Goal: Task Accomplishment & Management: Use online tool/utility

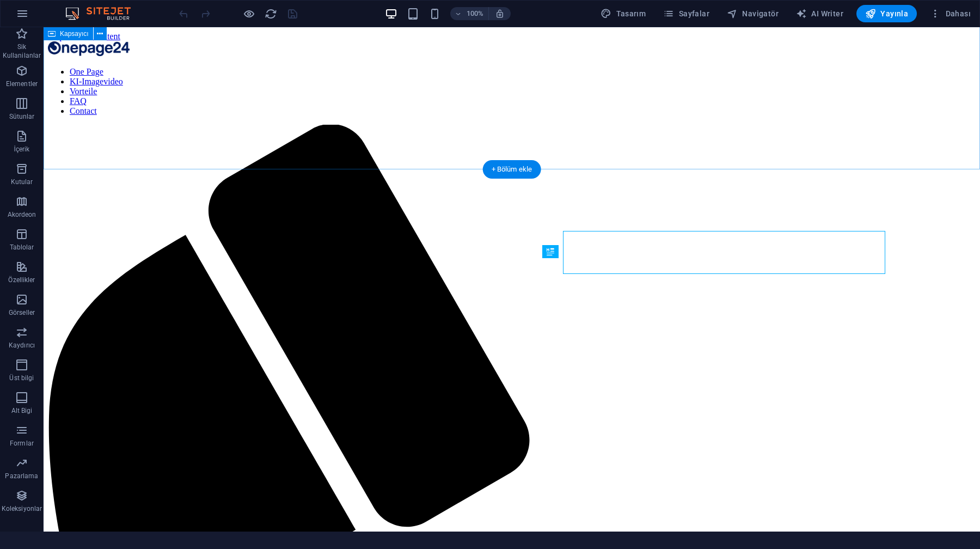
scroll to position [301, 0]
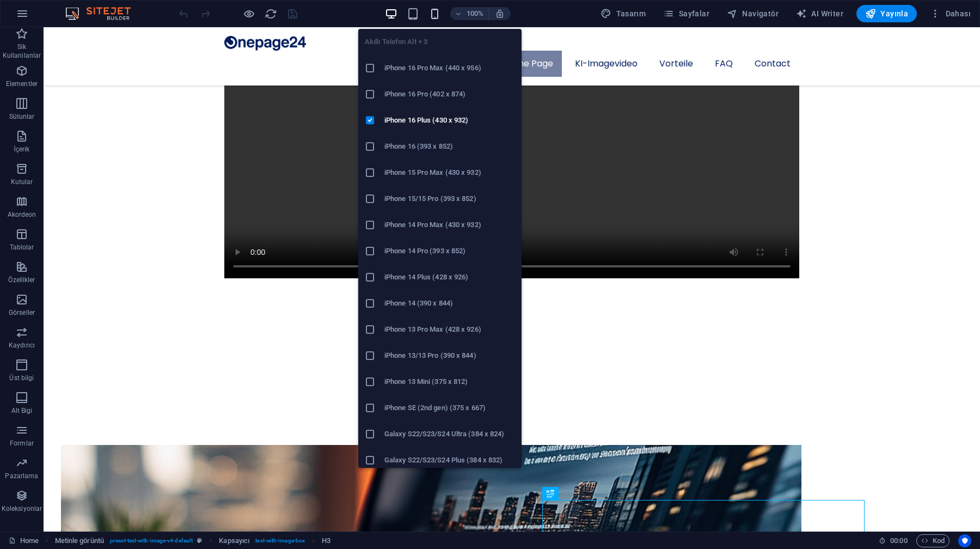
click at [436, 17] on icon "button" at bounding box center [435, 14] width 13 height 13
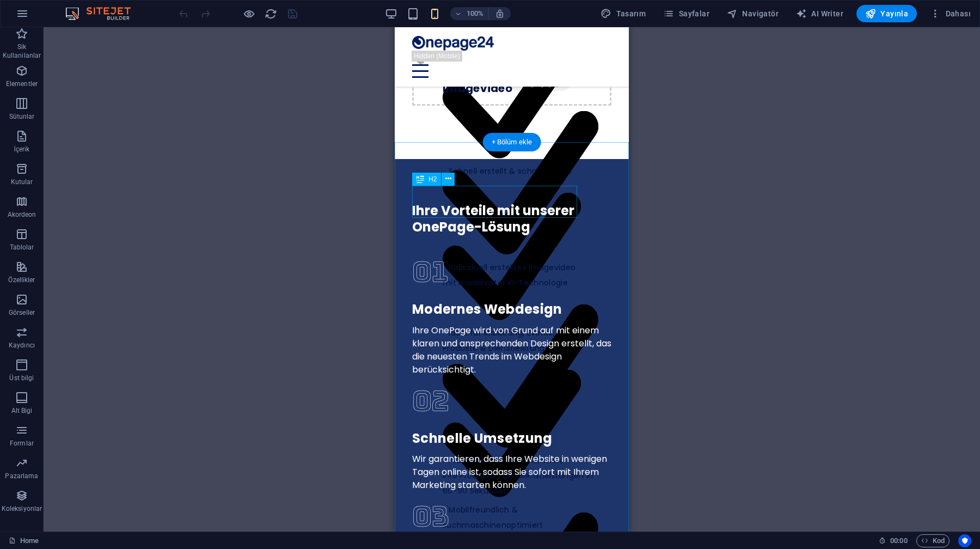
scroll to position [633, 0]
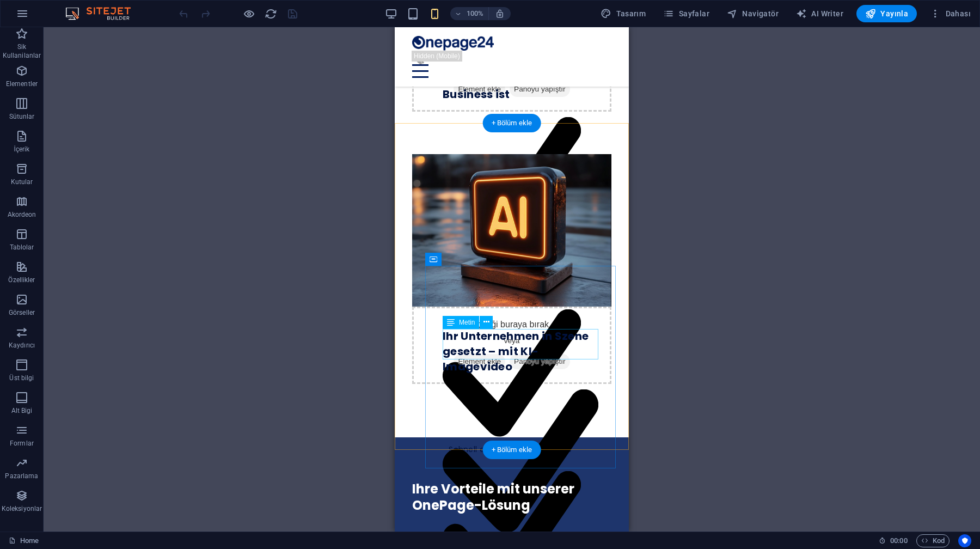
click at [517, 374] on div "Individuell erstelltes Imagevideo mit modernster KI-Technologie" at bounding box center [521, 470] width 156 height 193
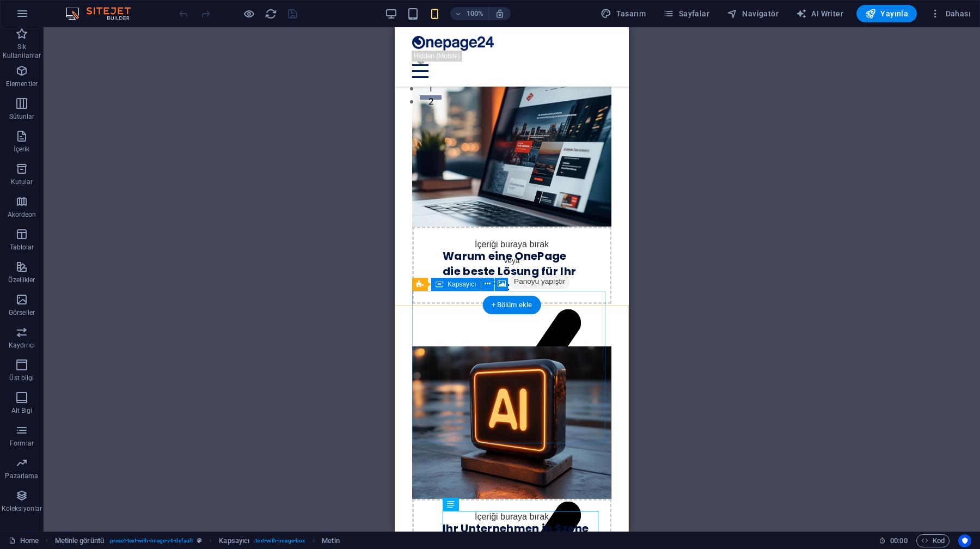
scroll to position [388, 0]
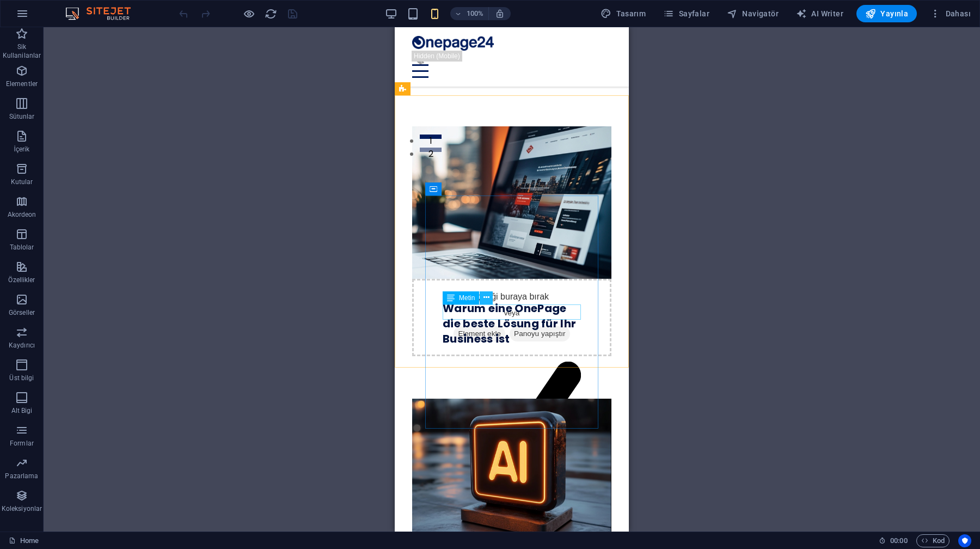
click at [486, 293] on icon at bounding box center [487, 297] width 6 height 11
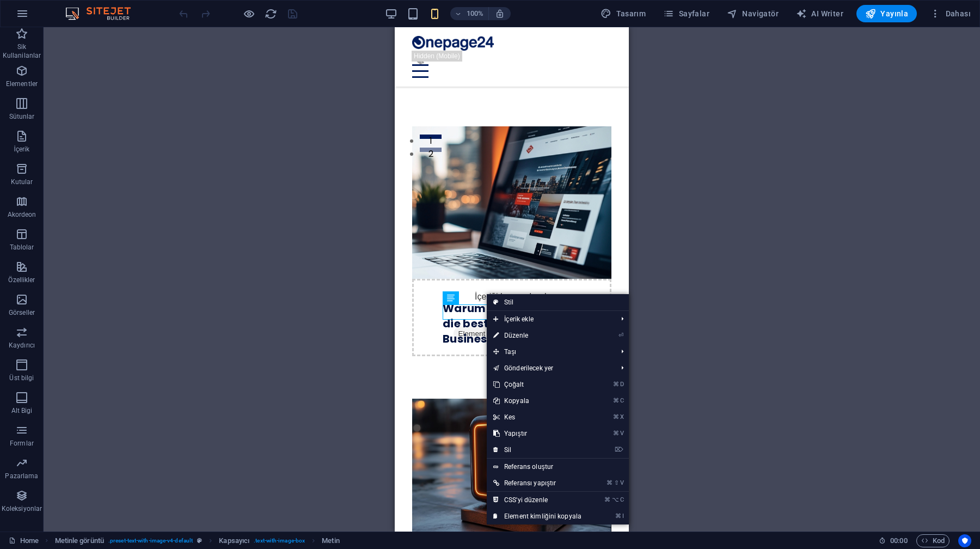
click at [374, 241] on div "Mevcut içeriği değiştirmek için buraya sürükleyin. Yeni bir element oluşturmak …" at bounding box center [512, 279] width 937 height 504
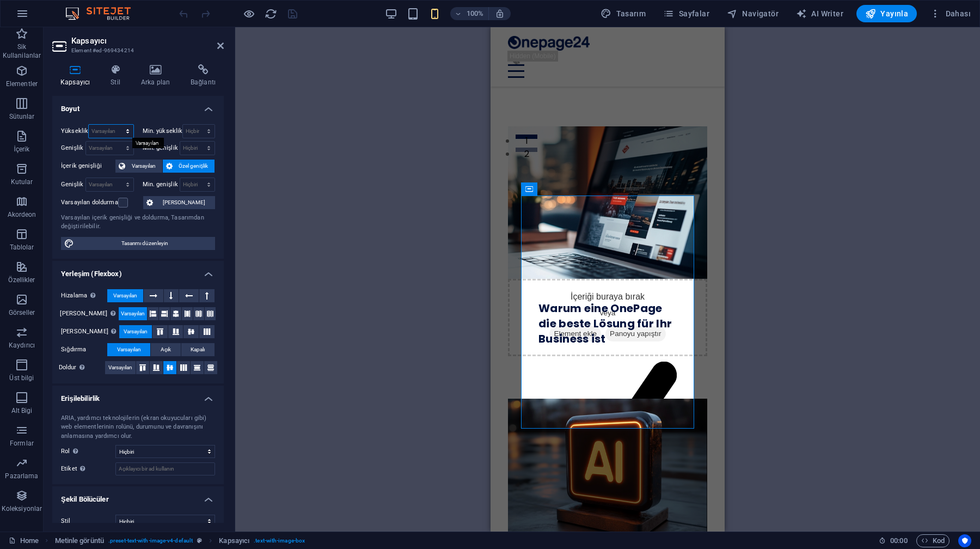
click at [120, 131] on select "Varsayılan px rem % vh vw" at bounding box center [111, 131] width 44 height 13
click at [89, 125] on select "Varsayılan px rem % vh vw" at bounding box center [111, 131] width 44 height 13
select select "DISABLED_OPTION_VALUE"
click at [121, 146] on select "Varsayılan px rem % em vh vw" at bounding box center [109, 148] width 47 height 13
select select "rem"
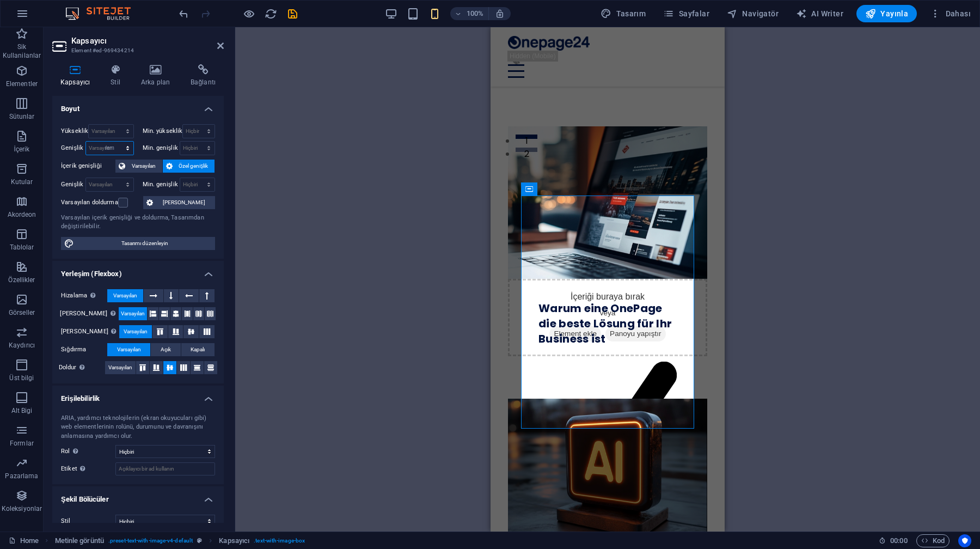
click at [117, 142] on select "Varsayılan px rem % em vh vw" at bounding box center [109, 148] width 47 height 13
type input "19.875"
click at [124, 152] on select "Varsayılan px rem % em vh vw" at bounding box center [125, 148] width 15 height 13
select select "%"
click at [118, 142] on select "Varsayılan px rem % em vh vw" at bounding box center [125, 148] width 15 height 13
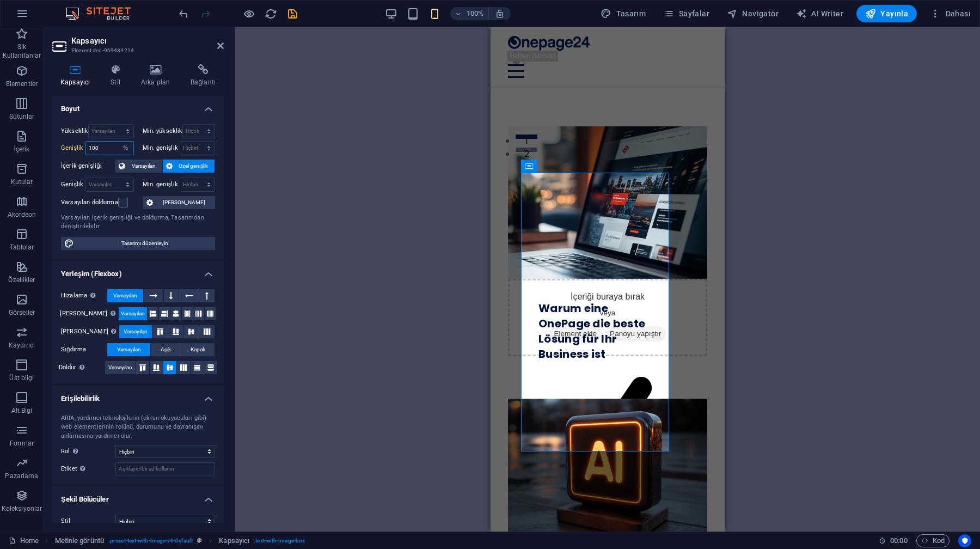
click at [99, 146] on input "100" at bounding box center [109, 148] width 47 height 13
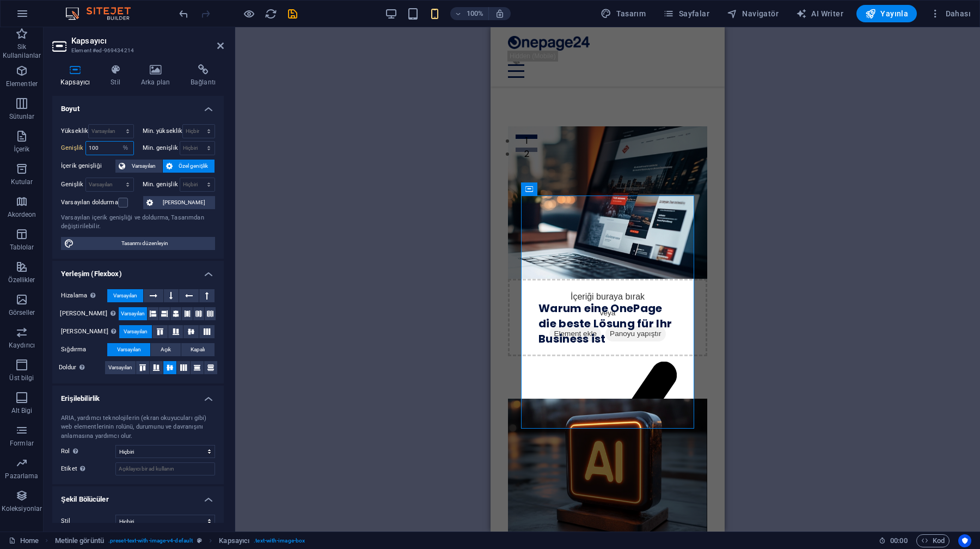
type input "100"
click at [71, 142] on div "Genişlik 100 Varsayılan px rem % em vh vw" at bounding box center [97, 148] width 73 height 14
click at [531, 186] on icon at bounding box center [530, 188] width 8 height 13
click at [147, 167] on span "Varsayılan" at bounding box center [144, 166] width 31 height 13
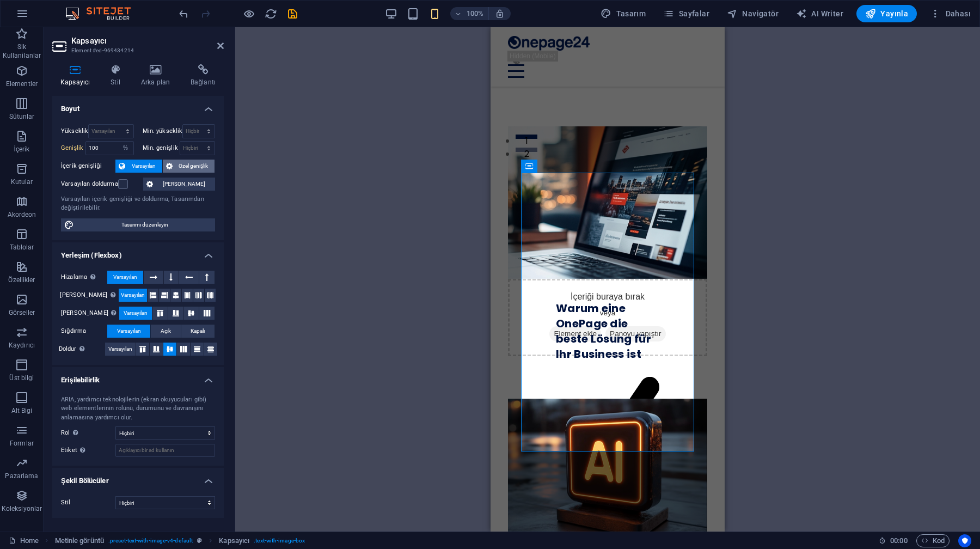
click at [180, 167] on span "Özel genişlik" at bounding box center [194, 166] width 36 height 13
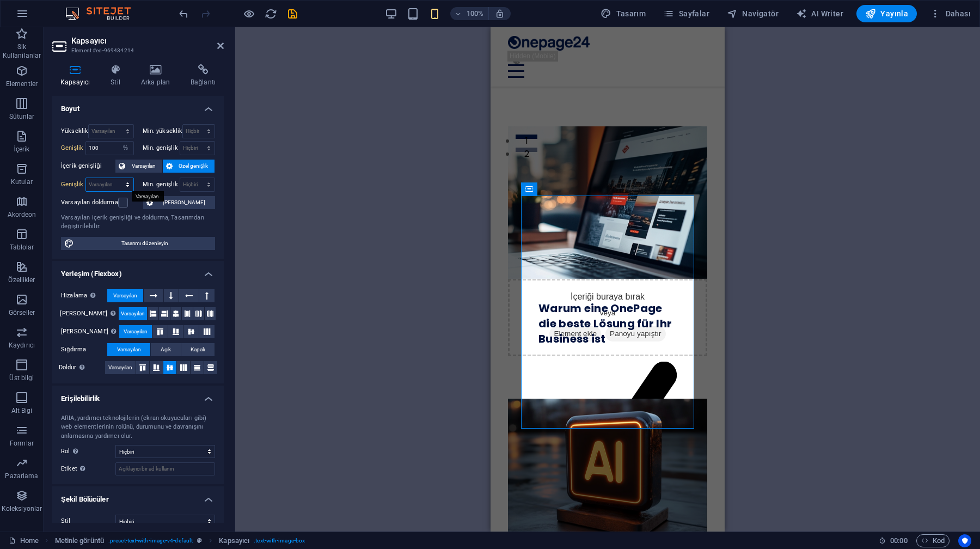
click at [113, 181] on select "Varsayılan px rem % em vh vw" at bounding box center [109, 184] width 47 height 13
select select "%"
click at [117, 178] on select "Varsayılan px rem % em vh vw" at bounding box center [109, 184] width 47 height 13
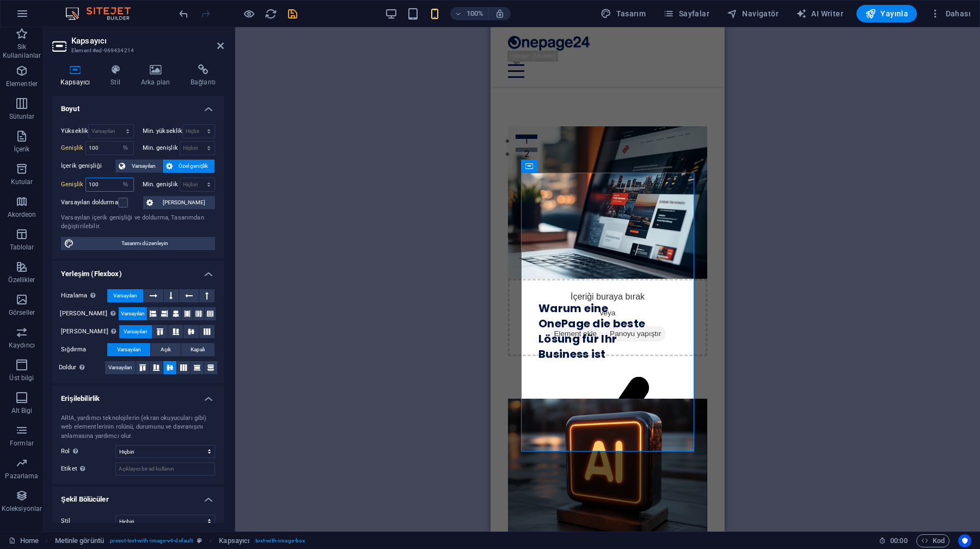
type input "100"
click at [72, 189] on div "Genişlik 100 Varsayılan px rem % em vh vw" at bounding box center [97, 185] width 73 height 14
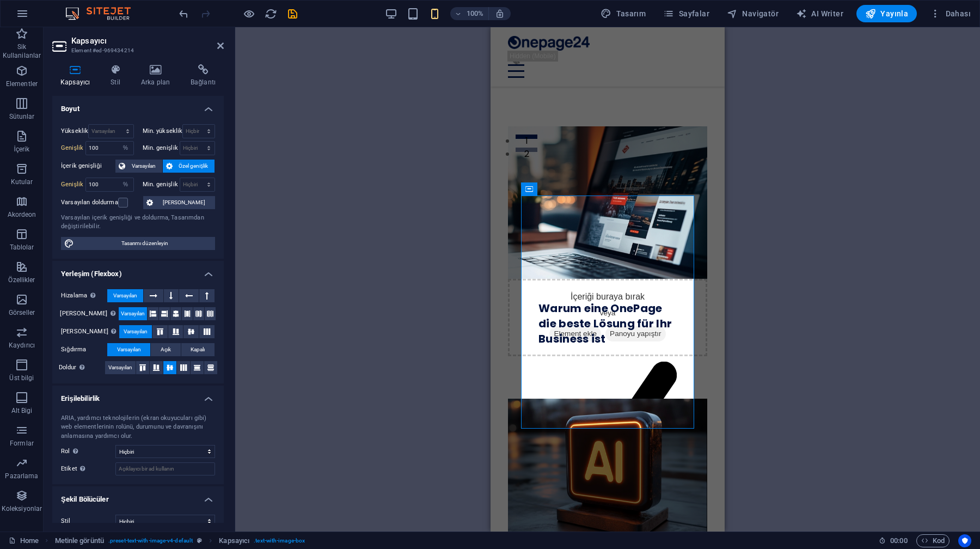
click at [461, 334] on div "H3 Metinle görüntü Kapsayıcı Kapsayıcı Video Menü Çubuğu Menü Yer Tutucu Kapsay…" at bounding box center [607, 279] width 745 height 504
click at [502, 247] on div "İçeriği buraya bırak veya Element ekle Panoyu yapıştır Warum eine OnePage die b…" at bounding box center [608, 219] width 234 height 272
select select "px"
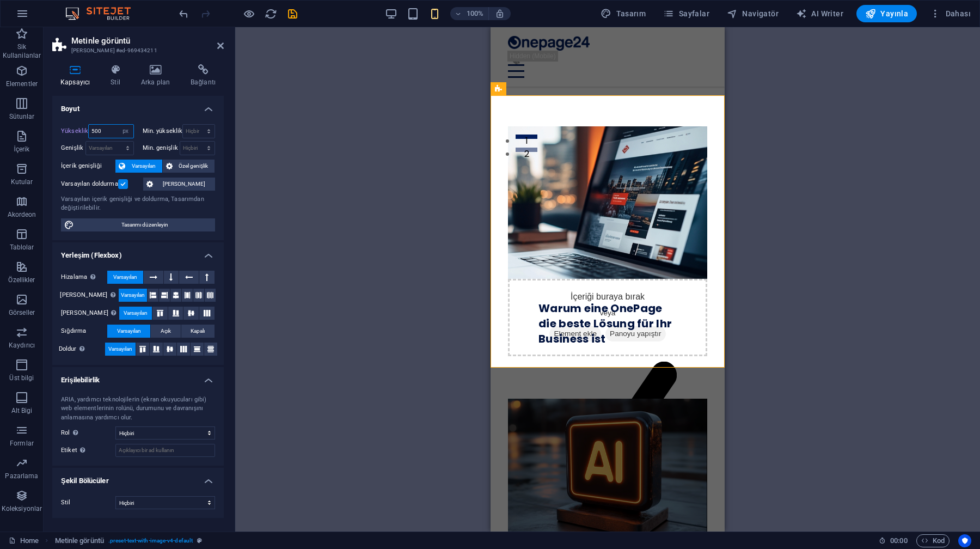
click at [113, 132] on input "500" at bounding box center [111, 131] width 44 height 13
type input "5"
type input "700"
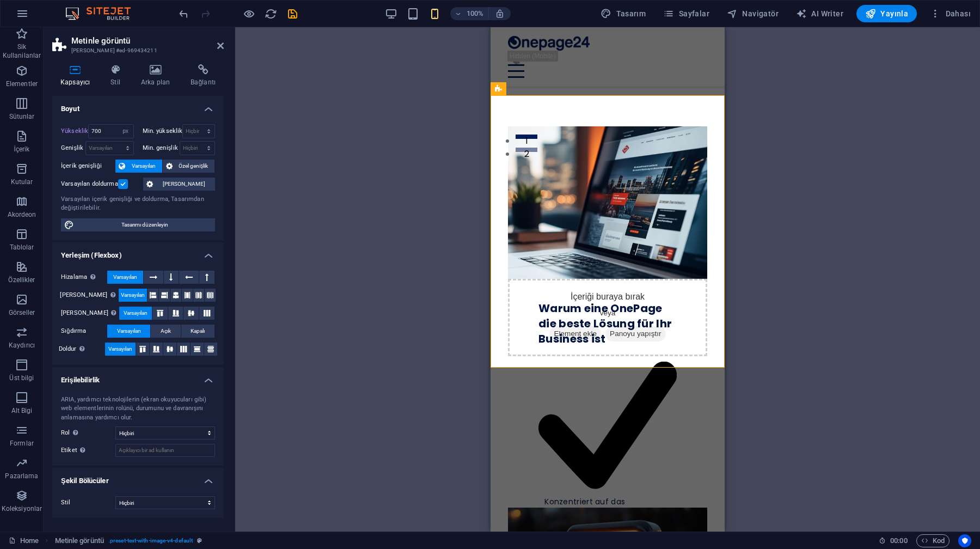
click at [135, 104] on h4 "Boyut" at bounding box center [138, 106] width 172 height 20
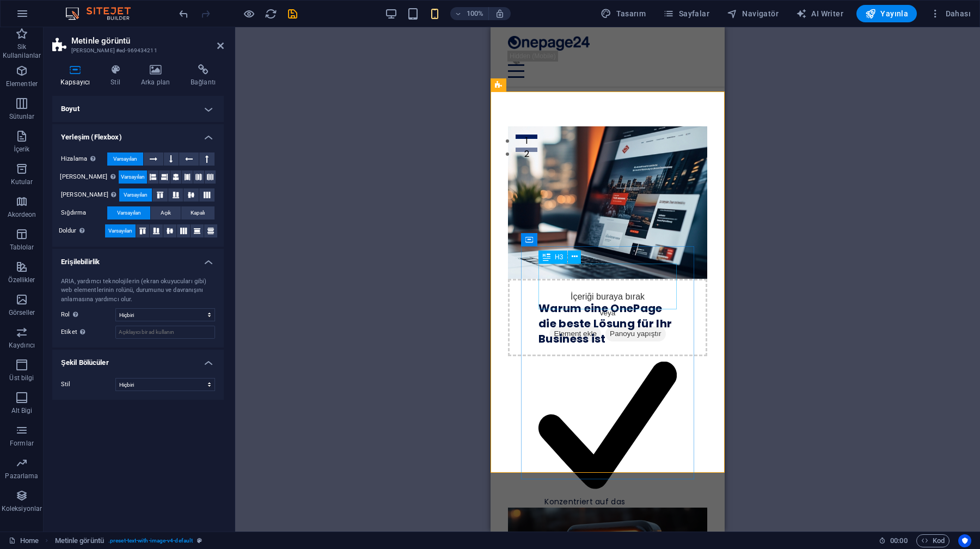
scroll to position [396, 0]
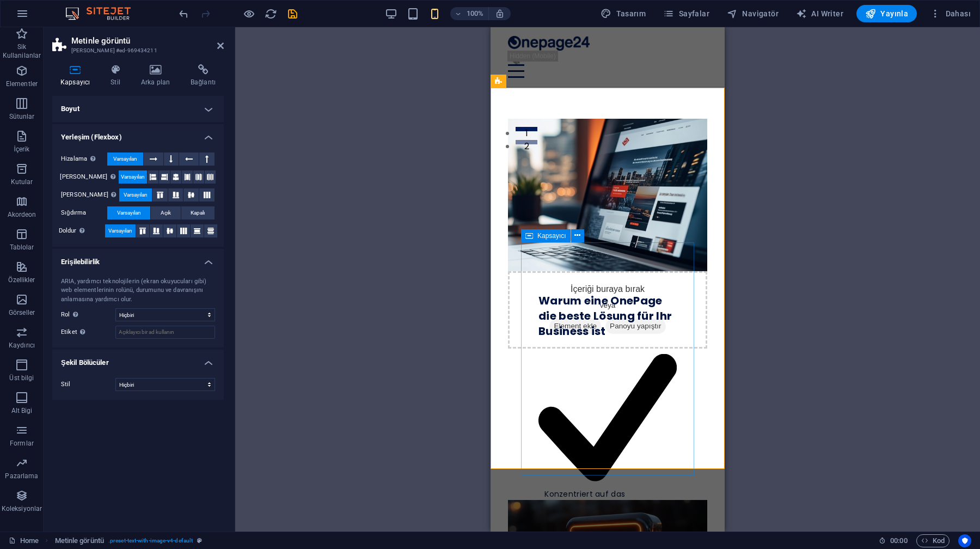
select select "%"
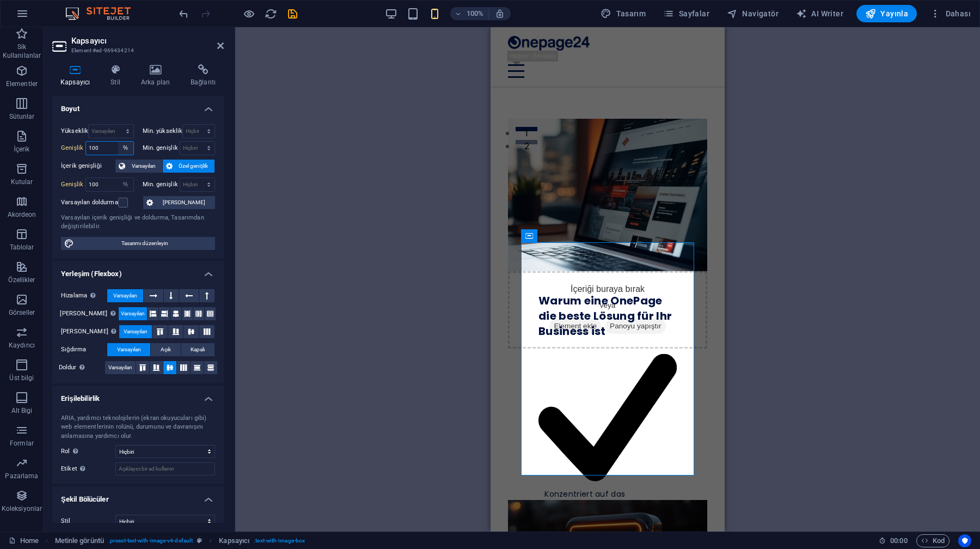
click at [125, 150] on select "Varsayılan px rem % em vh vw" at bounding box center [125, 148] width 15 height 13
select select "default"
click at [118, 142] on select "Varsayılan px rem % em vh vw" at bounding box center [125, 148] width 15 height 13
type input "100"
select select "%"
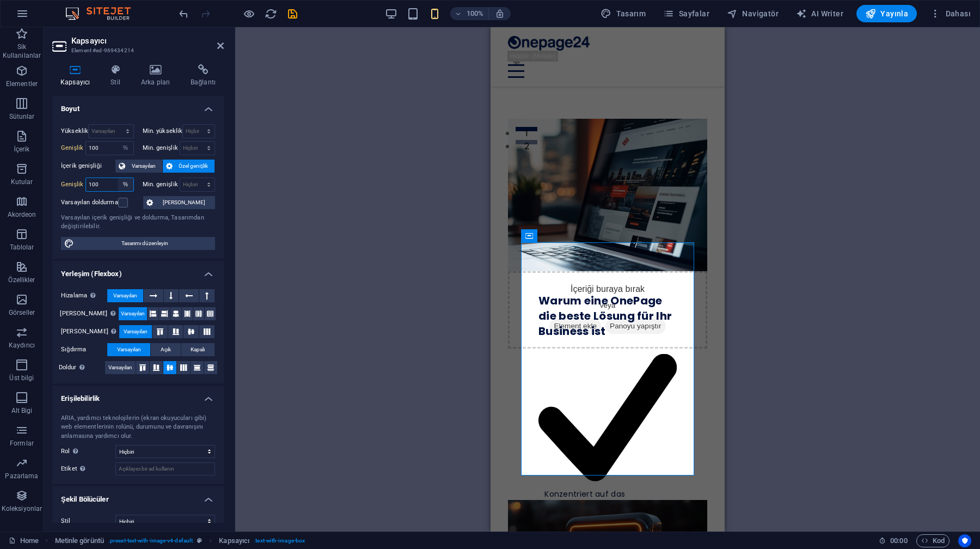
click at [125, 187] on select "Varsayılan px rem % em vh vw" at bounding box center [125, 184] width 15 height 13
select select "dtievmi7uk4"
click at [118, 178] on select "Varsayılan px rem % em vh vw" at bounding box center [125, 184] width 15 height 13
select select "DISABLED_OPTION_VALUE"
click at [145, 165] on span "Varsayılan" at bounding box center [144, 166] width 31 height 13
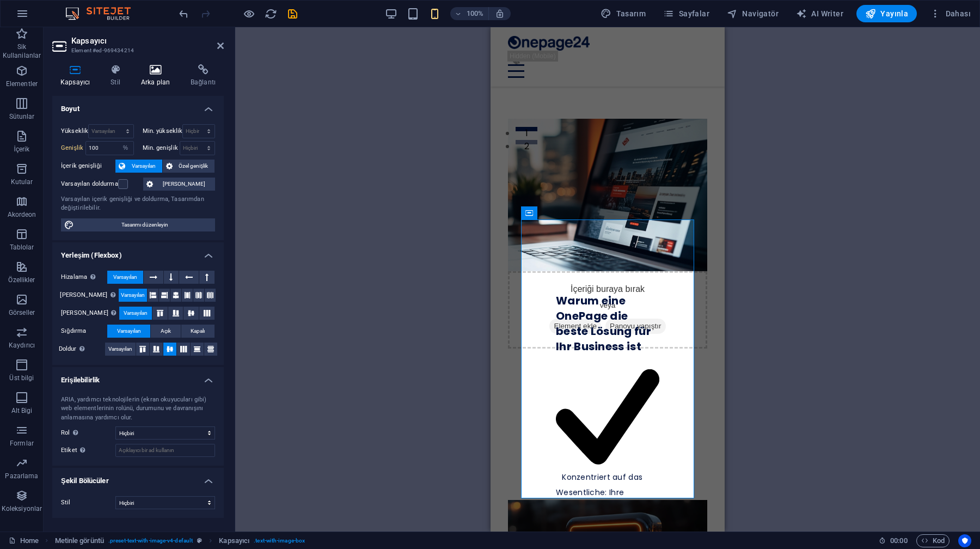
click at [156, 70] on icon at bounding box center [155, 69] width 45 height 11
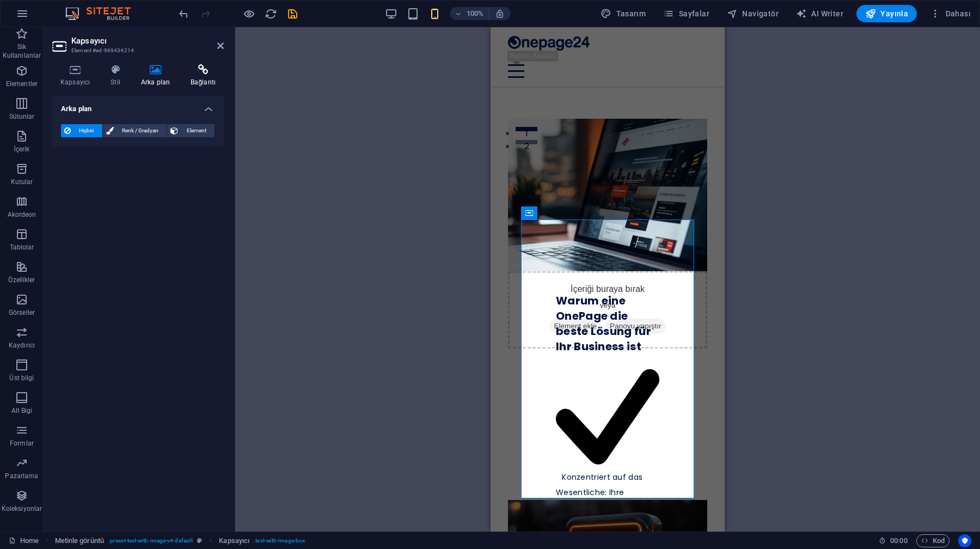
click at [198, 65] on icon at bounding box center [202, 69] width 41 height 11
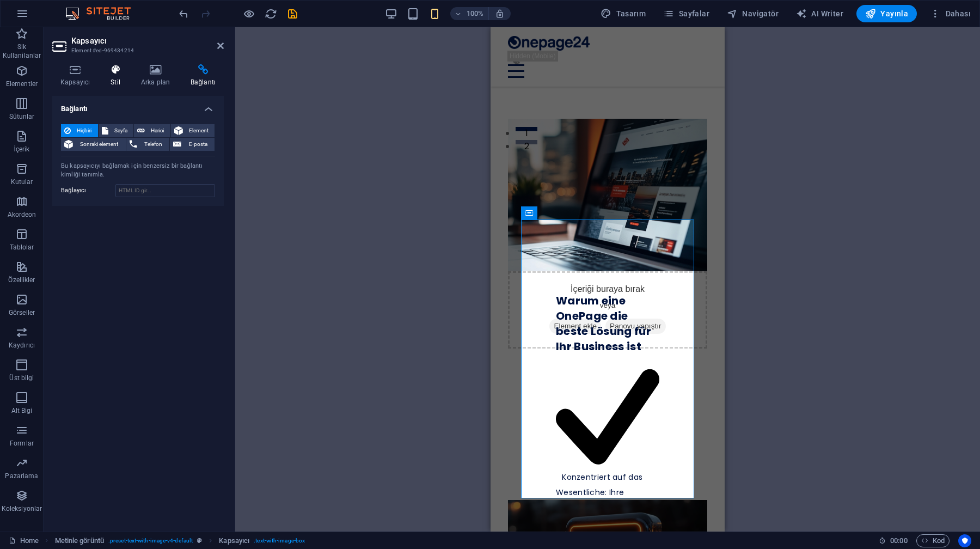
click at [113, 76] on h4 "Stil" at bounding box center [117, 75] width 31 height 23
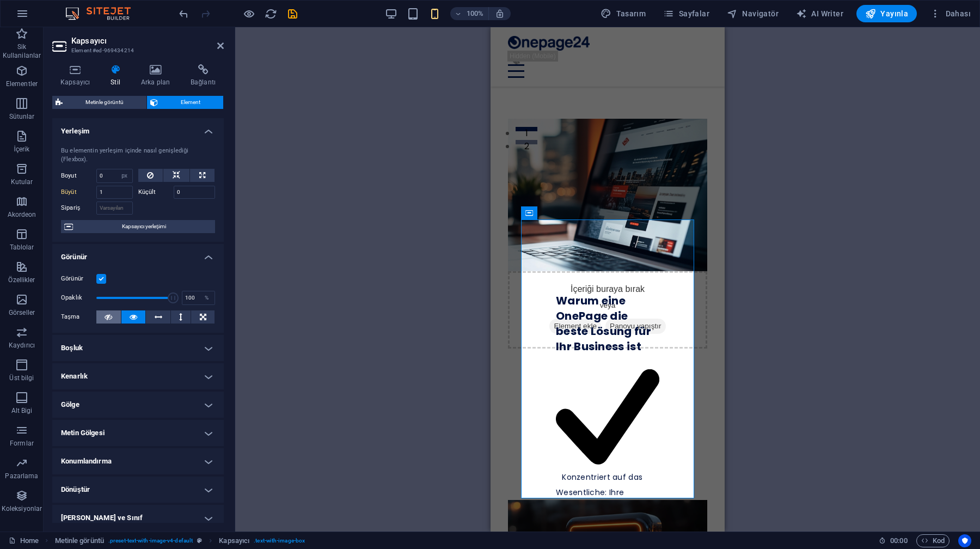
scroll to position [64, 0]
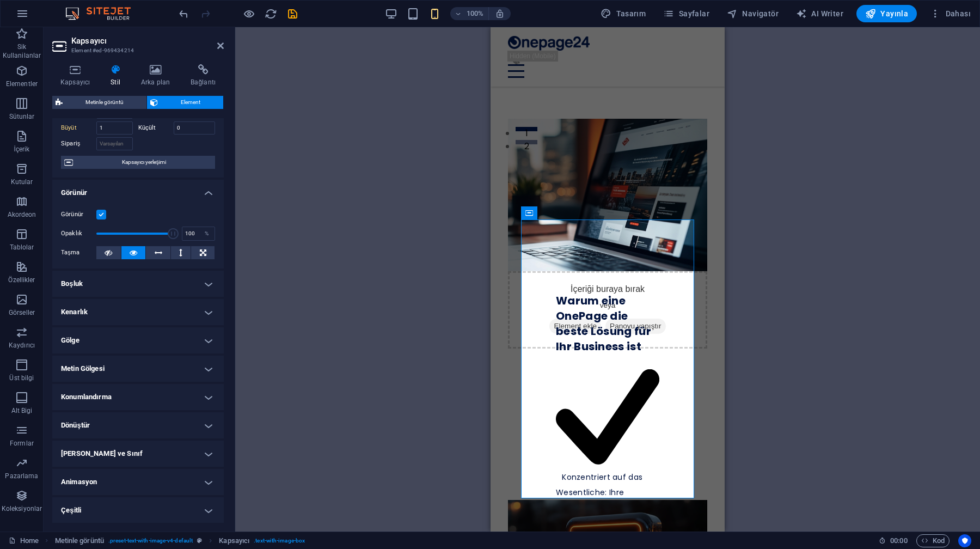
click at [118, 312] on h4 "Kenarlık" at bounding box center [138, 312] width 172 height 26
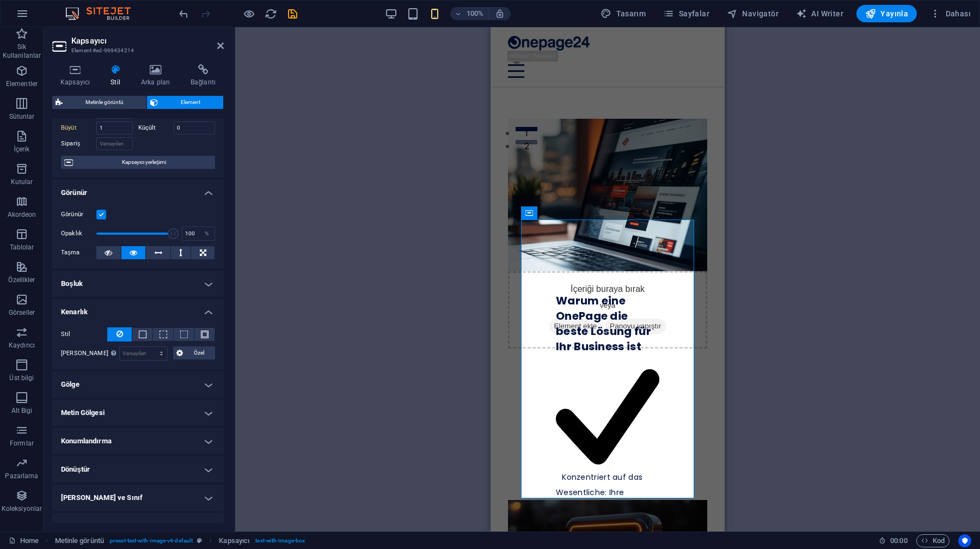
click at [105, 310] on h4 "Kenarlık" at bounding box center [138, 309] width 172 height 20
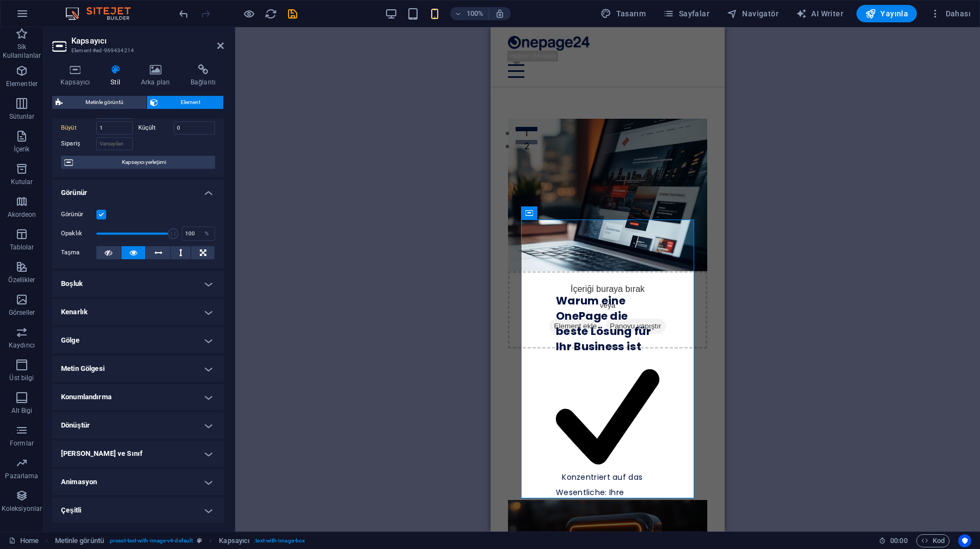
click at [105, 285] on h4 "Boşluk" at bounding box center [138, 284] width 172 height 26
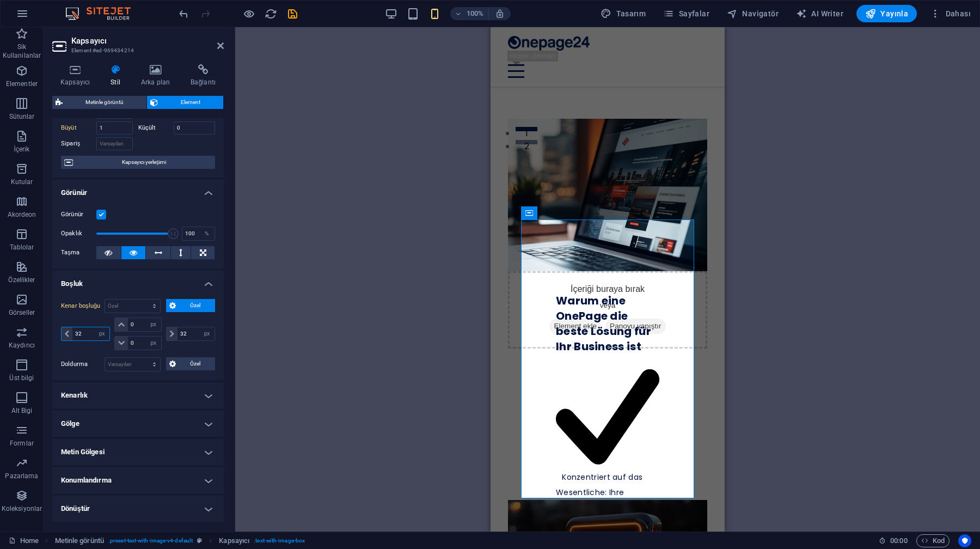
click at [88, 336] on input "32" at bounding box center [90, 333] width 37 height 13
type input "3"
type input "0"
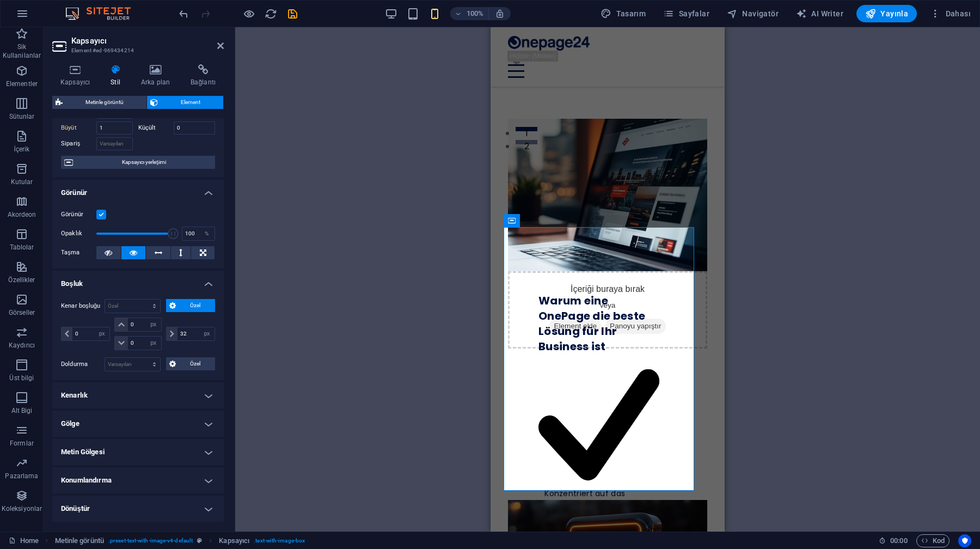
click at [103, 318] on div "0 otomatik px % rem vw vh" at bounding box center [86, 334] width 51 height 33
click at [189, 332] on input "32" at bounding box center [196, 333] width 37 height 13
type input "3"
type input "0"
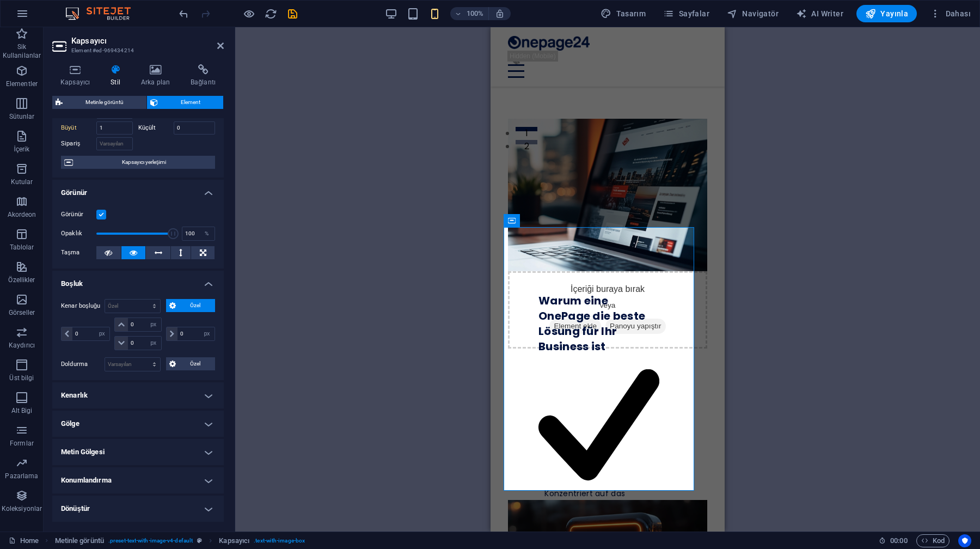
select select "px"
click at [193, 321] on div "0 otomatik px % rem vw vh" at bounding box center [189, 334] width 51 height 33
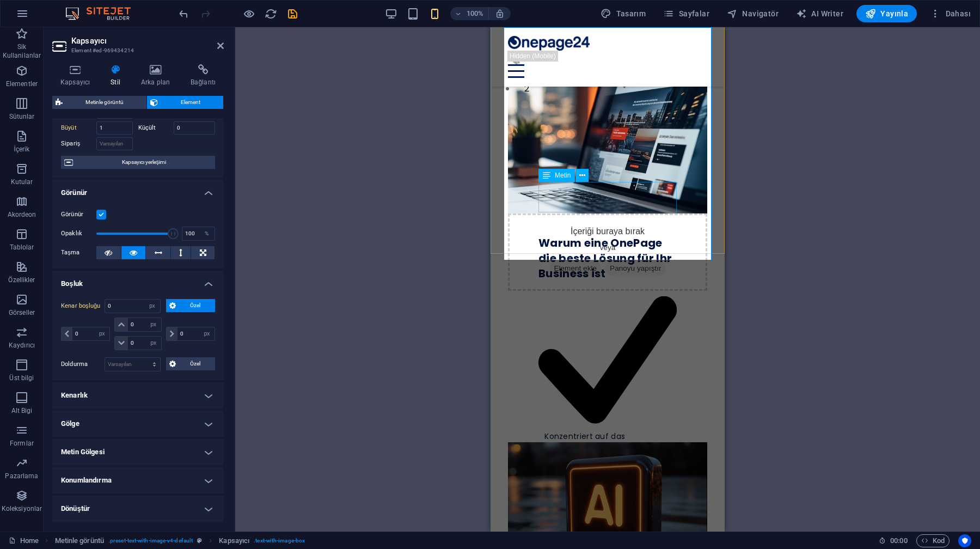
scroll to position [401, 0]
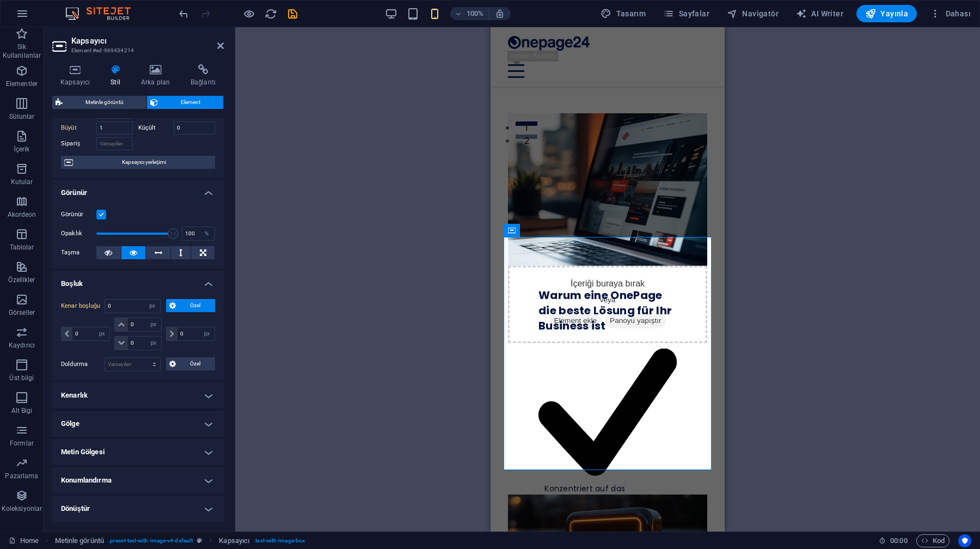
click at [208, 284] on h4 "Boşluk" at bounding box center [138, 281] width 172 height 20
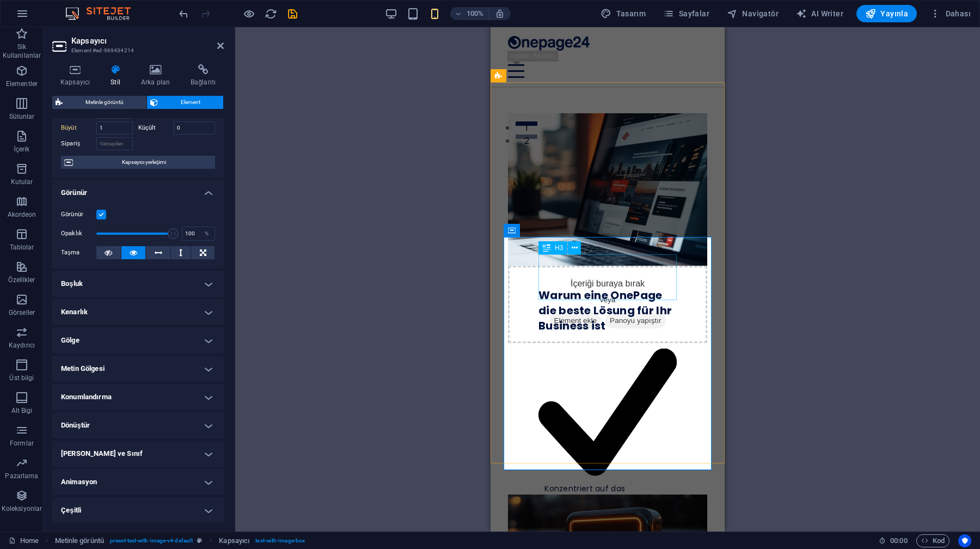
click at [555, 288] on div "Warum eine OnePage die beste Lösung für Ihr Business ist" at bounding box center [608, 311] width 138 height 46
click at [577, 243] on icon at bounding box center [575, 247] width 6 height 11
click at [556, 333] on div "Konzentriert auf das Wesentliche: Ihre Botschaft auf einen Blick" at bounding box center [608, 429] width 138 height 192
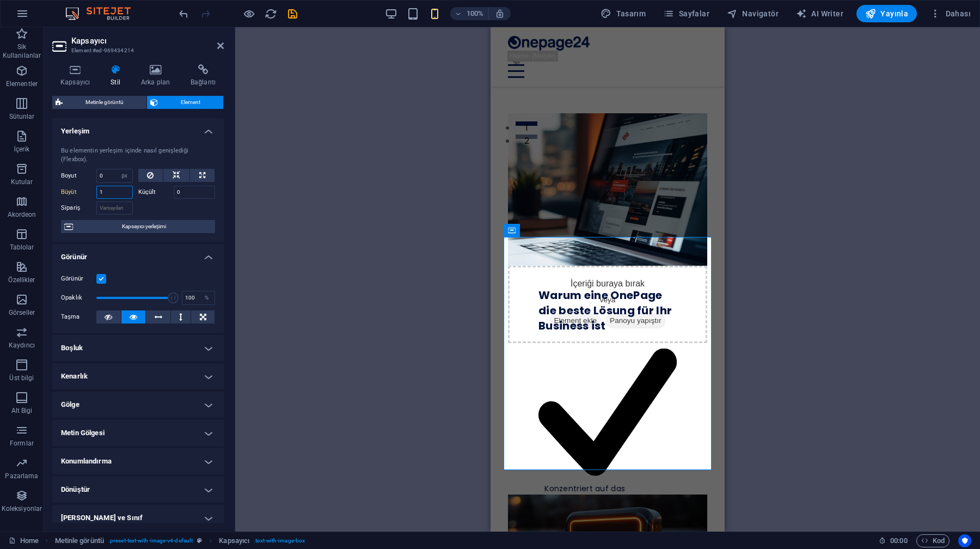
click at [108, 196] on input "1" at bounding box center [114, 192] width 36 height 13
type input "1"
click at [79, 192] on label "Büyüt" at bounding box center [78, 192] width 35 height 13
click at [114, 188] on input "1" at bounding box center [114, 192] width 36 height 13
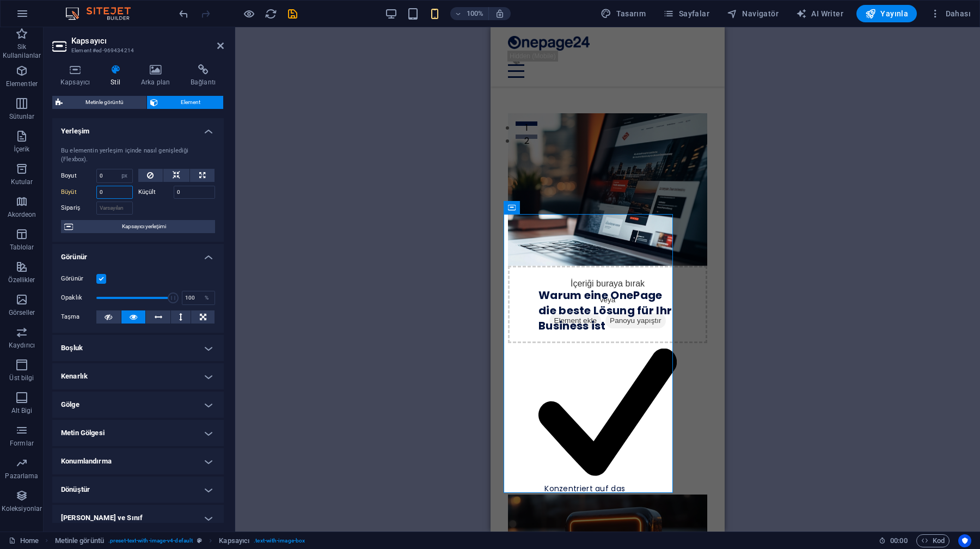
type input "0"
click at [154, 205] on div at bounding box center [176, 207] width 77 height 16
click at [113, 195] on input "0" at bounding box center [114, 192] width 36 height 13
type input "2"
click at [135, 203] on div "Sipariş" at bounding box center [99, 207] width 77 height 16
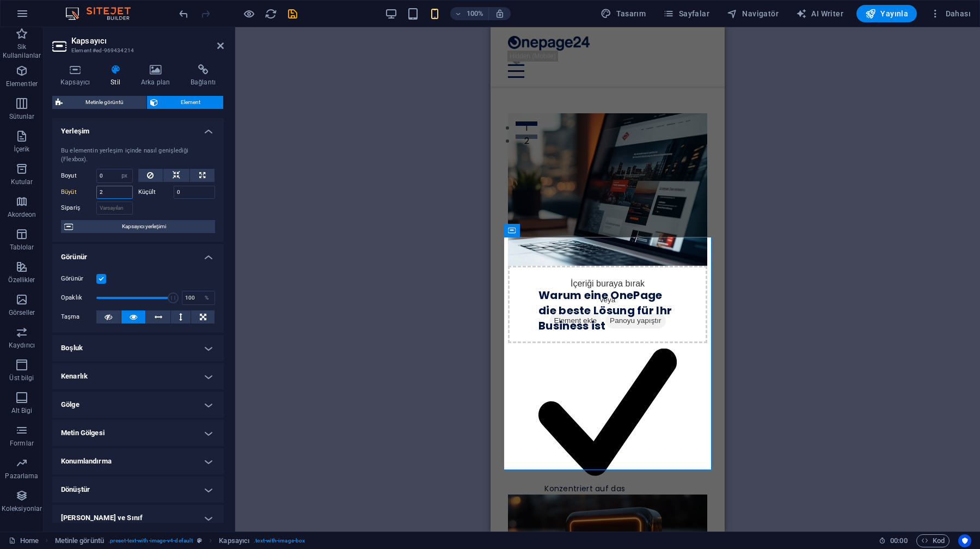
click at [109, 192] on input "2" at bounding box center [114, 192] width 36 height 13
click at [138, 205] on div at bounding box center [176, 207] width 77 height 16
click at [104, 184] on div "Büyüt 1.5" at bounding box center [99, 191] width 77 height 16
click at [109, 190] on input "1.5" at bounding box center [114, 192] width 36 height 13
type input "1"
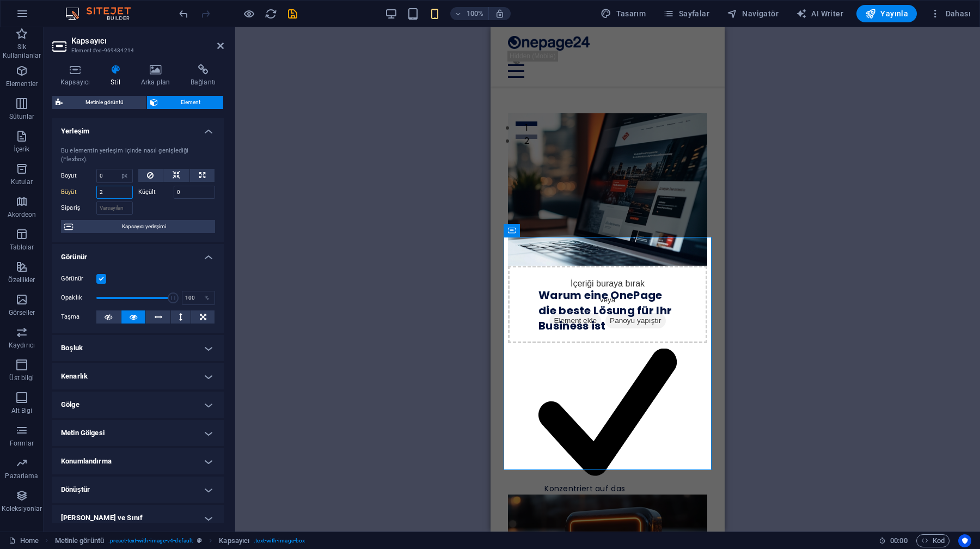
type input "2"
click at [165, 206] on div at bounding box center [176, 207] width 77 height 16
click at [150, 179] on icon at bounding box center [150, 175] width 7 height 13
type input "0"
select select "px"
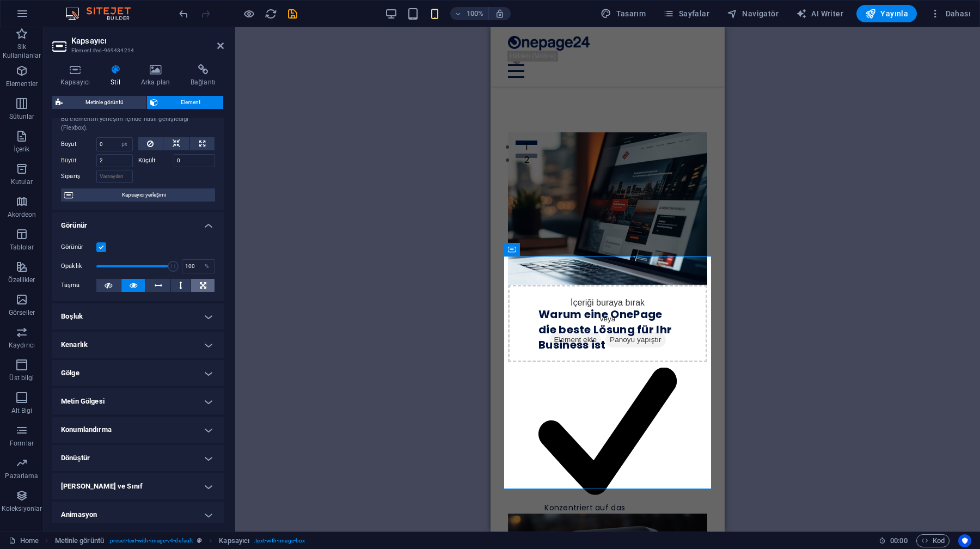
scroll to position [30, 0]
click at [98, 247] on label at bounding box center [101, 249] width 10 height 10
click at [0, 0] on input "Görünür" at bounding box center [0, 0] width 0 height 0
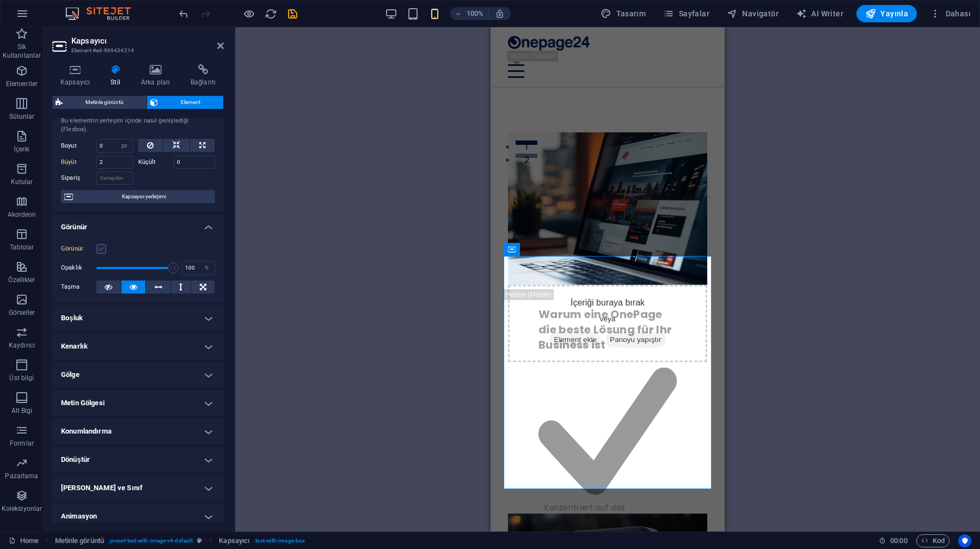
click at [100, 247] on label at bounding box center [101, 249] width 10 height 10
click at [0, 0] on input "Görünür" at bounding box center [0, 0] width 0 height 0
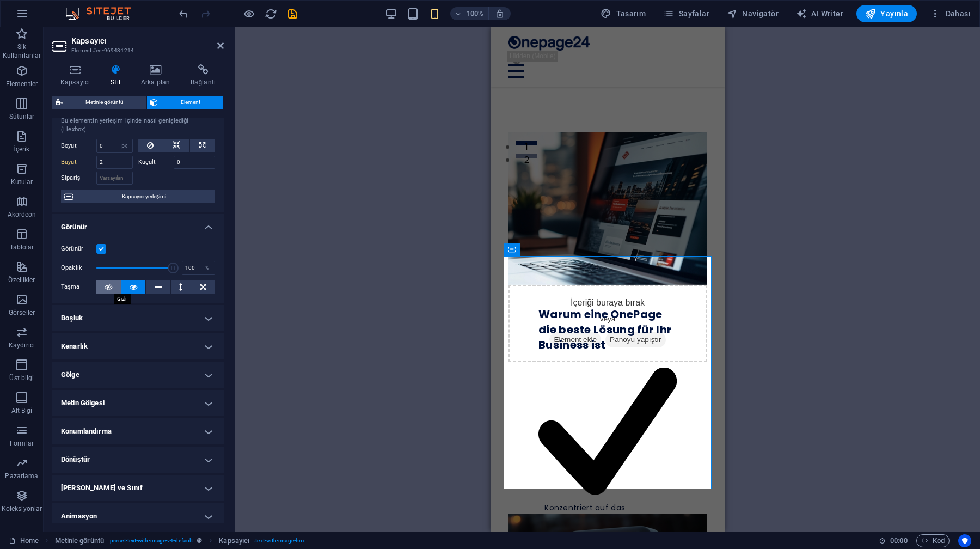
click at [109, 285] on icon at bounding box center [109, 287] width 8 height 13
click at [127, 287] on button at bounding box center [133, 287] width 25 height 13
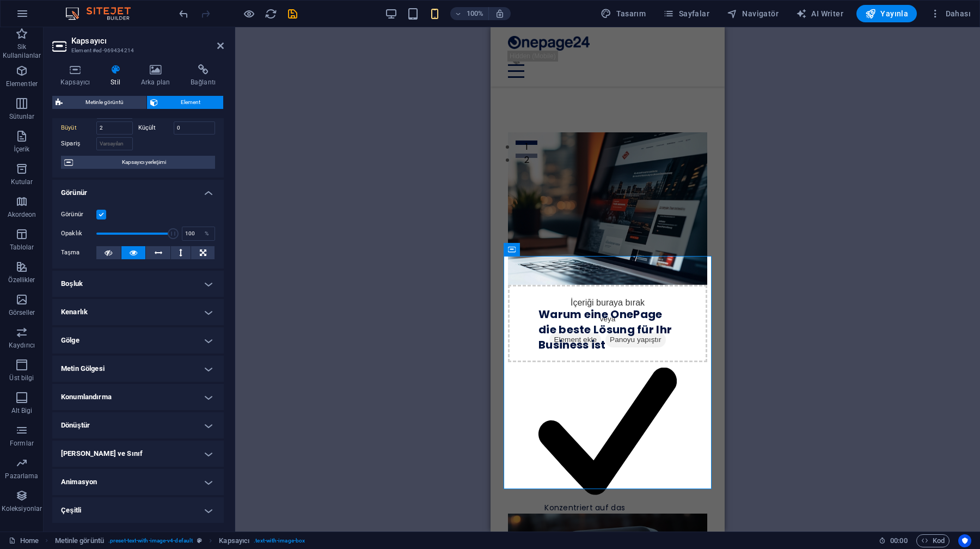
click at [124, 271] on h4 "Boşluk" at bounding box center [138, 284] width 172 height 26
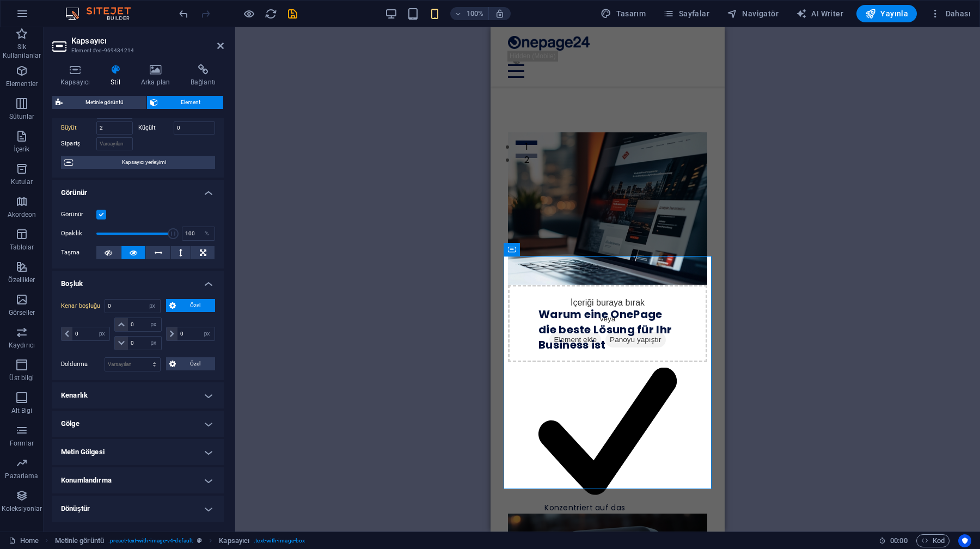
click at [126, 279] on h4 "Boşluk" at bounding box center [138, 281] width 172 height 20
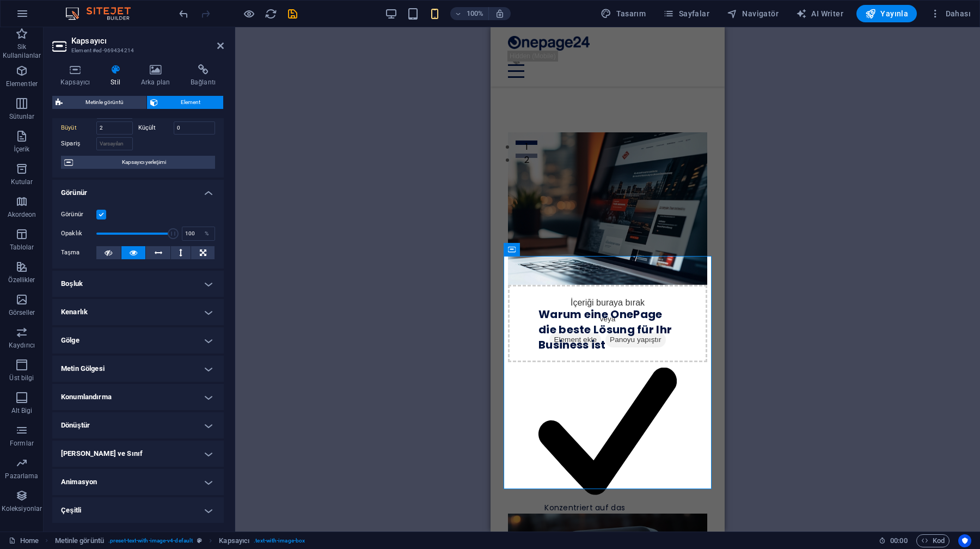
scroll to position [0, 0]
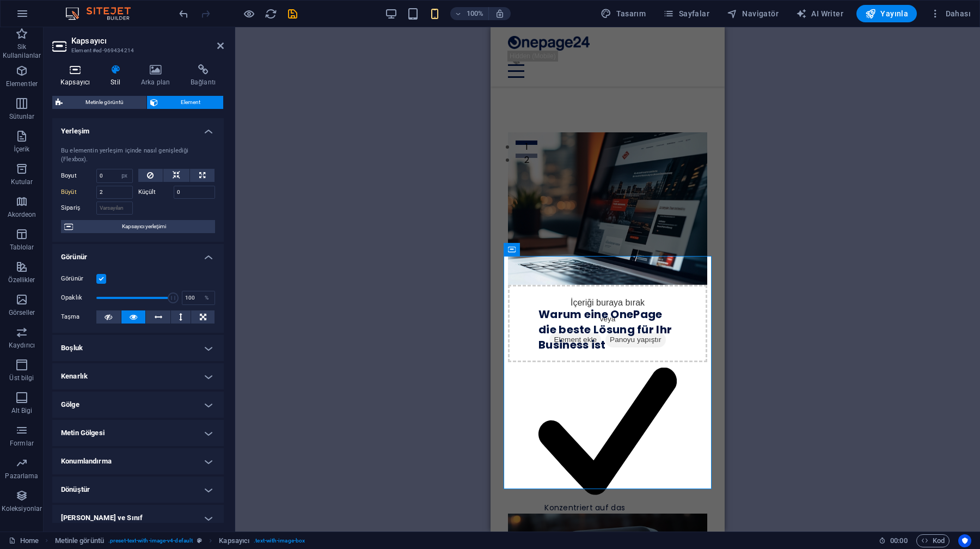
click at [69, 83] on h4 "Kapsayıcı" at bounding box center [77, 75] width 50 height 23
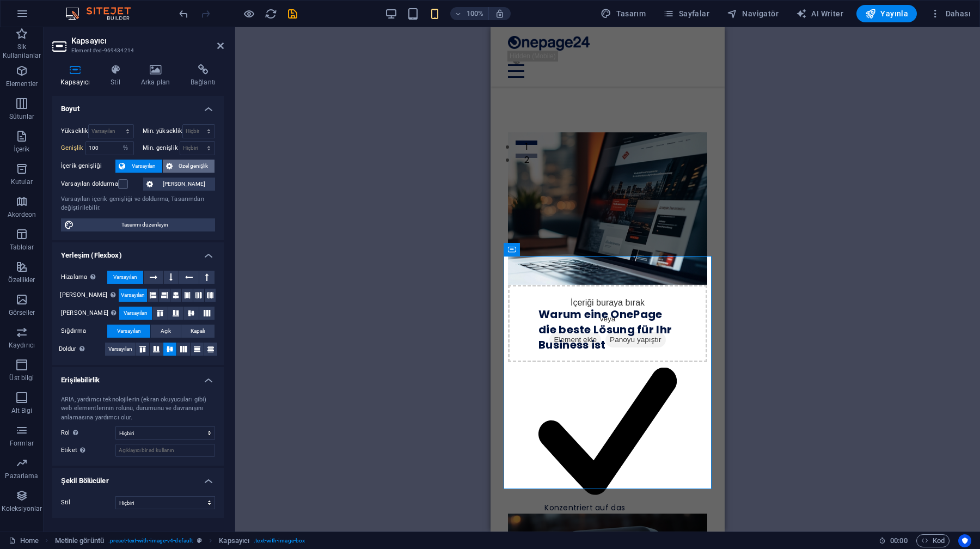
click at [170, 163] on icon at bounding box center [169, 166] width 7 height 13
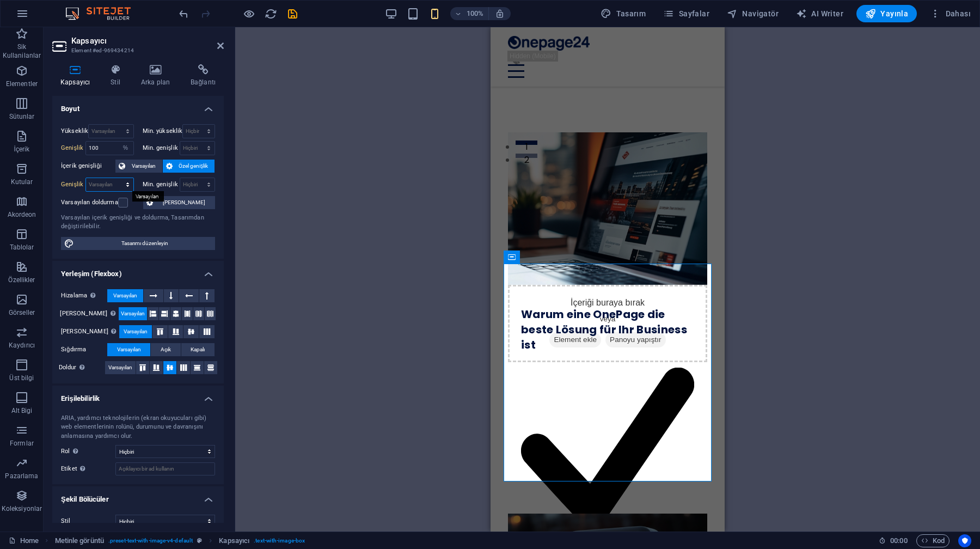
click at [108, 184] on select "Varsayılan px rem % em vh vw" at bounding box center [109, 184] width 47 height 13
select select "%"
click at [117, 178] on select "Varsayılan px rem % em vh vw" at bounding box center [109, 184] width 47 height 13
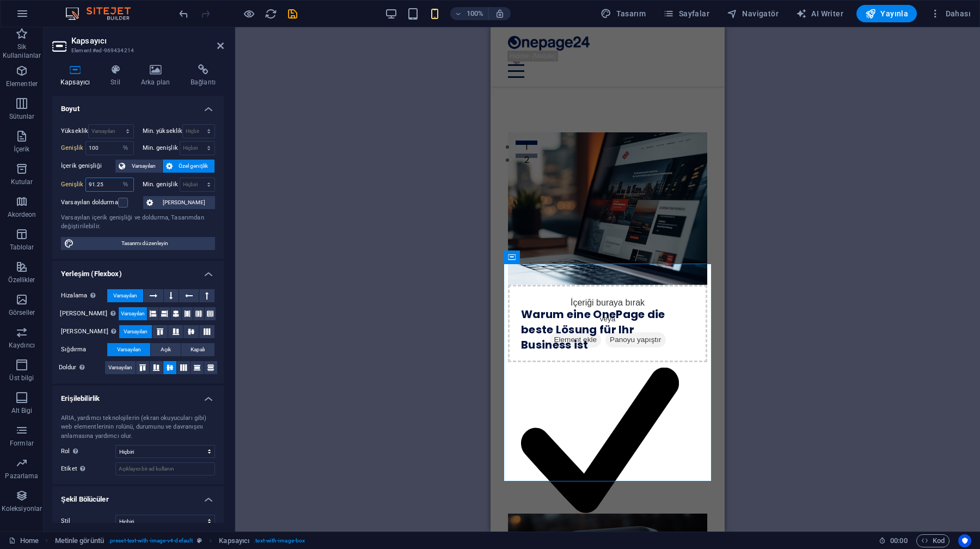
type input "84.25"
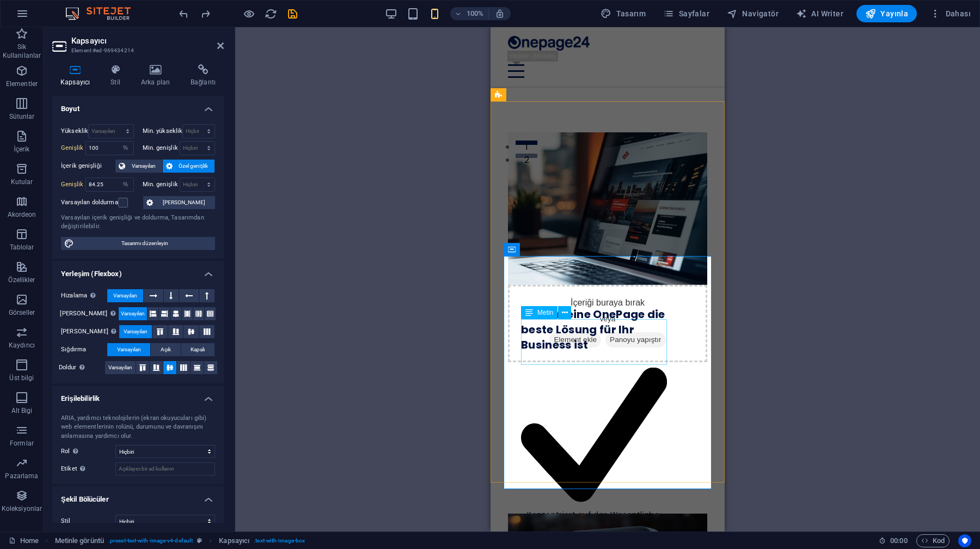
click at [553, 352] on div "Konzentriert auf das Wesentliche: Ihre Botschaft auf einen Blick" at bounding box center [594, 444] width 146 height 184
click at [589, 307] on div "Warum eine OnePage die beste Lösung für Ihr Business ist" at bounding box center [594, 330] width 146 height 46
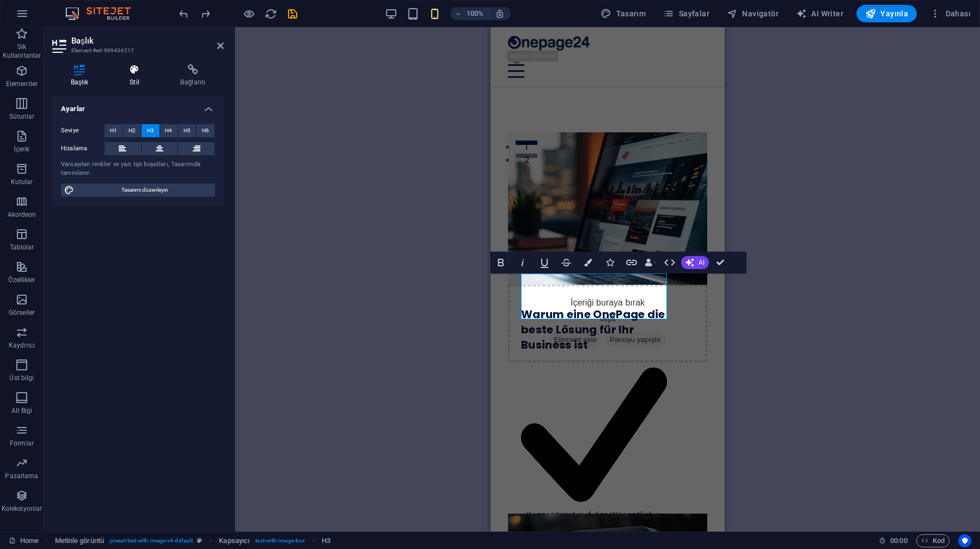
click at [137, 75] on icon at bounding box center [134, 69] width 46 height 11
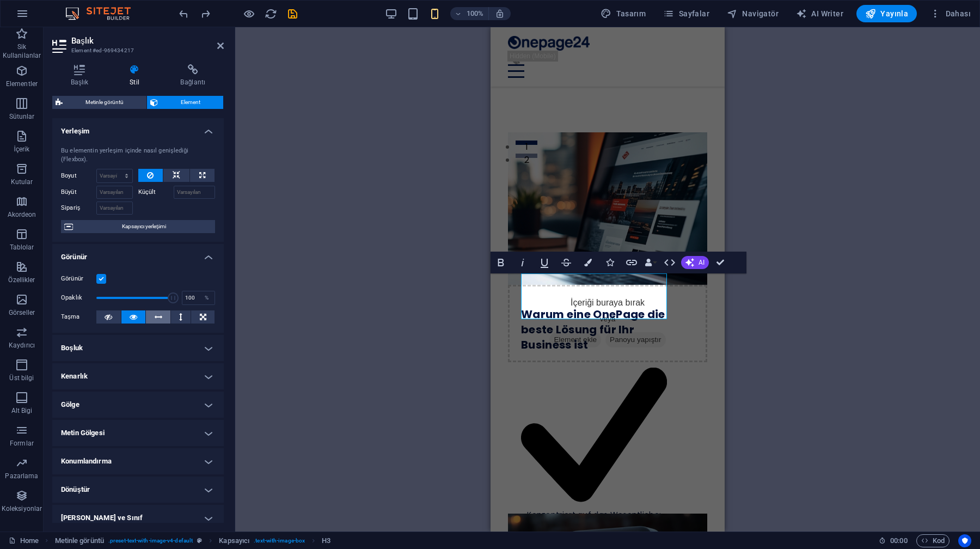
click at [160, 315] on icon at bounding box center [159, 316] width 8 height 13
click at [482, 315] on div "H3 Metinle görüntü Kapsayıcı Kapsayıcı Video Menü Çubuğu Menü Yer Tutucu Metinl…" at bounding box center [607, 279] width 745 height 504
click at [484, 320] on div "H3 Metinle görüntü Kapsayıcı Kapsayıcı Video Menü Çubuğu Menü Yer Tutucu Metinl…" at bounding box center [607, 279] width 745 height 504
click at [481, 335] on div "H3 Metinle görüntü Kapsayıcı Kapsayıcı Video Menü Çubuğu Menü Yer Tutucu Metinl…" at bounding box center [607, 279] width 745 height 504
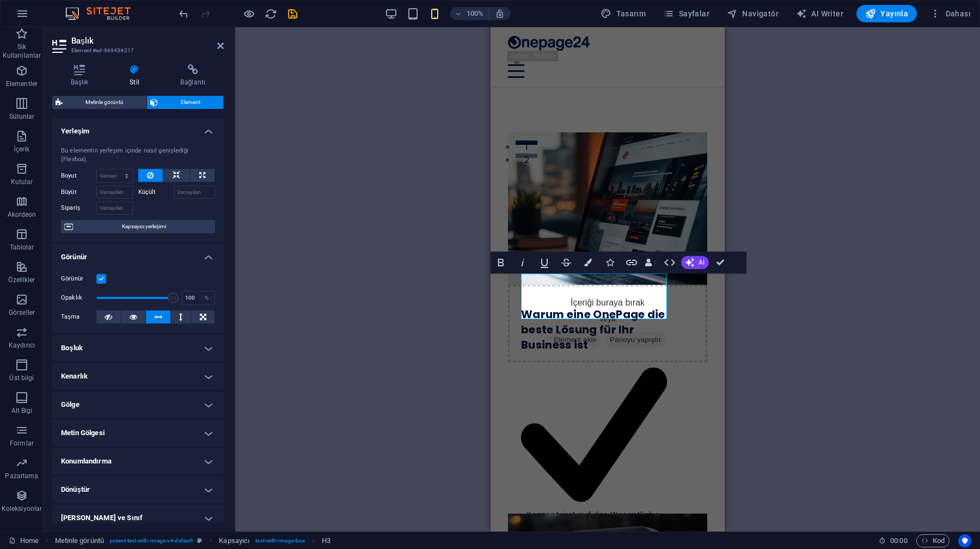
click at [481, 335] on div "H3 Metinle görüntü Kapsayıcı Kapsayıcı Video Menü Çubuğu Menü Yer Tutucu Metinl…" at bounding box center [607, 279] width 745 height 504
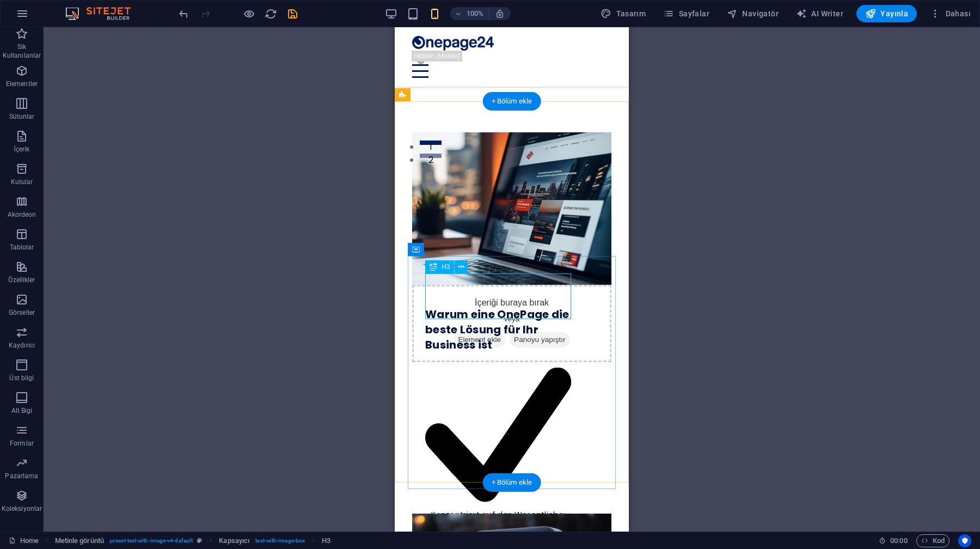
click at [504, 307] on div "Warum eine OnePage die beste Lösung für Ihr Business ist" at bounding box center [498, 330] width 146 height 46
click at [446, 307] on div "Warum eine OnePage die beste Lösung für Ihr Business ist" at bounding box center [498, 330] width 146 height 46
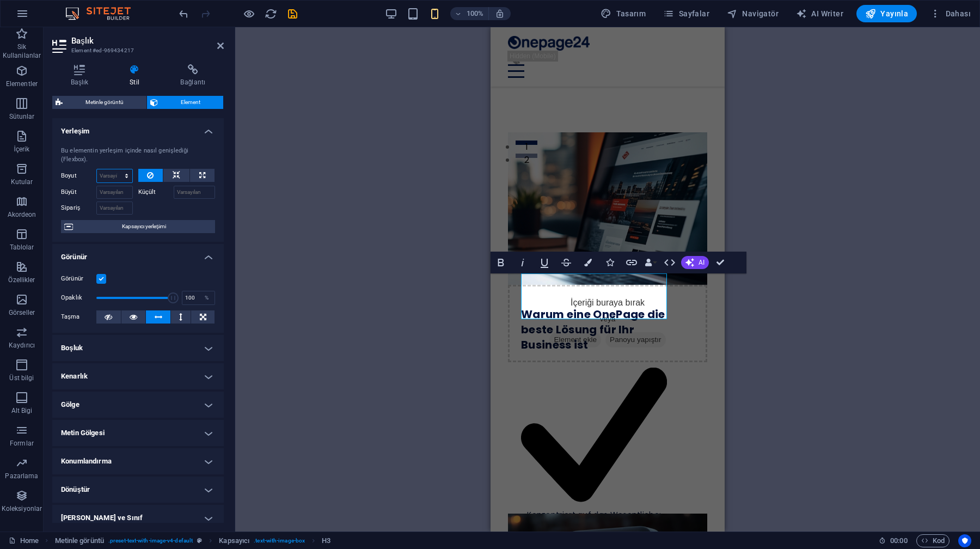
click at [124, 179] on select "Varsayılan otomatik px % 1/1 1/2 1/3 1/4 1/5 1/6 1/7 1/8 1/9 1/10" at bounding box center [114, 175] width 35 height 13
click at [97, 169] on select "Varsayılan otomatik px % 1/1 1/2 1/3 1/4 1/5 1/6 1/7 1/8 1/9 1/10" at bounding box center [114, 175] width 35 height 13
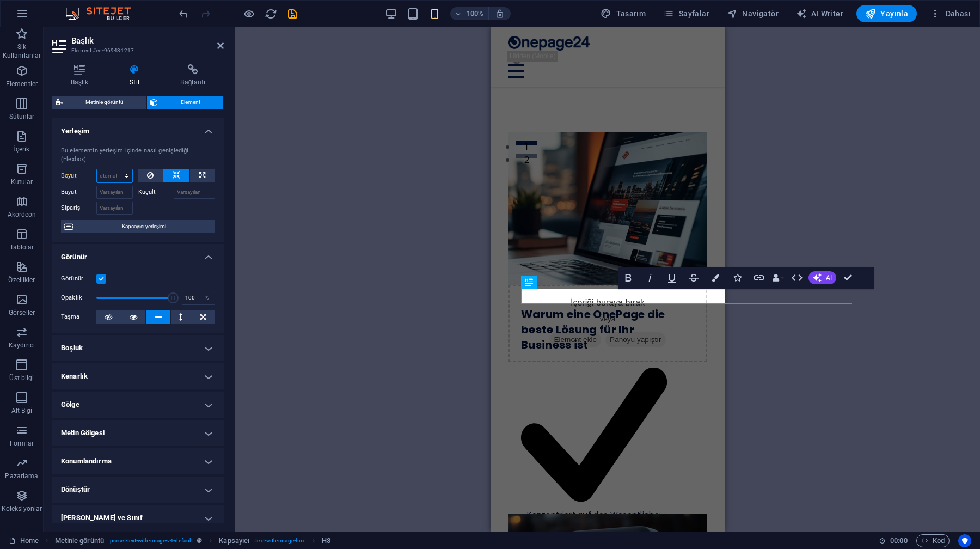
click at [124, 174] on select "Varsayılan otomatik px % 1/1 1/2 1/3 1/4 1/5 1/6 1/7 1/8 1/9 1/10" at bounding box center [114, 175] width 35 height 13
select select "1/8"
click at [115, 169] on select "Varsayılan otomatik px % 1/1 1/2 1/3 1/4 1/5 1/6 1/7 1/8 1/9 1/10" at bounding box center [114, 175] width 35 height 13
type input "12.5"
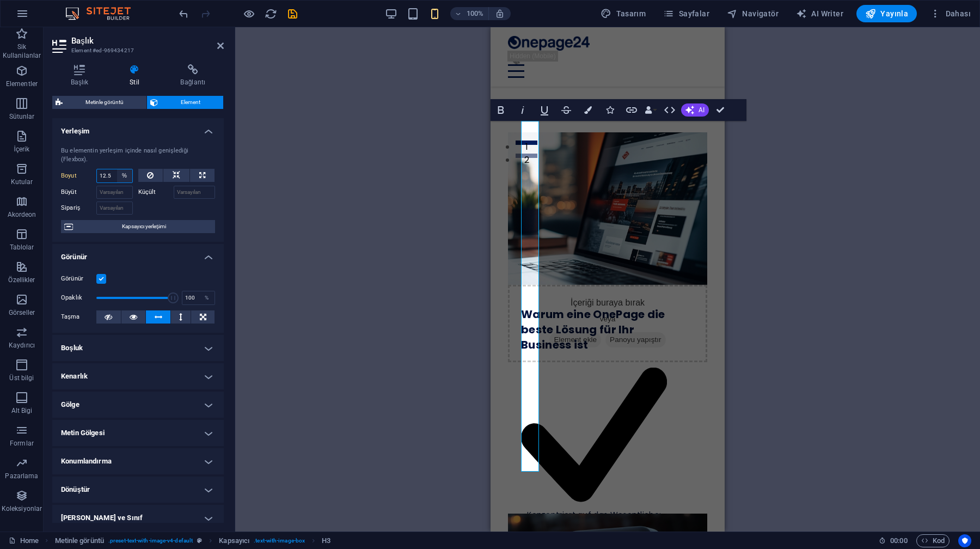
click at [123, 174] on select "Varsayılan otomatik px % 1/1 1/2 1/3 1/4 1/5 1/6 1/7 1/8 1/9 1/10" at bounding box center [124, 175] width 15 height 13
select select "1/1"
click at [117, 169] on select "Varsayılan otomatik px % 1/1 1/2 1/3 1/4 1/5 1/6 1/7 1/8 1/9 1/10" at bounding box center [124, 175] width 15 height 13
type input "100"
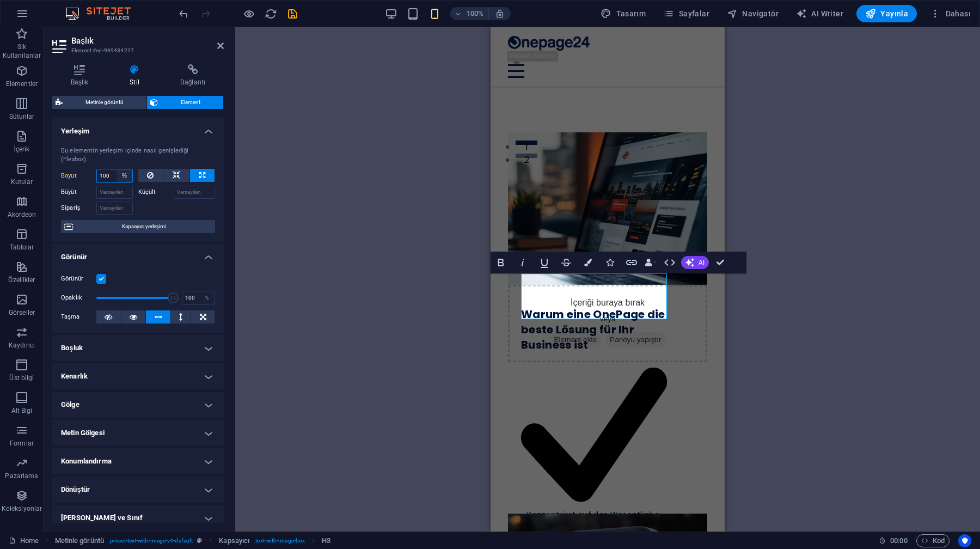
click at [125, 179] on select "Varsayılan otomatik px % 1/1 1/2 1/3 1/4 1/5 1/6 1/7 1/8 1/9 1/10" at bounding box center [124, 175] width 15 height 13
select select "1/1"
click at [117, 169] on select "Varsayılan otomatik px % 1/1 1/2 1/3 1/4 1/5 1/6 1/7 1/8 1/9 1/10" at bounding box center [124, 175] width 15 height 13
click at [124, 178] on select "Varsayılan otomatik px % 1/1 1/2 1/3 1/4 1/5 1/6 1/7 1/8 1/9 1/10" at bounding box center [114, 175] width 35 height 13
select select "1/2"
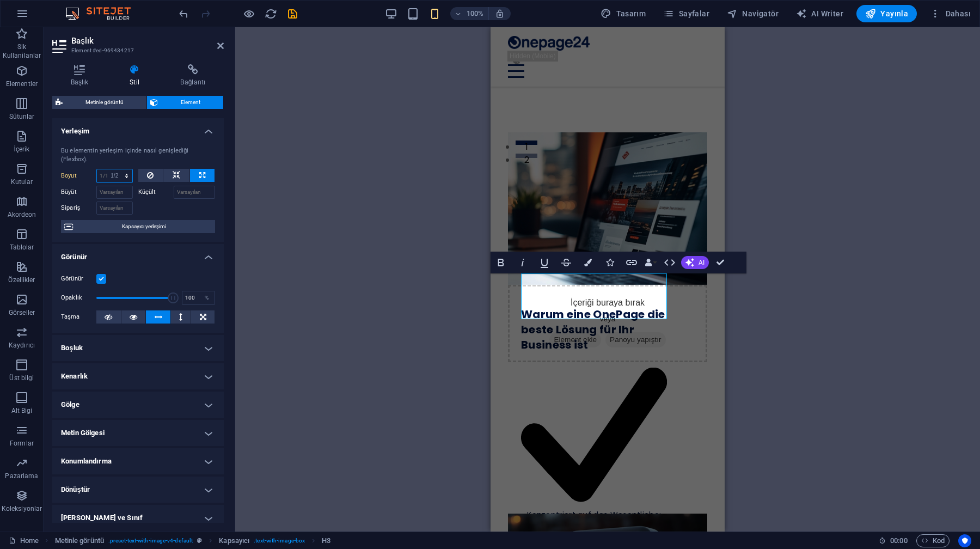
click at [115, 169] on select "Varsayılan otomatik px % 1/1 1/2 1/3 1/4 1/5 1/6 1/7 1/8 1/9 1/10" at bounding box center [114, 175] width 35 height 13
type input "50"
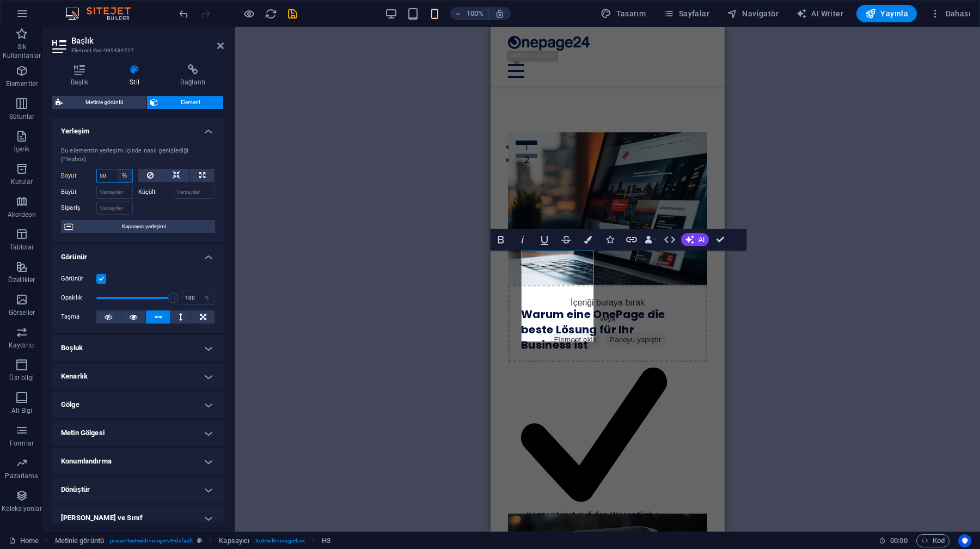
click at [125, 177] on select "Varsayılan otomatik px % 1/1 1/2 1/3 1/4 1/5 1/6 1/7 1/8 1/9 1/10" at bounding box center [124, 175] width 15 height 13
select select "auto"
click at [117, 169] on select "Varsayılan otomatik px % 1/1 1/2 1/3 1/4 1/5 1/6 1/7 1/8 1/9 1/10" at bounding box center [124, 175] width 15 height 13
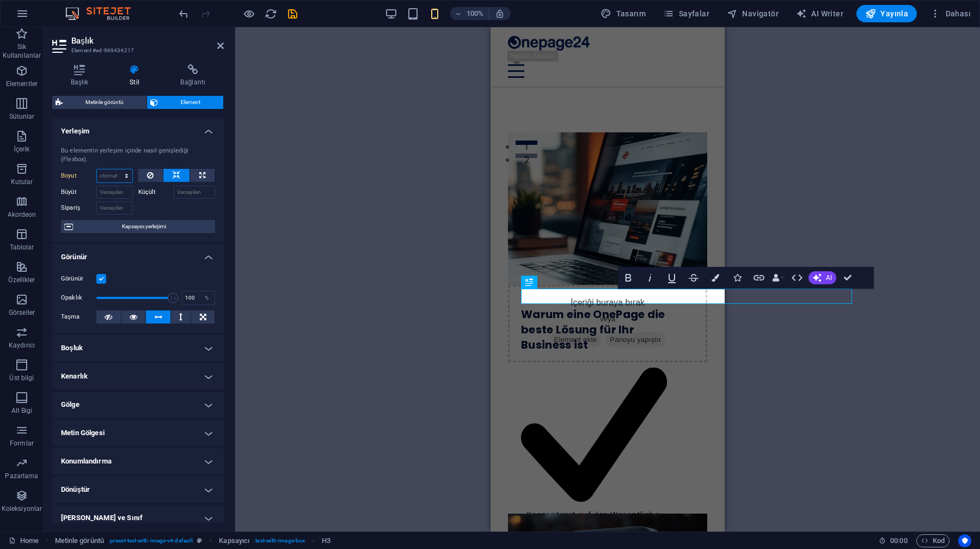
click at [126, 174] on select "Varsayılan otomatik px % 1/1 1/2 1/3 1/4 1/5 1/6 1/7 1/8 1/9 1/10" at bounding box center [114, 175] width 35 height 13
select select "px"
click at [115, 169] on select "Varsayılan otomatik px % 1/1 1/2 1/3 1/4 1/5 1/6 1/7 1/8 1/9 1/10" at bounding box center [114, 175] width 35 height 13
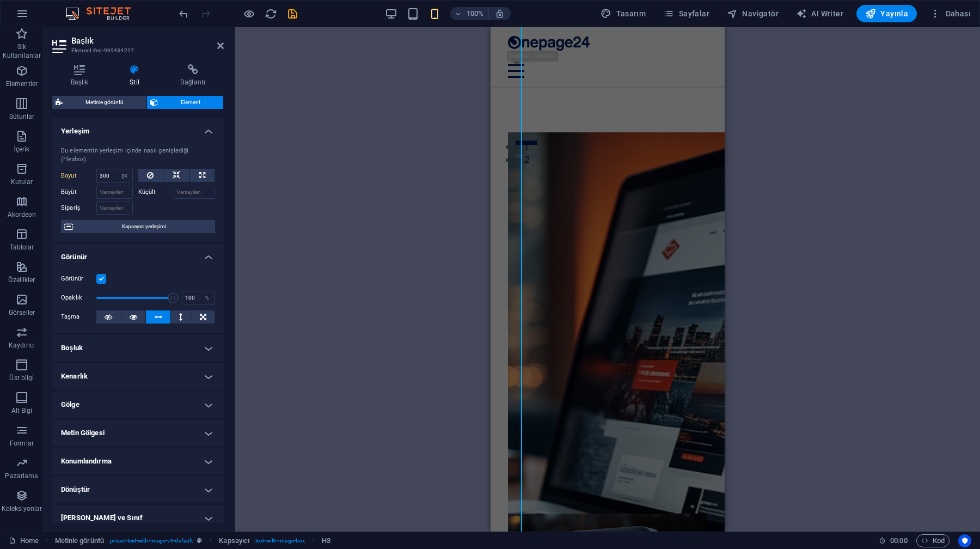
click at [132, 153] on div "Bu elementin yerleşim içinde nasıl genişlediği (Flexbox)." at bounding box center [138, 156] width 154 height 18
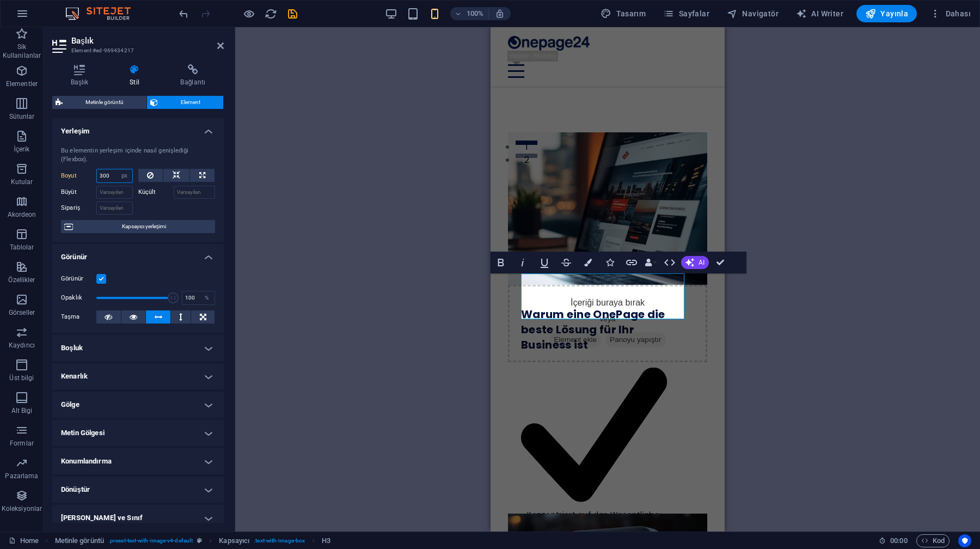
click at [111, 178] on input "300" at bounding box center [114, 175] width 35 height 13
type input "350"
click at [113, 148] on div "Bu elementin yerleşim içinde nasıl genişlediği (Flexbox)." at bounding box center [138, 156] width 154 height 18
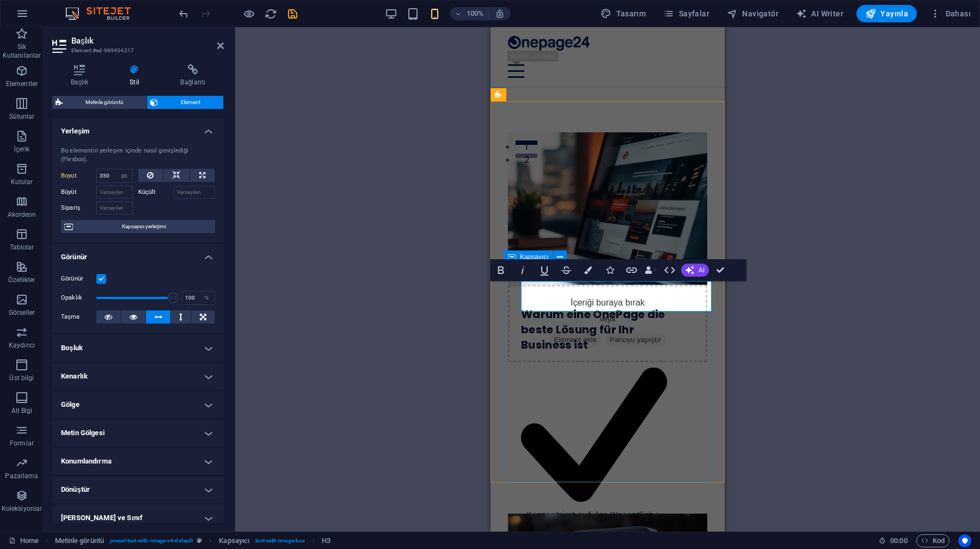
select select "%"
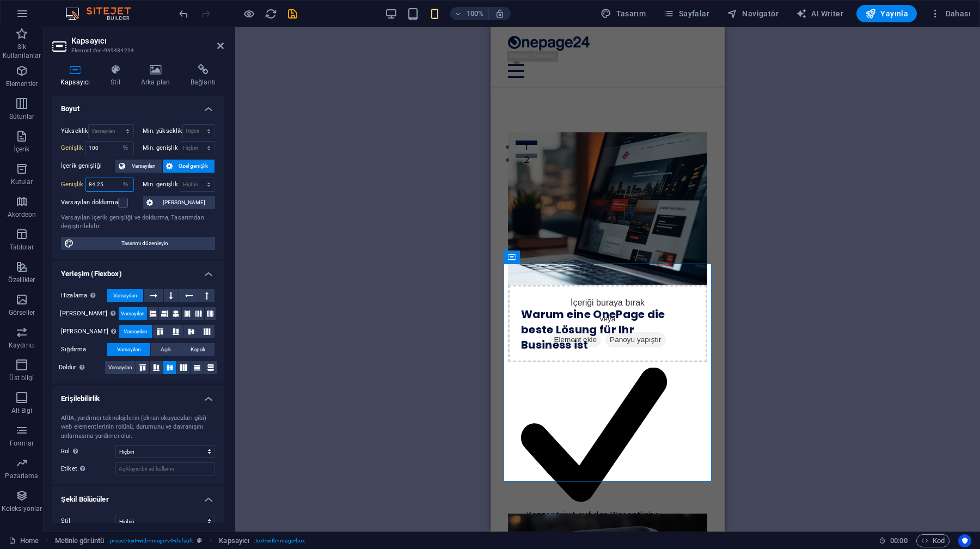
click at [108, 182] on input "84.25" at bounding box center [109, 184] width 47 height 13
type input "8"
type input "100"
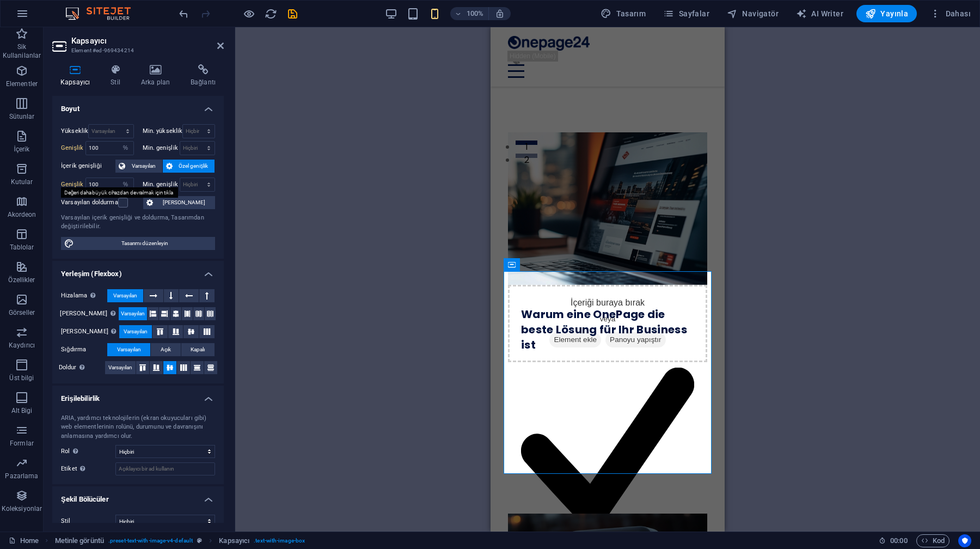
click at [68, 183] on label "Genişlik" at bounding box center [73, 184] width 25 height 6
select select "DISABLED_OPTION_VALUE"
click at [100, 185] on select "Varsayılan px rem % em vh vw" at bounding box center [109, 184] width 47 height 13
click at [138, 167] on span "Varsayılan" at bounding box center [144, 166] width 31 height 13
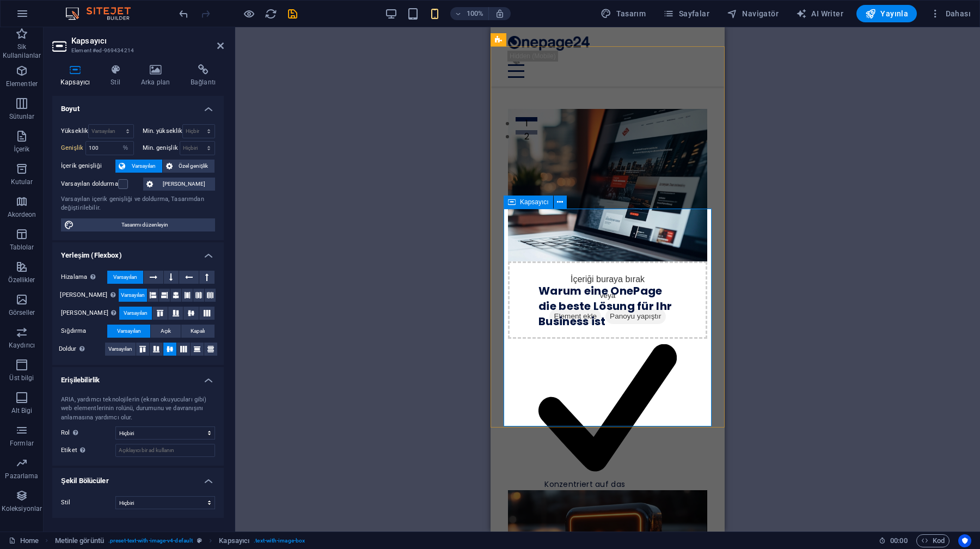
scroll to position [441, 0]
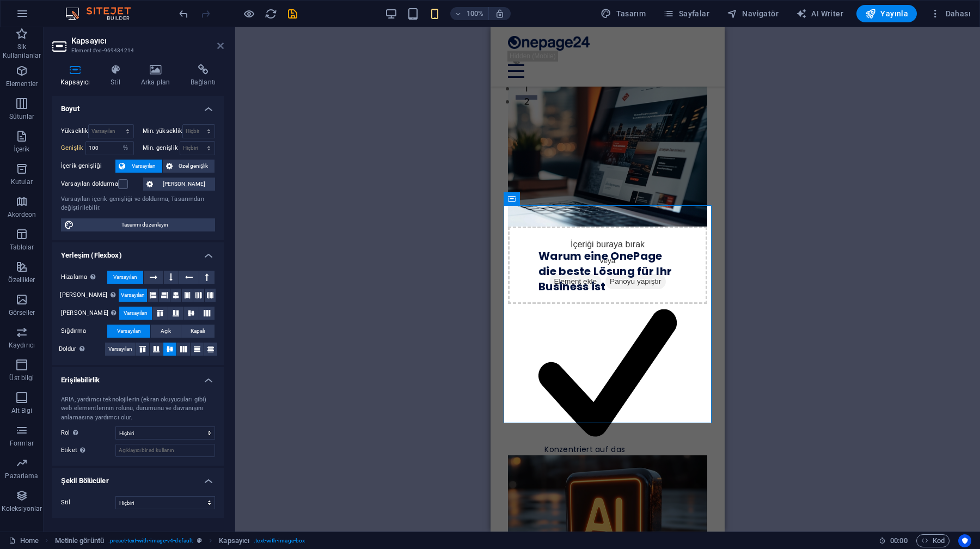
click at [220, 46] on icon at bounding box center [220, 45] width 7 height 9
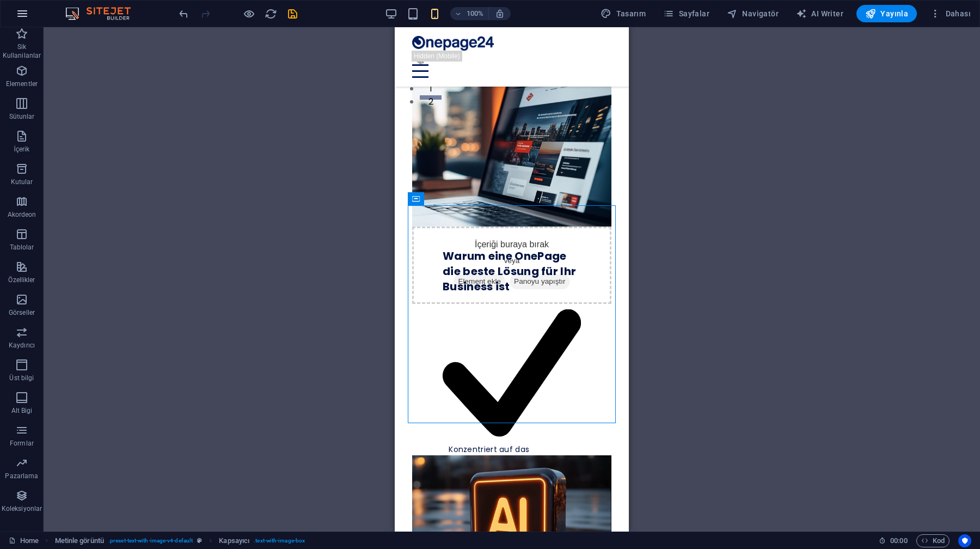
click at [26, 13] on icon "button" at bounding box center [22, 13] width 13 height 13
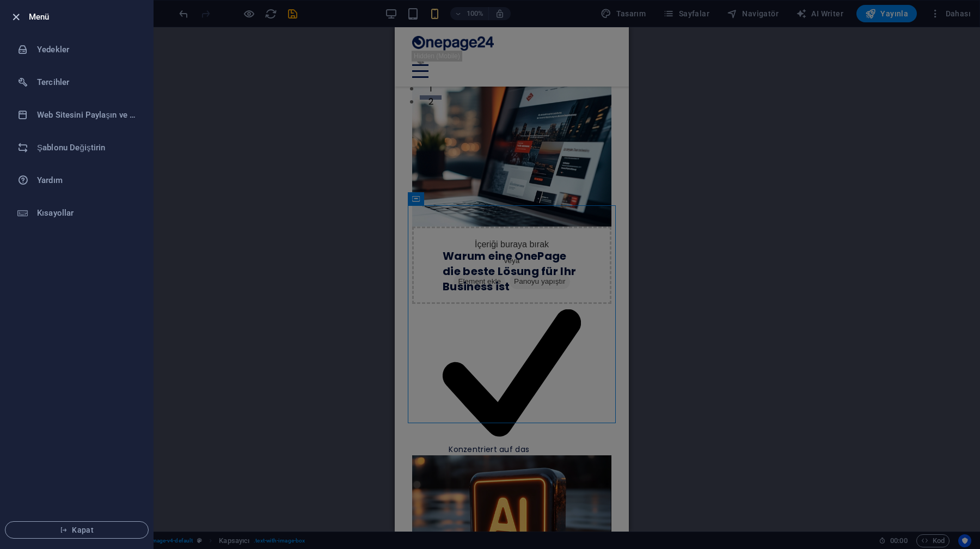
click at [14, 13] on icon "button" at bounding box center [16, 17] width 13 height 13
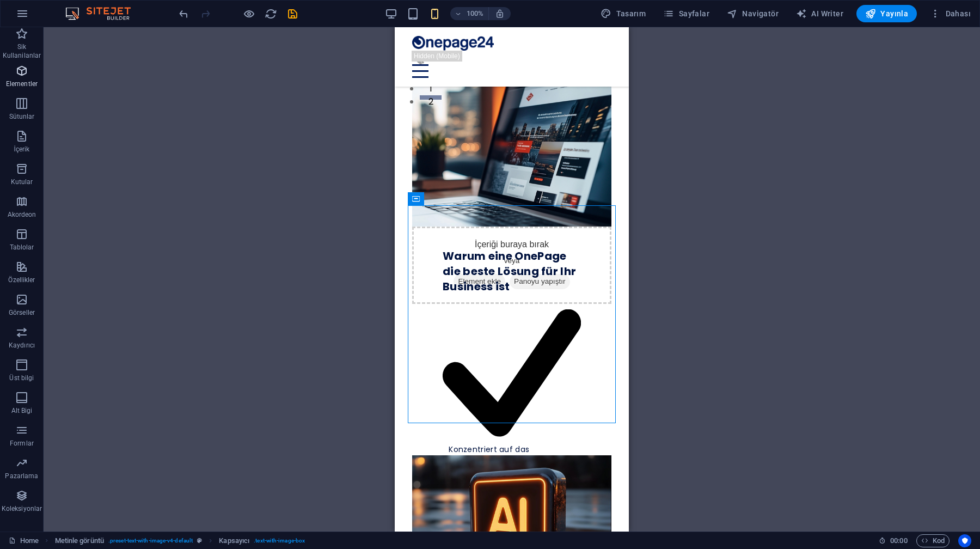
click at [20, 70] on icon "button" at bounding box center [21, 70] width 13 height 13
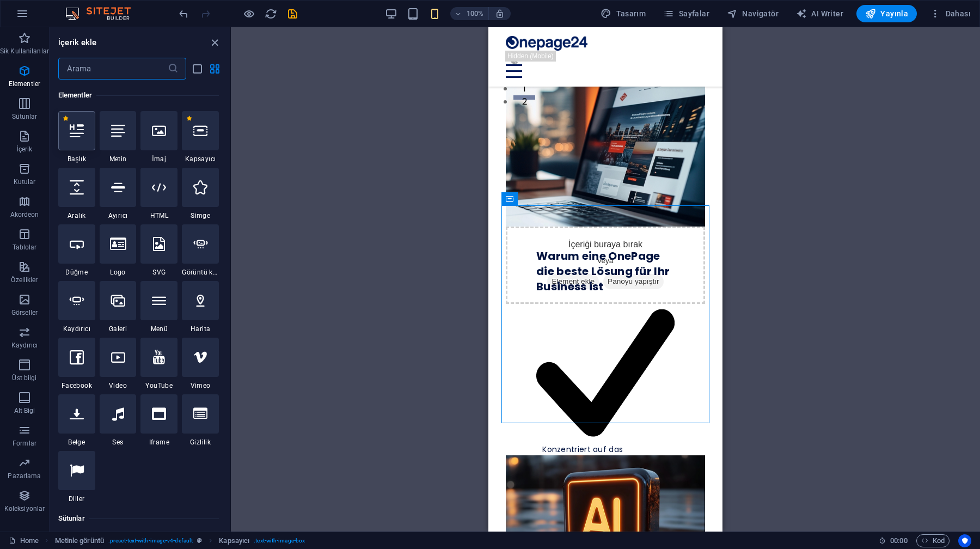
scroll to position [116, 0]
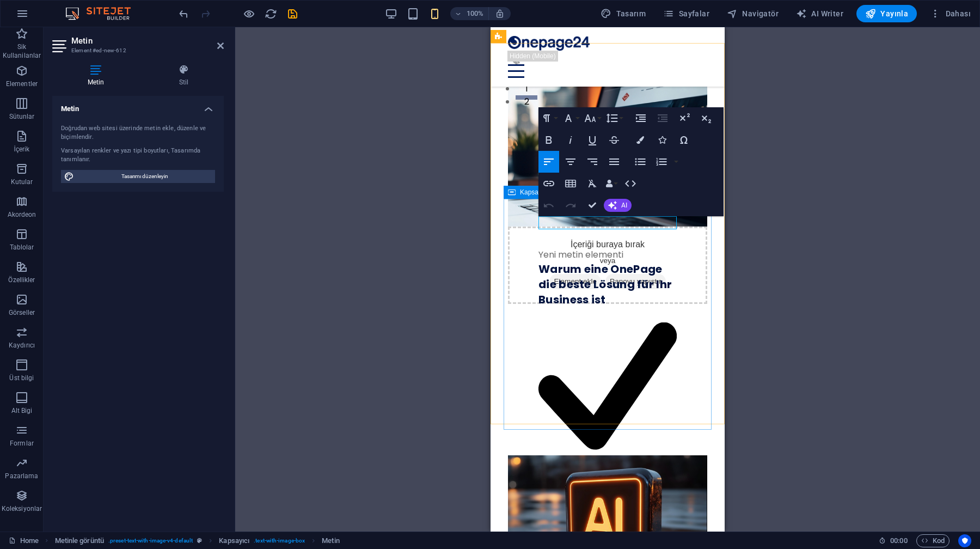
click at [466, 242] on div "H3 Metinle görüntü Kapsayıcı Kapsayıcı Video Menü Çubuğu Menü Yer Tutucu Metinl…" at bounding box center [607, 279] width 745 height 504
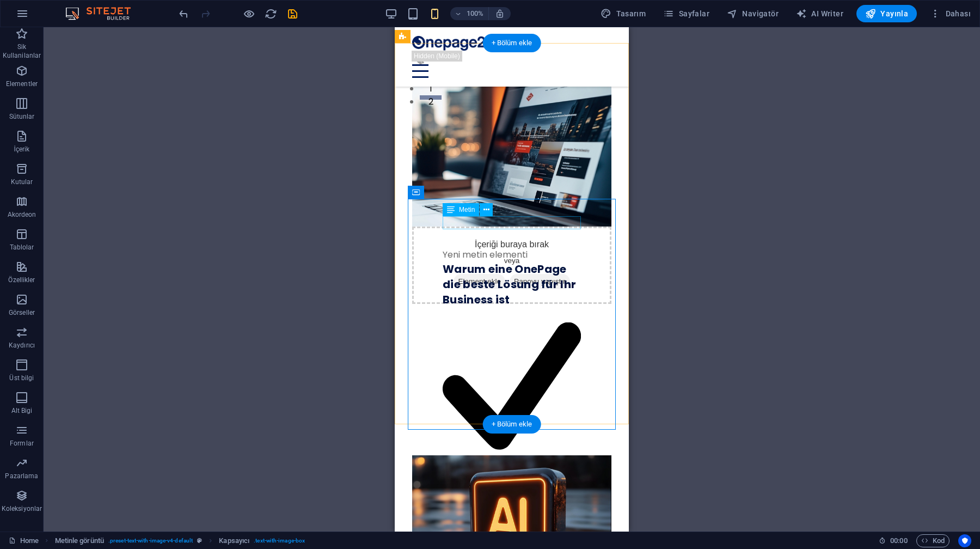
click at [534, 248] on div "Yeni metin elementi" at bounding box center [512, 254] width 138 height 13
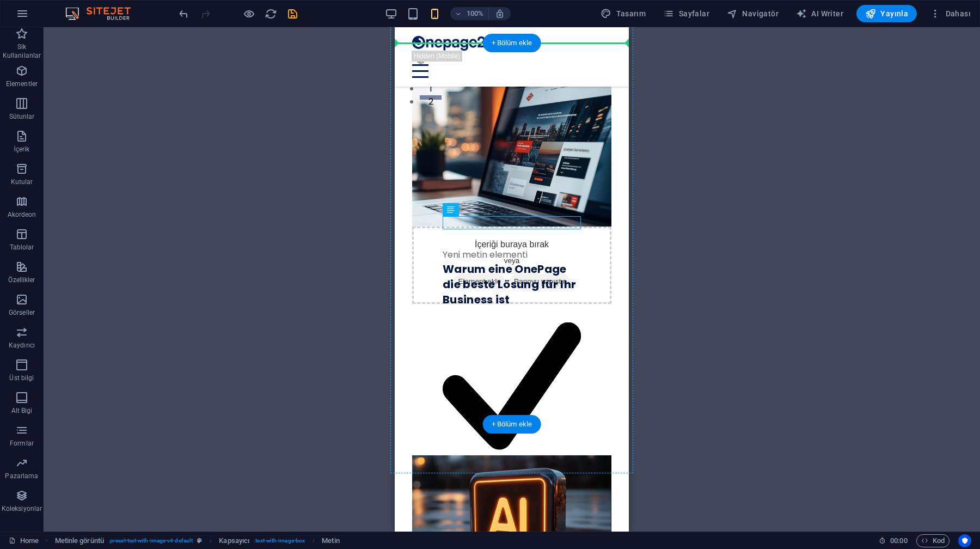
drag, startPoint x: 851, startPoint y: 236, endPoint x: 449, endPoint y: 194, distance: 404.2
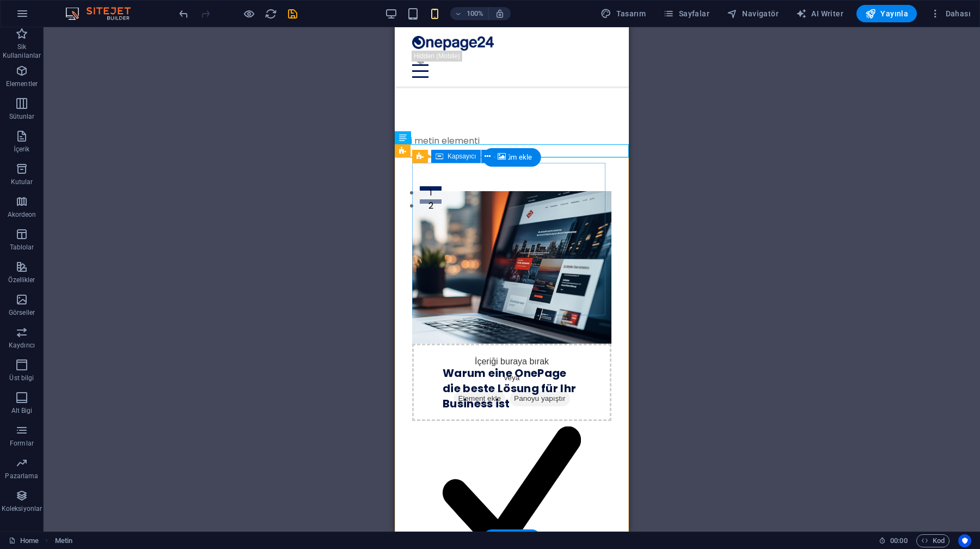
scroll to position [330, 0]
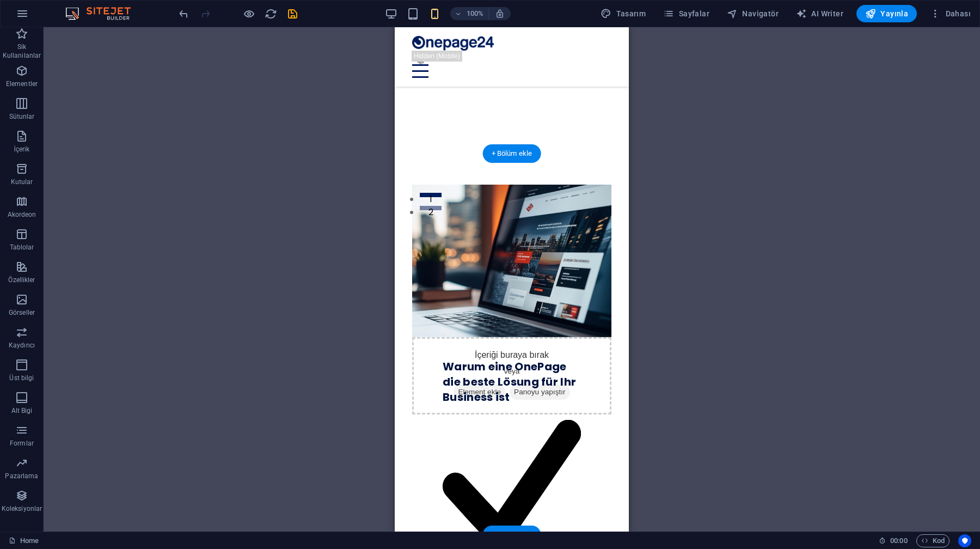
click at [454, 264] on figure at bounding box center [511, 261] width 199 height 153
select select "px"
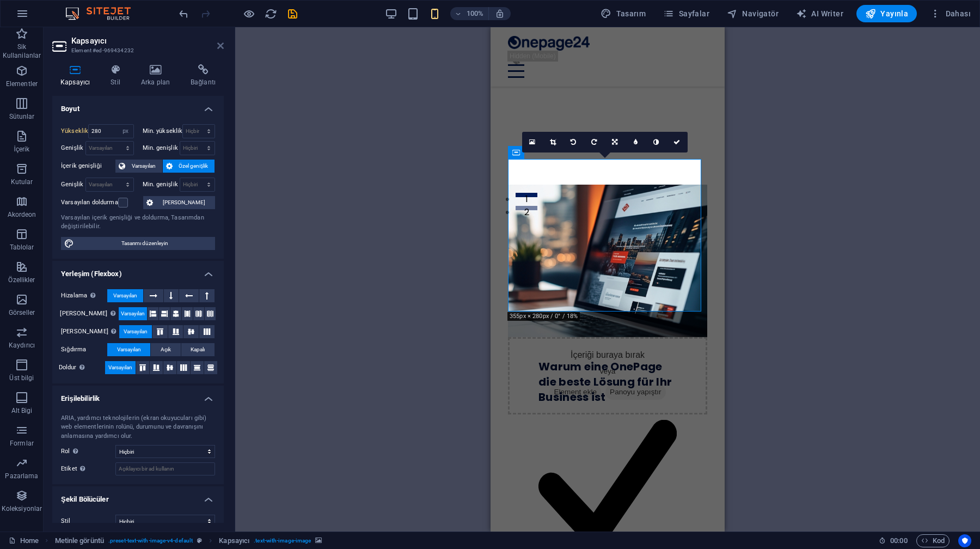
click at [221, 49] on icon at bounding box center [220, 45] width 7 height 9
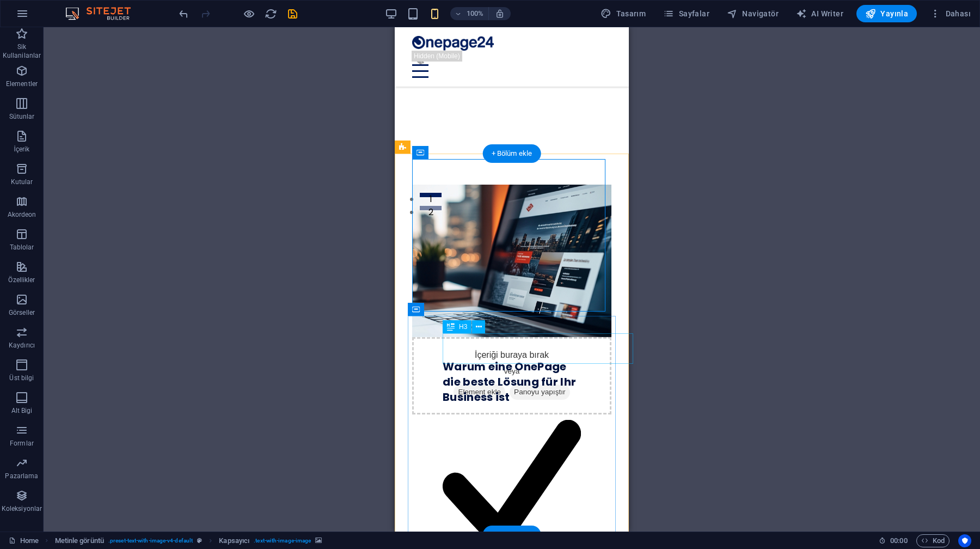
click at [444, 359] on div "Warum eine OnePage die beste Lösung für Ihr Business ist" at bounding box center [512, 382] width 138 height 46
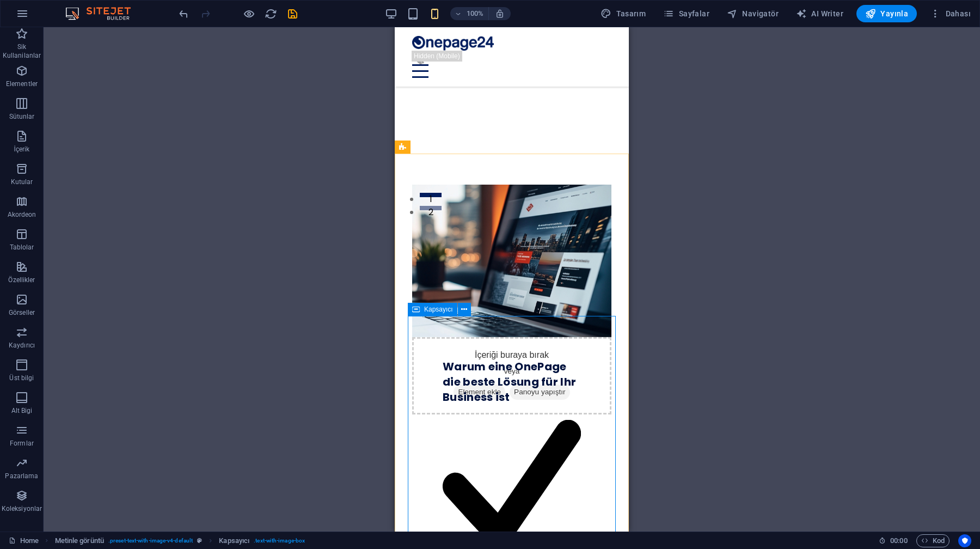
click at [416, 311] on icon at bounding box center [416, 309] width 8 height 13
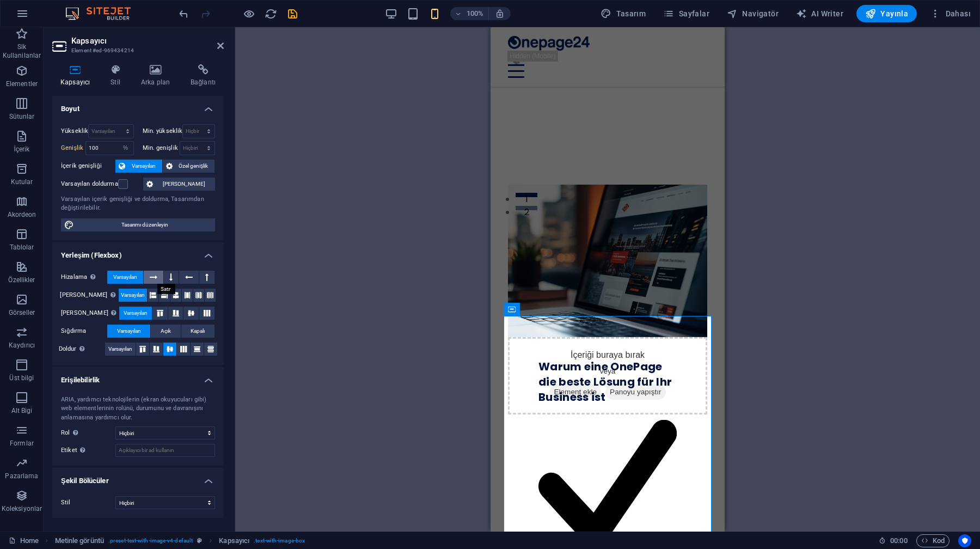
click at [149, 281] on button at bounding box center [154, 277] width 20 height 13
click at [172, 278] on icon at bounding box center [170, 277] width 3 height 13
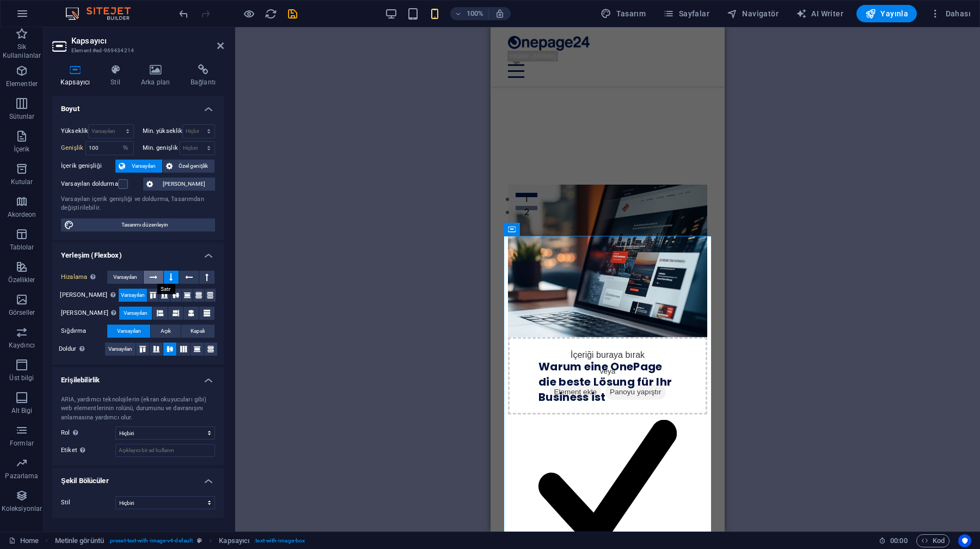
click at [150, 277] on button at bounding box center [154, 277] width 20 height 13
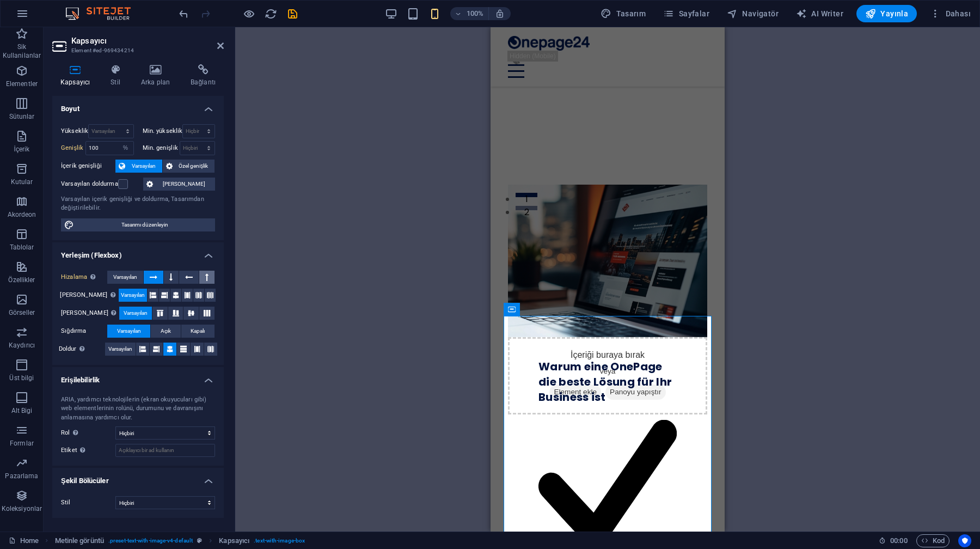
click at [211, 278] on button at bounding box center [206, 277] width 15 height 13
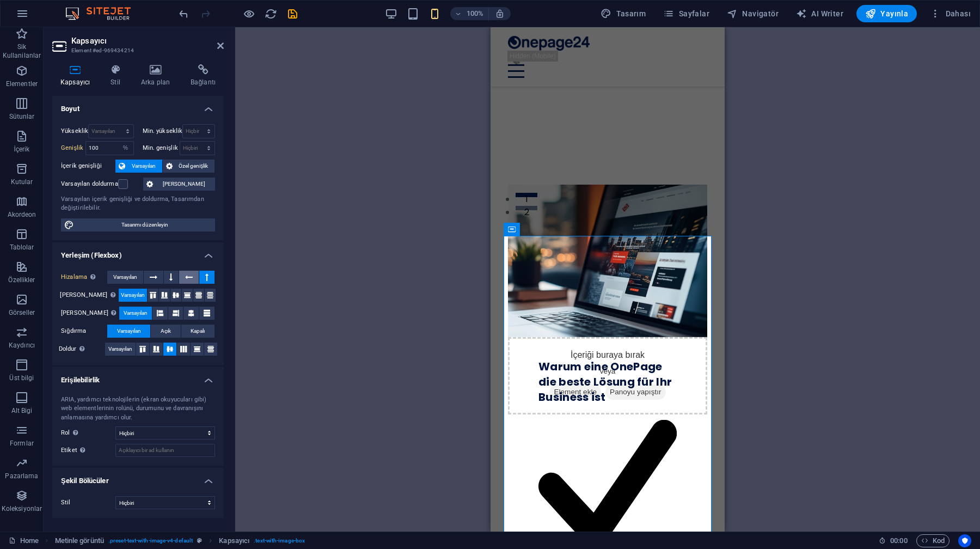
click at [191, 278] on icon at bounding box center [189, 277] width 8 height 13
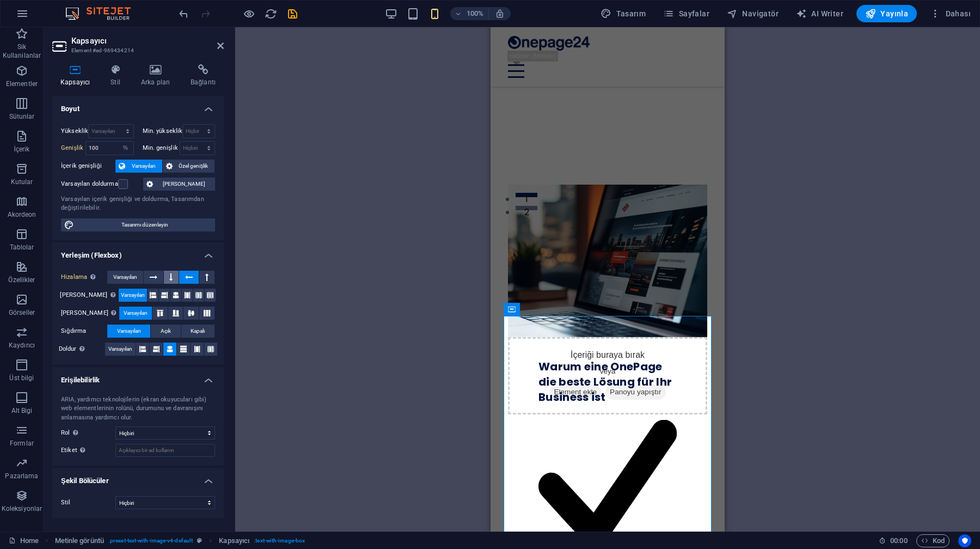
click at [176, 278] on button at bounding box center [171, 277] width 15 height 13
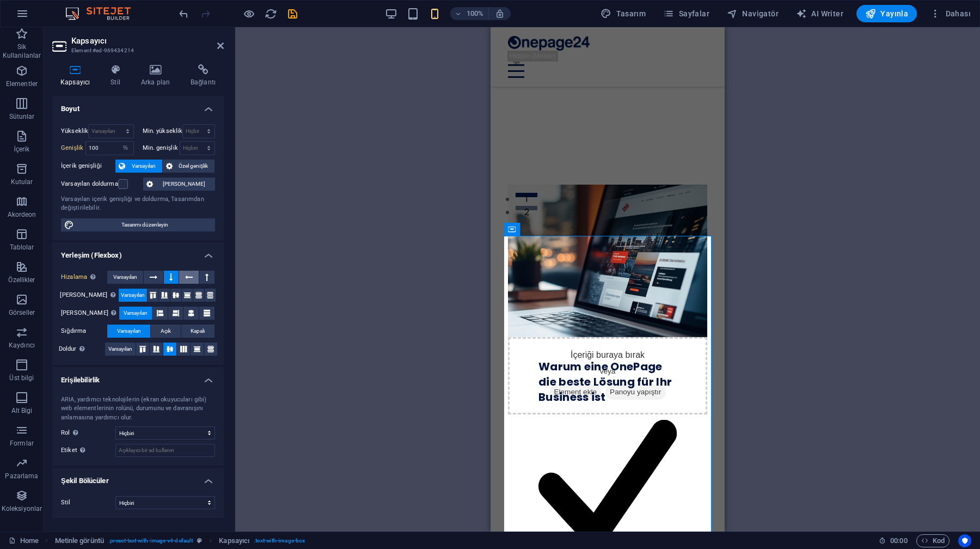
click at [190, 279] on icon at bounding box center [189, 277] width 8 height 13
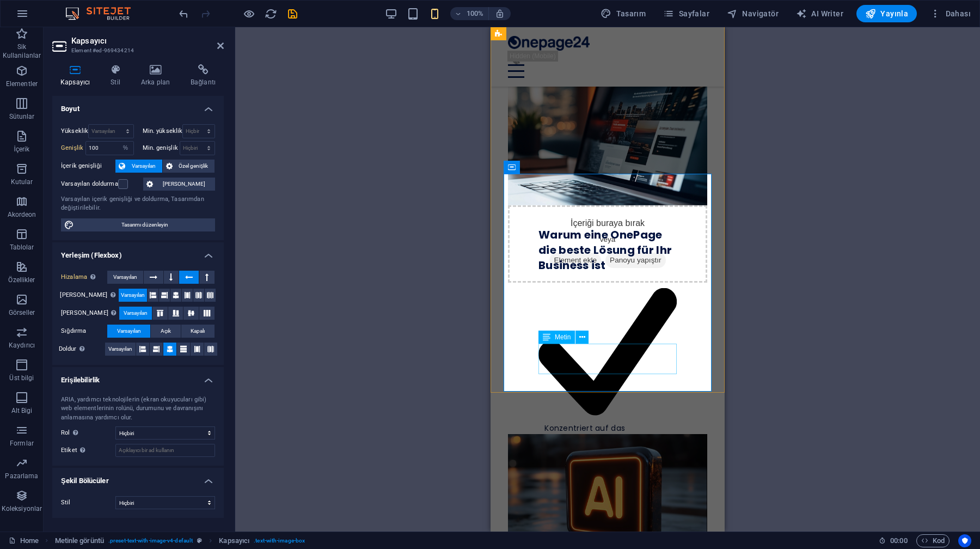
scroll to position [459, 0]
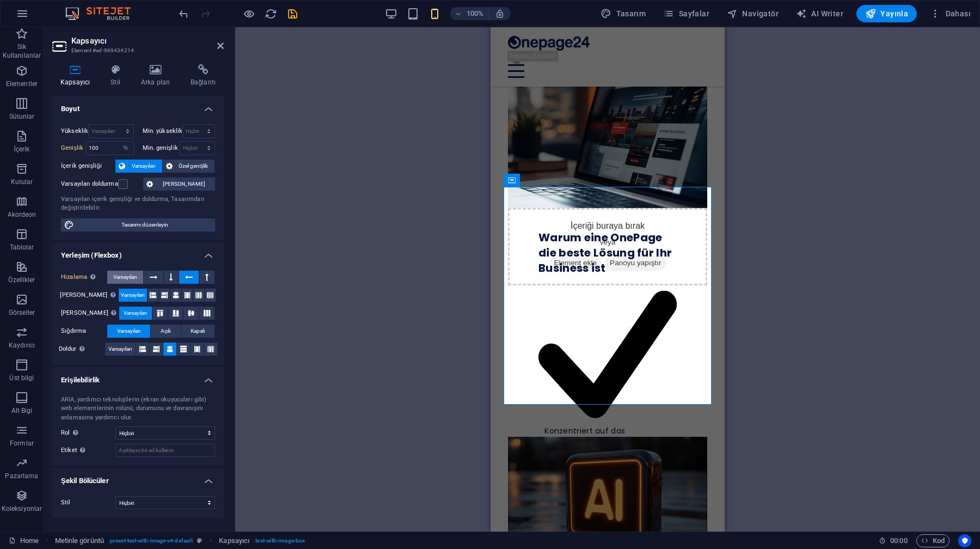
click at [122, 278] on span "Varsayılan" at bounding box center [125, 277] width 24 height 13
click at [173, 296] on icon at bounding box center [176, 295] width 7 height 13
click at [150, 296] on icon at bounding box center [153, 295] width 7 height 13
click at [170, 293] on button at bounding box center [175, 295] width 11 height 13
click at [187, 314] on icon at bounding box center [191, 313] width 13 height 7
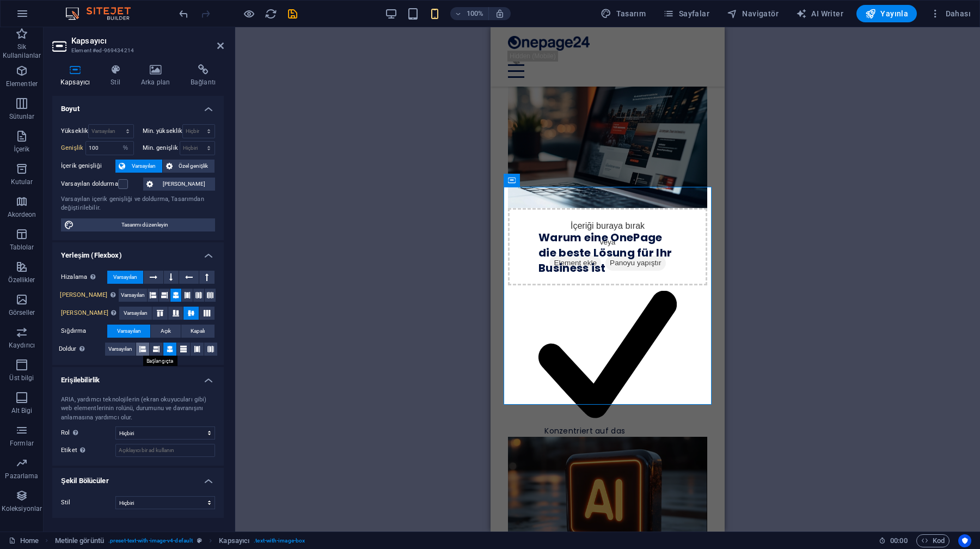
click at [143, 349] on icon at bounding box center [142, 349] width 7 height 13
click at [127, 349] on span "Varsayılan" at bounding box center [120, 349] width 24 height 13
click at [123, 348] on span "Varsayılan" at bounding box center [120, 349] width 24 height 13
click at [127, 317] on span "Varsayılan" at bounding box center [136, 313] width 24 height 13
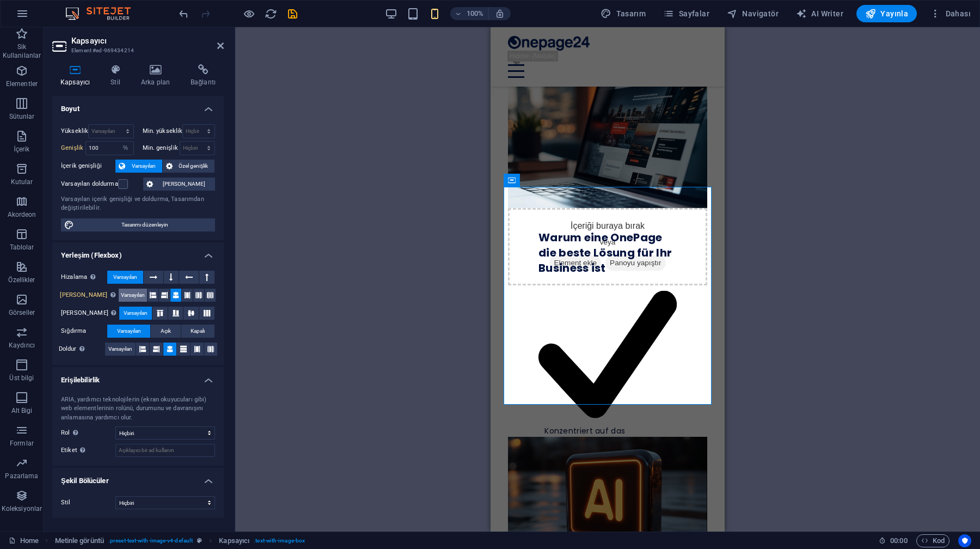
click at [125, 295] on span "Varsayılan" at bounding box center [133, 295] width 24 height 13
click at [128, 349] on span "Varsayılan" at bounding box center [120, 349] width 24 height 13
click at [141, 349] on icon at bounding box center [142, 349] width 7 height 13
click at [101, 350] on label "Doldur Birkaç satır boyunca y ekseni üzerindeki elementlerin mesafelerini ve yö…" at bounding box center [82, 349] width 46 height 13
click at [154, 507] on select "Hiçbiri Üçgen Kare Çapraz Çokgen 1 Çokgen 2 Zikzak Çoklu Zikzaklar Dalgalar Çok…" at bounding box center [165, 502] width 100 height 13
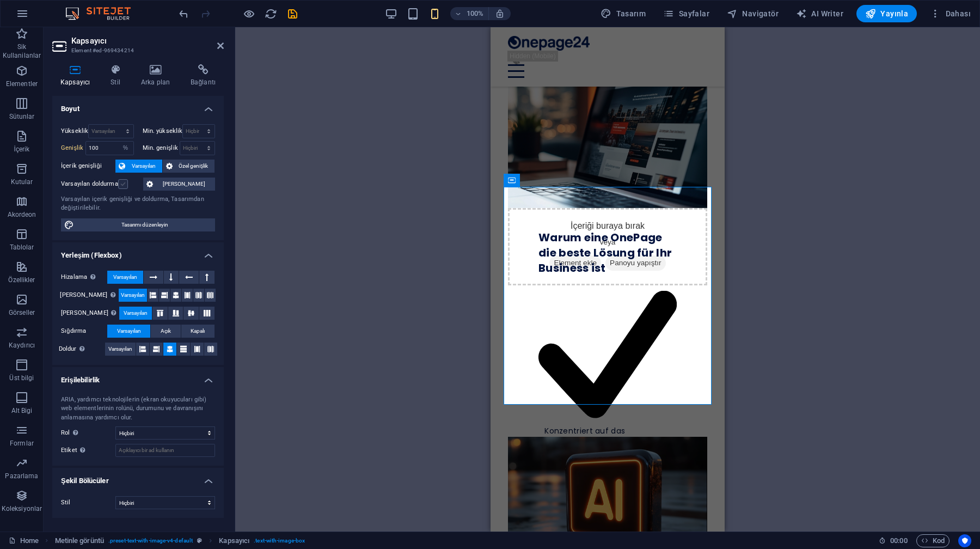
click at [123, 185] on label at bounding box center [123, 184] width 10 height 10
click at [0, 0] on input "Varsayılan doldurma" at bounding box center [0, 0] width 0 height 0
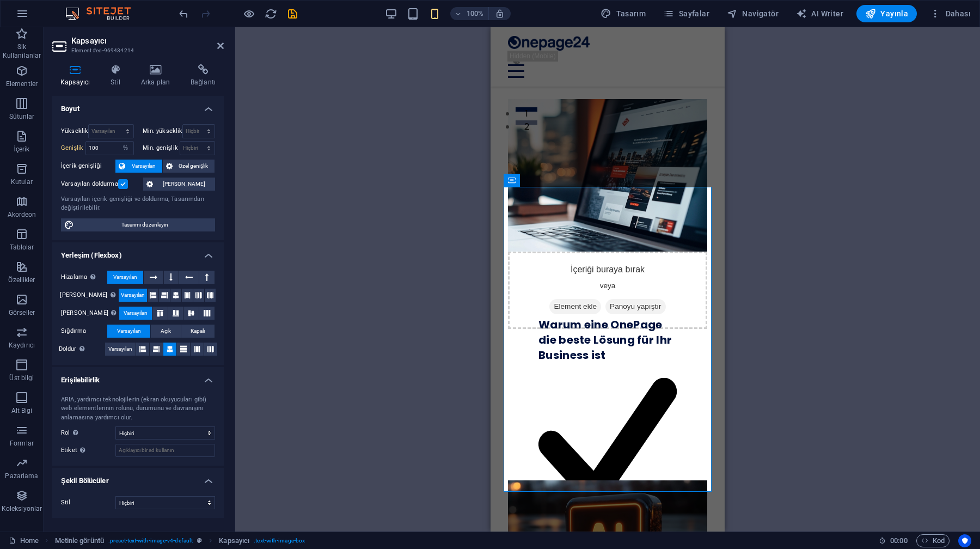
click at [126, 180] on label at bounding box center [123, 184] width 10 height 10
click at [0, 0] on input "Varsayılan doldurma" at bounding box center [0, 0] width 0 height 0
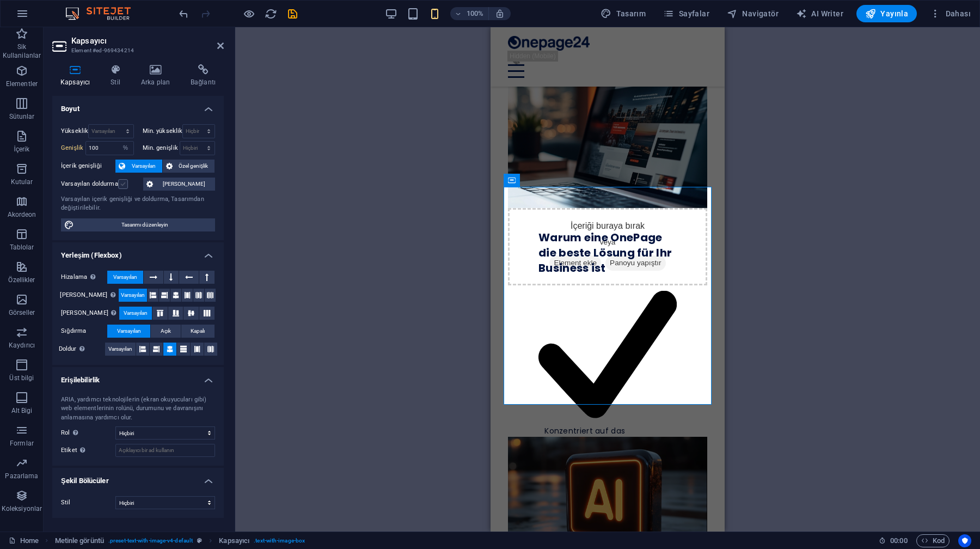
click at [126, 180] on label at bounding box center [123, 184] width 10 height 10
click at [0, 0] on input "Varsayılan doldurma" at bounding box center [0, 0] width 0 height 0
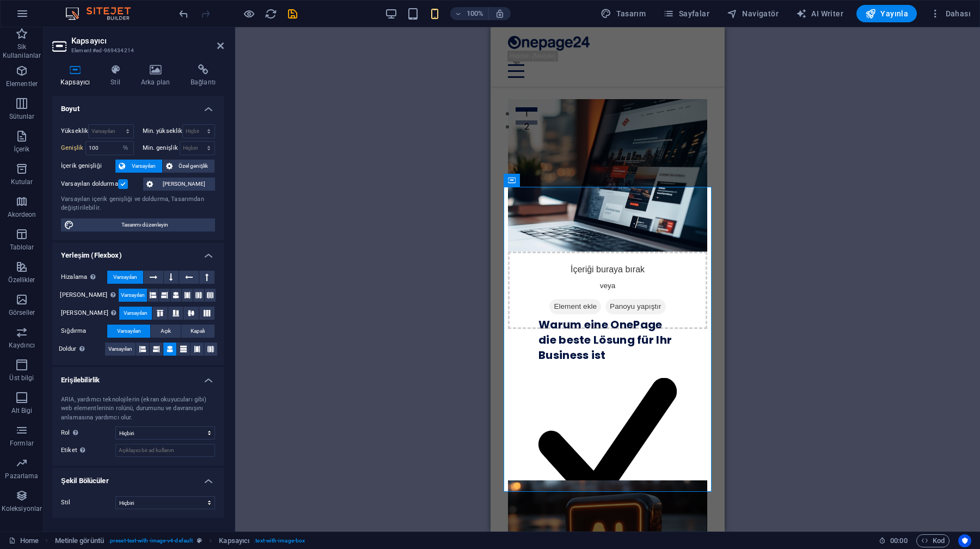
click at [126, 180] on label at bounding box center [123, 184] width 10 height 10
click at [0, 0] on input "Varsayılan doldurma" at bounding box center [0, 0] width 0 height 0
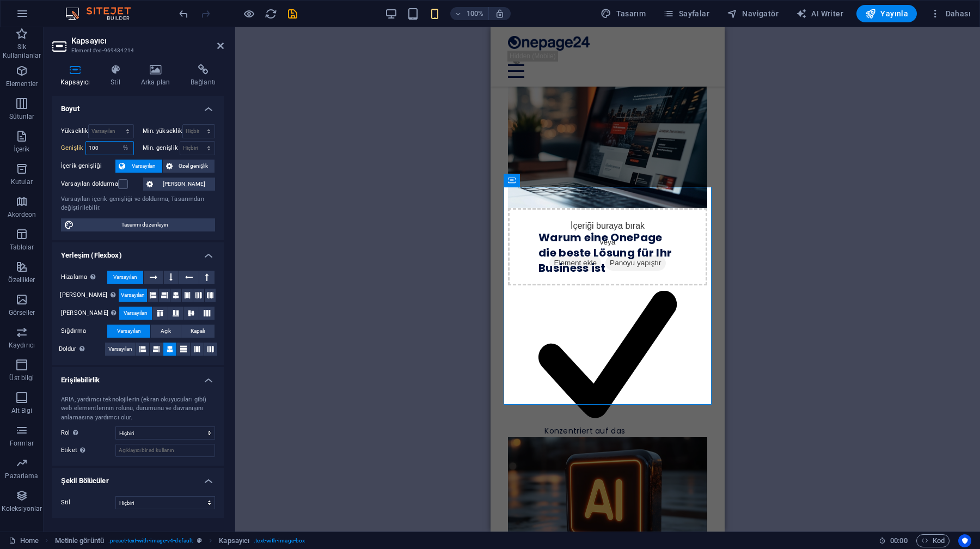
click at [104, 144] on input "100" at bounding box center [109, 148] width 47 height 13
click at [129, 144] on select "Varsayılan px rem % em vh vw" at bounding box center [125, 148] width 15 height 13
select select "default"
click at [118, 142] on select "Varsayılan px rem % em vh vw" at bounding box center [125, 148] width 15 height 13
type input "100"
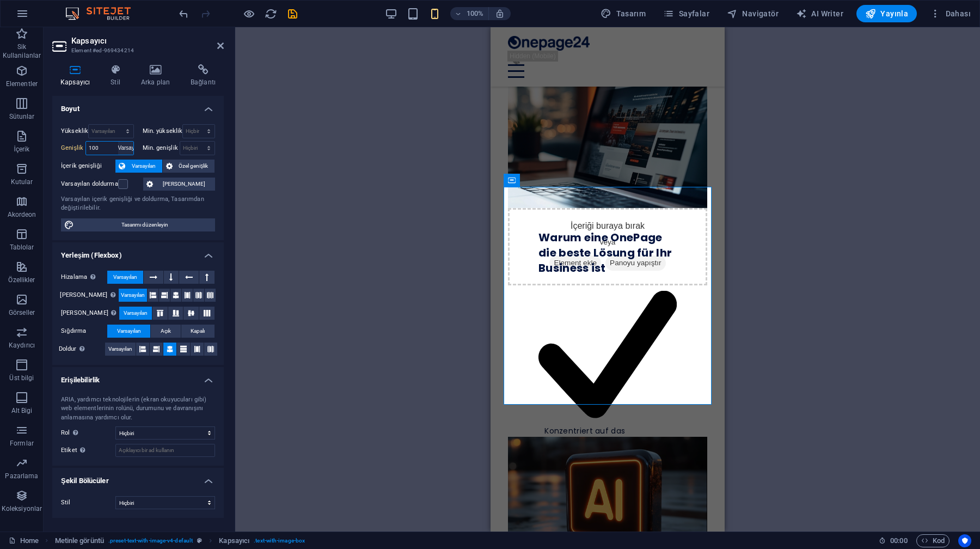
select select "%"
click at [78, 154] on div "Genişlik Varsayılan px rem % em vh vw" at bounding box center [97, 148] width 73 height 14
click at [124, 154] on select "Varsayılan px rem % em vh vw" at bounding box center [125, 148] width 15 height 13
select select "px"
click at [118, 142] on select "Varsayılan px rem % em vh vw" at bounding box center [125, 148] width 15 height 13
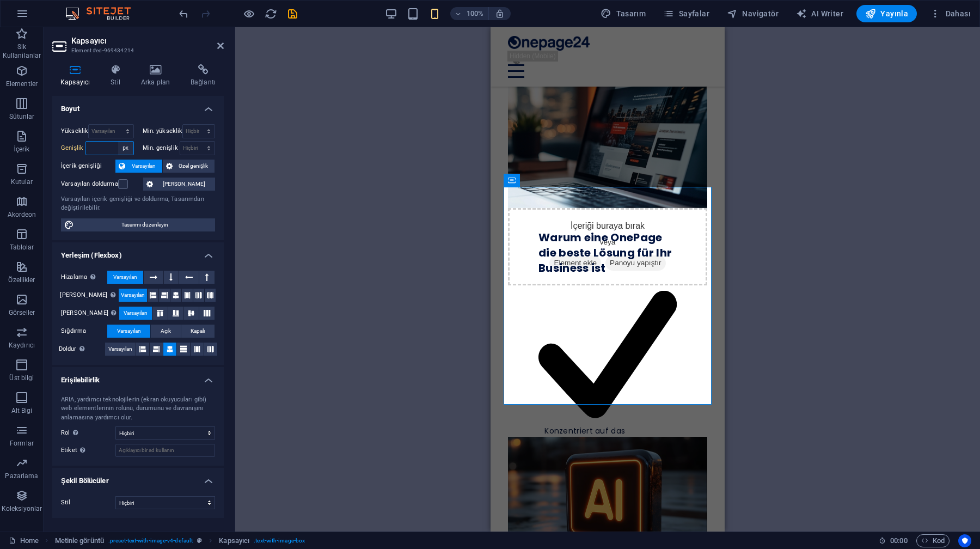
type input "382"
click at [121, 149] on select "Varsayılan px rem % em vh vw" at bounding box center [125, 148] width 15 height 13
select select "default"
click at [118, 142] on select "Varsayılan px rem % em vh vw" at bounding box center [125, 148] width 15 height 13
type input "382"
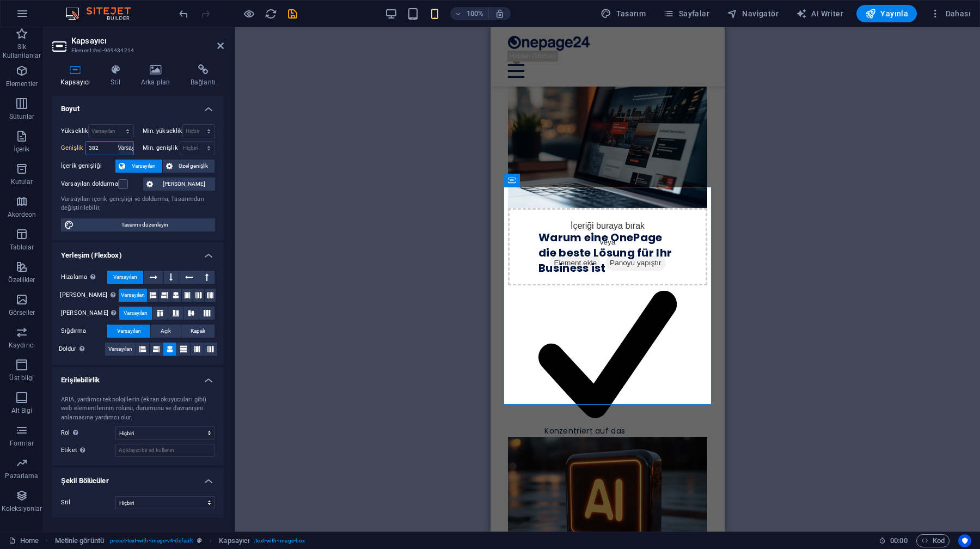
select select "px"
click at [138, 108] on h4 "Boyut" at bounding box center [138, 106] width 172 height 20
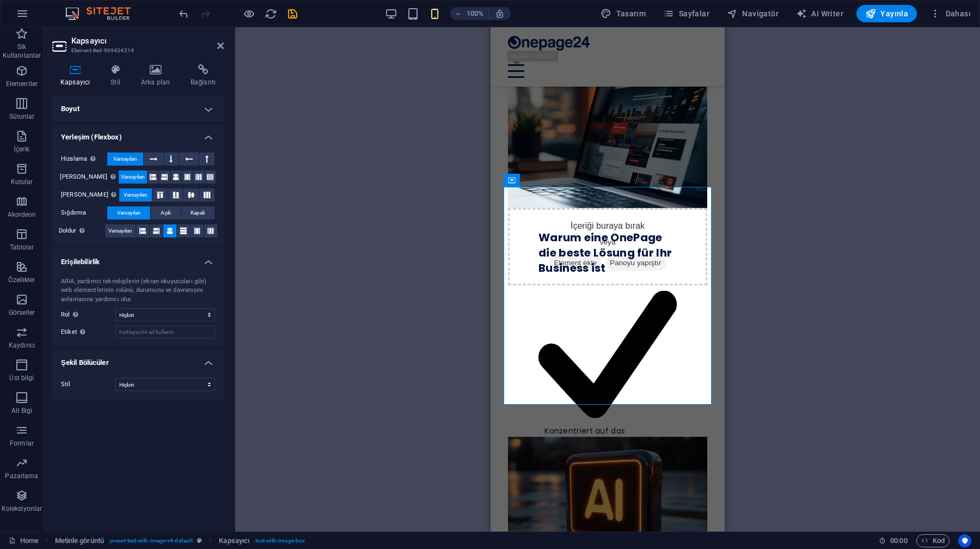
click at [127, 105] on h4 "Boyut" at bounding box center [138, 109] width 172 height 26
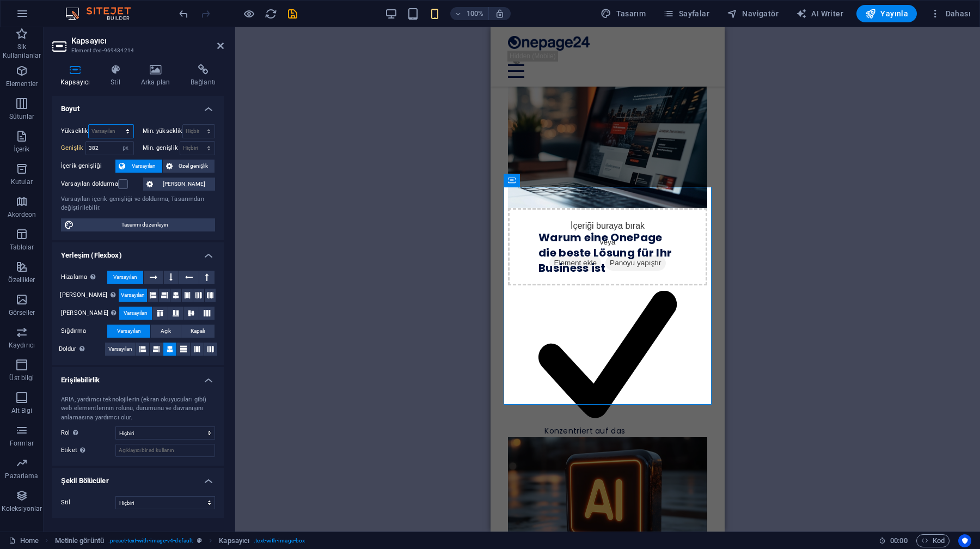
click at [124, 135] on select "Varsayılan px rem % vh vw" at bounding box center [111, 131] width 44 height 13
select select "px"
click at [118, 125] on select "Varsayılan px rem % vh vw" at bounding box center [111, 131] width 44 height 13
type input "336"
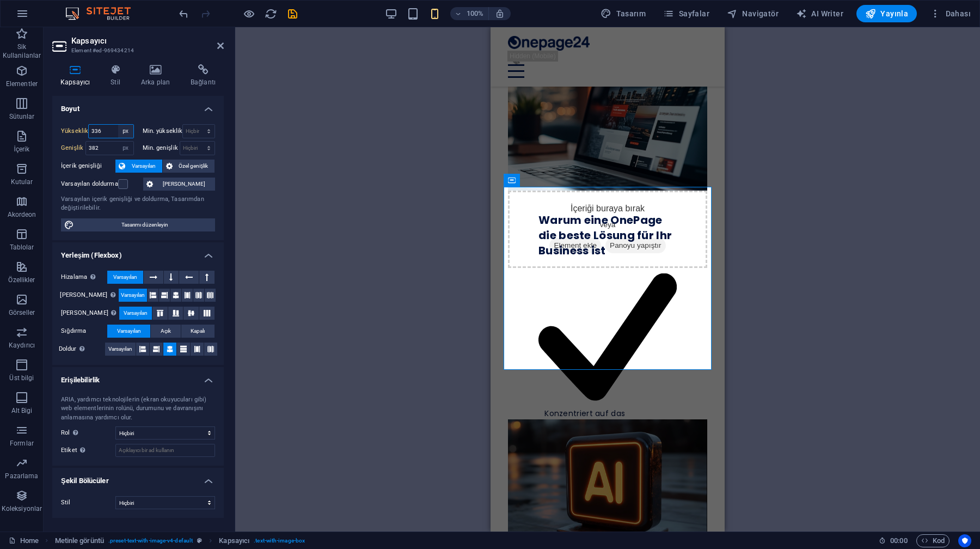
click at [129, 133] on select "Varsayılan px rem % vh vw" at bounding box center [125, 131] width 15 height 13
select select "default"
click at [118, 125] on select "Varsayılan px rem % vh vw" at bounding box center [125, 131] width 15 height 13
type input "336"
click at [124, 131] on select "Varsayılan px rem % vh vw" at bounding box center [125, 131] width 15 height 13
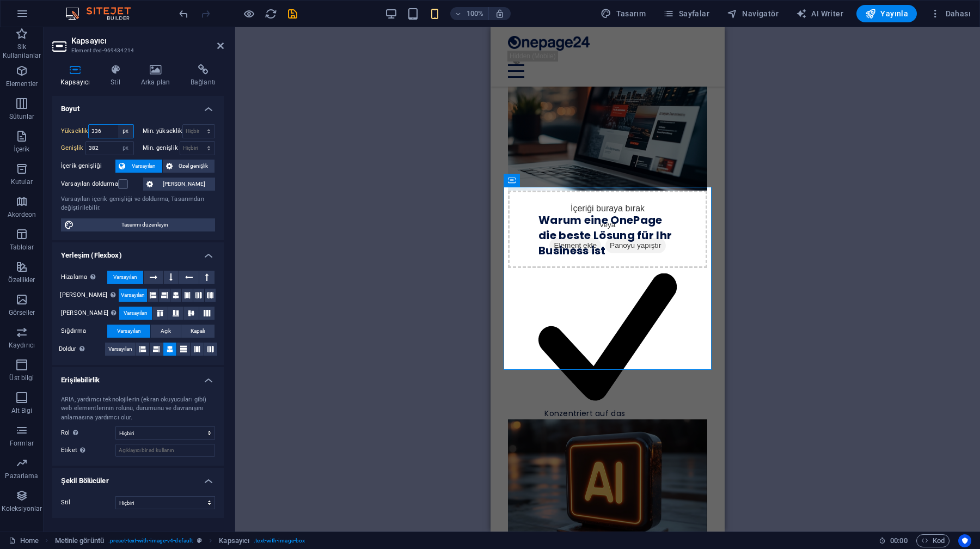
select select "rem"
click at [118, 125] on select "Varsayılan px rem % vh vw" at bounding box center [125, 131] width 15 height 13
type input "25"
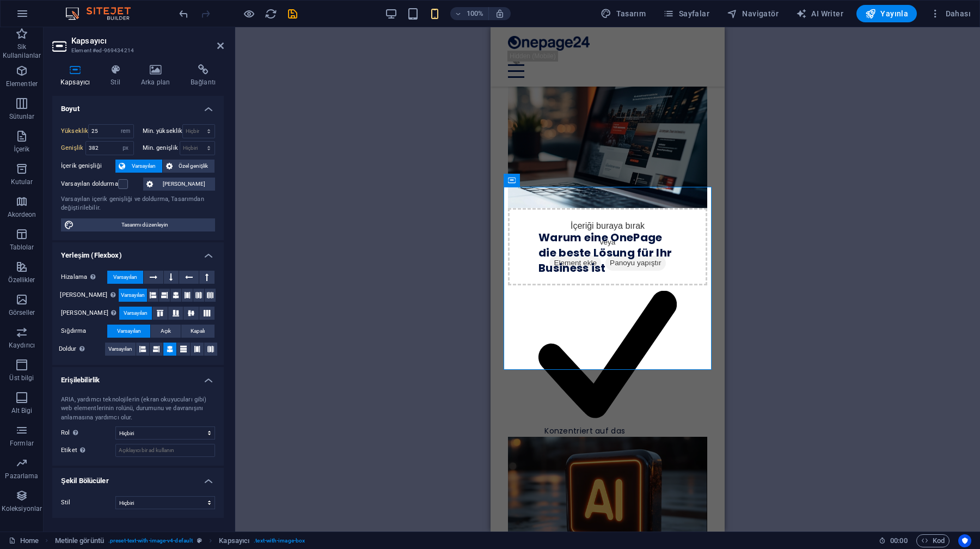
click at [107, 112] on h4 "Boyut" at bounding box center [138, 106] width 172 height 20
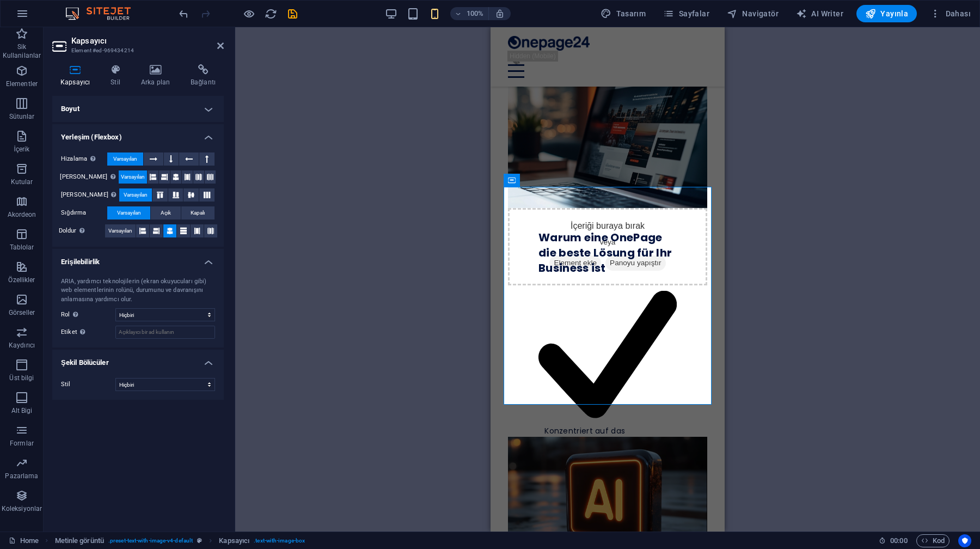
click at [113, 117] on h4 "Boyut" at bounding box center [138, 109] width 172 height 26
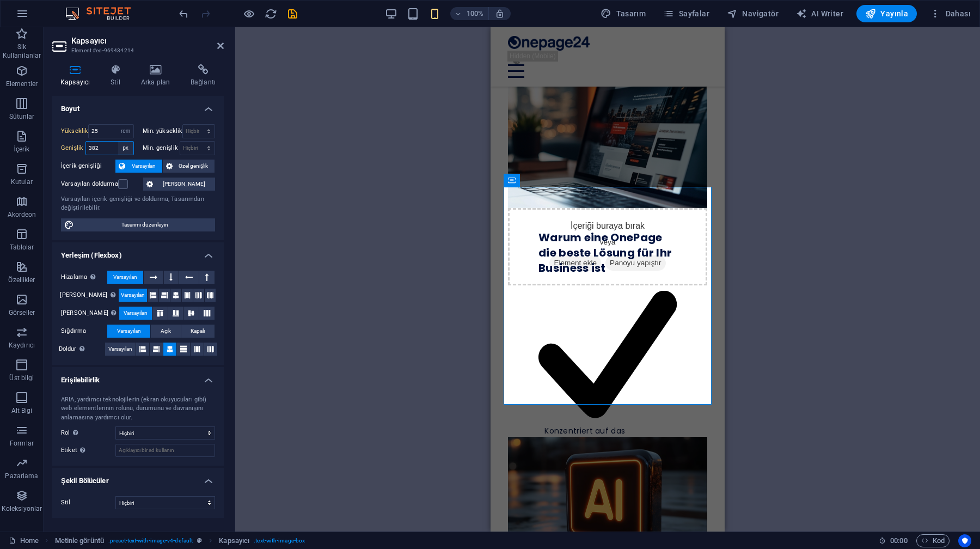
click at [129, 148] on select "Varsayılan px rem % em vh vw" at bounding box center [125, 148] width 15 height 13
select select "rem"
click at [118, 142] on select "Varsayılan px rem % em vh vw" at bounding box center [125, 148] width 15 height 13
click at [76, 156] on div "Yükseklik 25 Varsayılan px rem % vh vw Min. yükseklik Hiçbiri px rem % vh vw Ge…" at bounding box center [138, 177] width 172 height 125
click at [105, 152] on input "25" at bounding box center [109, 148] width 47 height 13
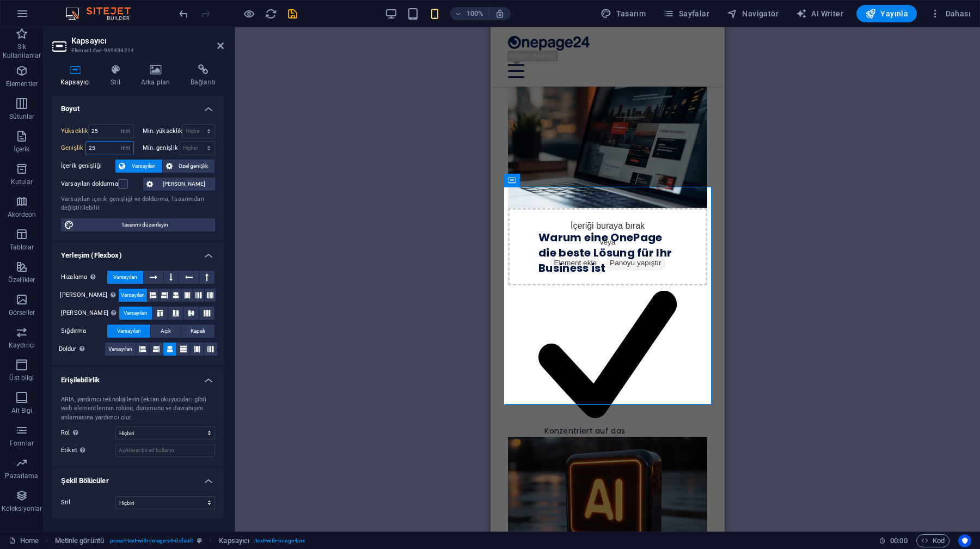
type input "2"
type input "32"
click at [82, 154] on div "Genişlik 32 Varsayılan px rem % em vh vw" at bounding box center [97, 148] width 73 height 14
click at [180, 164] on span "Özel genişlik" at bounding box center [194, 166] width 36 height 13
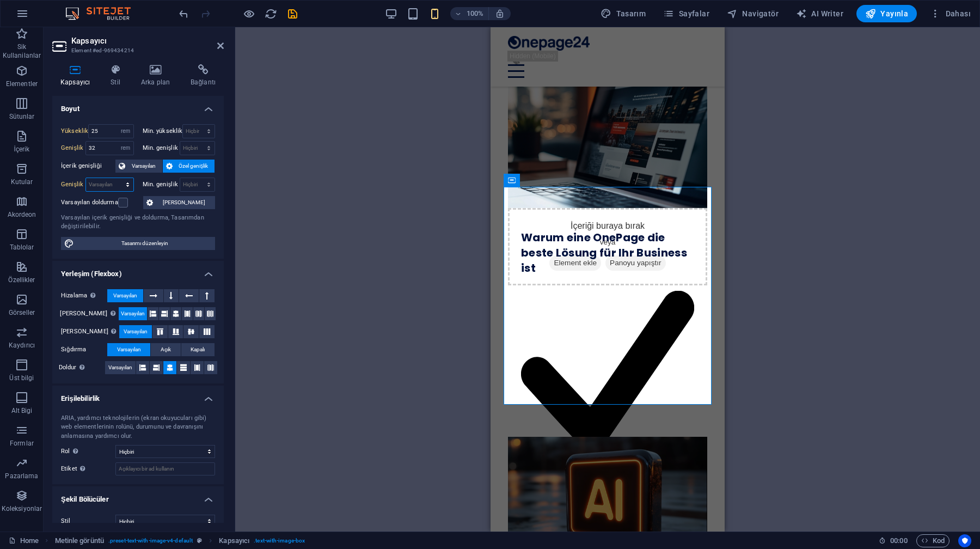
click at [96, 187] on select "Varsayılan px rem % em vh vw" at bounding box center [109, 184] width 47 height 13
select select "rem"
click at [117, 178] on select "Varsayılan px rem % em vh vw" at bounding box center [109, 184] width 47 height 13
type input "32"
click at [69, 184] on label "Genişlik" at bounding box center [73, 184] width 25 height 6
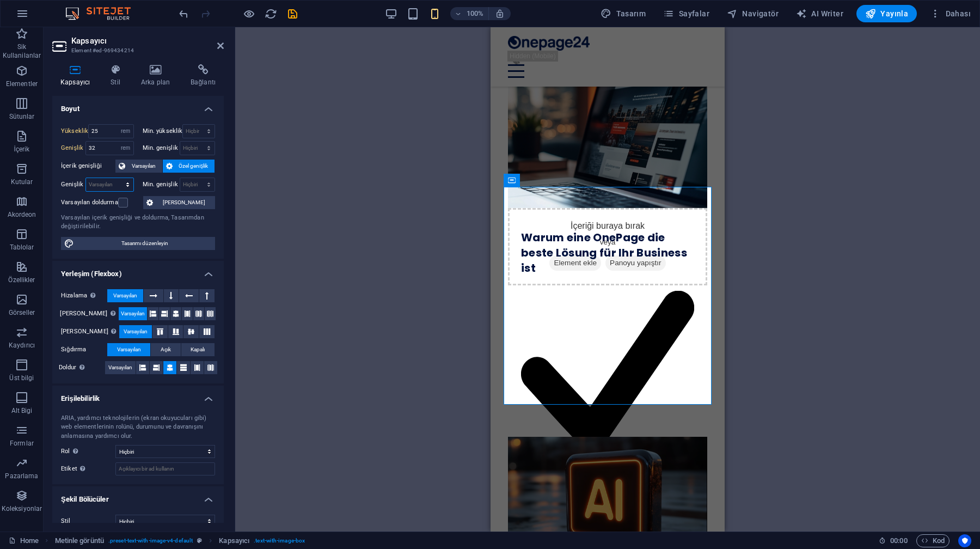
click at [96, 180] on select "Varsayılan px rem % em vh vw" at bounding box center [109, 184] width 47 height 13
select select "px"
click at [117, 178] on select "Varsayılan px rem % em vh vw" at bounding box center [109, 184] width 47 height 13
type input "318"
click at [102, 186] on input "318" at bounding box center [109, 184] width 47 height 13
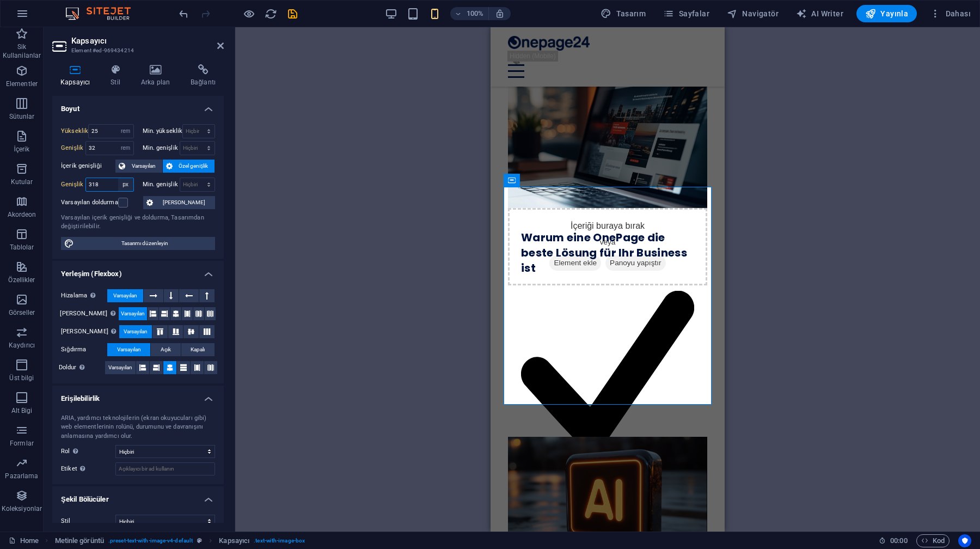
click at [120, 181] on select "Varsayılan px rem % em vh vw" at bounding box center [125, 184] width 15 height 13
select select "rem"
click at [118, 178] on select "Varsayılan px rem % em vh vw" at bounding box center [125, 184] width 15 height 13
type input "32"
click at [138, 184] on div "Min. genişlik Hiçbiri px rem % vh vw" at bounding box center [176, 185] width 77 height 14
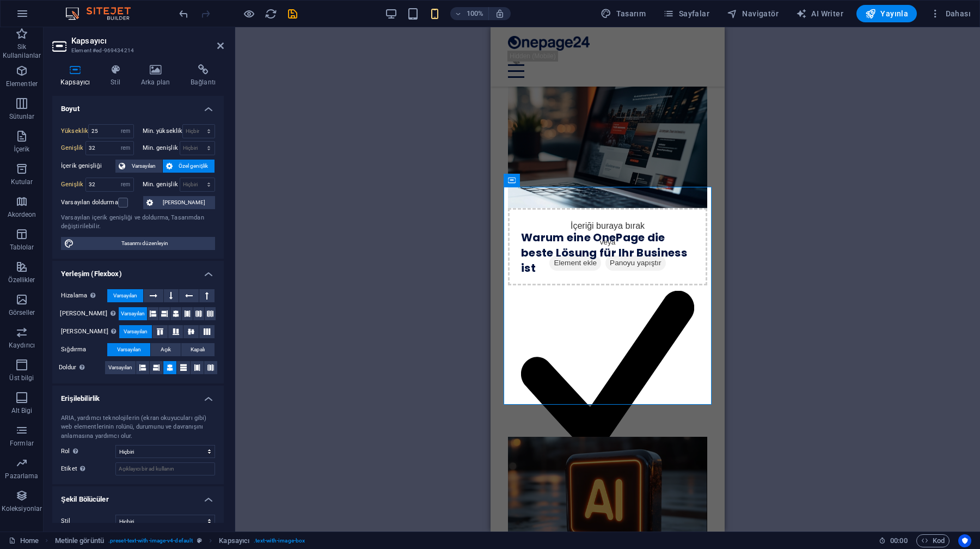
click at [216, 42] on h2 "Kapsayıcı" at bounding box center [147, 41] width 153 height 10
click at [218, 46] on icon at bounding box center [220, 45] width 7 height 9
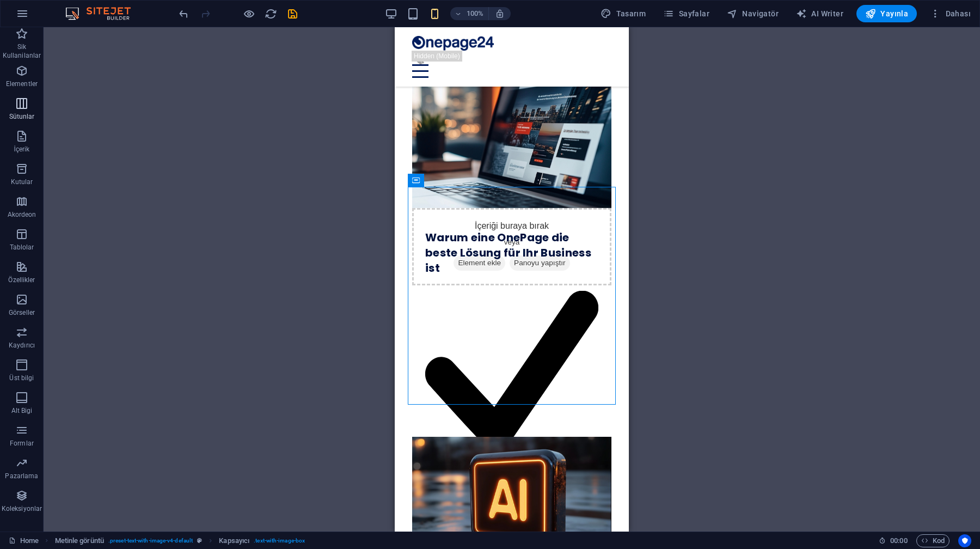
click at [9, 103] on span "Sütunlar" at bounding box center [22, 110] width 44 height 26
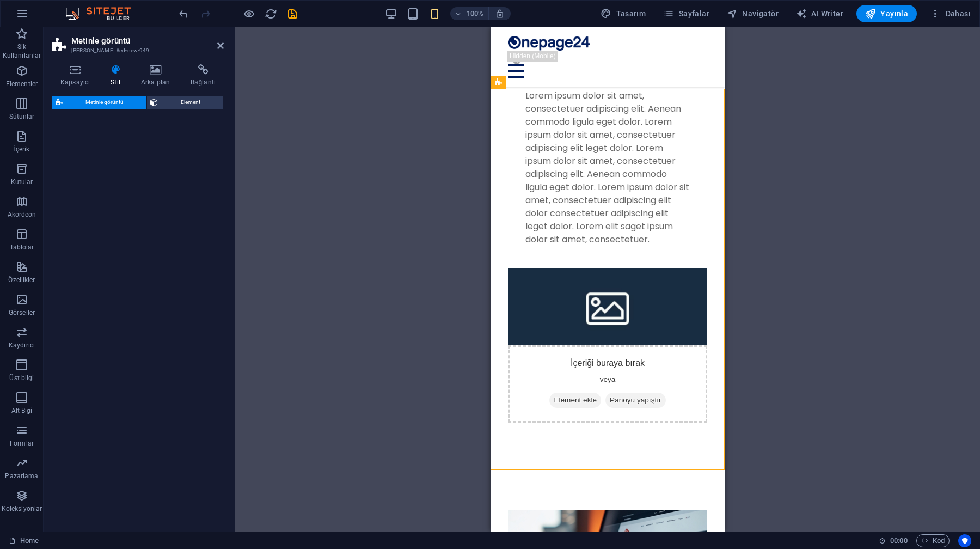
scroll to position [395, 0]
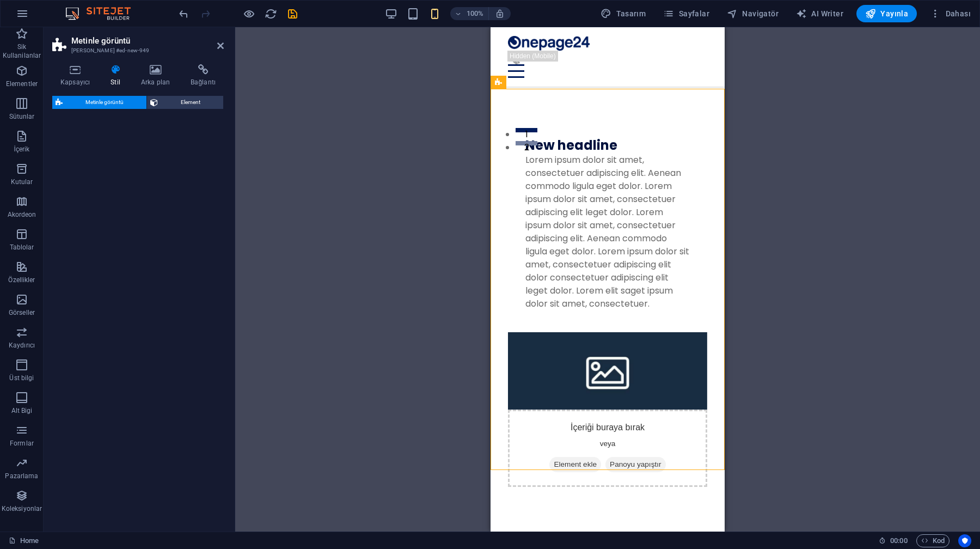
select select "rem"
select select "px"
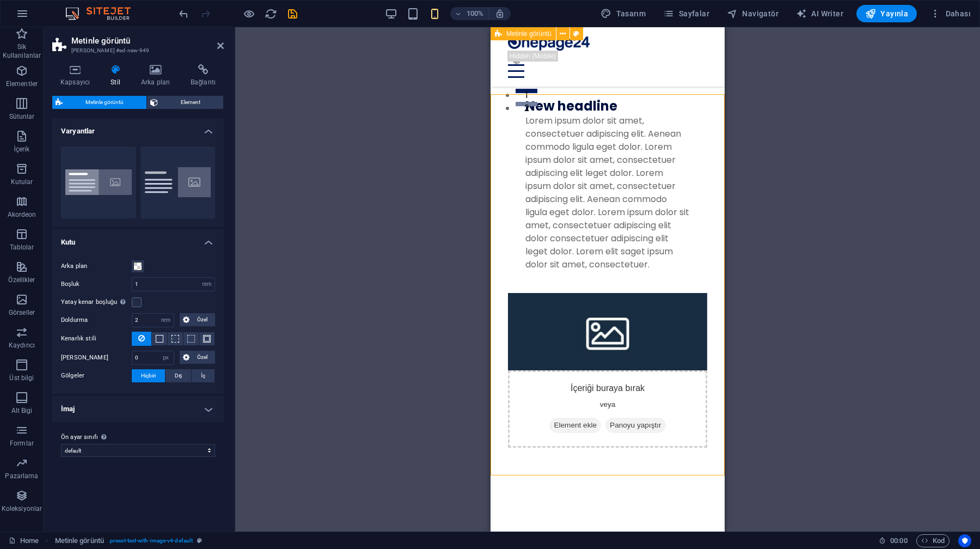
scroll to position [379, 0]
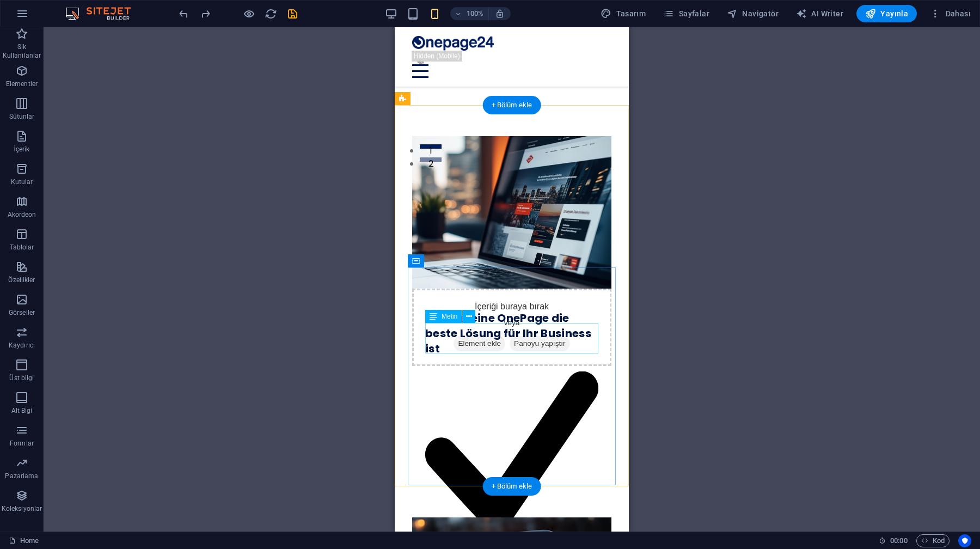
click at [531, 356] on div "Konzentriert auf das Wesentliche: Ihre Botschaft auf einen Blick" at bounding box center [511, 460] width 173 height 209
click at [510, 293] on div "Warum eine OnePage die beste Lösung für Ihr Business ist     Konzentriert auf d…" at bounding box center [512, 402] width 208 height 218
select select "rem"
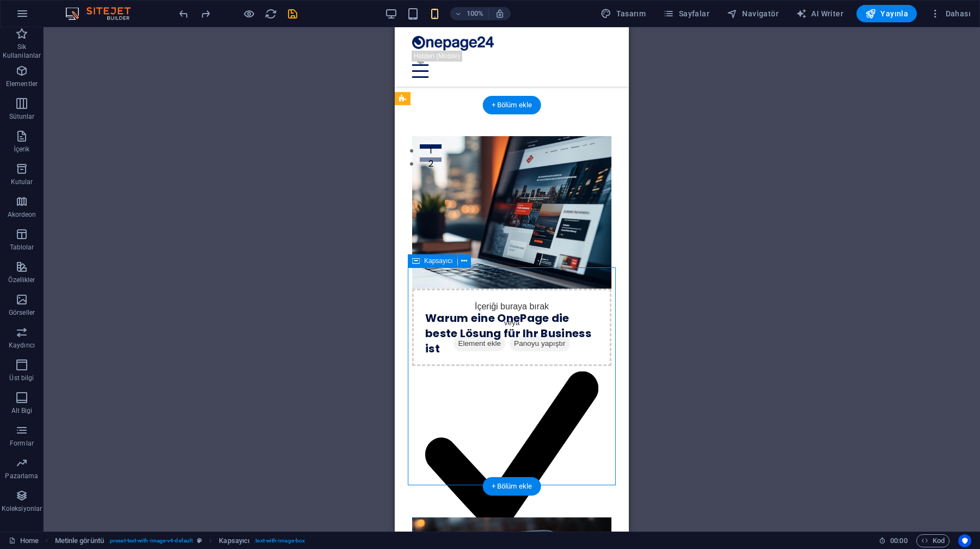
select select "rem"
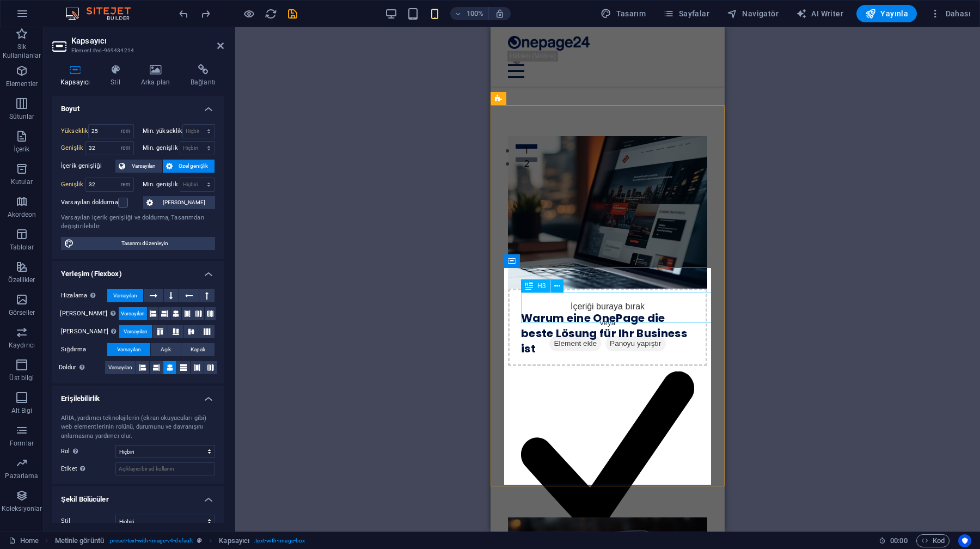
click at [599, 314] on div "Warum eine OnePage die beste Lösung für Ihr Business ist" at bounding box center [607, 333] width 173 height 46
select select "px"
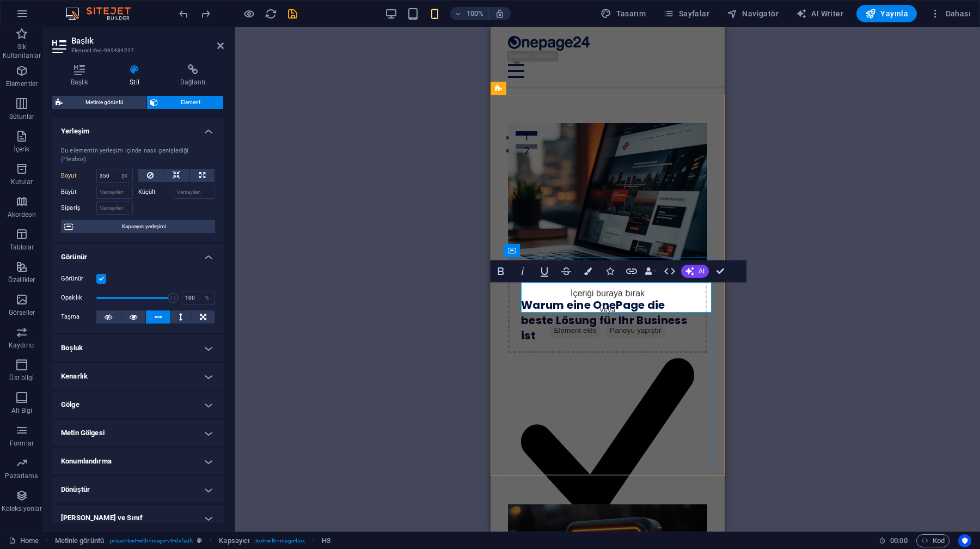
scroll to position [413, 0]
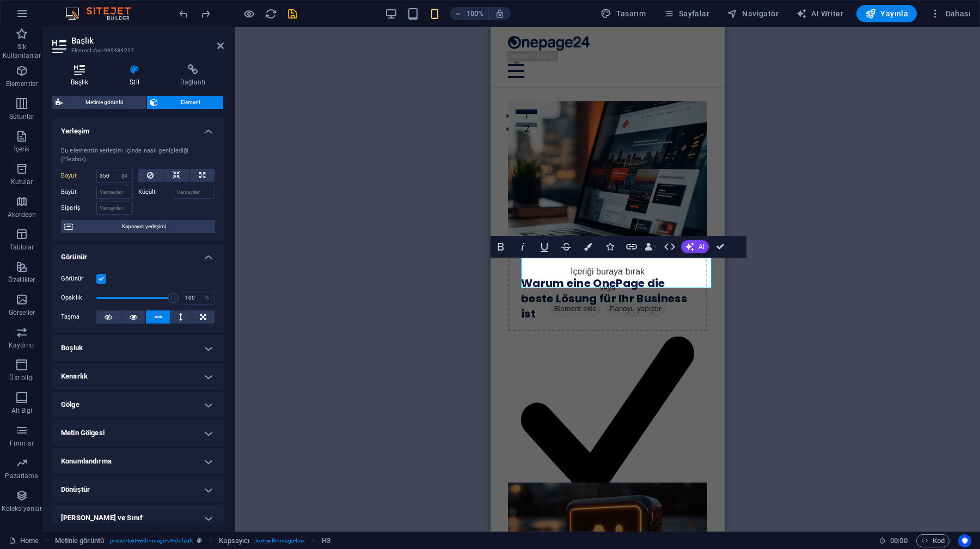
click at [83, 77] on h4 "Başlık" at bounding box center [81, 75] width 59 height 23
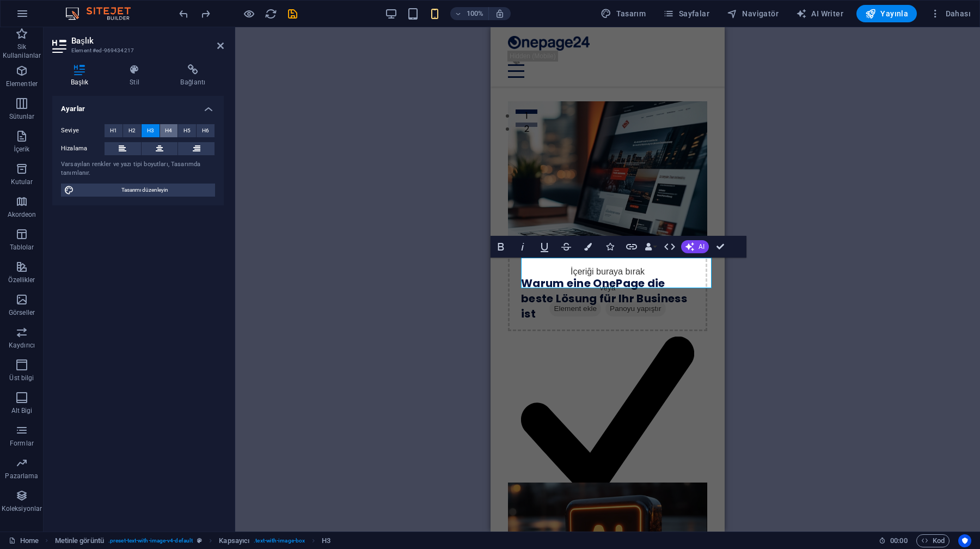
click at [167, 129] on span "H4" at bounding box center [168, 130] width 7 height 13
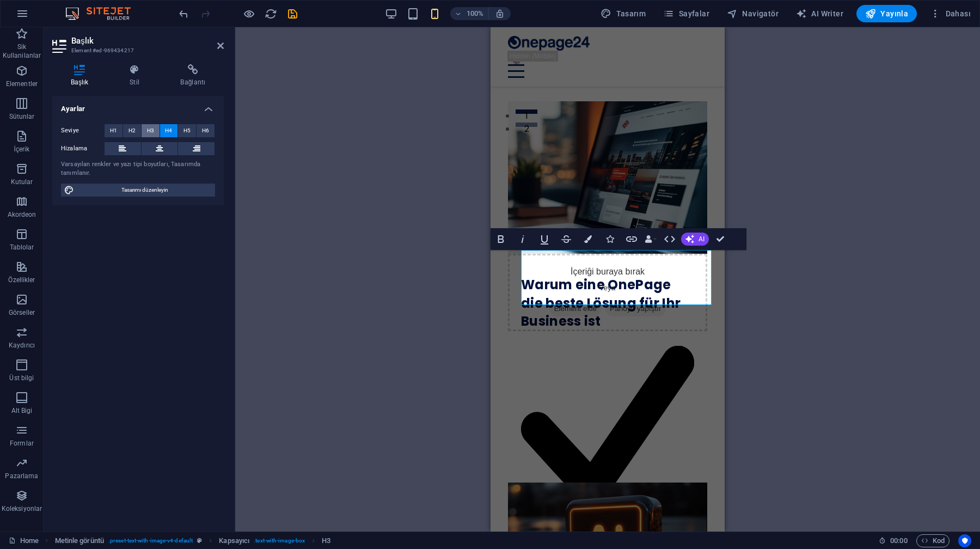
click at [143, 129] on button "H3" at bounding box center [151, 130] width 18 height 13
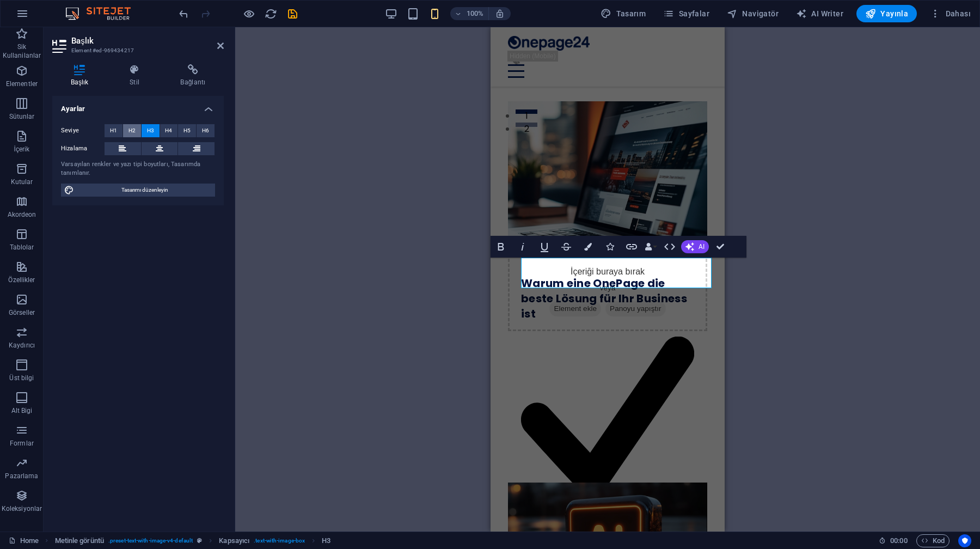
click at [127, 129] on button "H2" at bounding box center [132, 130] width 18 height 13
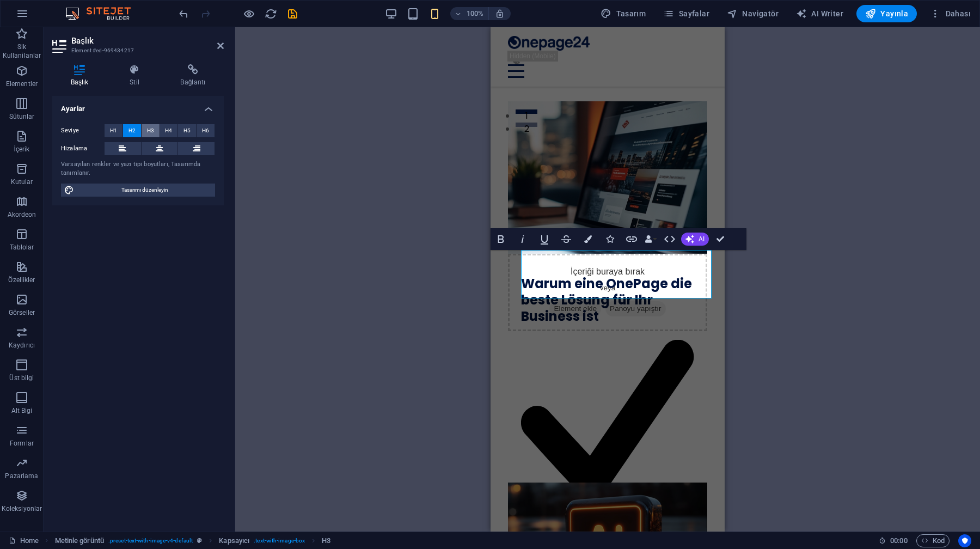
click at [153, 131] on span "H3" at bounding box center [150, 130] width 7 height 13
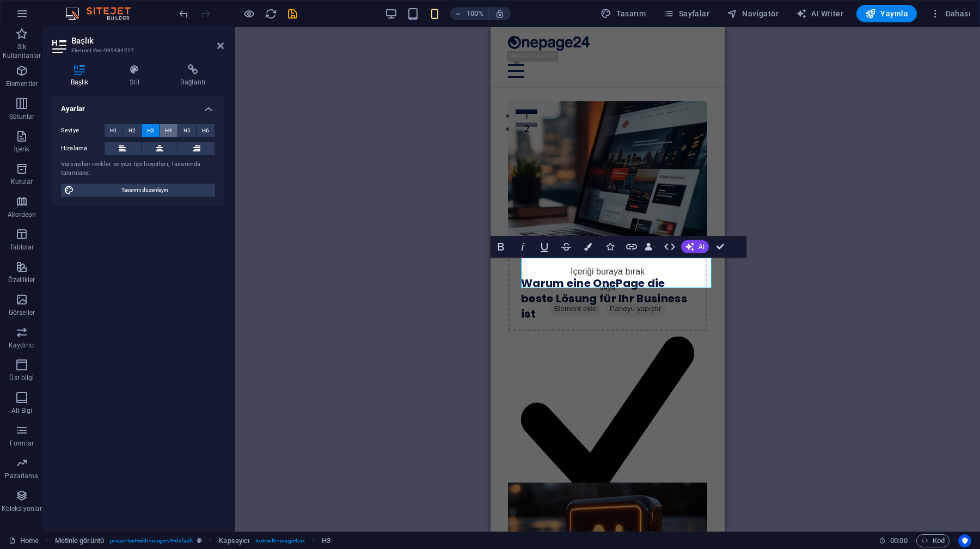
click at [170, 131] on span "H4" at bounding box center [168, 130] width 7 height 13
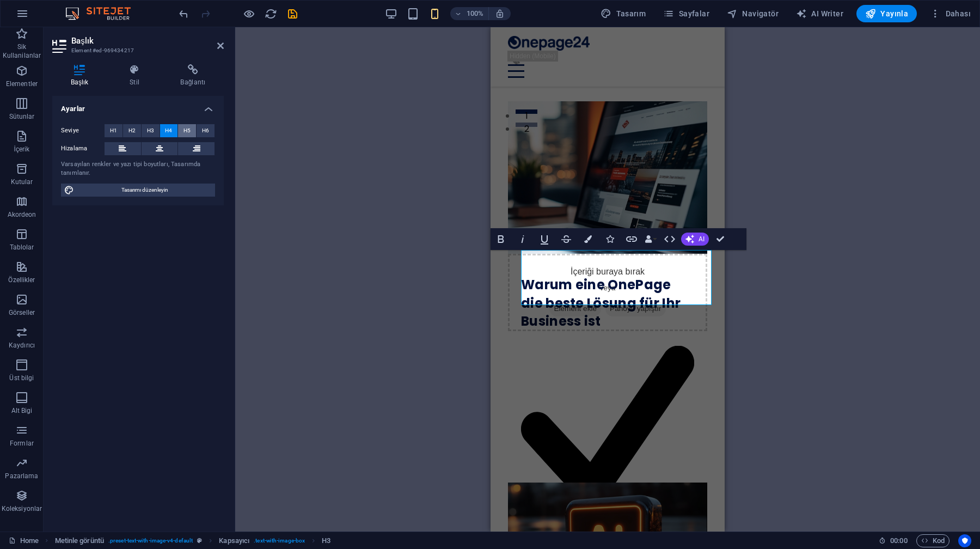
click at [191, 131] on button "H5" at bounding box center [187, 130] width 18 height 13
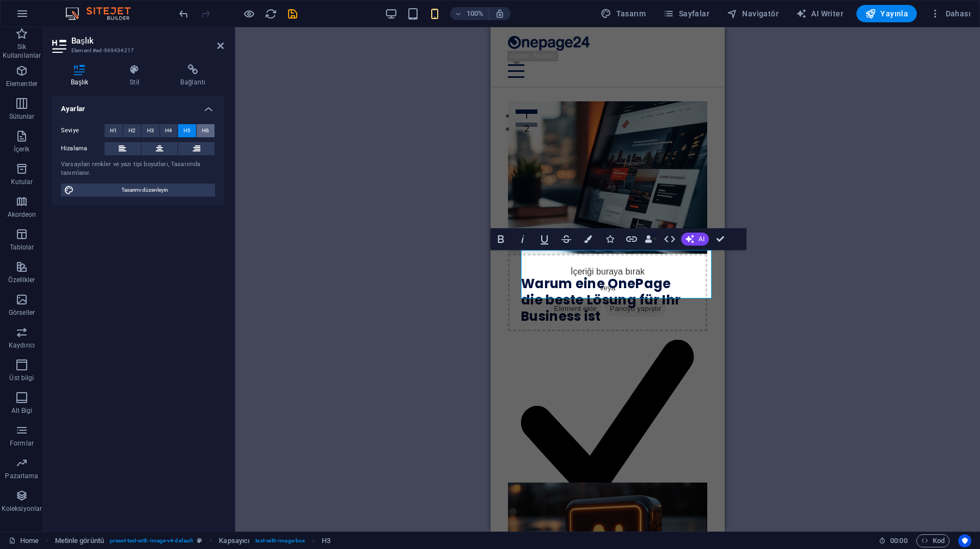
click at [214, 131] on button "H6" at bounding box center [206, 130] width 18 height 13
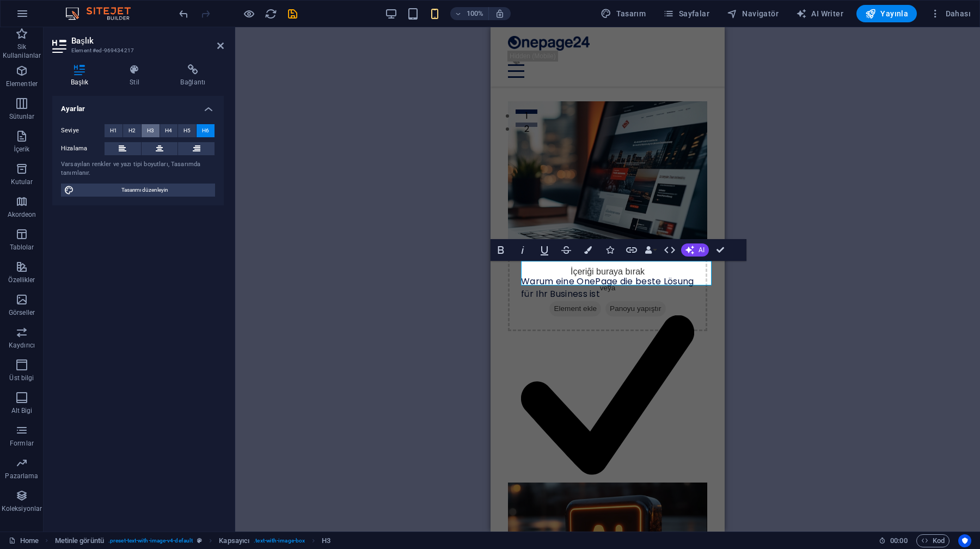
click at [147, 133] on button "H3" at bounding box center [151, 130] width 18 height 13
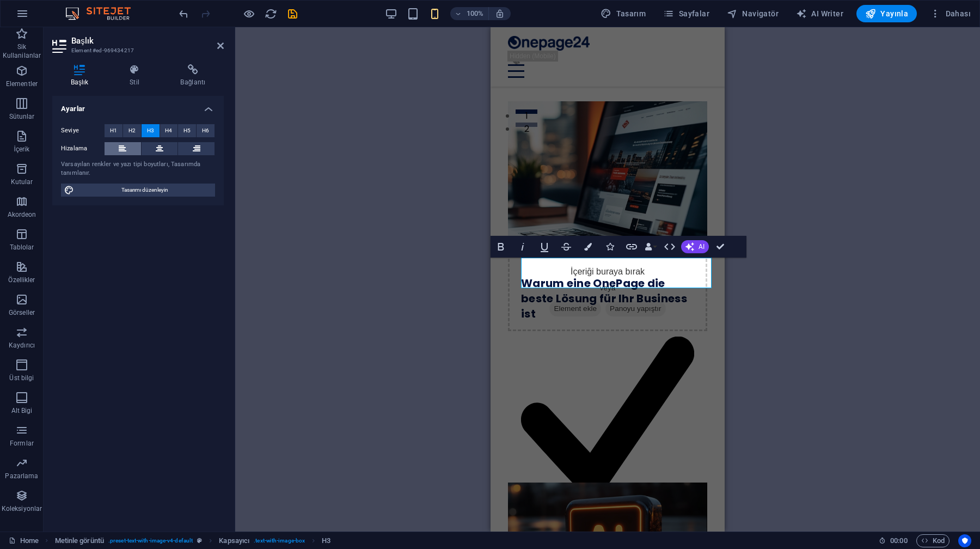
click at [112, 147] on button at bounding box center [123, 148] width 36 height 13
click at [555, 321] on div "Konzentriert auf das Wesentliche: Ihre Botschaft auf einen Blick" at bounding box center [607, 425] width 173 height 209
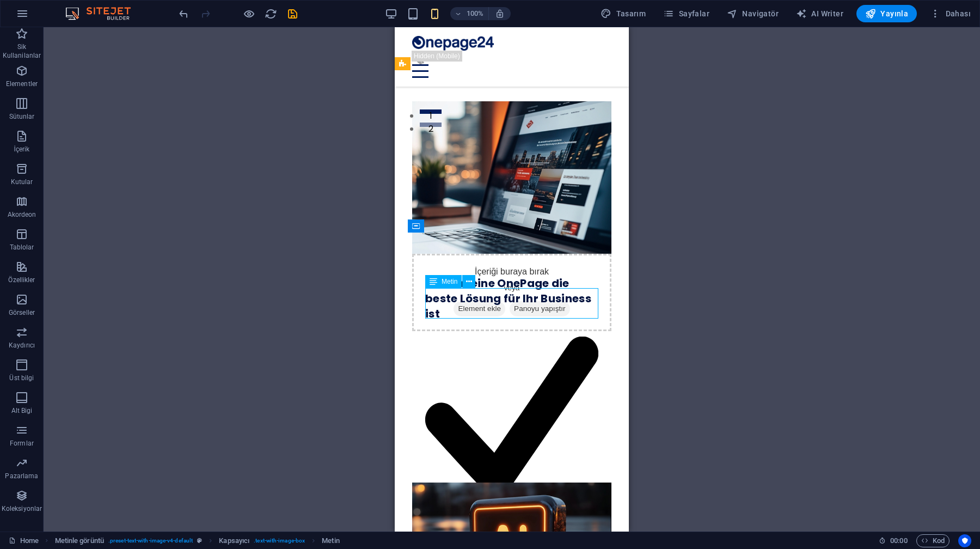
click at [448, 321] on div "Konzentriert auf das Wesentliche: Ihre Botschaft auf einen Blick" at bounding box center [511, 425] width 173 height 209
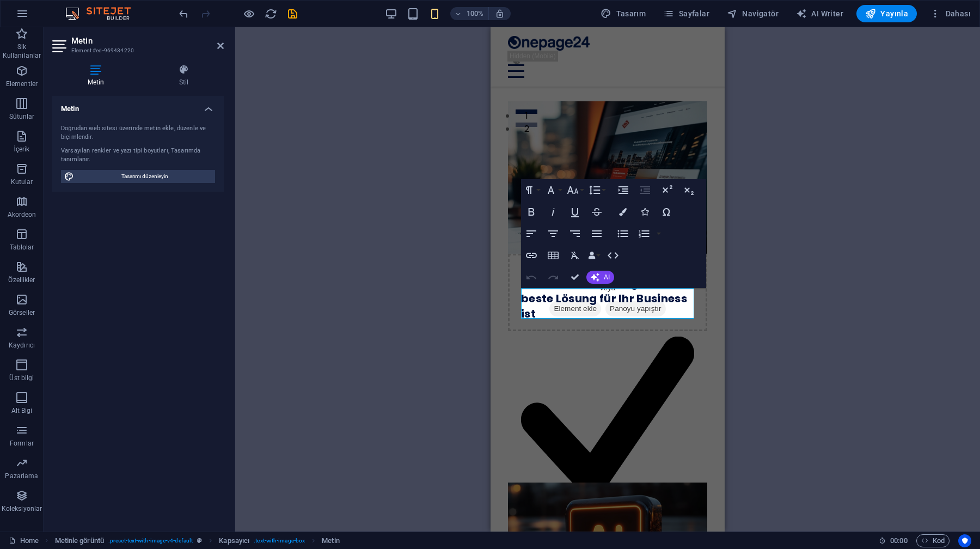
click at [175, 57] on div "Metin Stil Metin Doğrudan web sitesi üzerinde [PERSON_NAME], düzenle ve biçimle…" at bounding box center [138, 294] width 189 height 476
click at [179, 83] on h4 "Stil" at bounding box center [184, 75] width 80 height 23
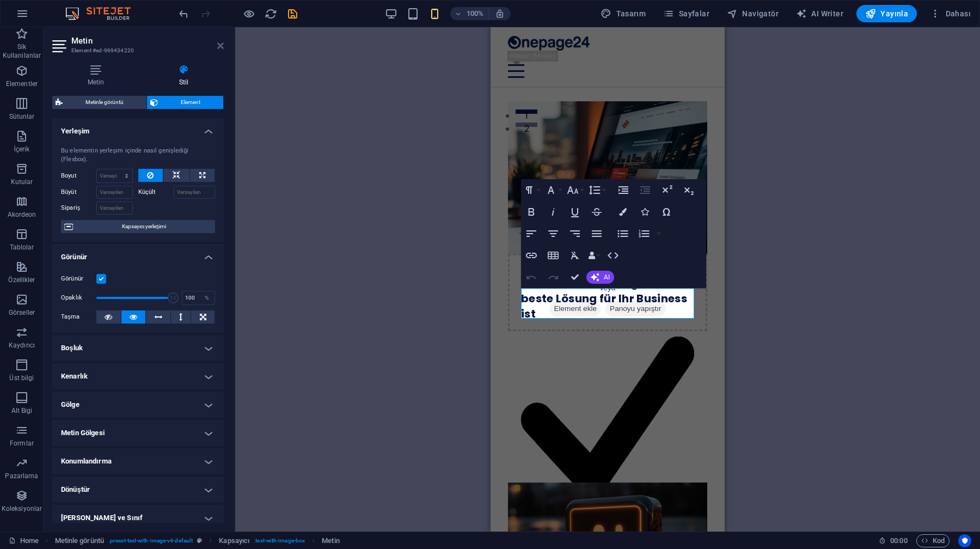
click at [222, 42] on icon at bounding box center [220, 45] width 7 height 9
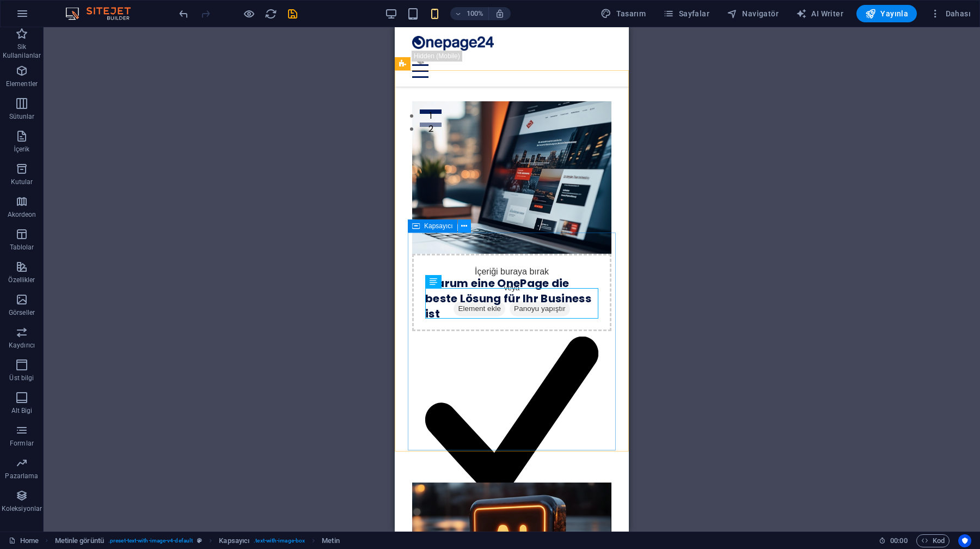
click at [468, 226] on button at bounding box center [464, 226] width 13 height 13
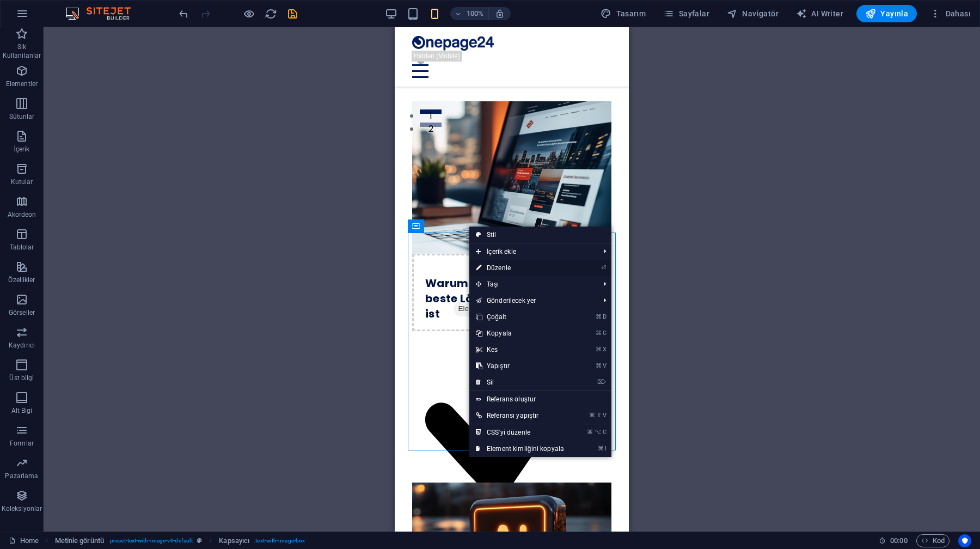
click at [487, 270] on link "⏎ Düzenle" at bounding box center [520, 268] width 101 height 16
select select "rem"
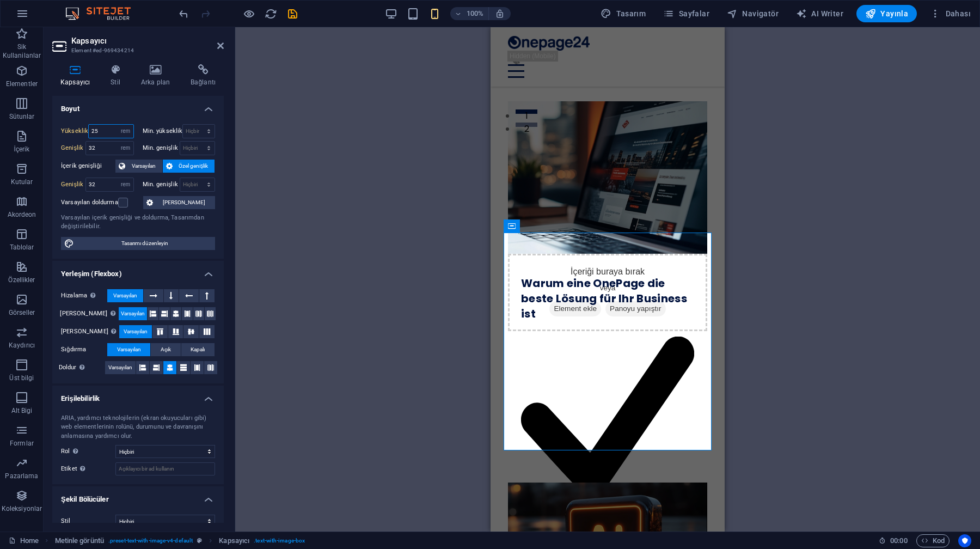
click at [111, 132] on input "25" at bounding box center [111, 131] width 44 height 13
click at [121, 131] on select "Varsayılan px rem % vh vw" at bounding box center [125, 131] width 15 height 13
select select "default"
click at [118, 125] on select "Varsayılan px rem % vh vw" at bounding box center [125, 131] width 15 height 13
type input "25"
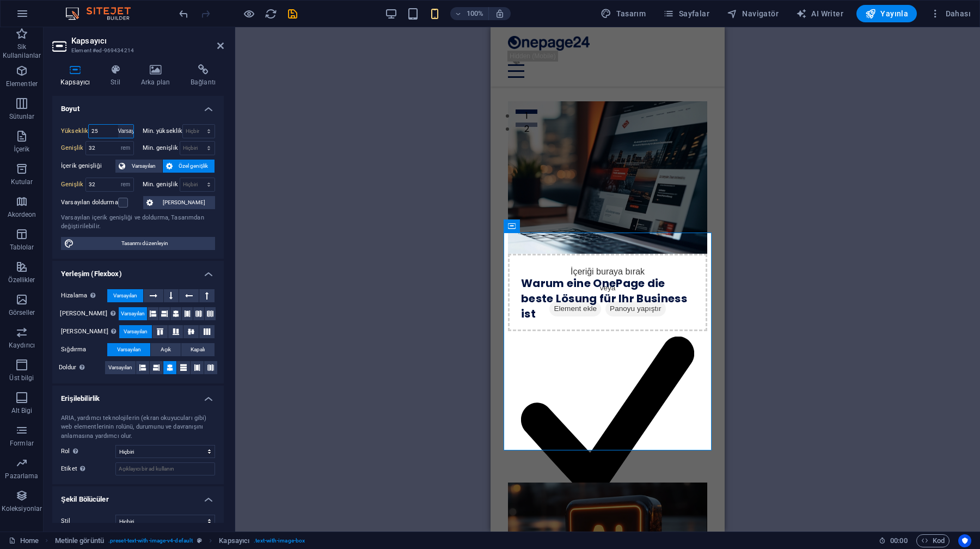
select select "rem"
click at [122, 149] on select "Varsayılan px rem % em vh vw" at bounding box center [125, 148] width 15 height 13
select select "default"
click at [118, 142] on select "Varsayılan px rem % em vh vw" at bounding box center [125, 148] width 15 height 13
type input "32"
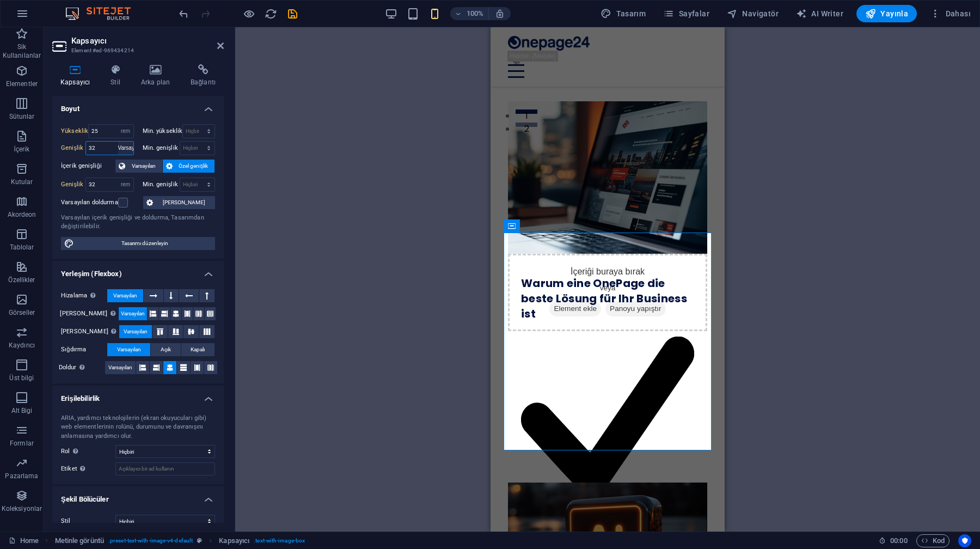
select select "rem"
click at [131, 113] on h4 "Boyut" at bounding box center [138, 106] width 172 height 20
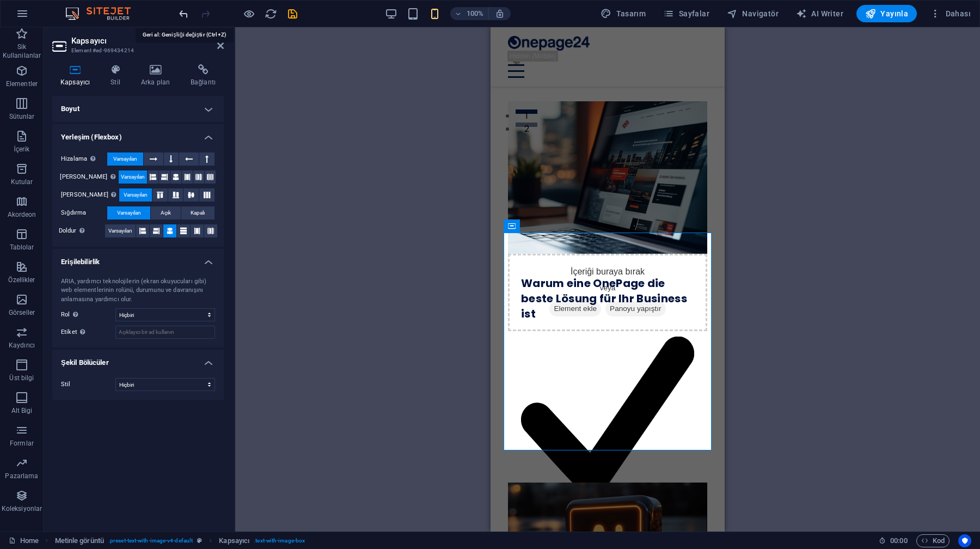
click at [178, 14] on icon "undo" at bounding box center [184, 14] width 13 height 13
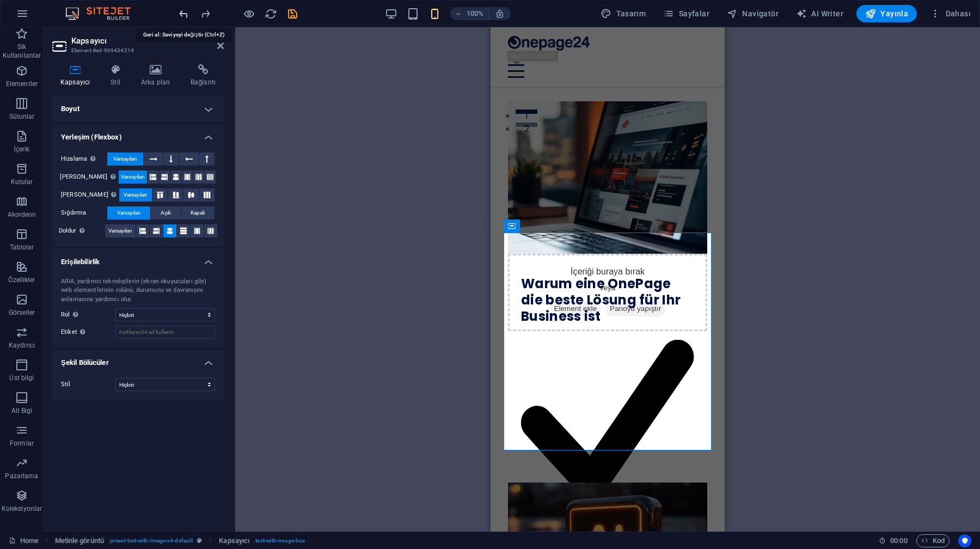
click at [178, 14] on icon "undo" at bounding box center [184, 14] width 13 height 13
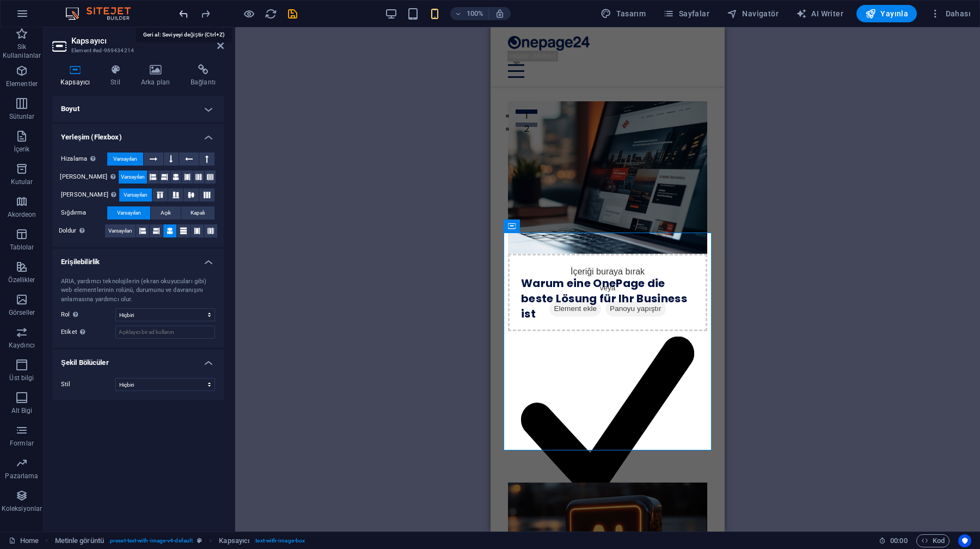
click at [178, 14] on icon "undo" at bounding box center [184, 14] width 13 height 13
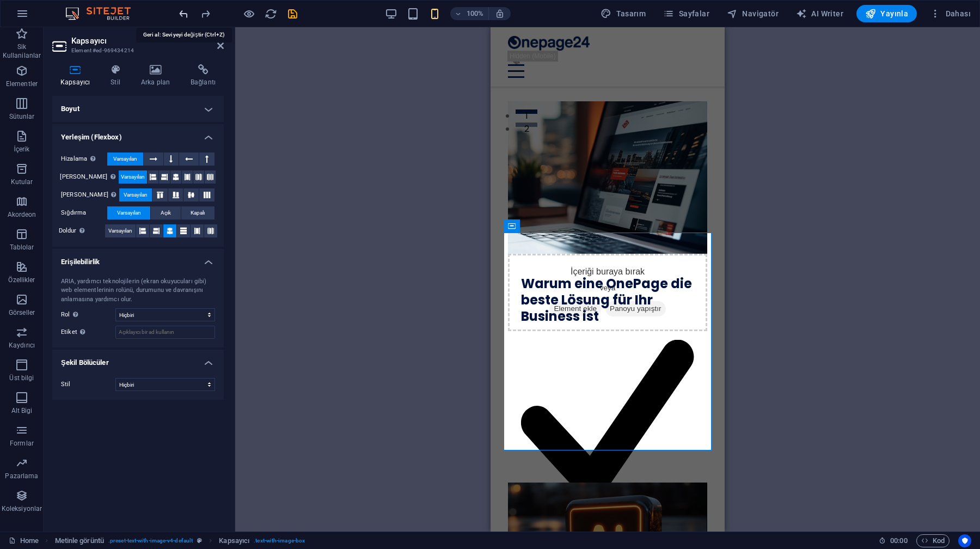
click at [178, 14] on icon "undo" at bounding box center [184, 14] width 13 height 13
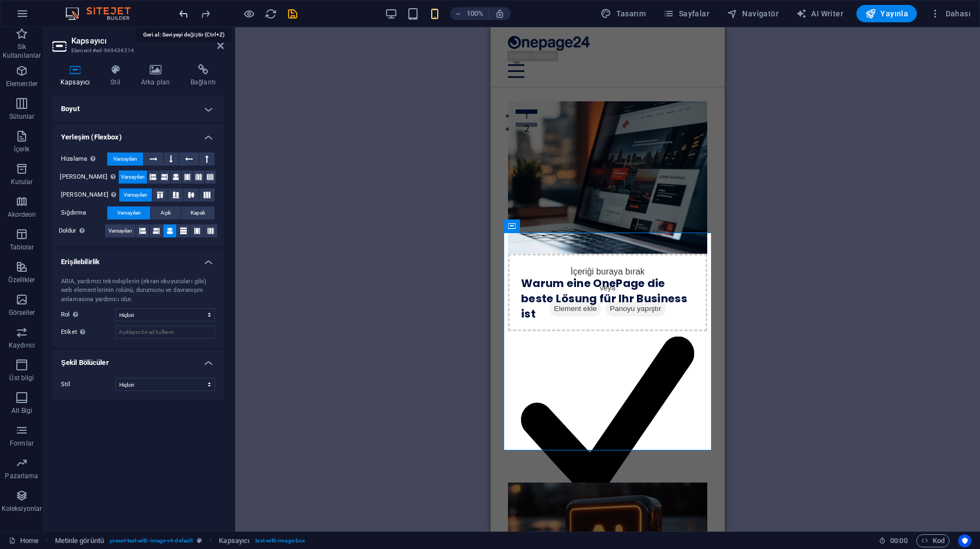
click at [178, 14] on icon "undo" at bounding box center [184, 14] width 13 height 13
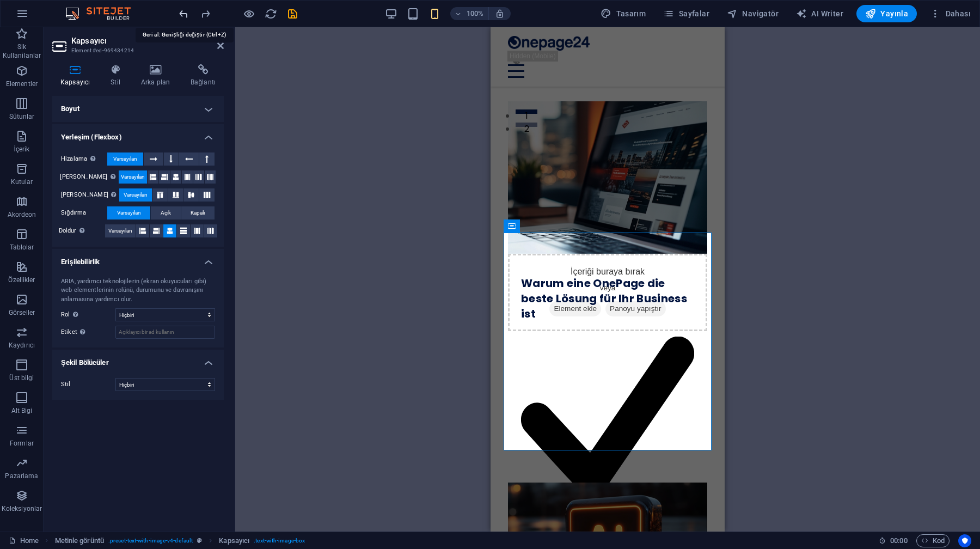
click at [178, 14] on icon "undo" at bounding box center [184, 14] width 13 height 13
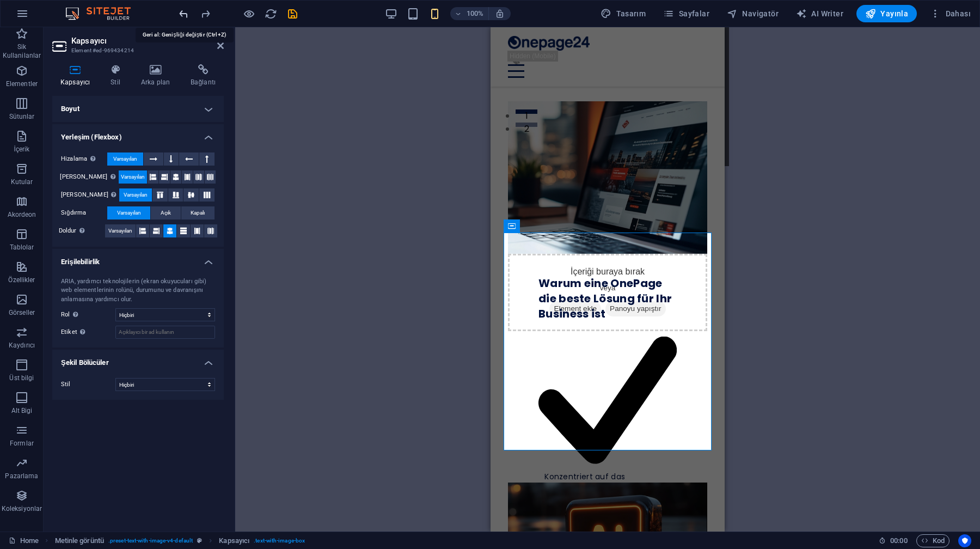
click at [178, 14] on icon "undo" at bounding box center [184, 14] width 13 height 13
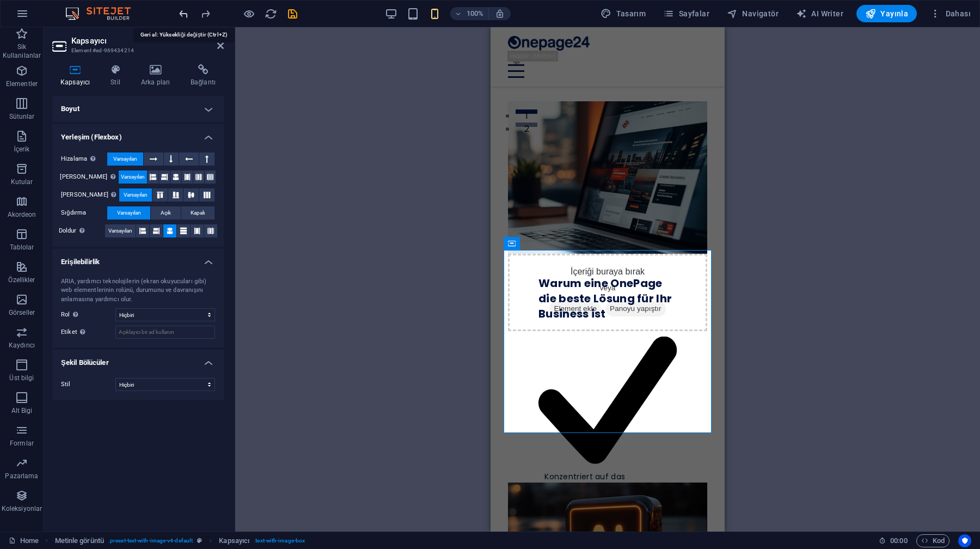
click at [178, 14] on icon "undo" at bounding box center [184, 14] width 13 height 13
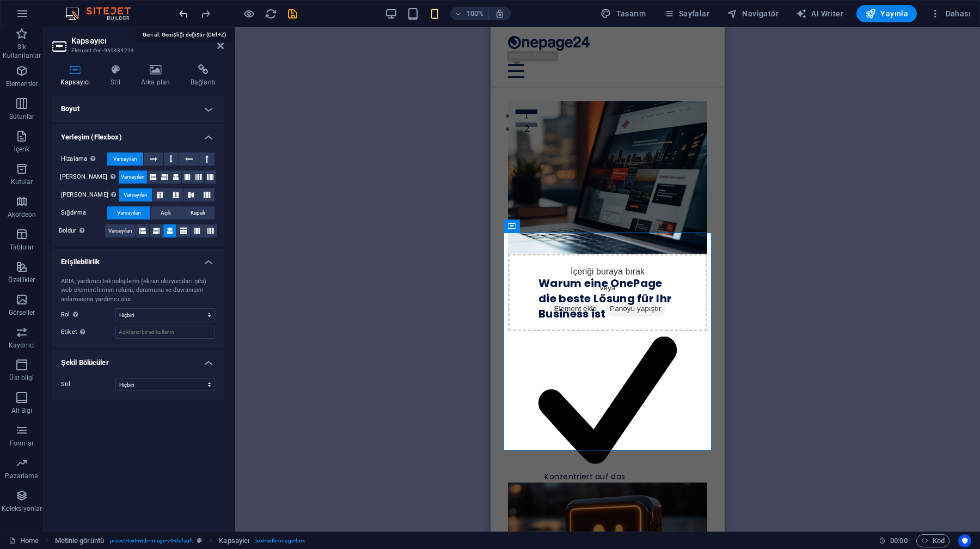
click at [178, 14] on icon "undo" at bounding box center [184, 14] width 13 height 13
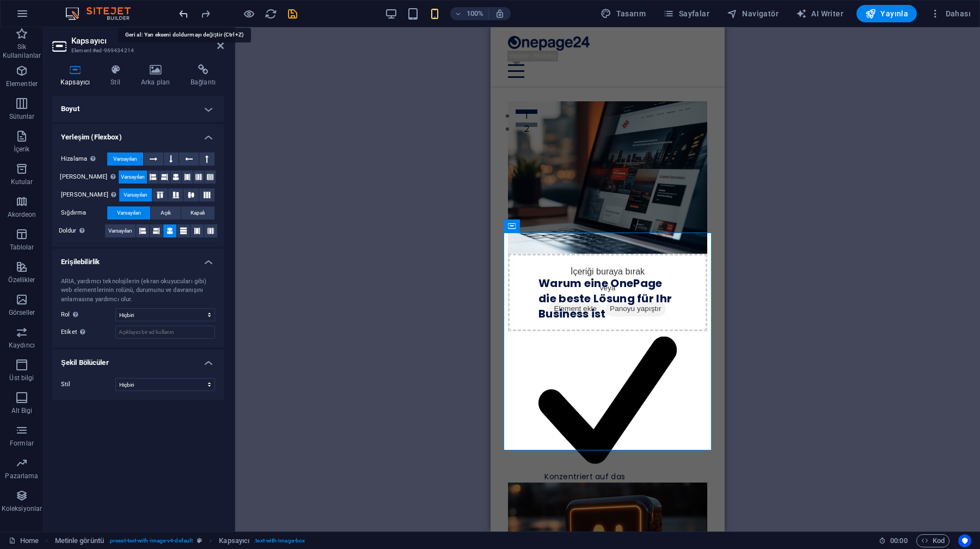
click at [178, 14] on icon "undo" at bounding box center [184, 14] width 13 height 13
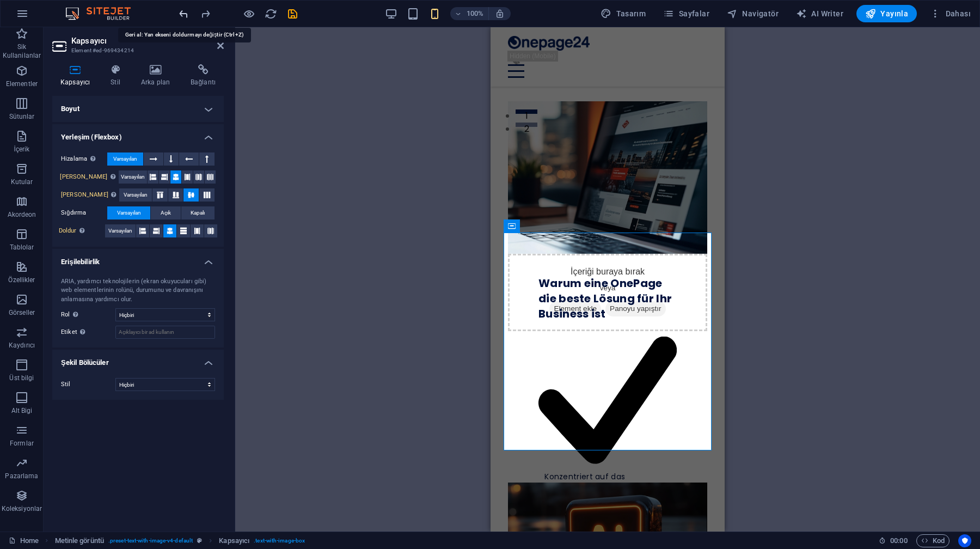
click at [178, 14] on icon "undo" at bounding box center [184, 14] width 13 height 13
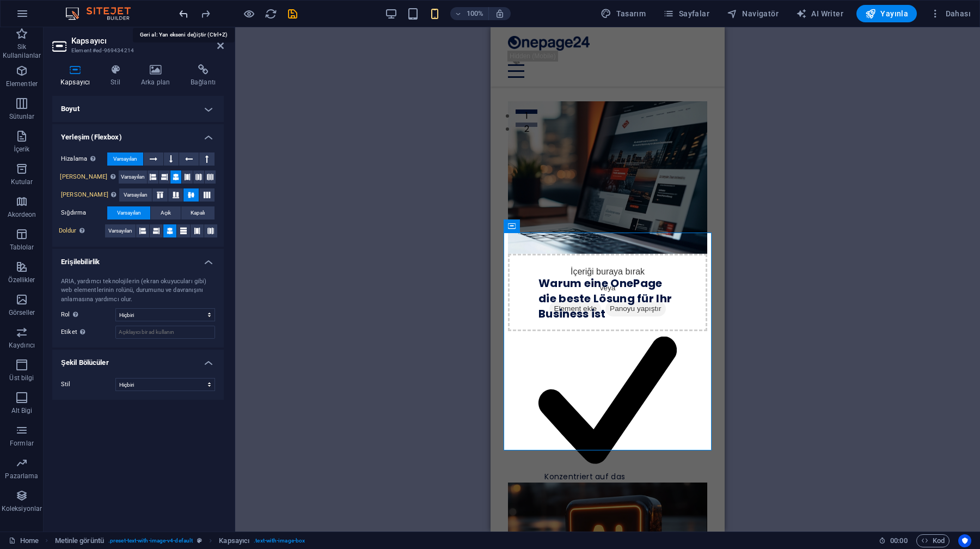
click at [178, 14] on icon "undo" at bounding box center [184, 14] width 13 height 13
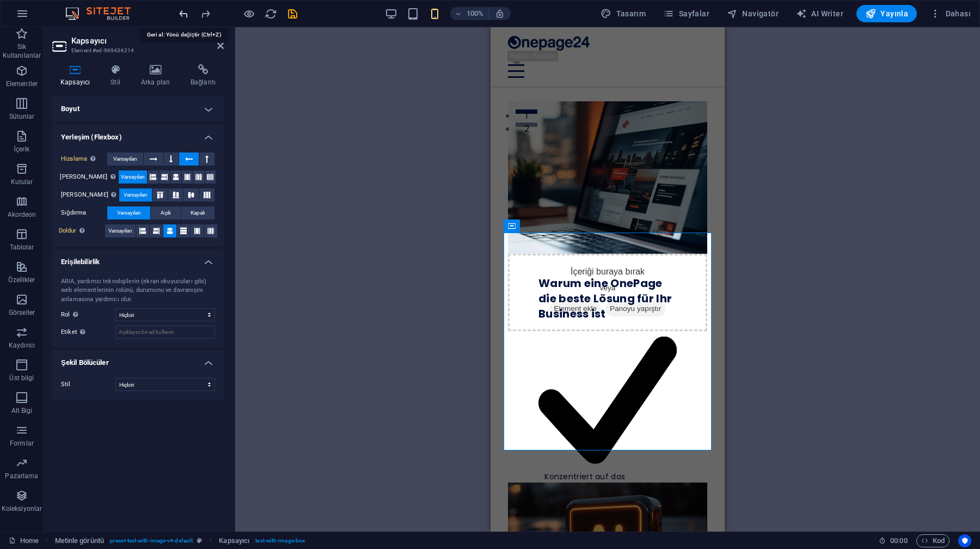
click at [178, 14] on icon "undo" at bounding box center [184, 14] width 13 height 13
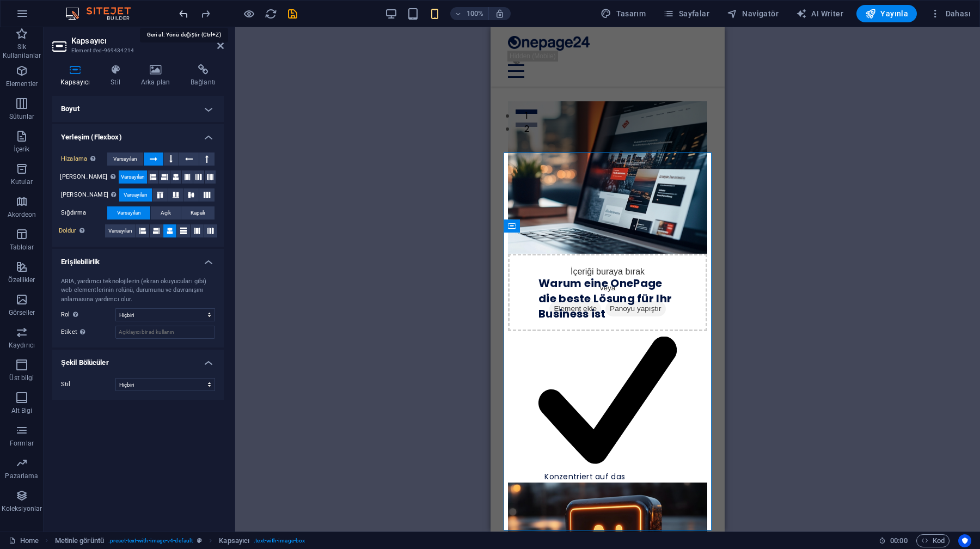
click at [178, 14] on icon "undo" at bounding box center [184, 14] width 13 height 13
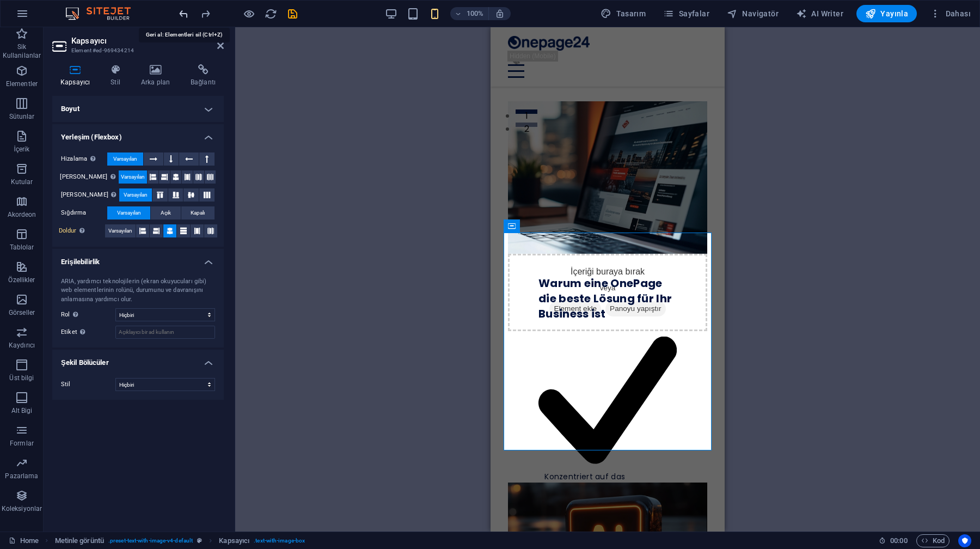
click at [178, 14] on icon "undo" at bounding box center [184, 14] width 13 height 13
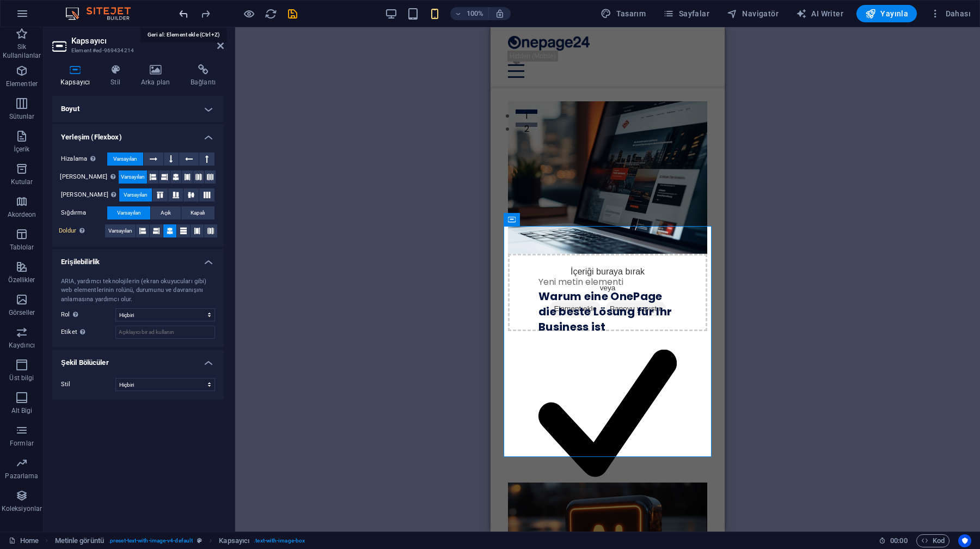
click at [178, 14] on icon "undo" at bounding box center [184, 14] width 13 height 13
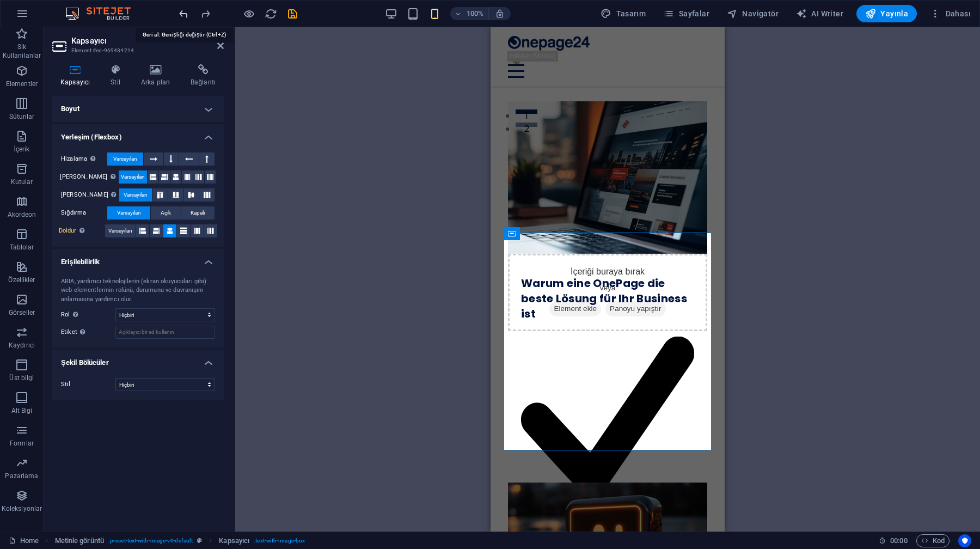
click at [178, 14] on icon "undo" at bounding box center [184, 14] width 13 height 13
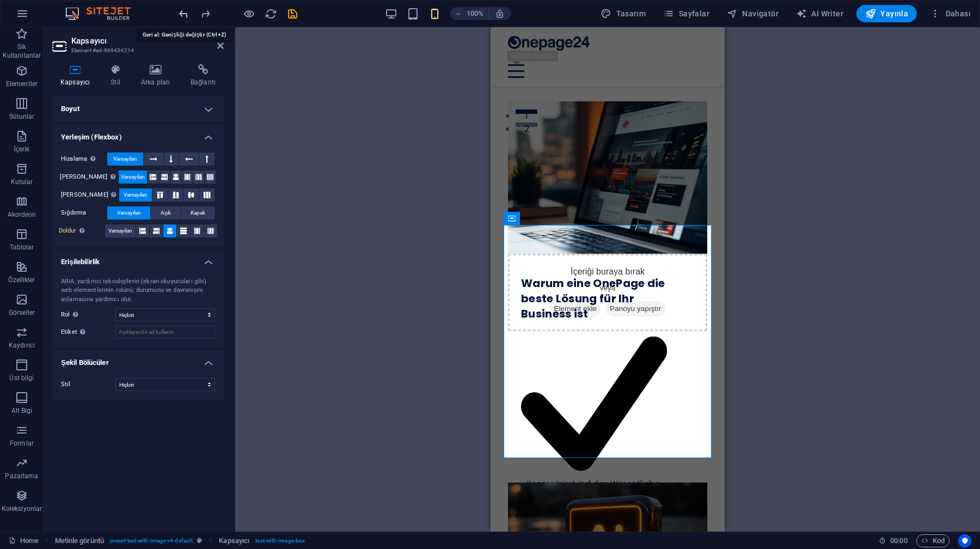
click at [178, 14] on icon "undo" at bounding box center [184, 14] width 13 height 13
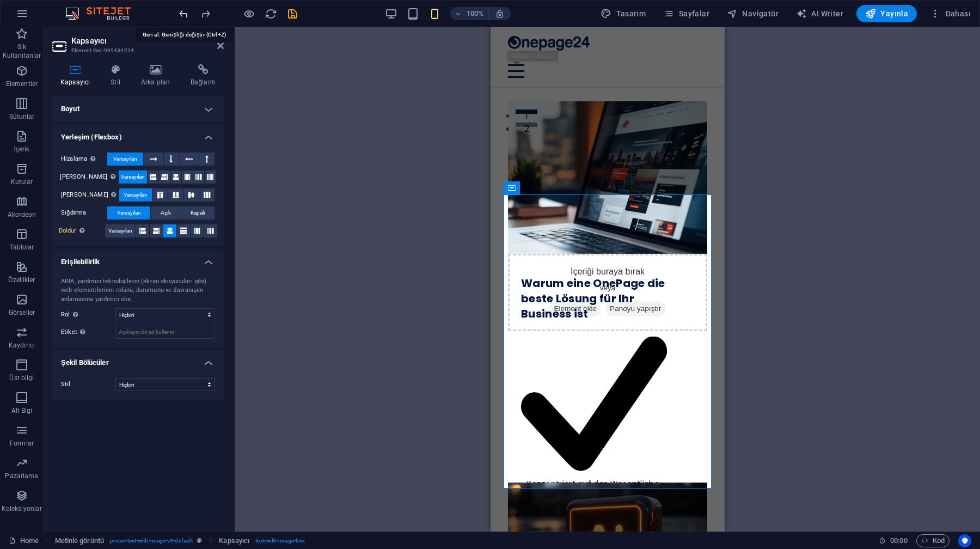
click at [178, 14] on icon "undo" at bounding box center [184, 14] width 13 height 13
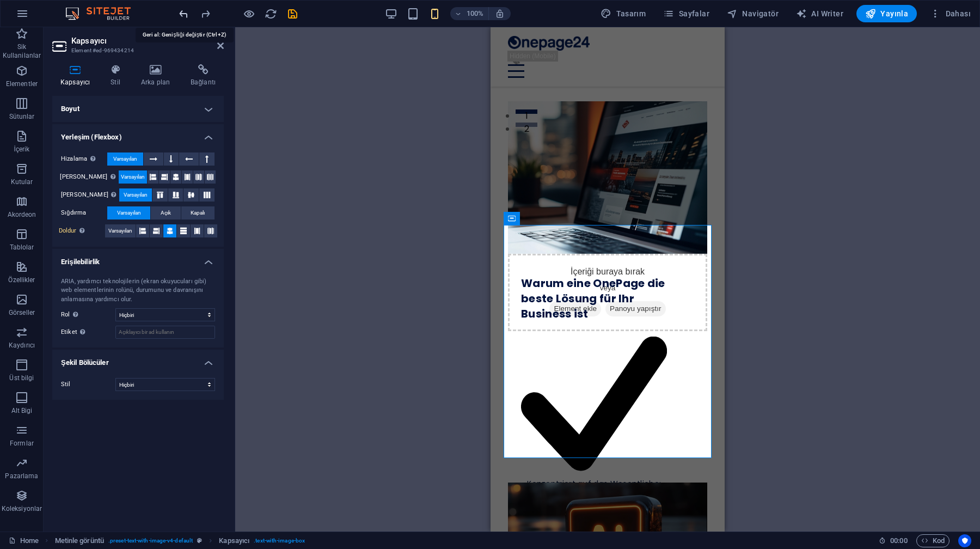
click at [178, 14] on icon "undo" at bounding box center [184, 14] width 13 height 13
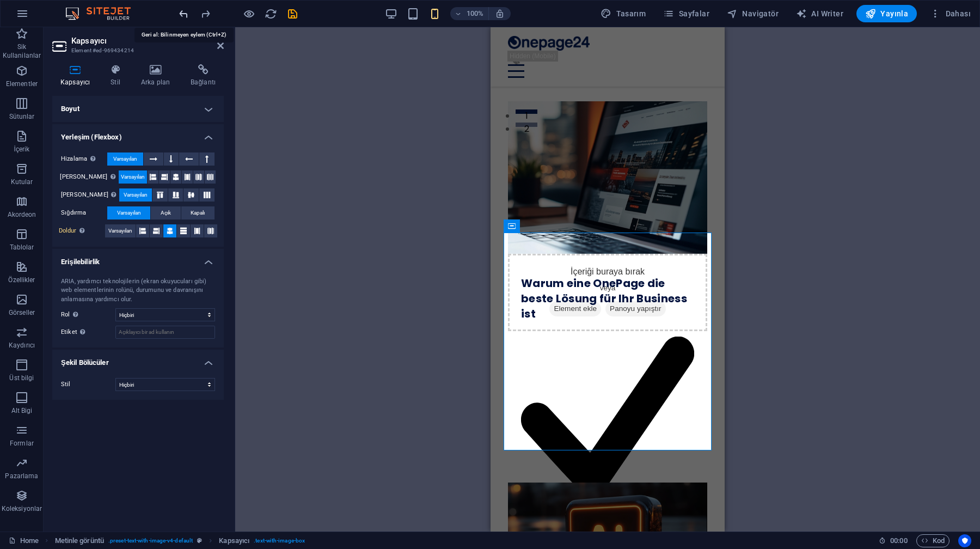
click at [178, 14] on icon "undo" at bounding box center [184, 14] width 13 height 13
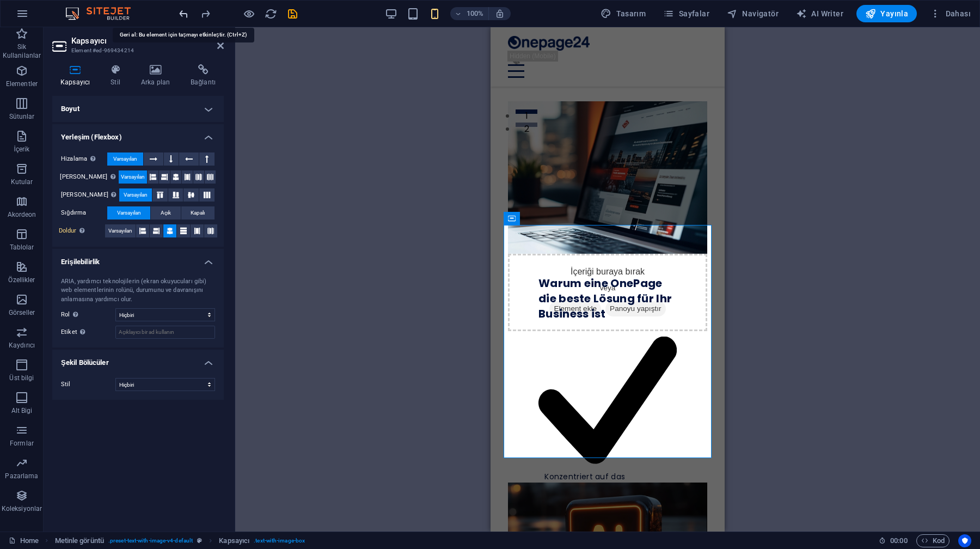
click at [178, 14] on icon "undo" at bounding box center [184, 14] width 13 height 13
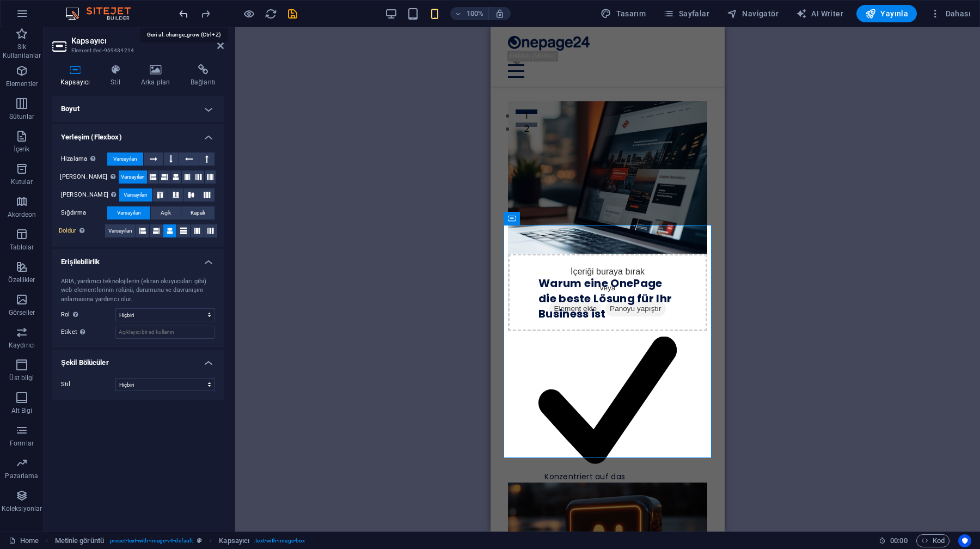
click at [178, 14] on icon "undo" at bounding box center [184, 14] width 13 height 13
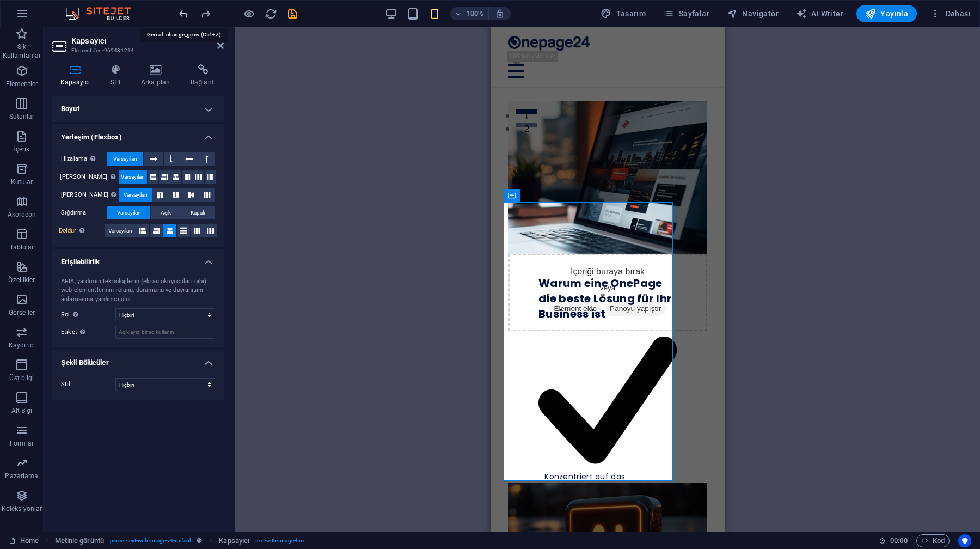
click at [178, 14] on icon "undo" at bounding box center [184, 14] width 13 height 13
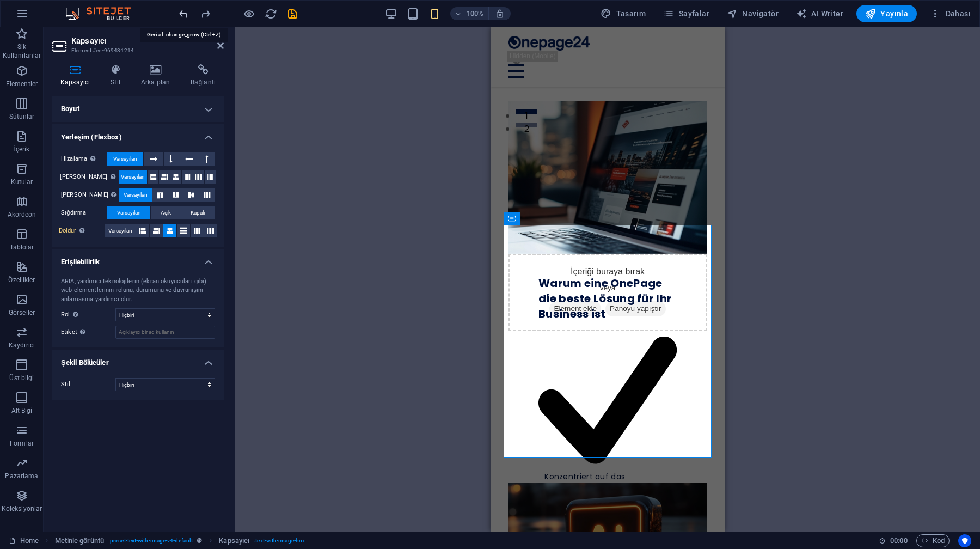
click at [178, 14] on icon "undo" at bounding box center [184, 14] width 13 height 13
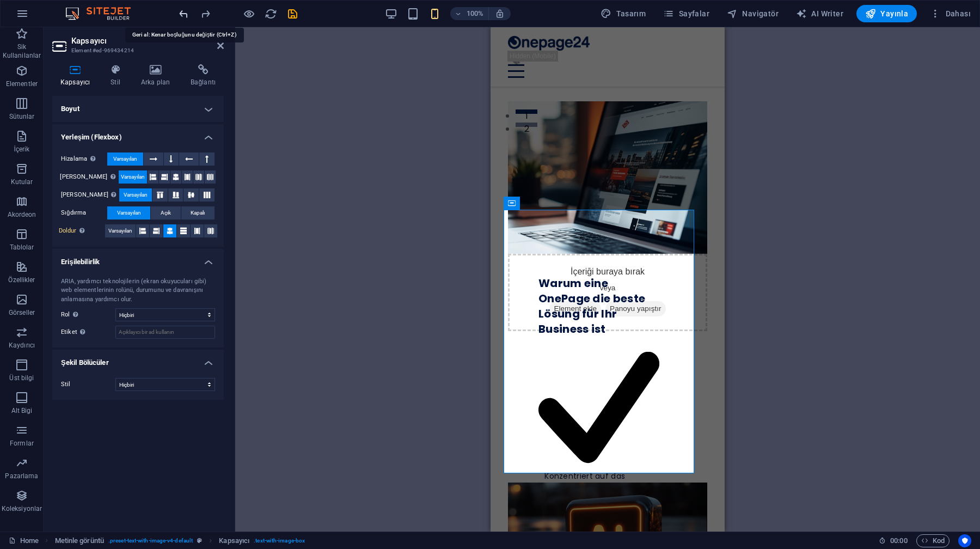
click at [178, 14] on icon "undo" at bounding box center [184, 14] width 13 height 13
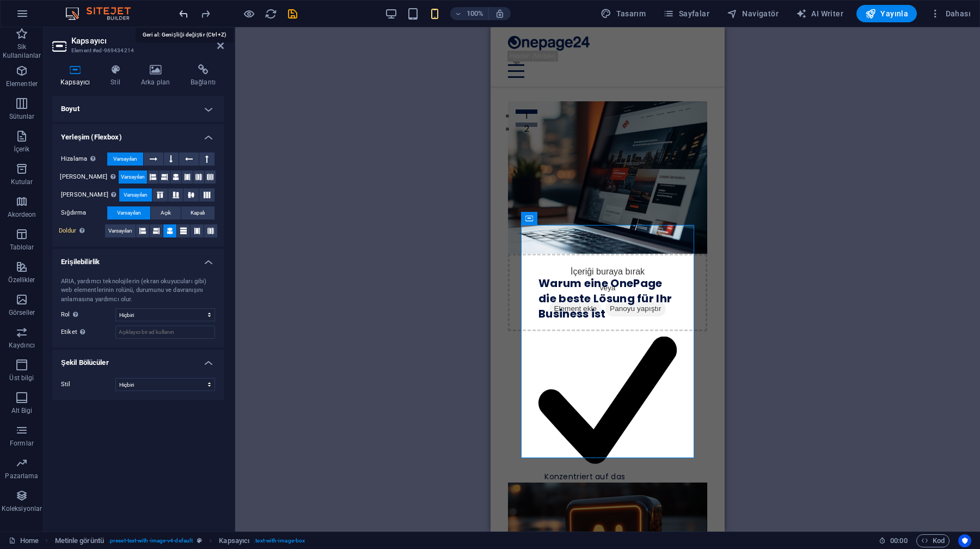
click at [178, 14] on icon "undo" at bounding box center [184, 14] width 13 height 13
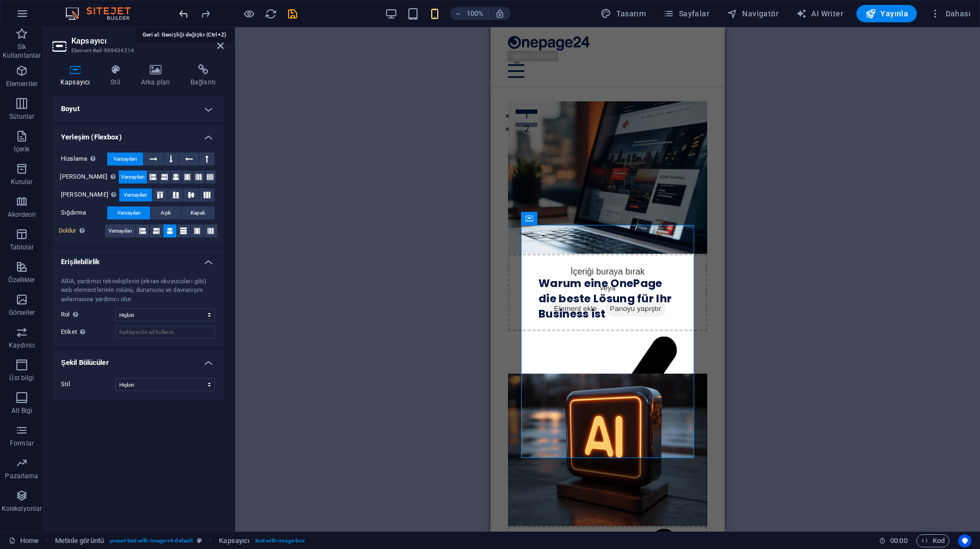
click at [178, 14] on icon "undo" at bounding box center [184, 14] width 13 height 13
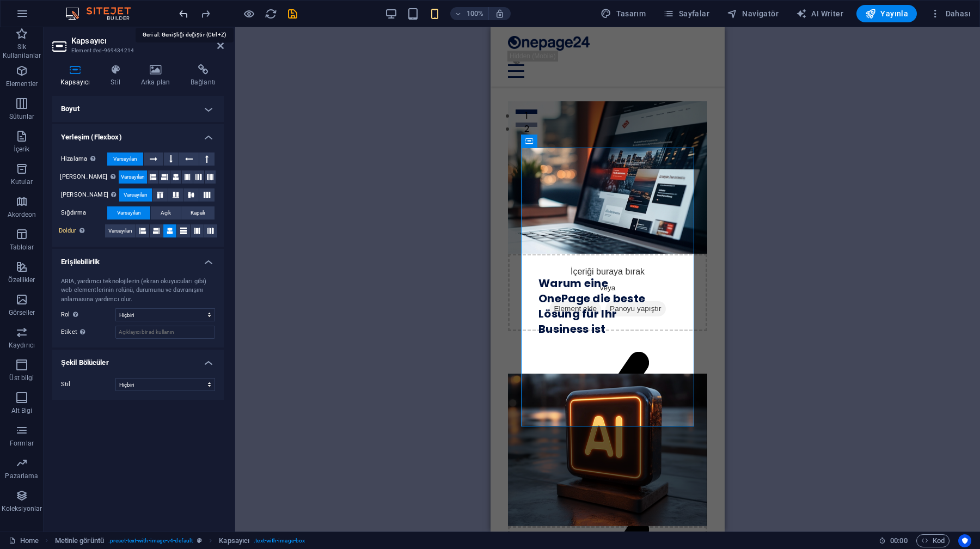
click at [178, 14] on icon "undo" at bounding box center [184, 14] width 13 height 13
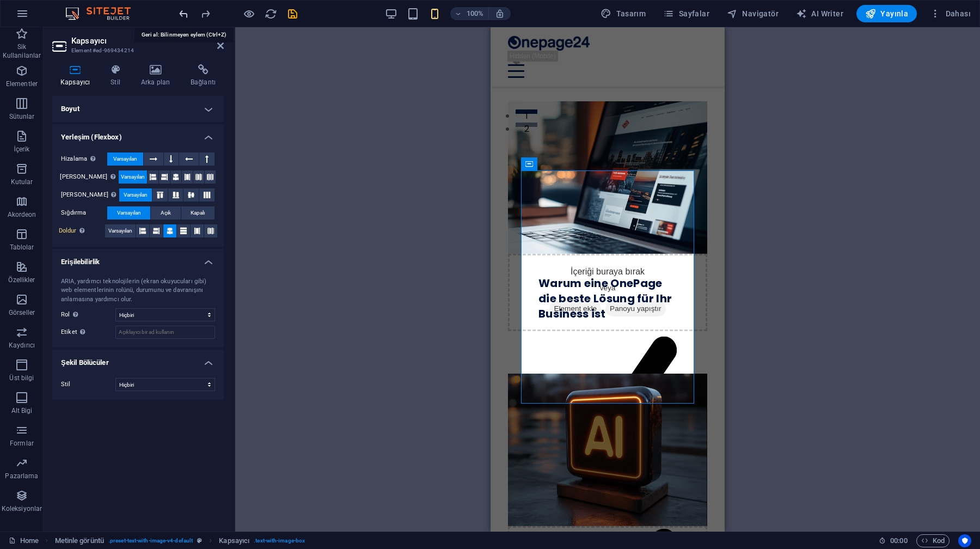
click at [178, 14] on icon "undo" at bounding box center [184, 14] width 13 height 13
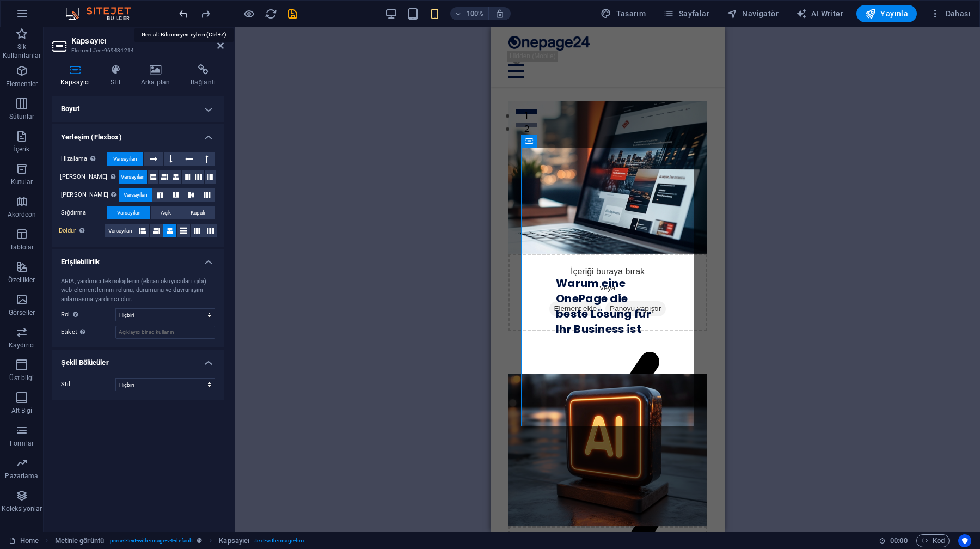
click at [178, 14] on icon "undo" at bounding box center [184, 14] width 13 height 13
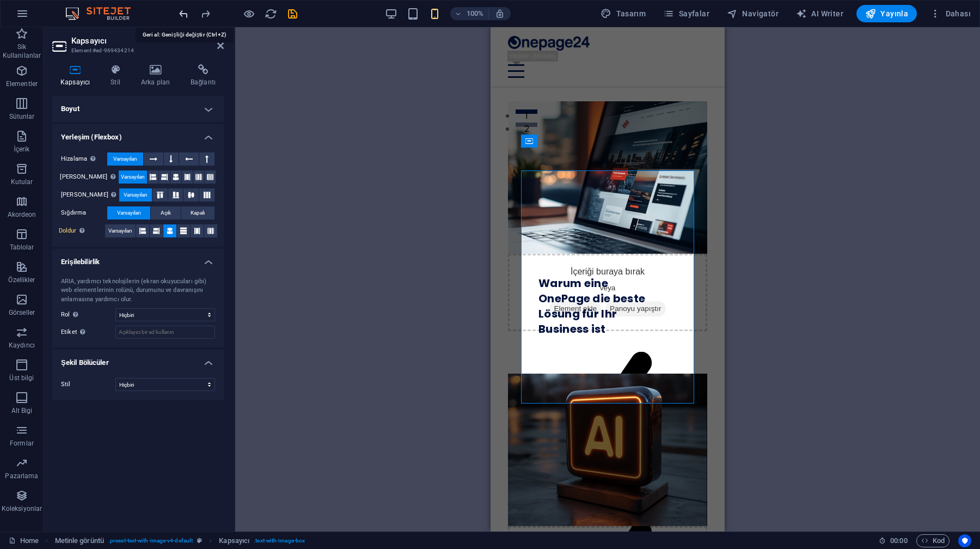
click at [178, 14] on icon "undo" at bounding box center [184, 14] width 13 height 13
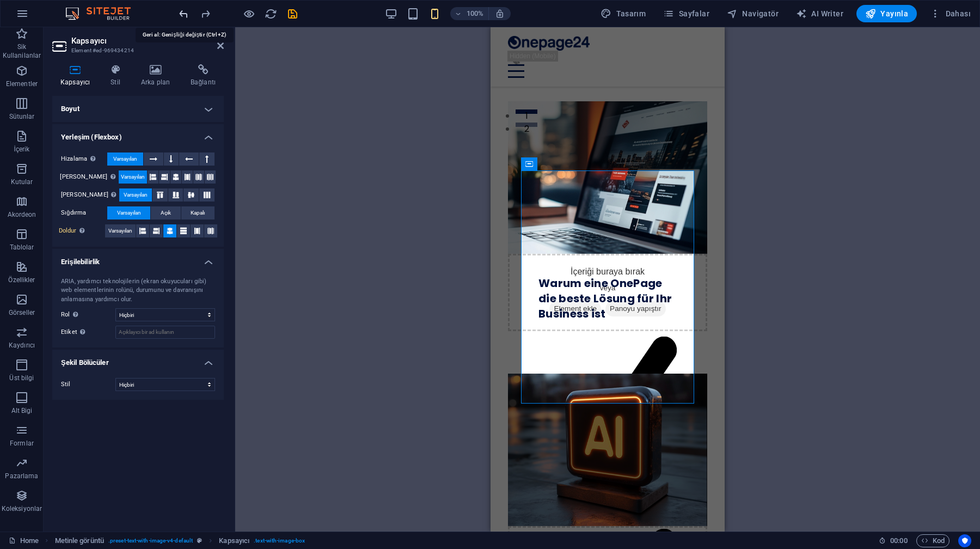
click at [178, 14] on icon "undo" at bounding box center [184, 14] width 13 height 13
click at [178, 14] on div at bounding box center [238, 13] width 122 height 17
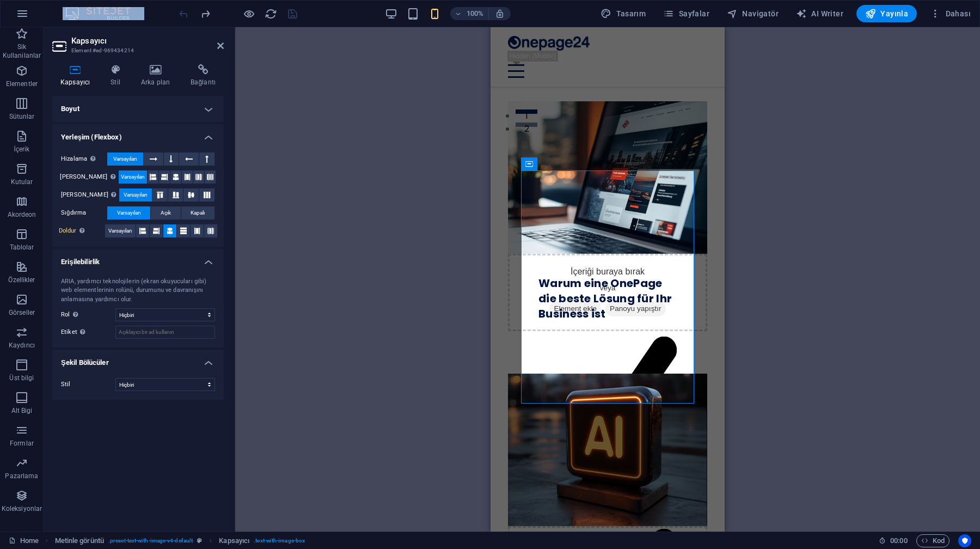
click at [178, 14] on div at bounding box center [238, 13] width 122 height 17
click at [296, 71] on div "H3 Metinle görüntü Kapsayıcı Kapsayıcı Video Menü Çubuğu Menü Yer Tutucu Metinl…" at bounding box center [607, 279] width 745 height 504
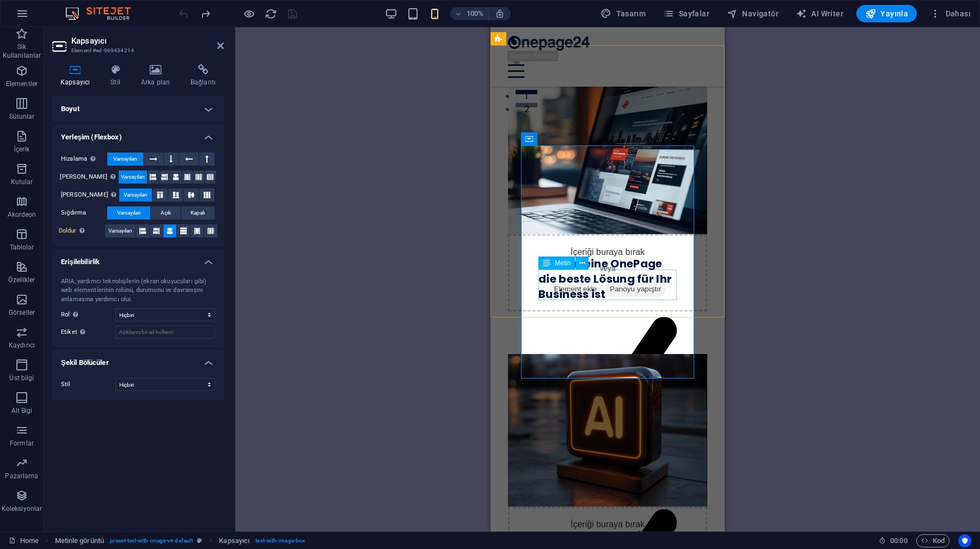
scroll to position [409, 0]
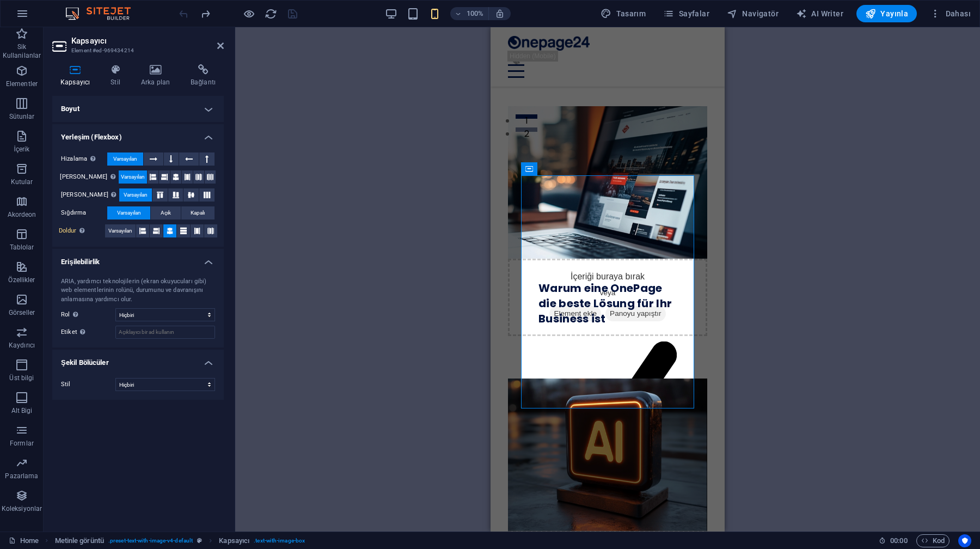
click at [160, 106] on h4 "Boyut" at bounding box center [138, 109] width 172 height 26
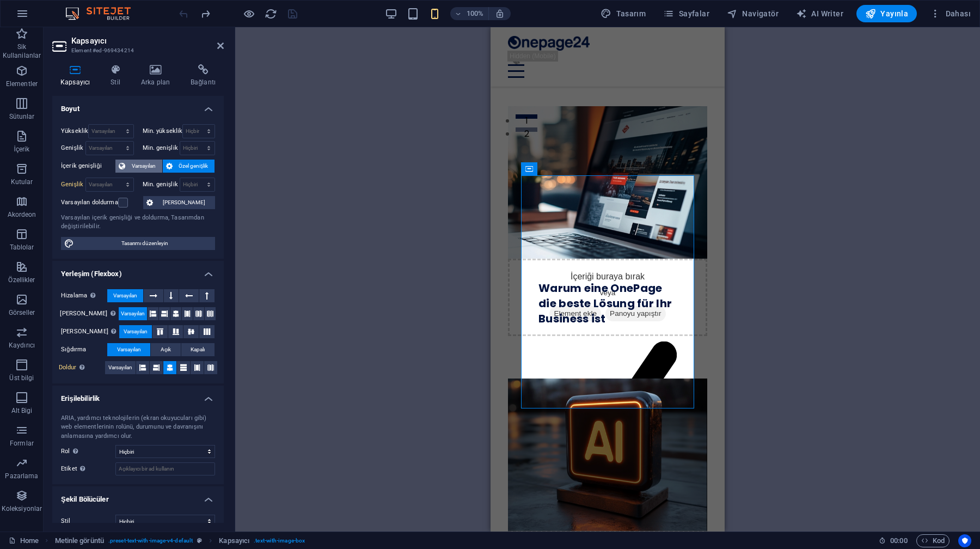
click at [145, 160] on span "Varsayılan" at bounding box center [144, 166] width 31 height 13
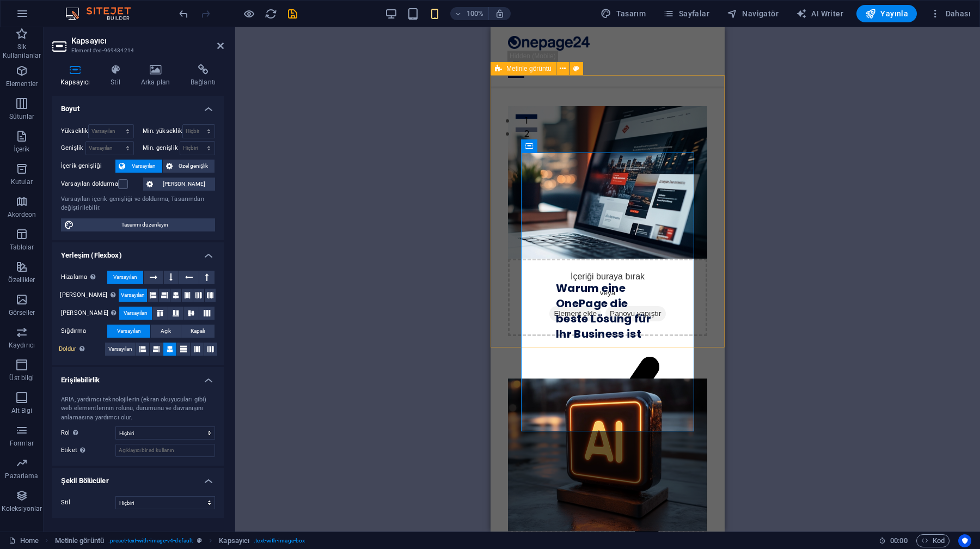
click at [501, 158] on div "İçeriği buraya bırak veya Element ekle Panoyu yapıştır Warum eine OnePage die b…" at bounding box center [608, 199] width 234 height 272
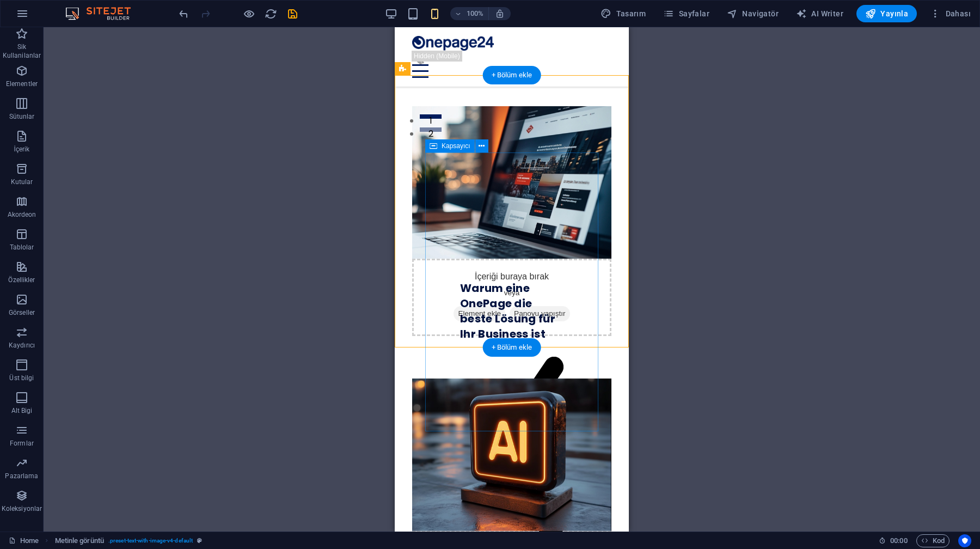
click at [466, 146] on span "Kapsayıcı" at bounding box center [456, 146] width 29 height 7
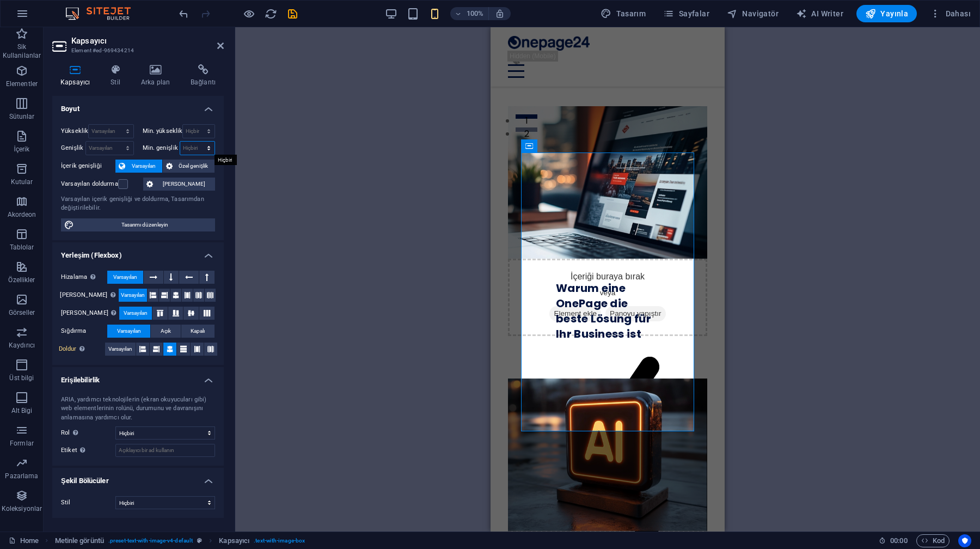
click at [196, 145] on select "Hiçbiri px rem % vh vw" at bounding box center [197, 148] width 35 height 13
select select "px"
click at [199, 142] on select "Hiçbiri px rem % vh vw" at bounding box center [197, 148] width 35 height 13
type input "353"
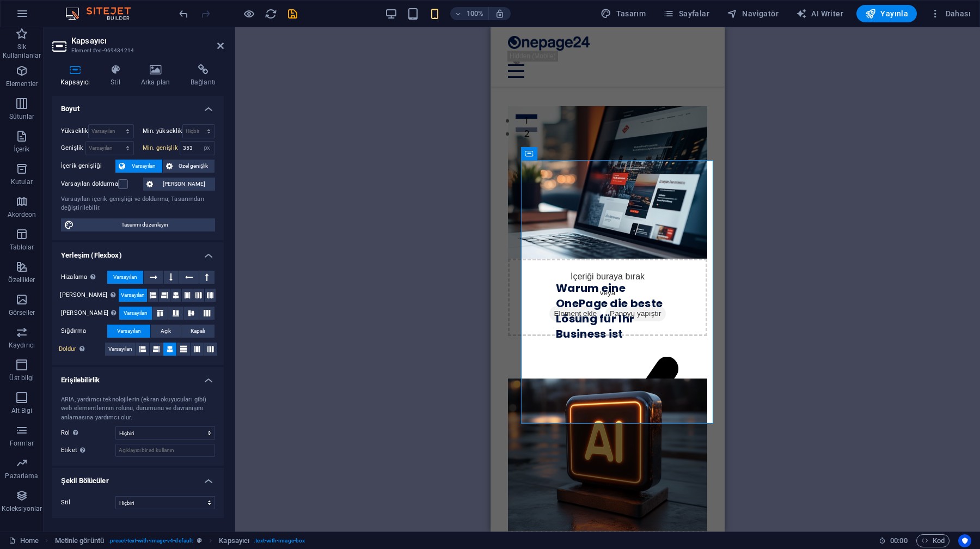
click at [263, 142] on div "H3 Metinle görüntü Kapsayıcı Kapsayıcı Video Menü Çubuğu Menü Yer Tutucu Metinl…" at bounding box center [607, 279] width 745 height 504
click at [127, 350] on span "Varsayılan" at bounding box center [120, 349] width 24 height 13
click at [187, 168] on span "Özel genişlik" at bounding box center [194, 166] width 36 height 13
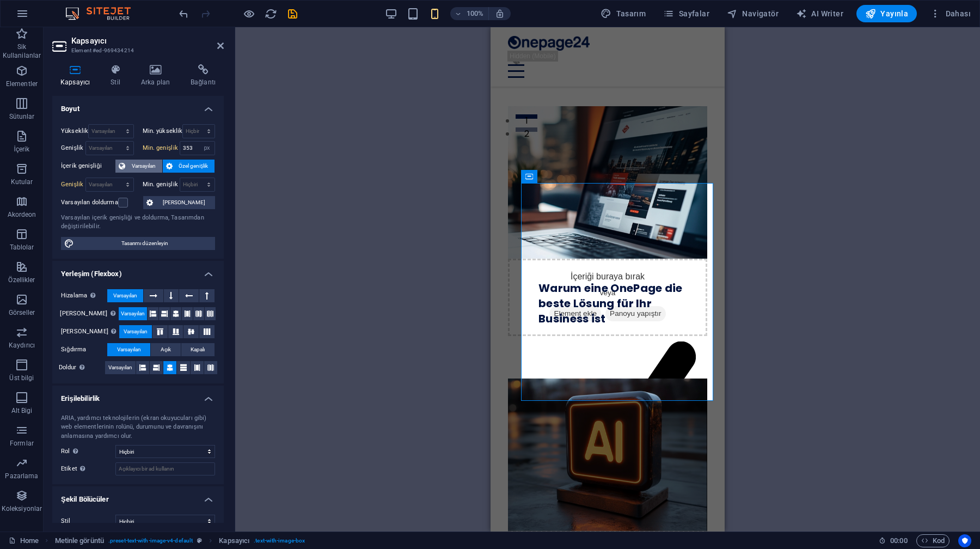
click at [136, 164] on span "Varsayılan" at bounding box center [144, 166] width 31 height 13
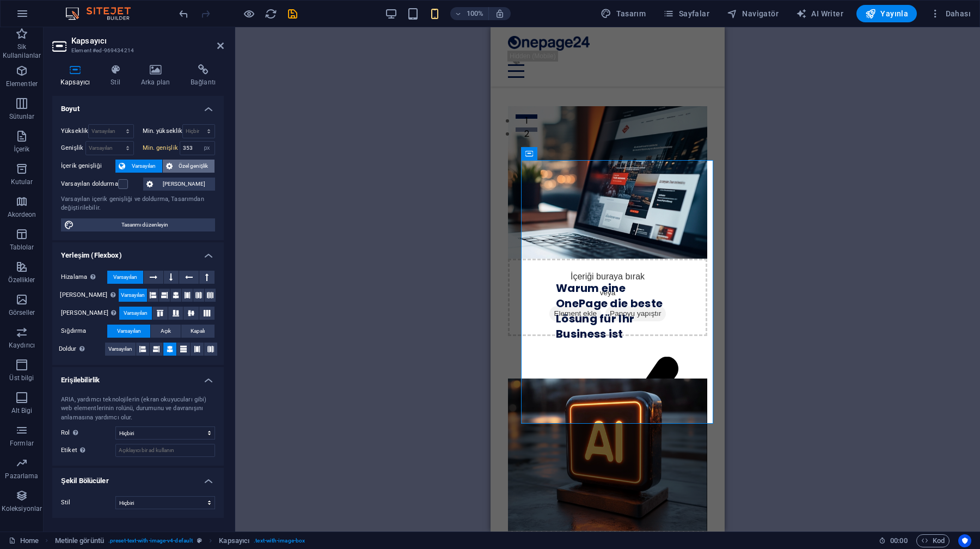
click at [182, 164] on span "Özel genişlik" at bounding box center [194, 166] width 36 height 13
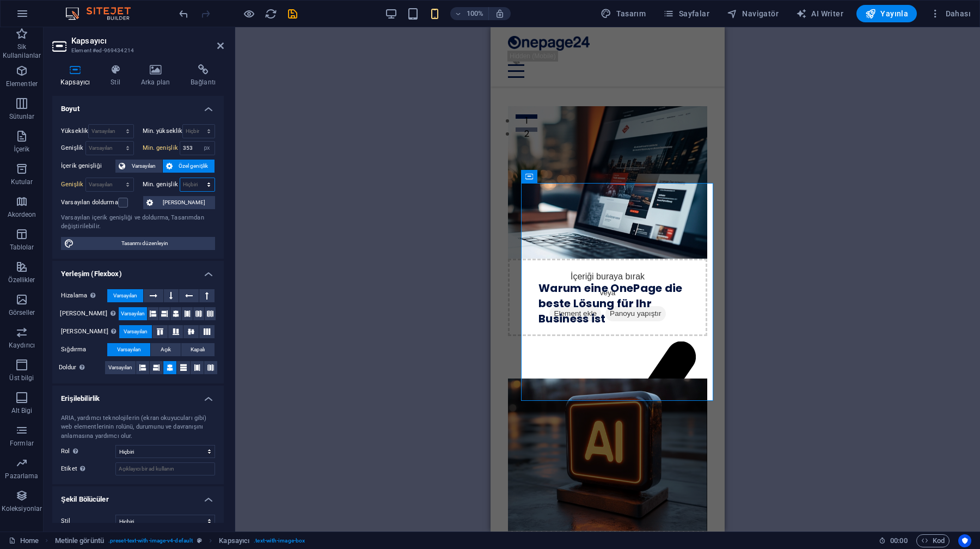
click at [189, 184] on select "Hiçbiri px rem % vh vw" at bounding box center [197, 184] width 35 height 13
select select "px"
click at [197, 178] on select "Hiçbiri px rem % vh vw" at bounding box center [197, 184] width 35 height 13
type input "353"
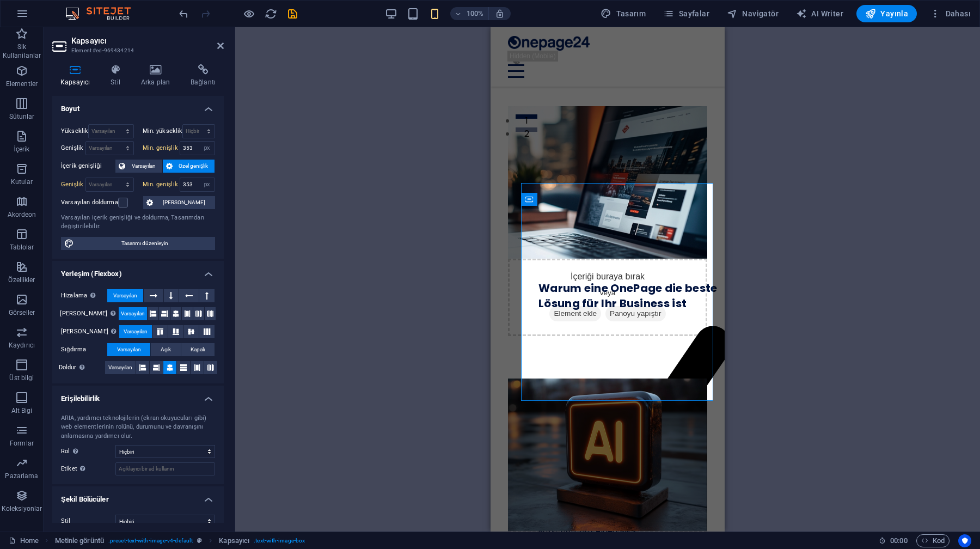
click at [153, 175] on div "Yükseklik Varsayılan px rem % vh vw Min. yükseklik Hiçbiri px rem % vh vw Geniş…" at bounding box center [138, 186] width 172 height 143
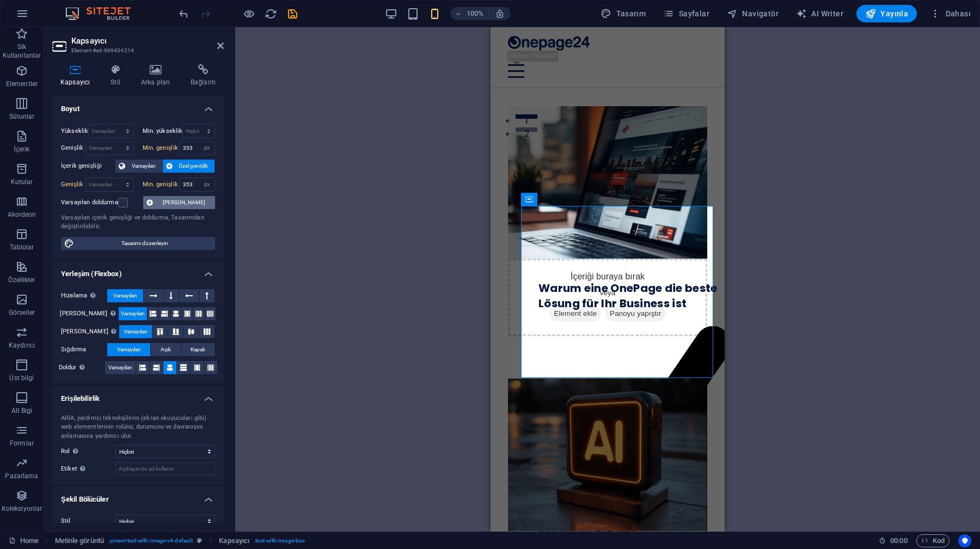
click at [186, 205] on span "[PERSON_NAME]" at bounding box center [184, 202] width 56 height 13
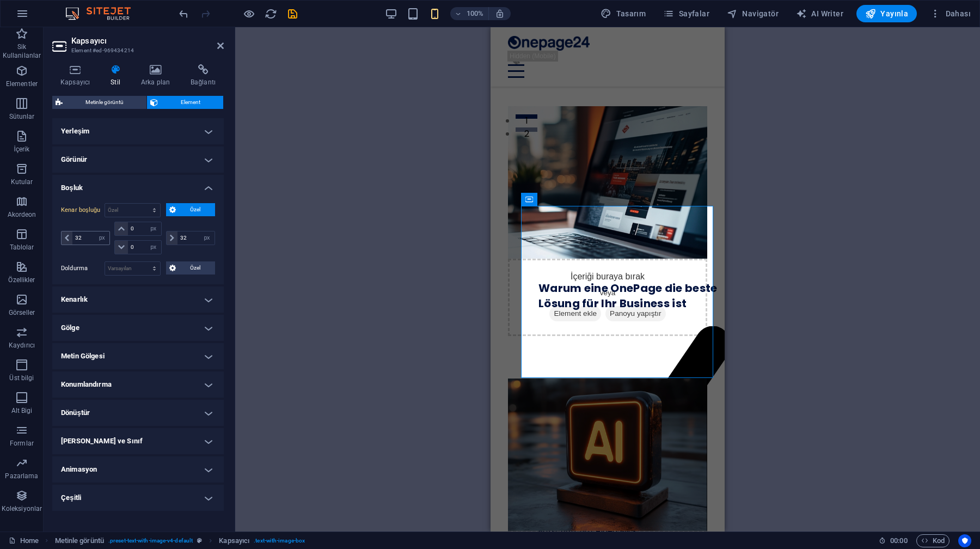
click at [87, 231] on div "32 otomatik px % rem vw vh" at bounding box center [85, 238] width 49 height 14
click at [87, 242] on input "32" at bounding box center [90, 238] width 37 height 13
type input "3"
click at [86, 229] on div "-24 otomatik px % rem vw vh" at bounding box center [86, 238] width 51 height 33
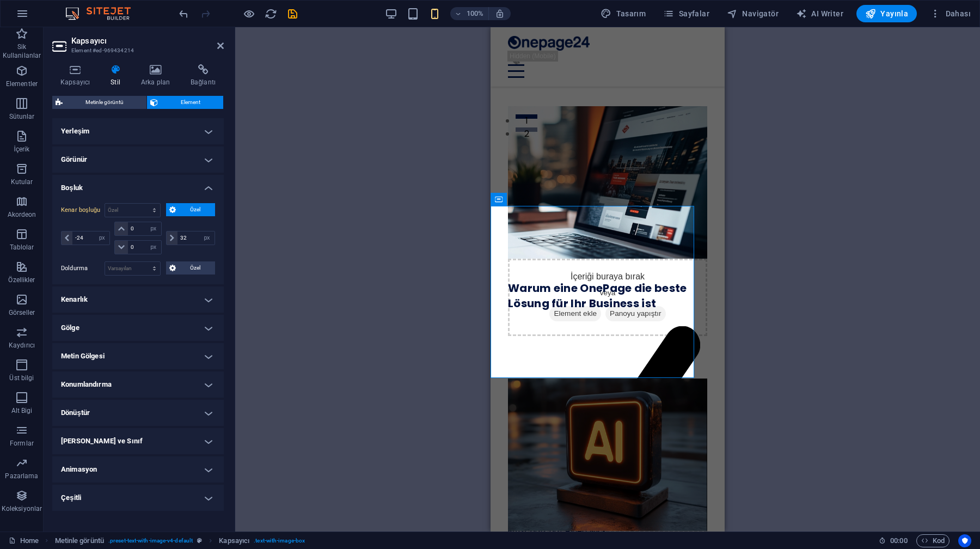
click at [80, 246] on div "-24 otomatik px % rem vw vh" at bounding box center [86, 238] width 51 height 33
click at [82, 242] on input "-24" at bounding box center [90, 238] width 37 height 13
click at [95, 229] on div "-20 otomatik px % rem vw vh" at bounding box center [86, 238] width 51 height 33
click at [91, 240] on input "-20" at bounding box center [90, 238] width 37 height 13
type input "-2"
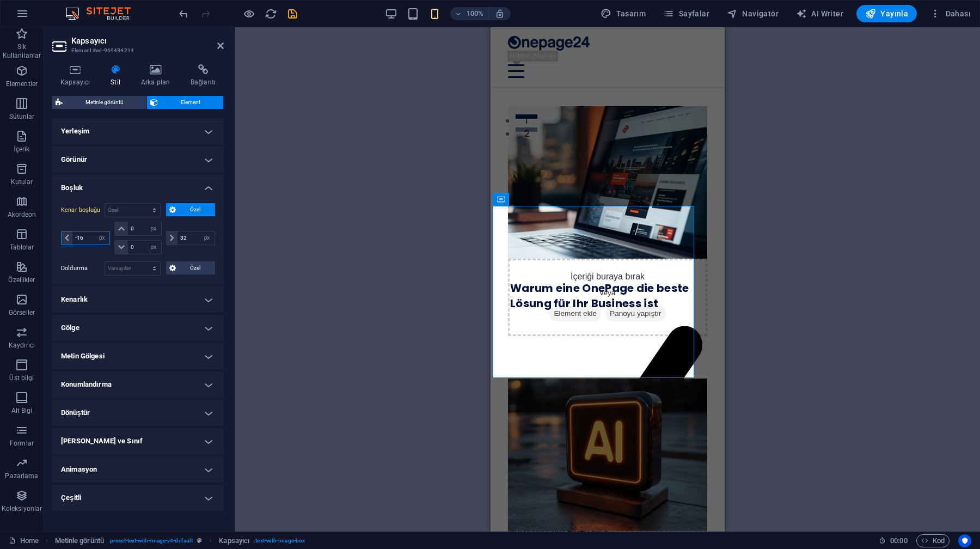
type input "-16"
click at [87, 224] on div "-16 otomatik px % rem vw vh" at bounding box center [86, 238] width 51 height 33
click at [188, 240] on input "32" at bounding box center [196, 238] width 37 height 13
type input "-16"
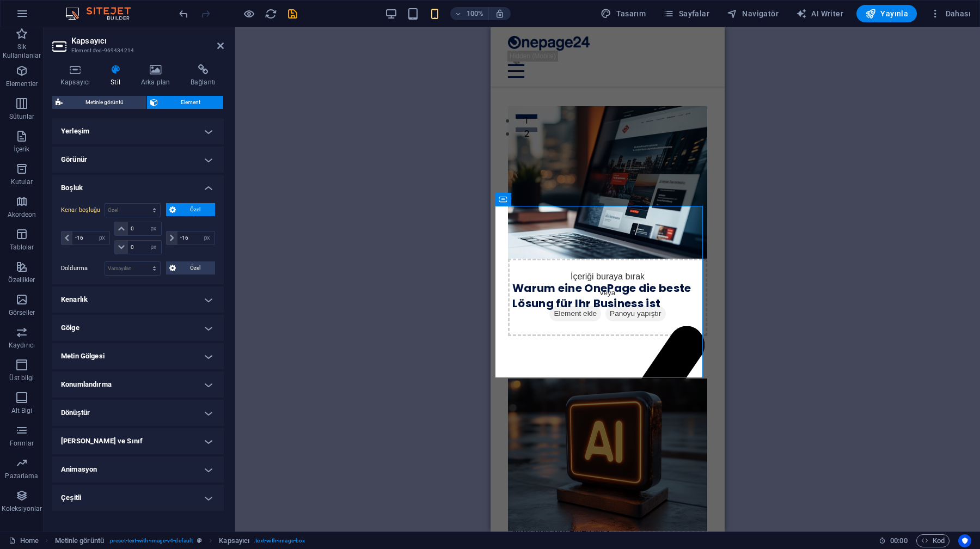
click at [190, 225] on div "-16 otomatik px % rem vw vh" at bounding box center [189, 238] width 51 height 33
click at [723, 321] on div "İçeriği buraya bırak veya Element ekle Panoyu yapıştır Warum eine OnePage die b…" at bounding box center [608, 199] width 234 height 272
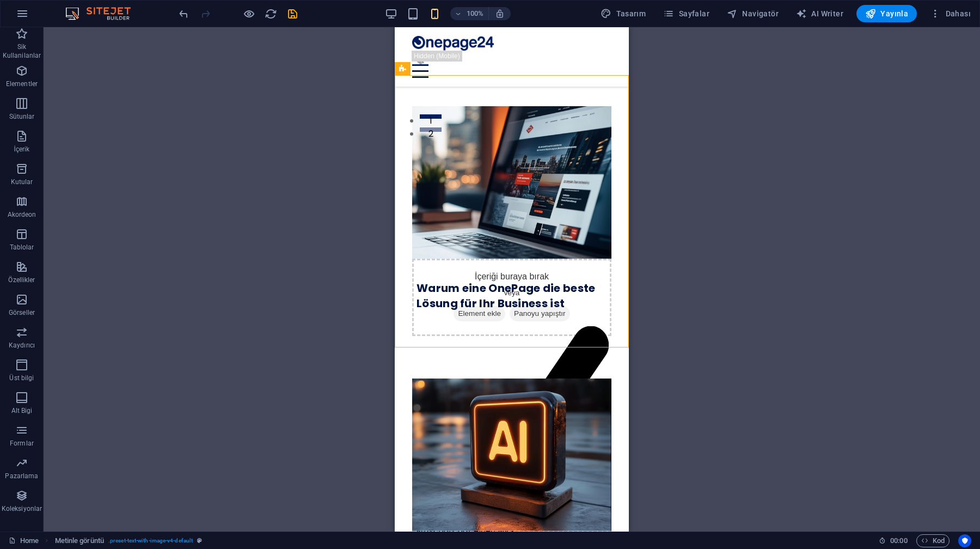
click at [719, 320] on div "Mevcut içeriği değiştirmek için buraya sürükleyin. Yeni bir element oluşturmak …" at bounding box center [512, 279] width 937 height 504
click at [613, 291] on div "İçeriği buraya bırak veya Element ekle Panoyu yapıştır Warum eine OnePage die b…" at bounding box center [512, 199] width 234 height 272
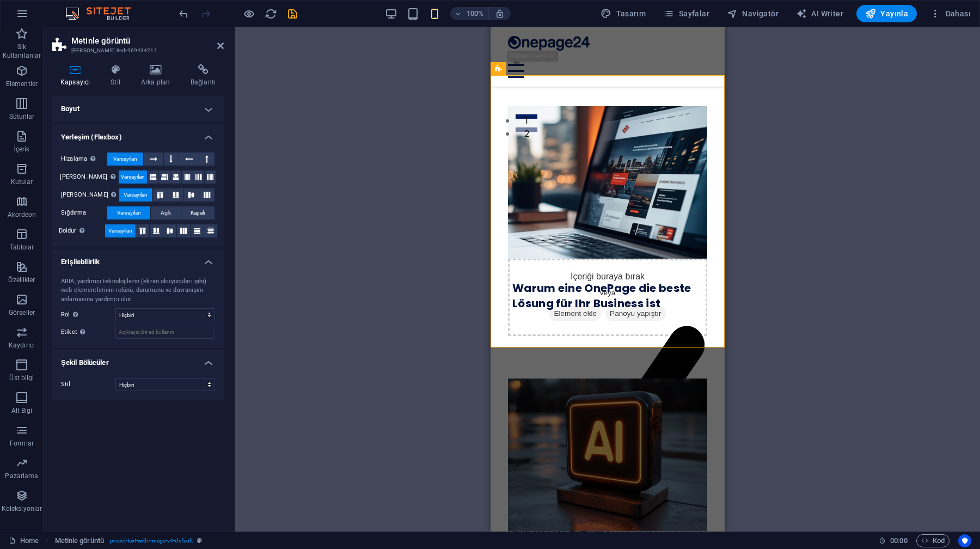
click at [144, 100] on h4 "Boyut" at bounding box center [138, 109] width 172 height 26
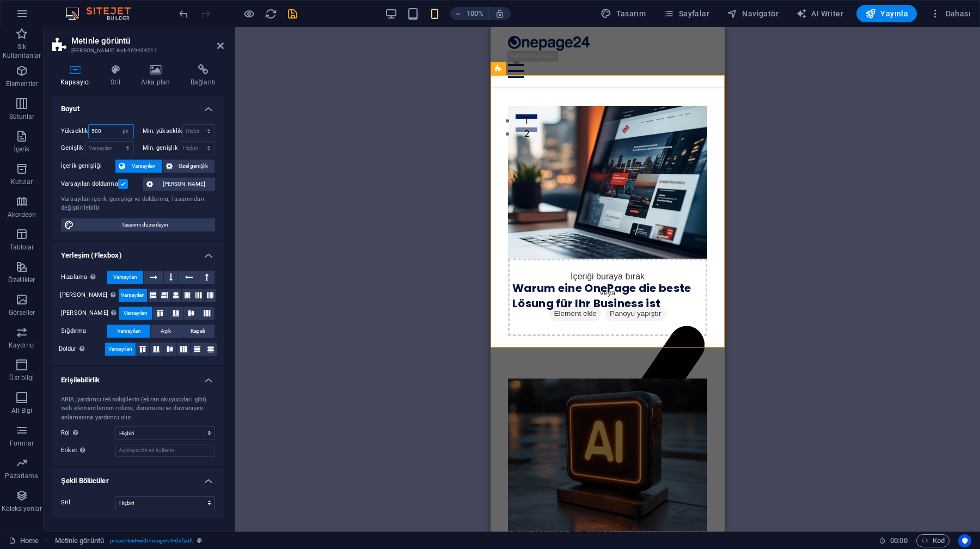
click at [107, 132] on input "500" at bounding box center [111, 131] width 44 height 13
type input "5"
type input "600"
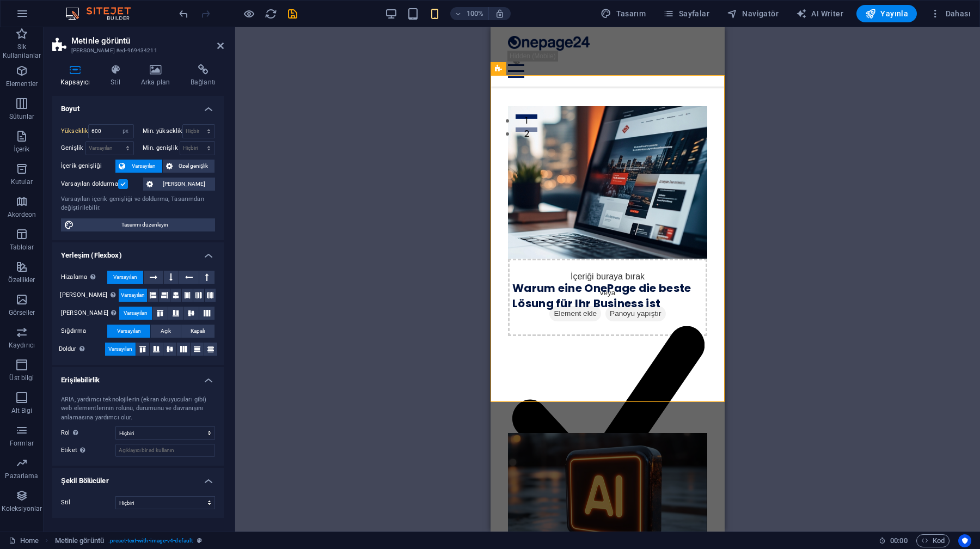
click at [109, 113] on h4 "Boyut" at bounding box center [138, 106] width 172 height 20
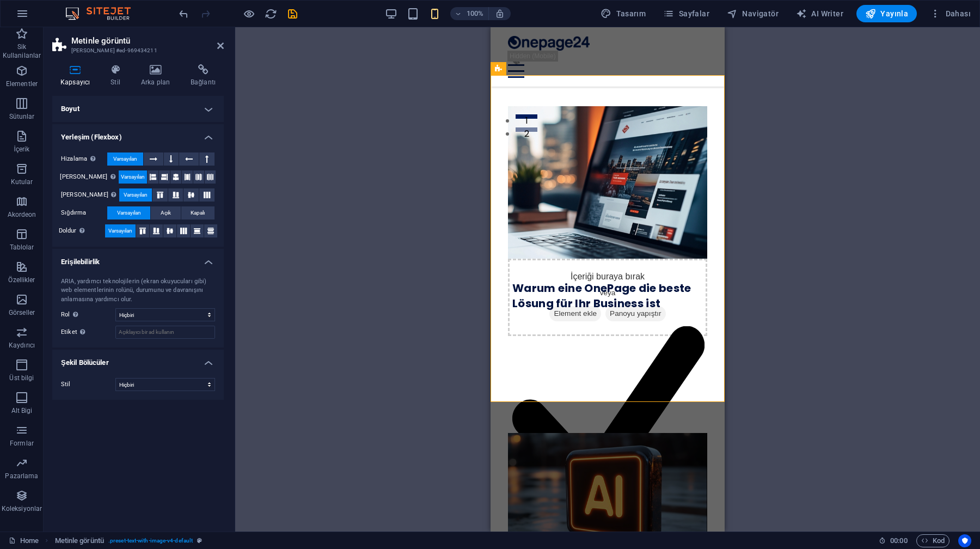
click at [410, 310] on div "Mevcut içeriği değiştirmek için buraya sürükleyin. Yeni bir element oluşturmak …" at bounding box center [607, 279] width 745 height 504
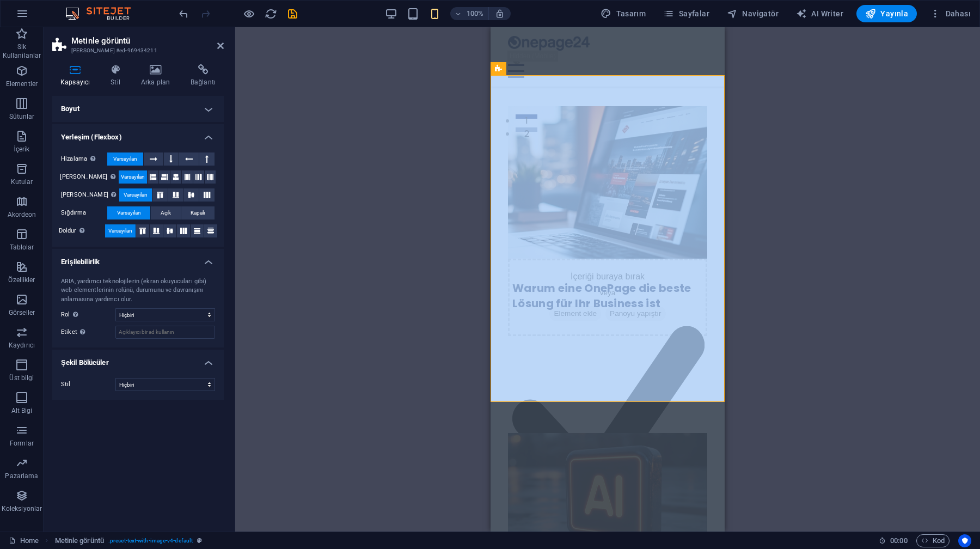
click at [410, 310] on div "Mevcut içeriği değiştirmek için buraya sürükleyin. Yeni bir element oluşturmak …" at bounding box center [607, 279] width 745 height 504
click at [221, 43] on icon at bounding box center [220, 45] width 7 height 9
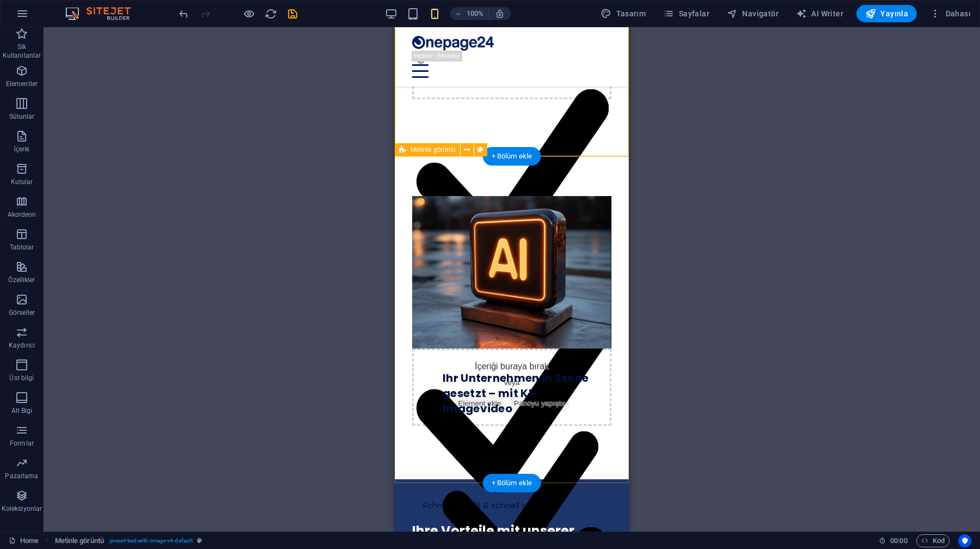
scroll to position [661, 0]
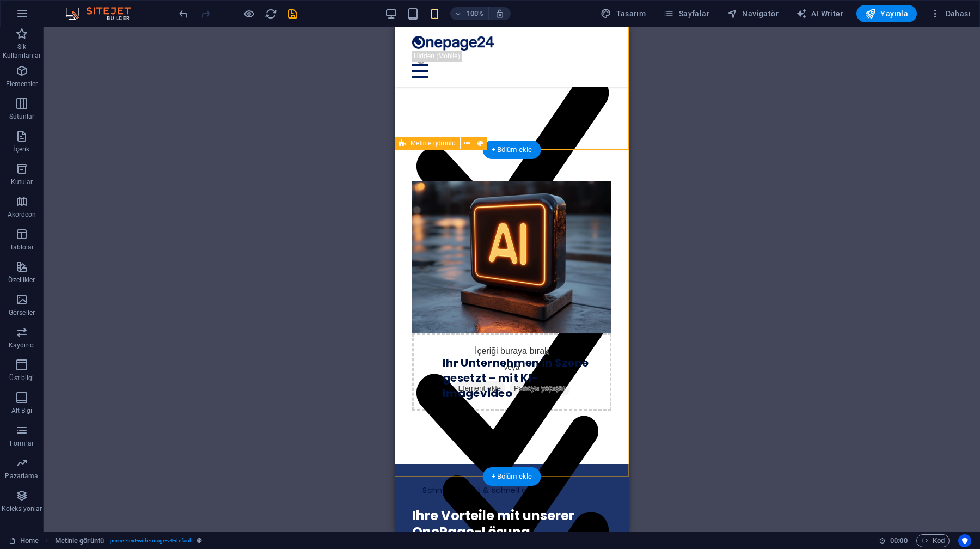
click at [430, 241] on figure at bounding box center [511, 257] width 199 height 153
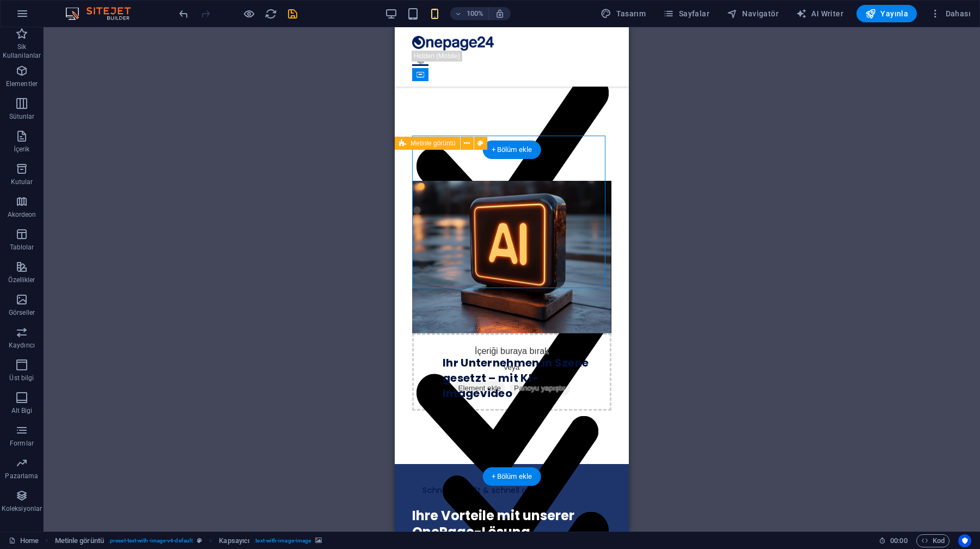
click at [430, 241] on figure at bounding box center [511, 257] width 199 height 153
select select "px"
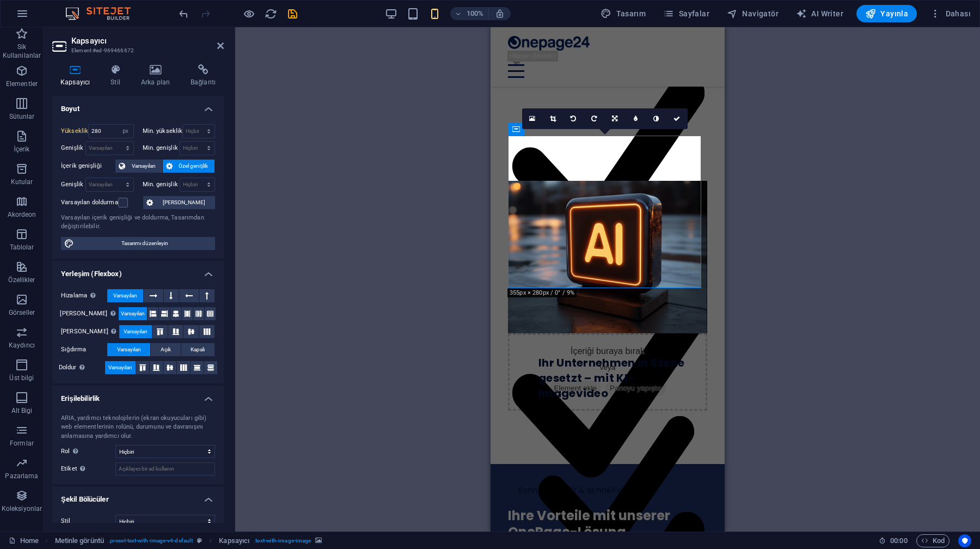
click at [490, 349] on div "Mevcut içeriği değiştirmek için buraya sürükleyin. Yeni bir element oluşturmak …" at bounding box center [607, 279] width 745 height 504
click at [483, 296] on div "Mevcut içeriği değiştirmek için buraya sürükleyin. Yeni bir element oluşturmak …" at bounding box center [607, 279] width 745 height 504
click at [442, 259] on div "Mevcut içeriği değiştirmek için buraya sürükleyin. Yeni bir element oluşturmak …" at bounding box center [607, 279] width 745 height 504
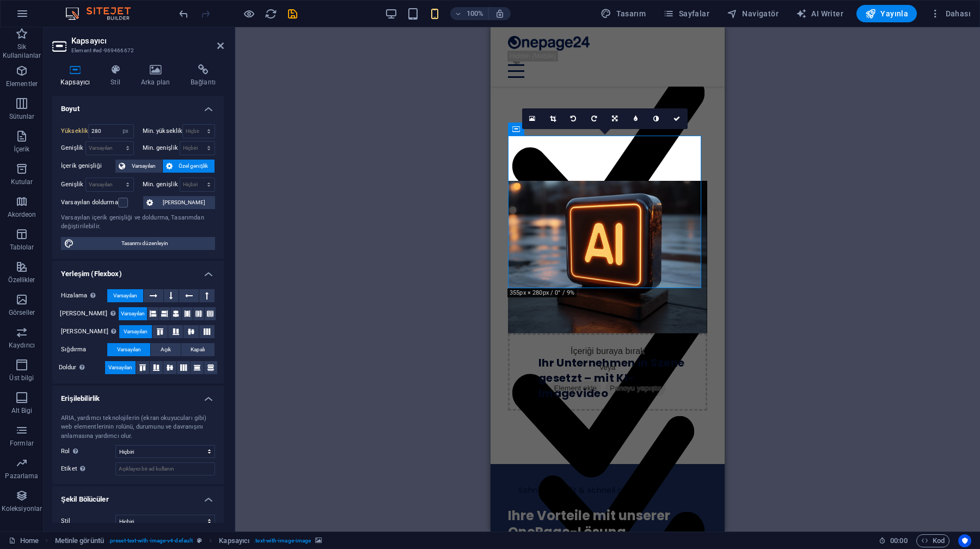
click at [442, 259] on div "Mevcut içeriği değiştirmek için buraya sürükleyin. Yeni bir element oluşturmak …" at bounding box center [607, 279] width 745 height 504
click at [680, 115] on icon at bounding box center [677, 118] width 7 height 7
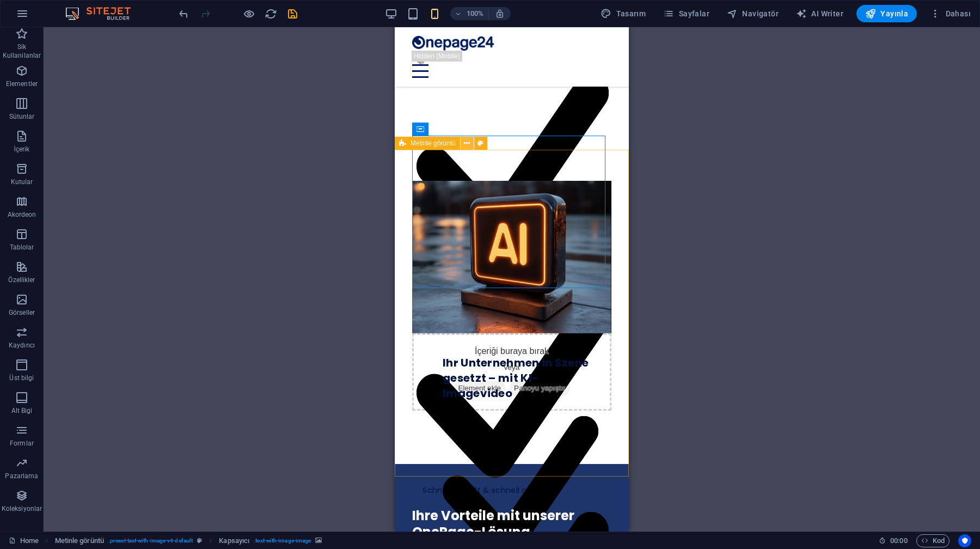
click at [467, 145] on icon at bounding box center [467, 143] width 6 height 11
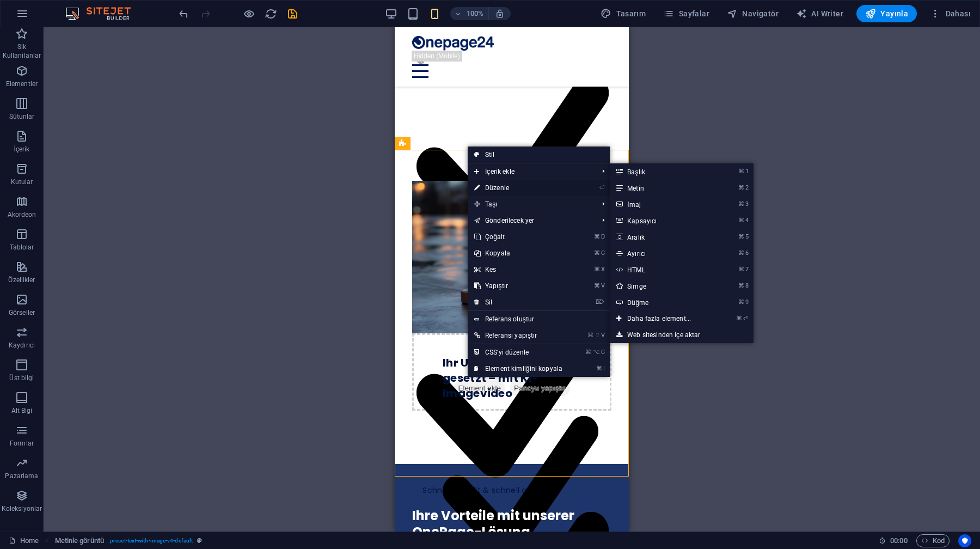
click at [485, 186] on link "⏎ Düzenle" at bounding box center [518, 188] width 101 height 16
select select "px"
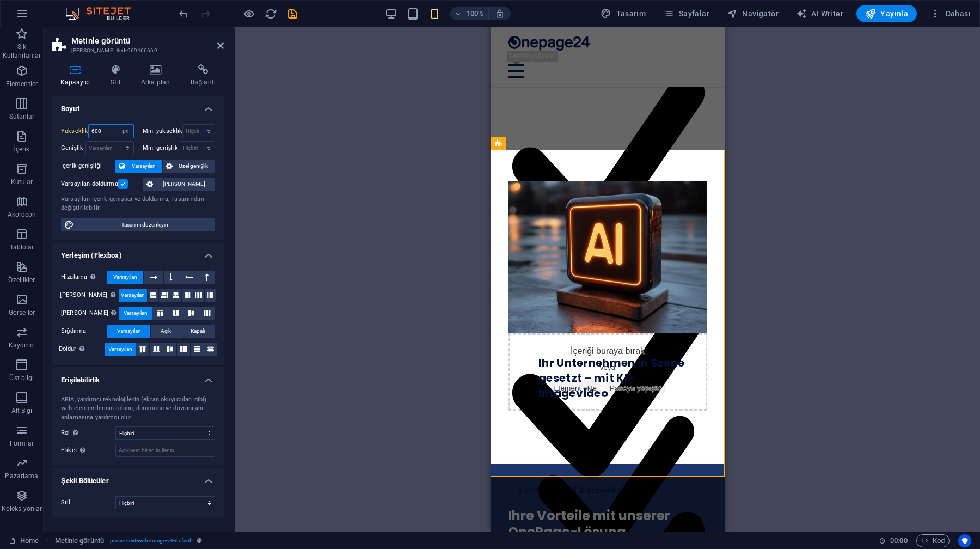
click at [109, 131] on input "600" at bounding box center [111, 131] width 44 height 13
type input "6"
type input "700"
click at [120, 111] on h4 "Boyut" at bounding box center [138, 106] width 172 height 20
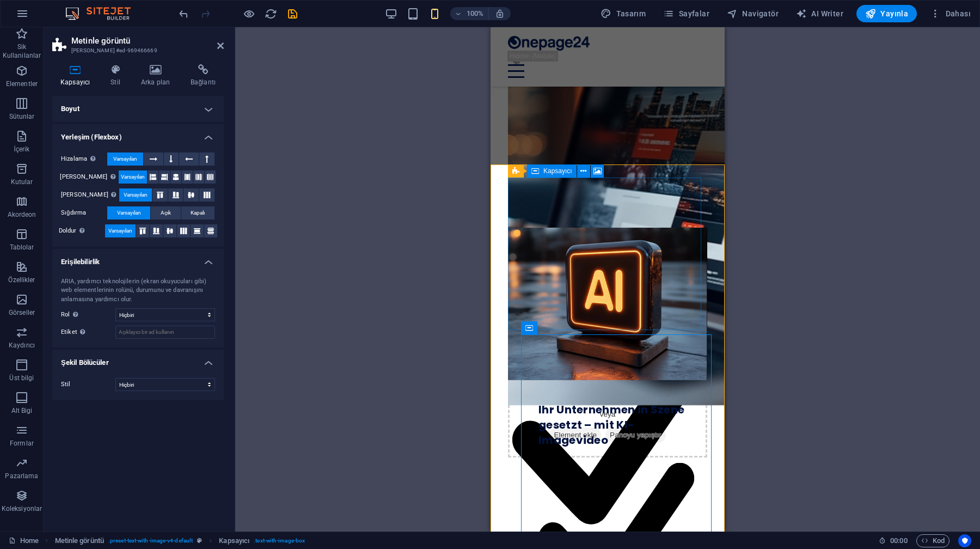
scroll to position [593, 0]
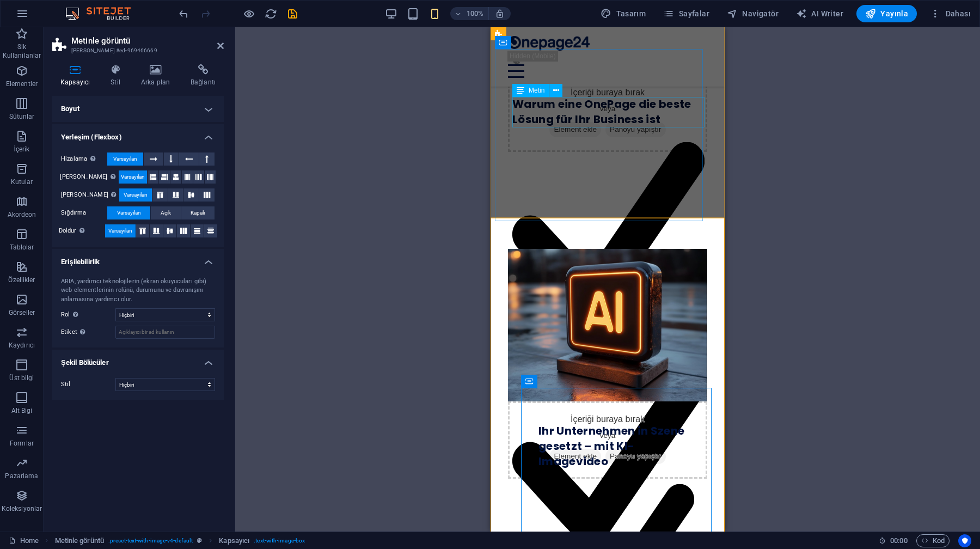
click at [532, 127] on div "Konzentriert auf das Wesentliche: Ihre Botschaft auf einen Blick" at bounding box center [609, 240] width 192 height 227
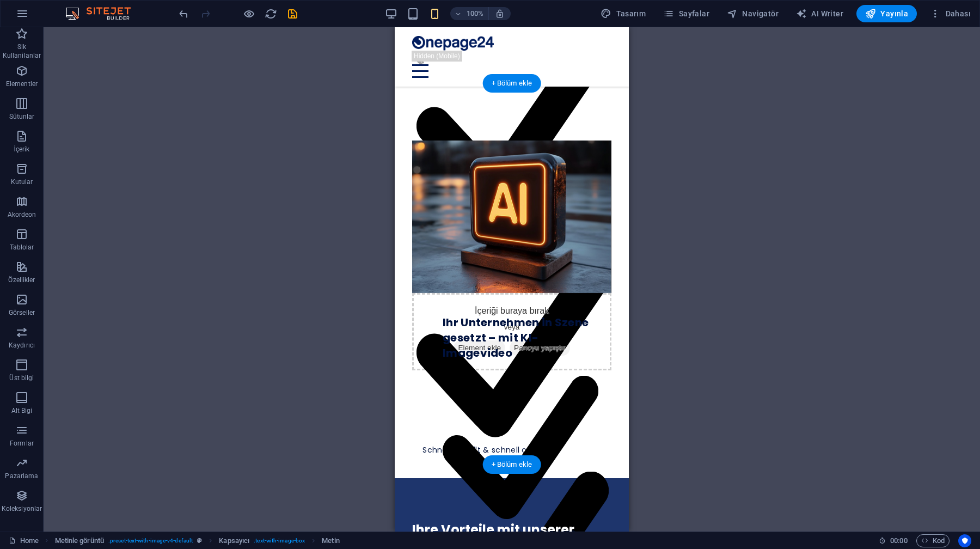
scroll to position [727, 0]
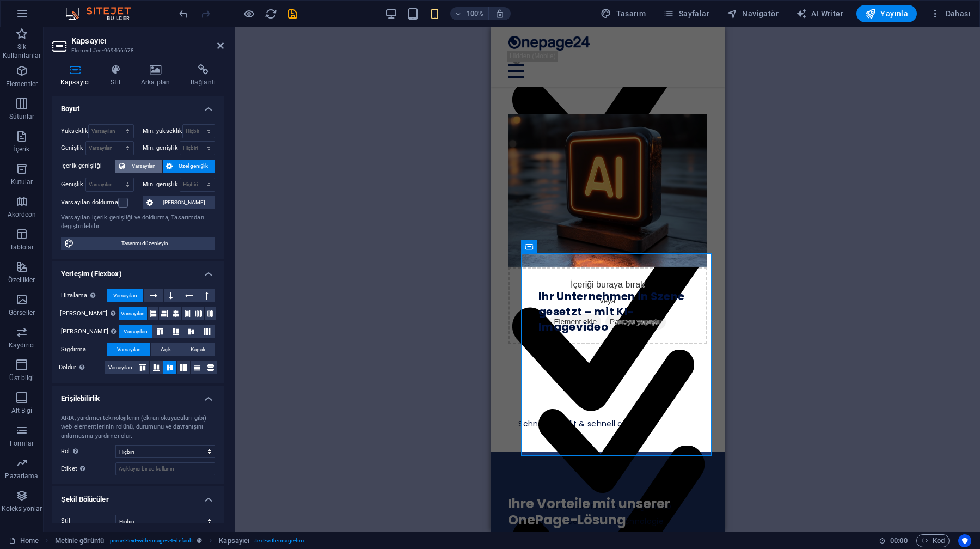
click at [141, 167] on span "Varsayılan" at bounding box center [144, 166] width 31 height 13
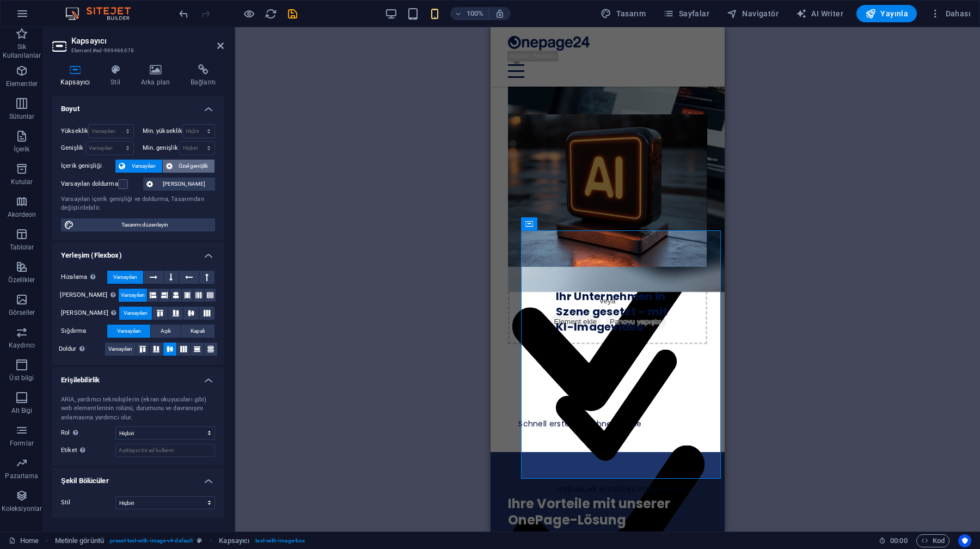
click at [174, 167] on button "Özel genişlik" at bounding box center [189, 166] width 52 height 13
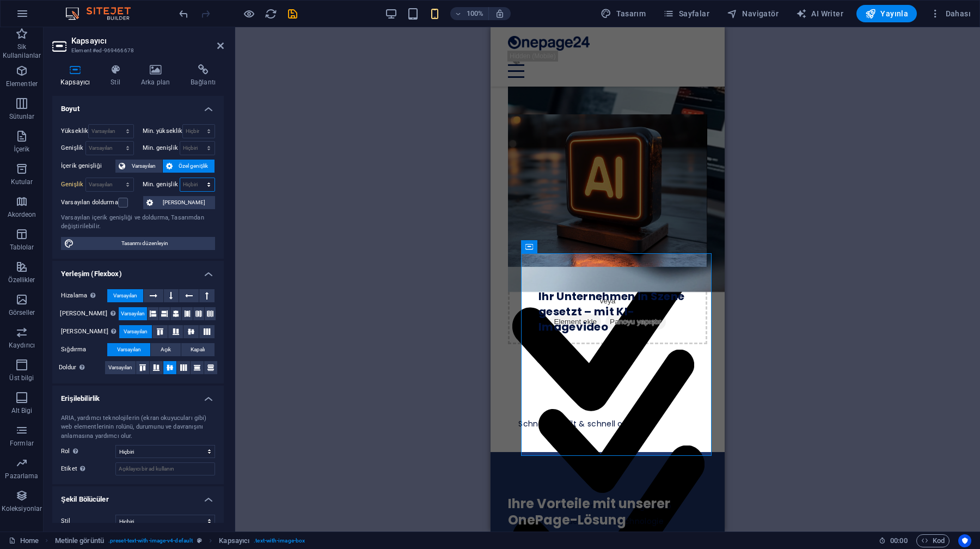
click at [190, 187] on select "Hiçbiri px rem % vh vw" at bounding box center [197, 184] width 35 height 13
select select "px"
click at [197, 178] on select "Hiçbiri px rem % vh vw" at bounding box center [197, 184] width 35 height 13
type input "5"
type input "353"
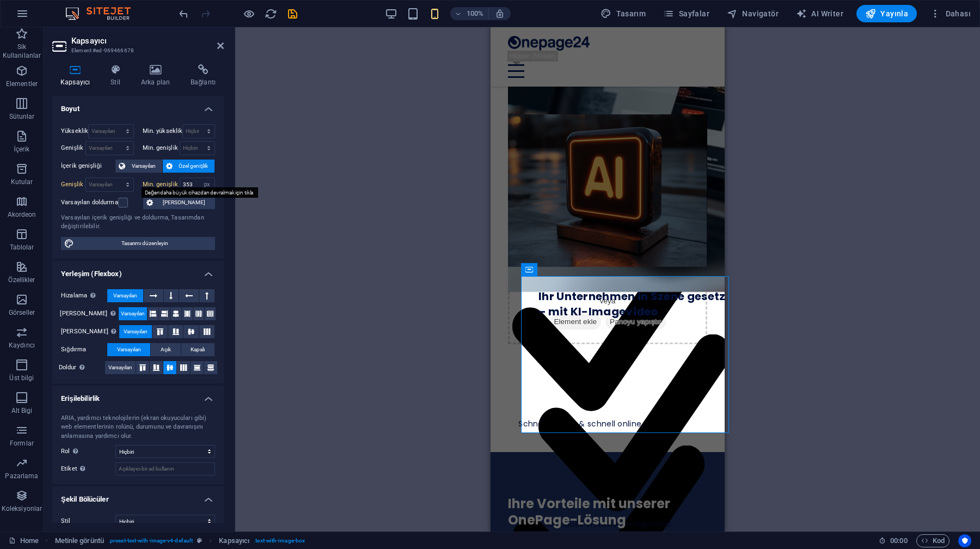
click at [145, 184] on label "Min. genişlik" at bounding box center [161, 184] width 37 height 6
select select "DISABLED_OPTION_VALUE"
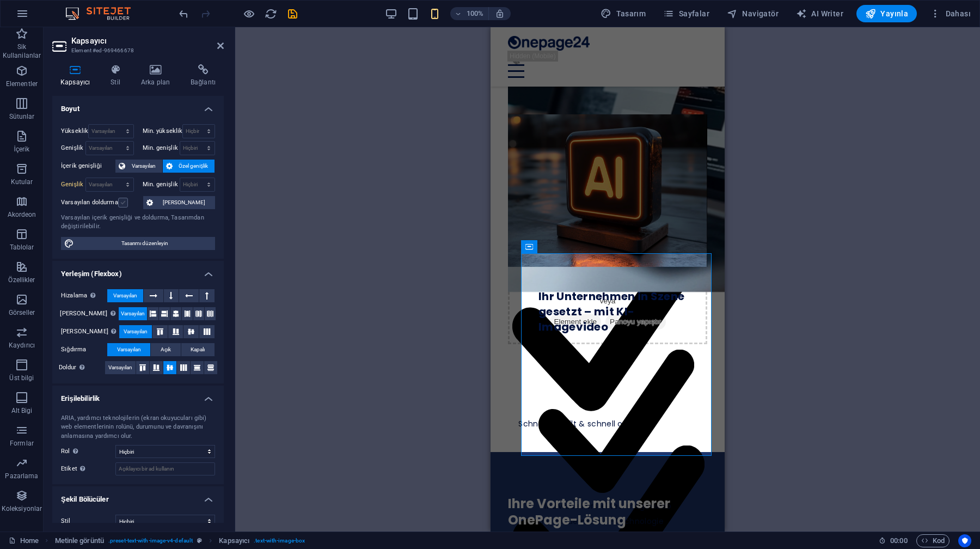
click at [125, 206] on label at bounding box center [123, 203] width 10 height 10
click at [0, 0] on input "Varsayılan doldurma" at bounding box center [0, 0] width 0 height 0
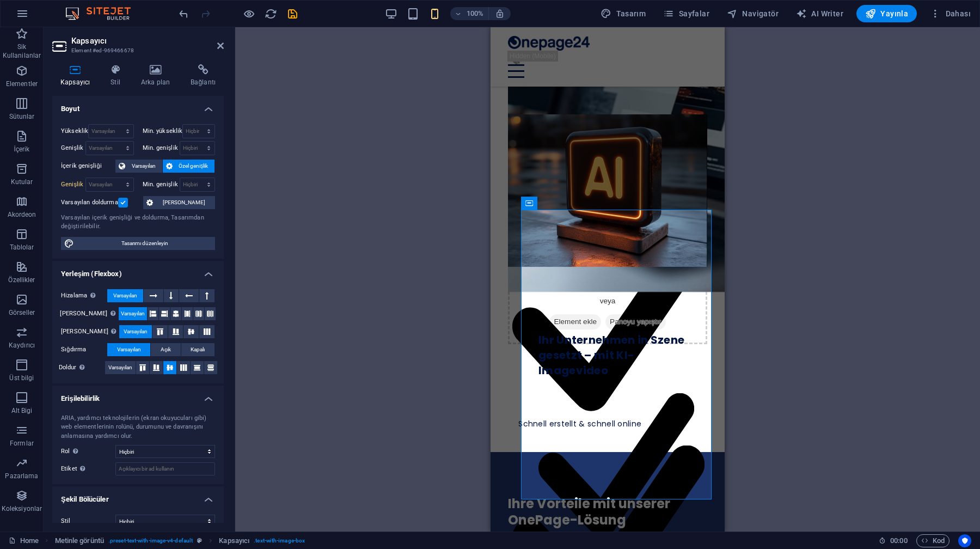
click at [125, 206] on label at bounding box center [123, 203] width 10 height 10
click at [0, 0] on input "Varsayılan doldurma" at bounding box center [0, 0] width 0 height 0
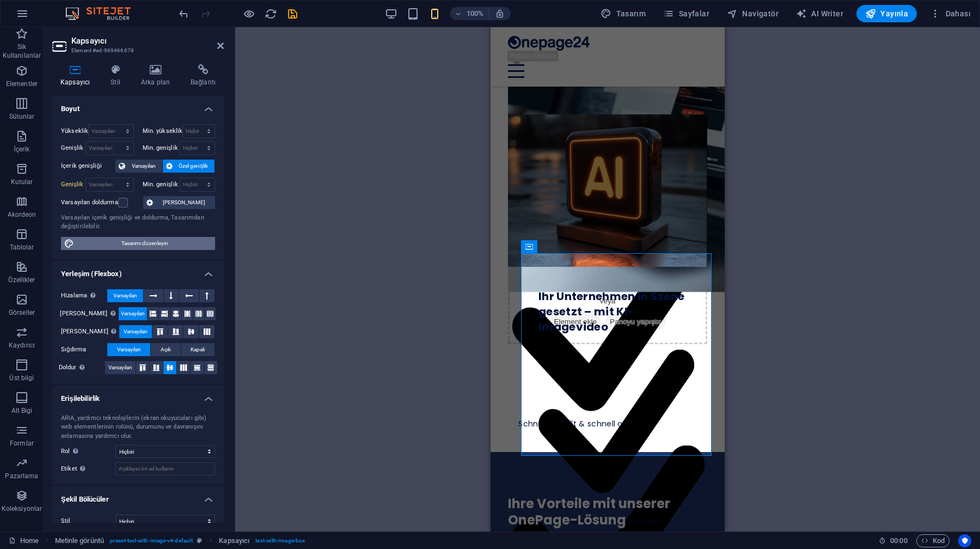
click at [151, 245] on span "Tasarımı düzenleyin" at bounding box center [144, 243] width 135 height 13
select select "400"
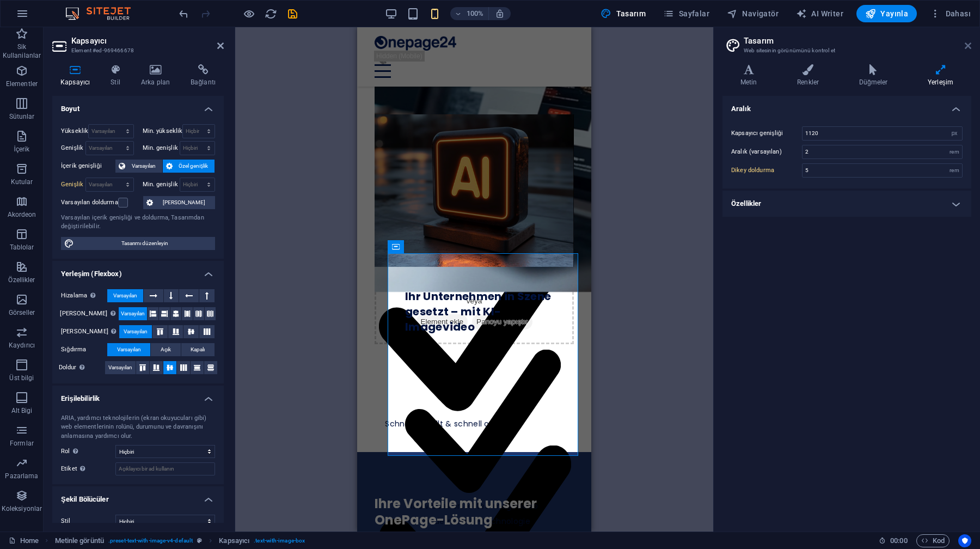
click at [966, 41] on icon at bounding box center [968, 45] width 7 height 9
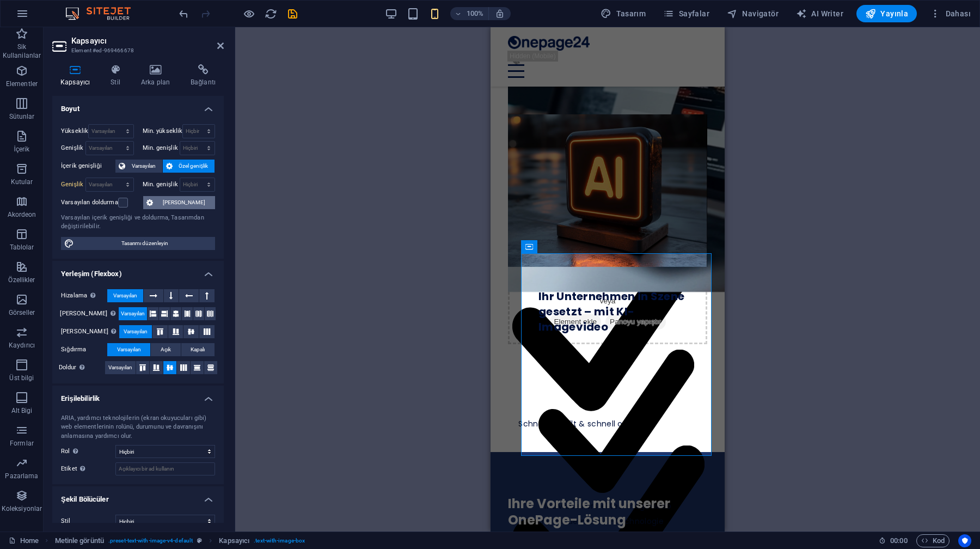
click at [185, 205] on span "[PERSON_NAME]" at bounding box center [184, 202] width 56 height 13
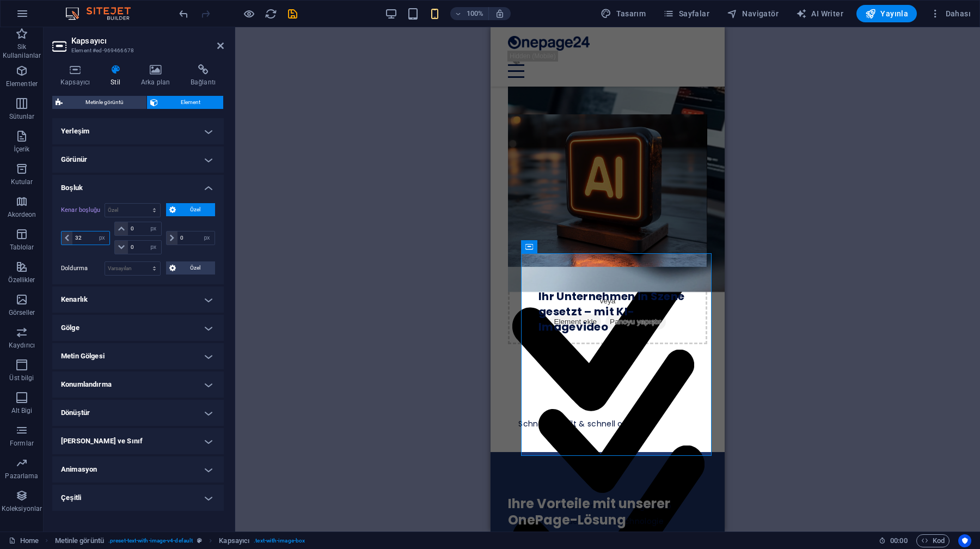
click at [89, 244] on input "32" at bounding box center [90, 238] width 37 height 13
type input "3"
type input "-16"
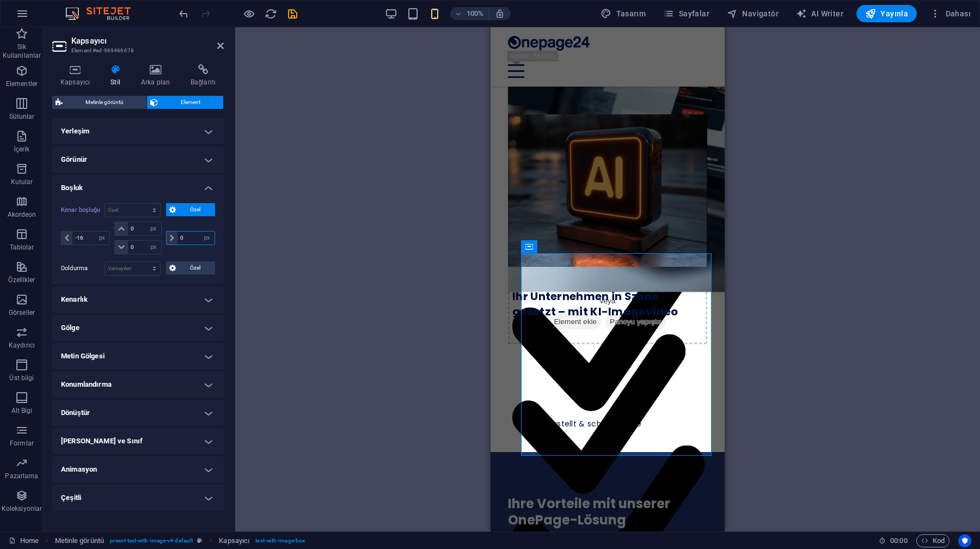
click at [190, 233] on input "0" at bounding box center [196, 238] width 37 height 13
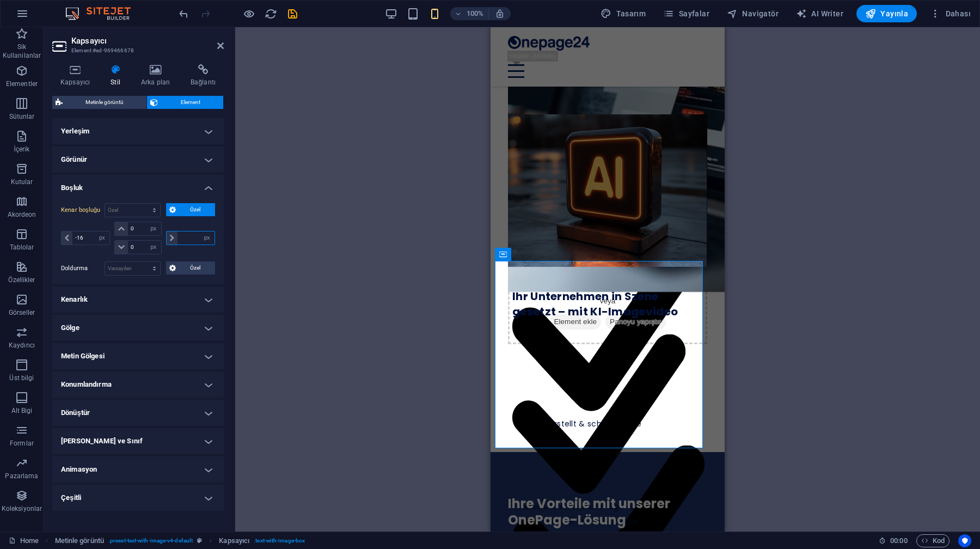
type input "0"
type input "-16"
click at [190, 222] on div "-16 otomatik px % rem vw vh" at bounding box center [189, 238] width 51 height 33
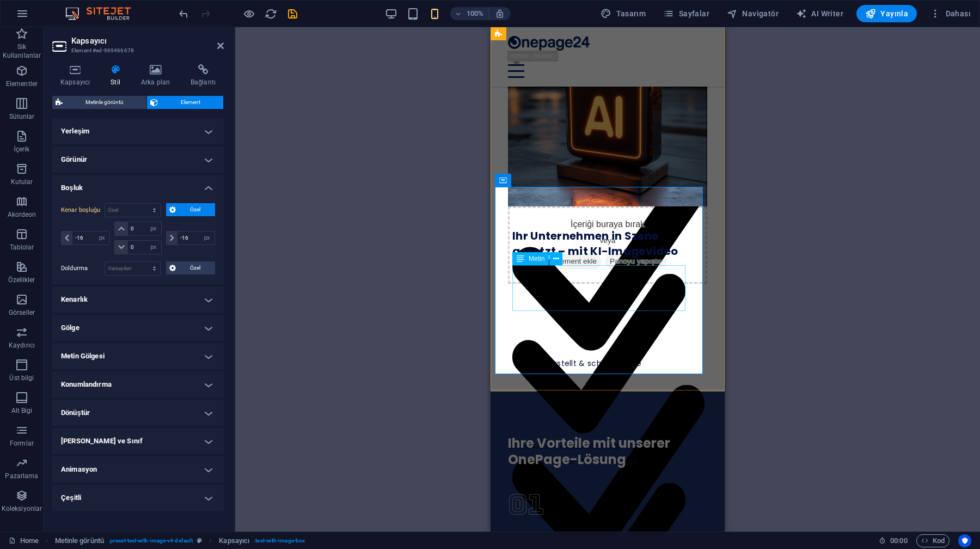
scroll to position [780, 0]
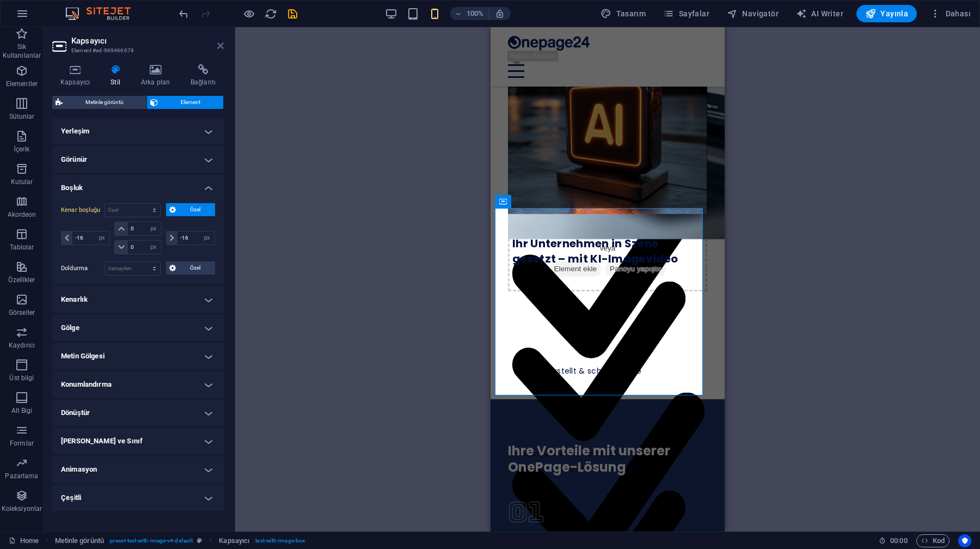
click at [221, 49] on icon at bounding box center [220, 45] width 7 height 9
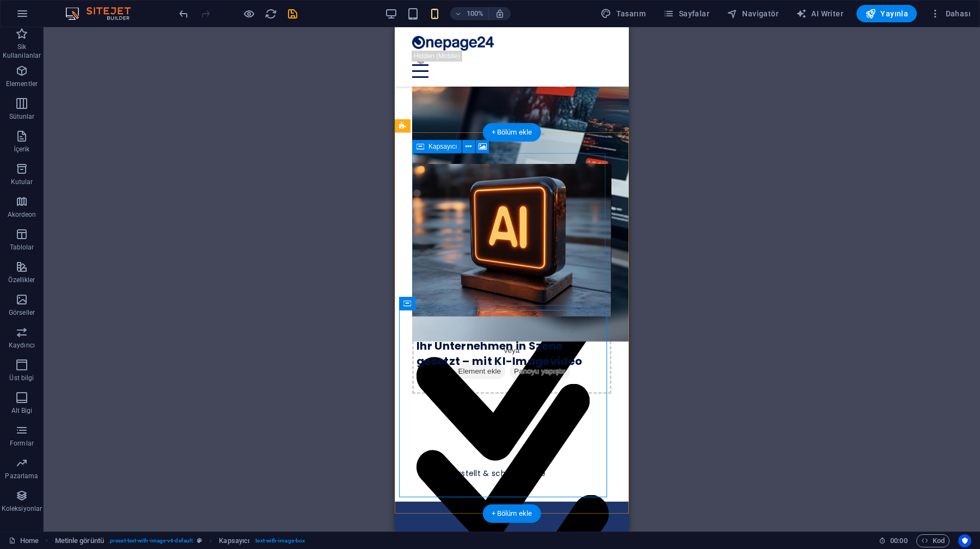
scroll to position [675, 0]
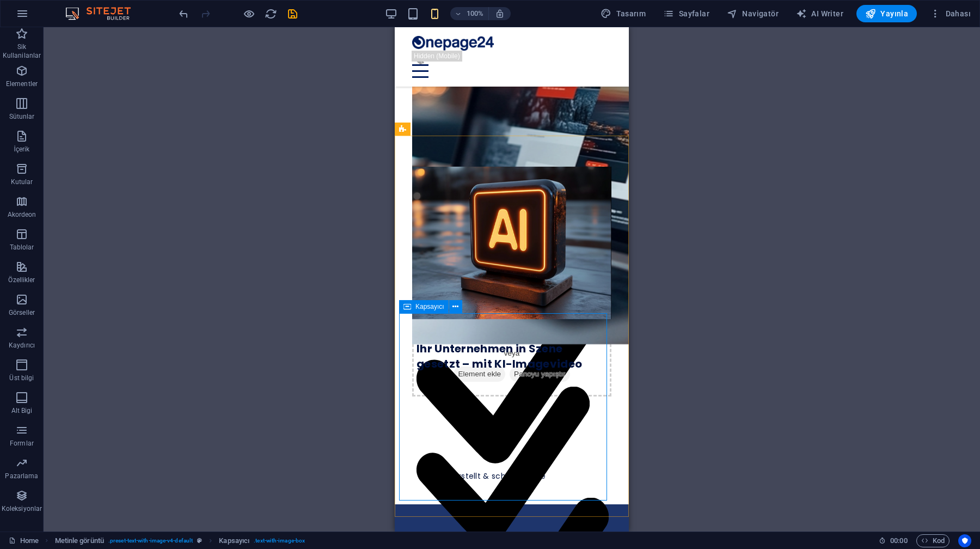
click at [427, 311] on div "Kapsayıcı" at bounding box center [424, 306] width 50 height 13
select select "px"
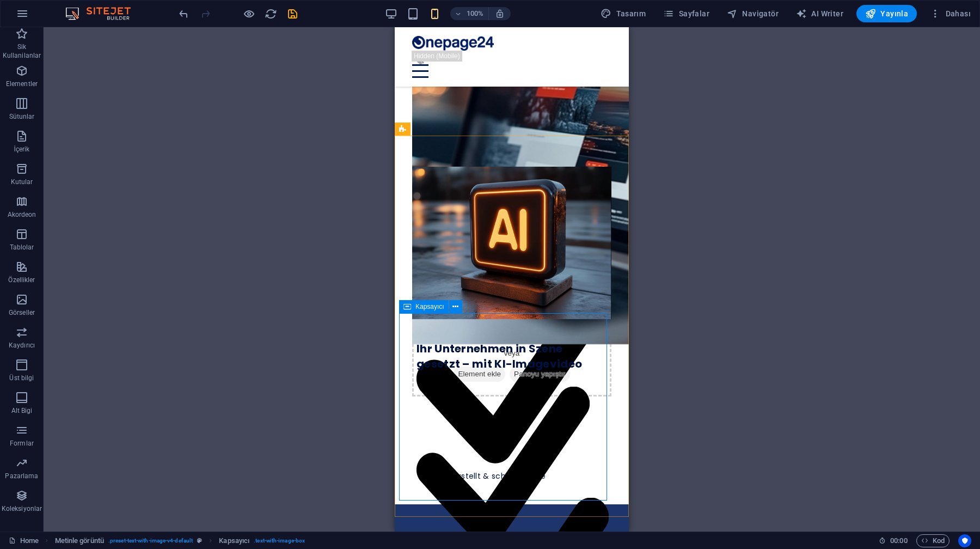
select select "px"
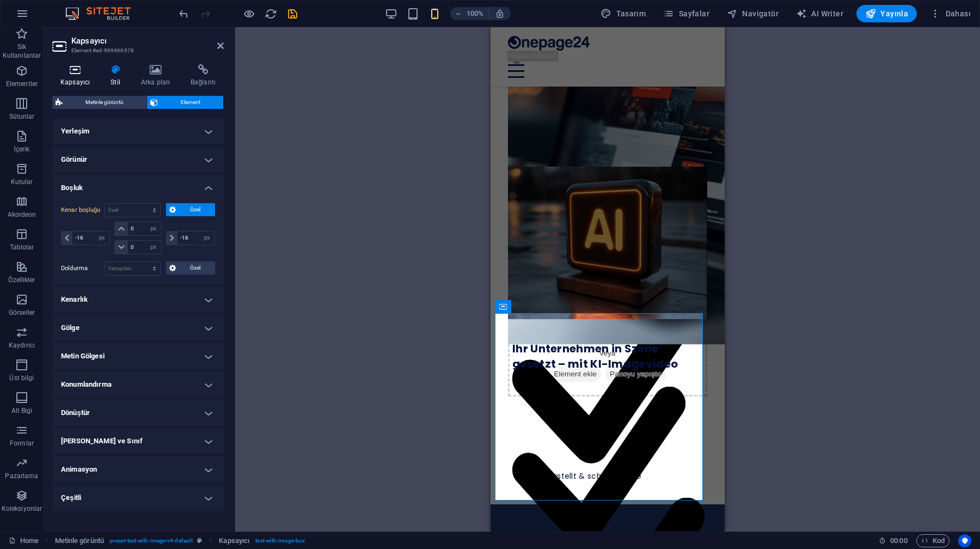
click at [79, 73] on icon at bounding box center [75, 69] width 46 height 11
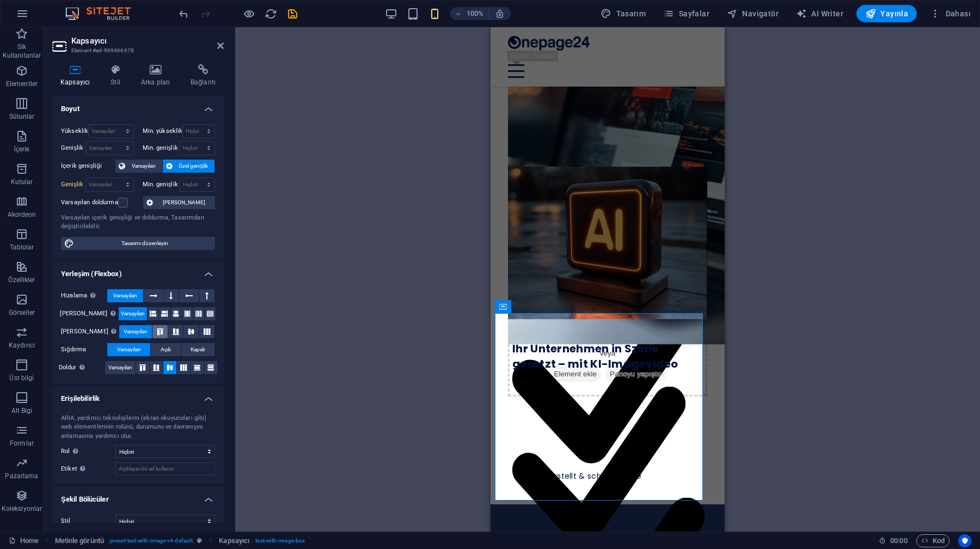
scroll to position [14, 0]
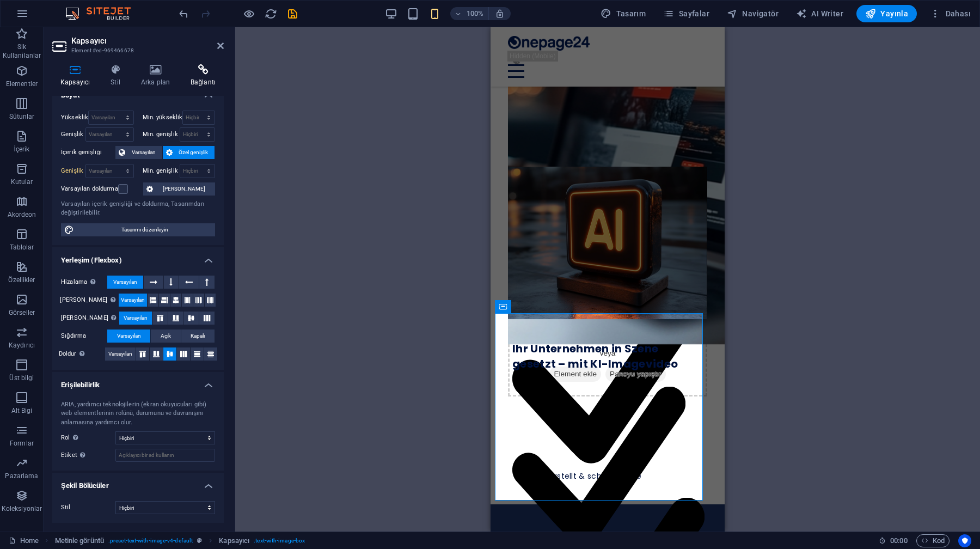
click at [197, 83] on h4 "Bağlantı" at bounding box center [202, 75] width 41 height 23
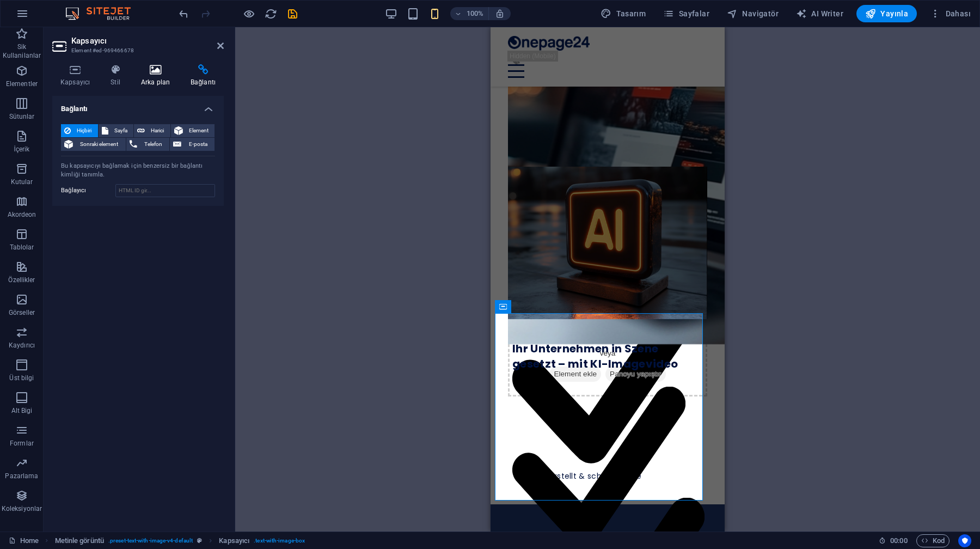
click at [161, 80] on h4 "Arka plan" at bounding box center [158, 75] width 50 height 23
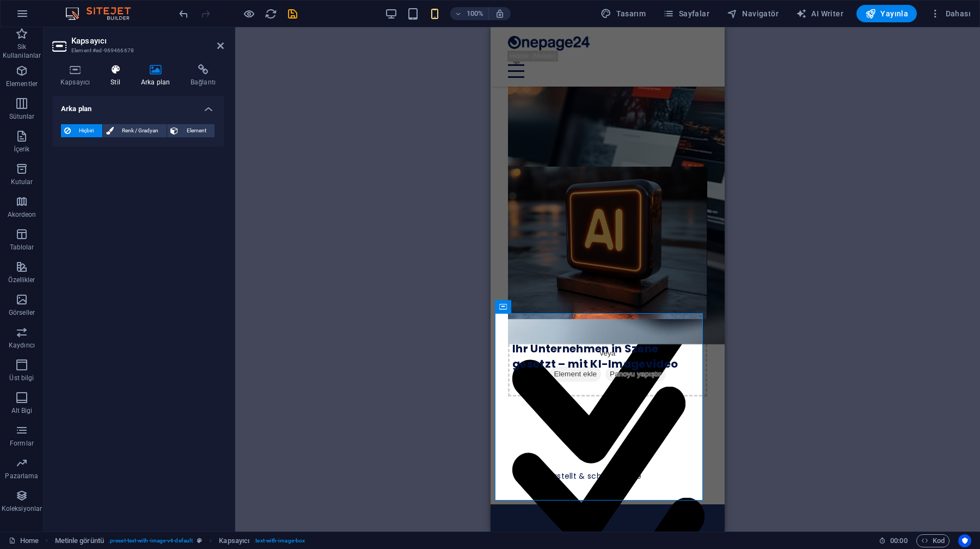
click at [125, 74] on icon at bounding box center [115, 69] width 26 height 11
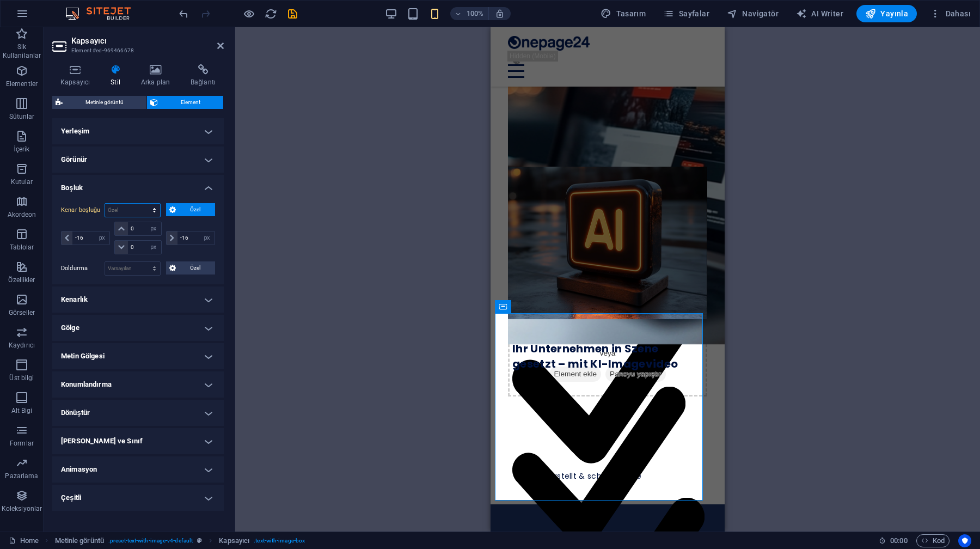
click at [138, 212] on select "Varsayılan otomatik px % rem vw vh Özel" at bounding box center [132, 210] width 55 height 13
click at [105, 204] on select "Varsayılan otomatik px % rem vw vh Özel" at bounding box center [132, 210] width 55 height 13
select select "DISABLED_OPTION_VALUE"
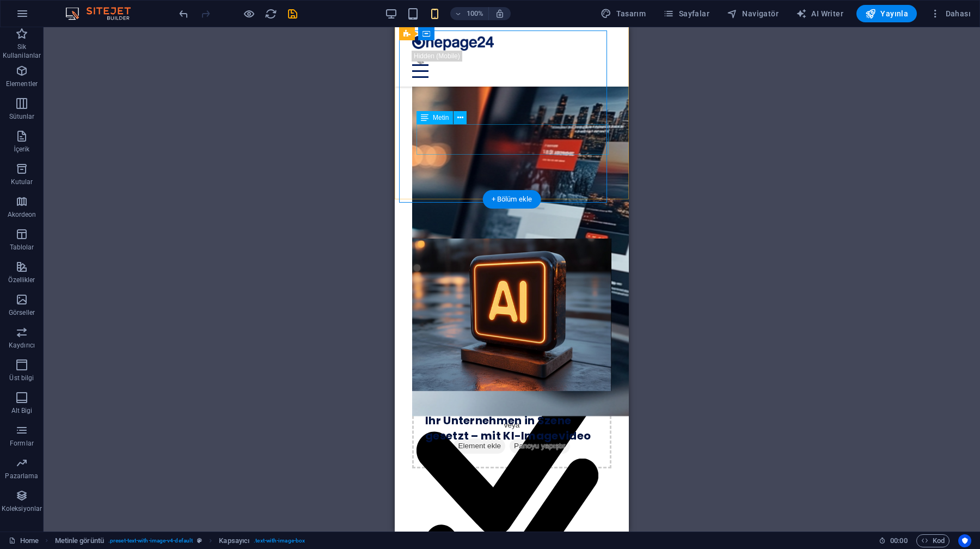
scroll to position [577, 0]
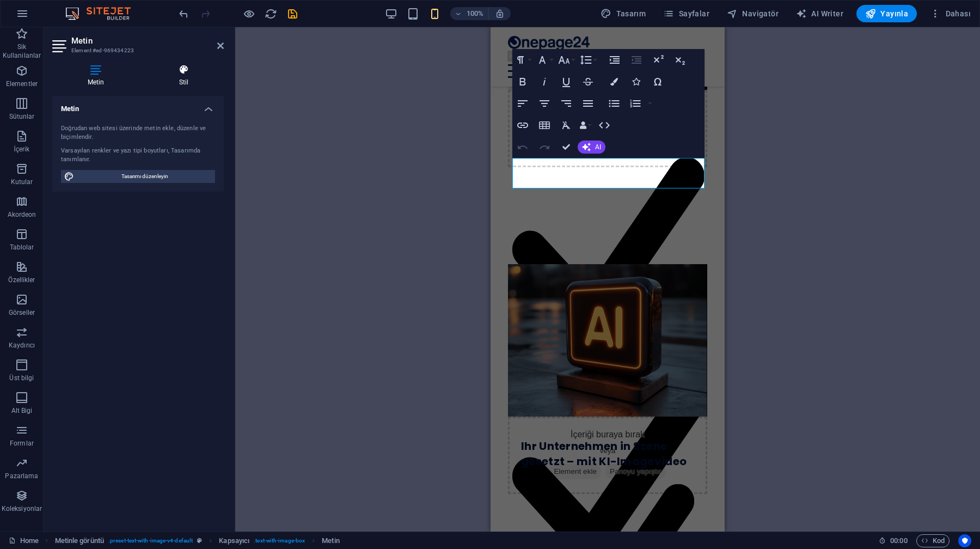
click at [184, 75] on h4 "Stil" at bounding box center [184, 75] width 80 height 23
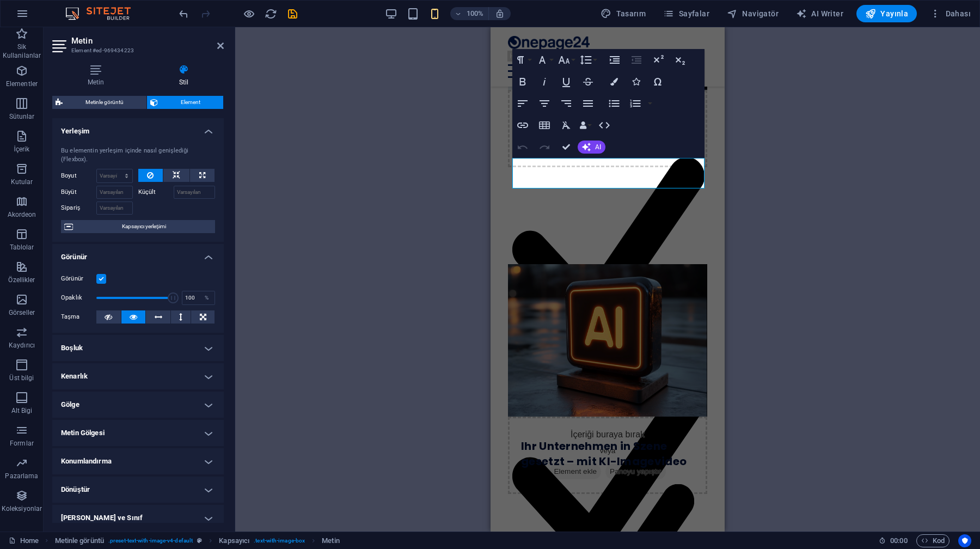
click at [128, 340] on h4 "Boşluk" at bounding box center [138, 348] width 172 height 26
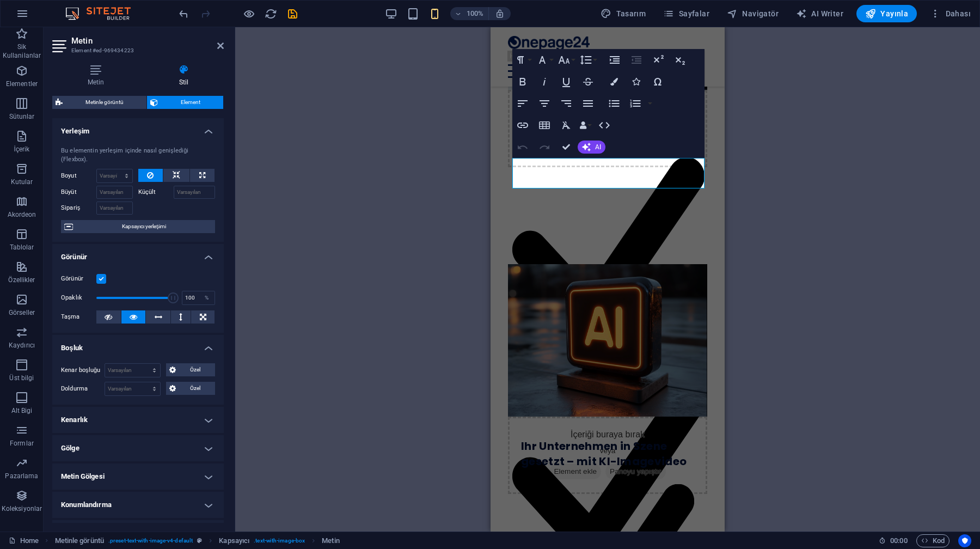
click at [149, 344] on h4 "Boşluk" at bounding box center [138, 345] width 172 height 20
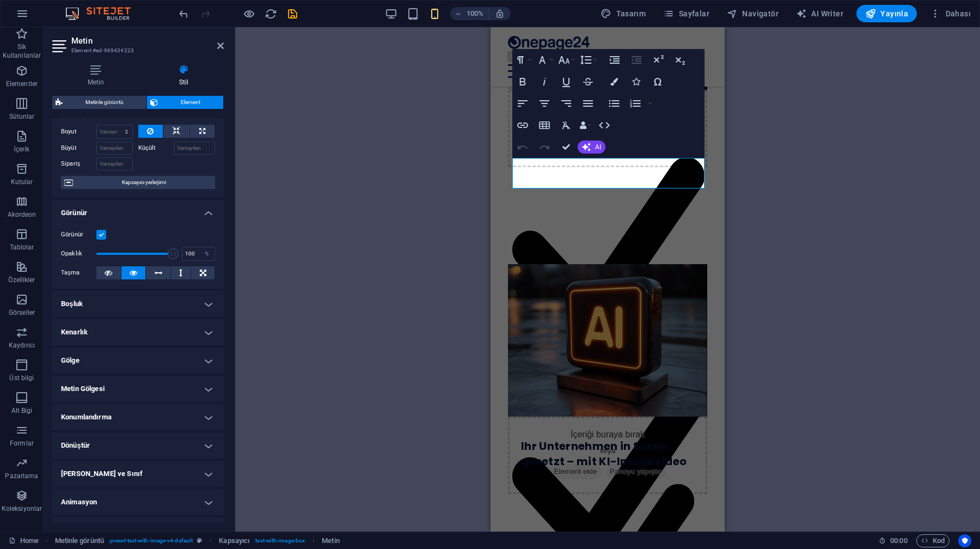
scroll to position [46, 0]
click at [143, 319] on h4 "Kenarlık" at bounding box center [138, 330] width 172 height 26
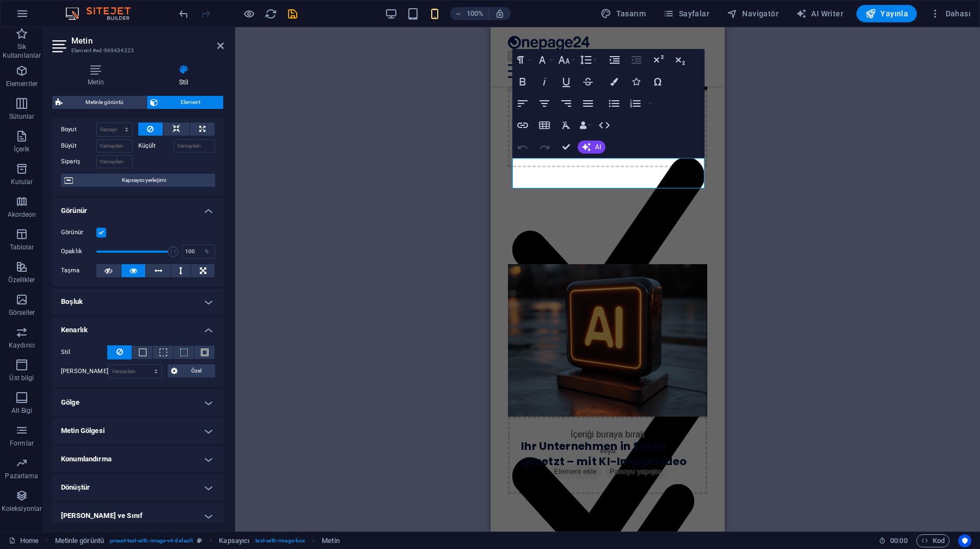
click at [143, 319] on h4 "Kenarlık" at bounding box center [138, 327] width 172 height 20
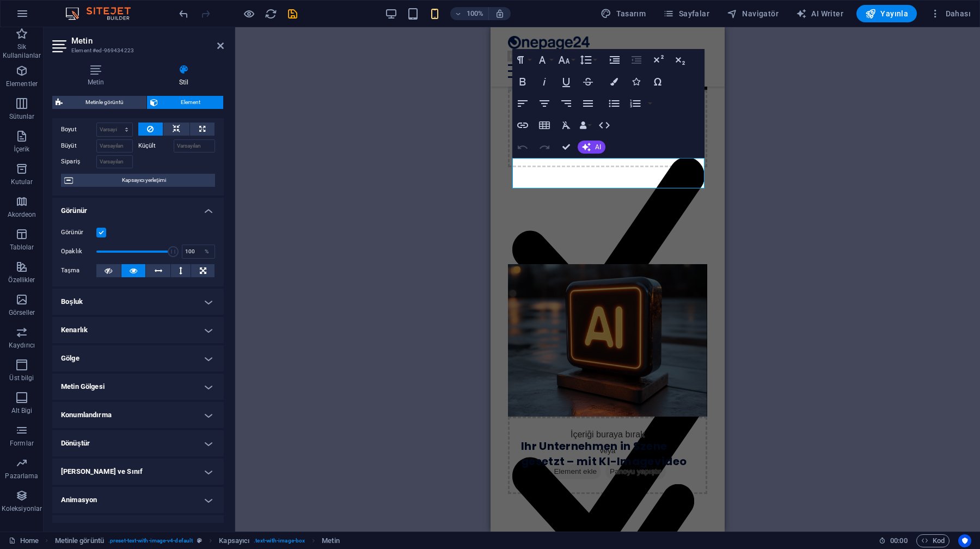
click at [144, 306] on h4 "Boşluk" at bounding box center [138, 302] width 172 height 26
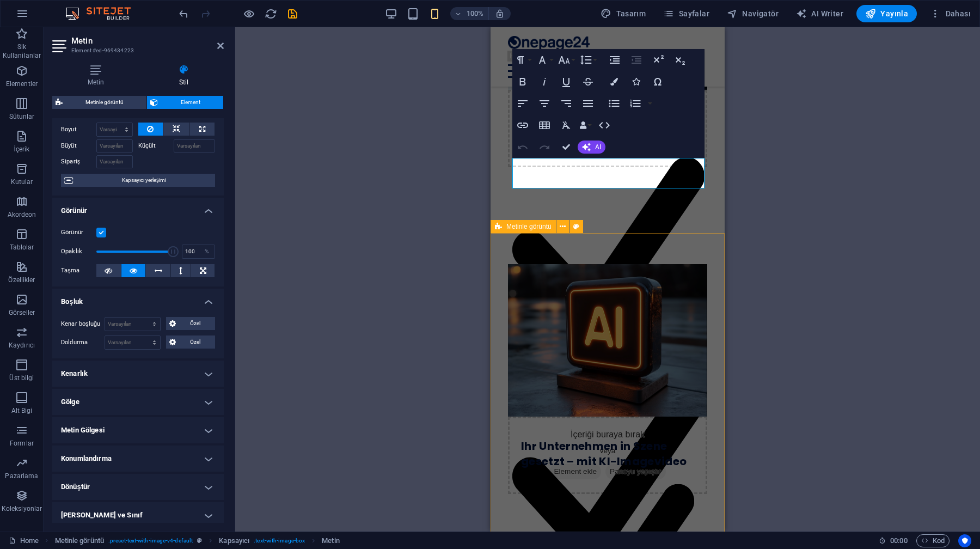
click at [491, 239] on div "İçeriği buraya bırak veya Element ekle Panoyu yapıştır Ihr Unternehmen in Szene…" at bounding box center [608, 411] width 234 height 381
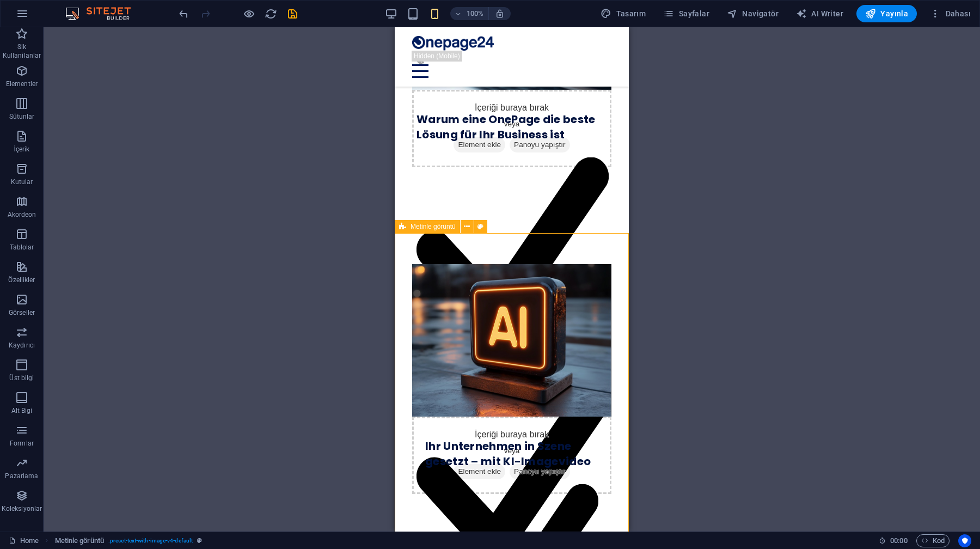
click at [459, 241] on div "İçeriği buraya bırak veya Element ekle Panoyu yapıştır Ihr Unternehmen in Szene…" at bounding box center [512, 411] width 234 height 381
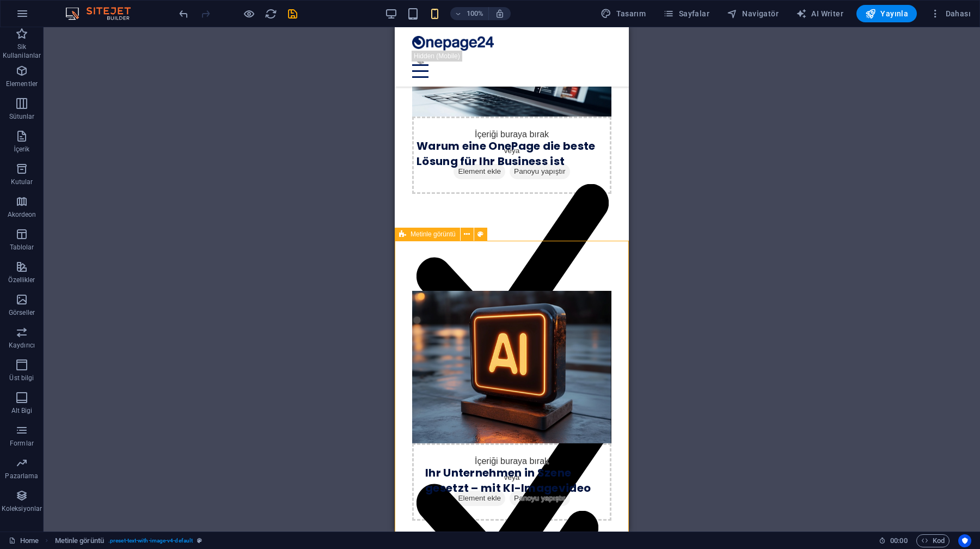
scroll to position [541, 0]
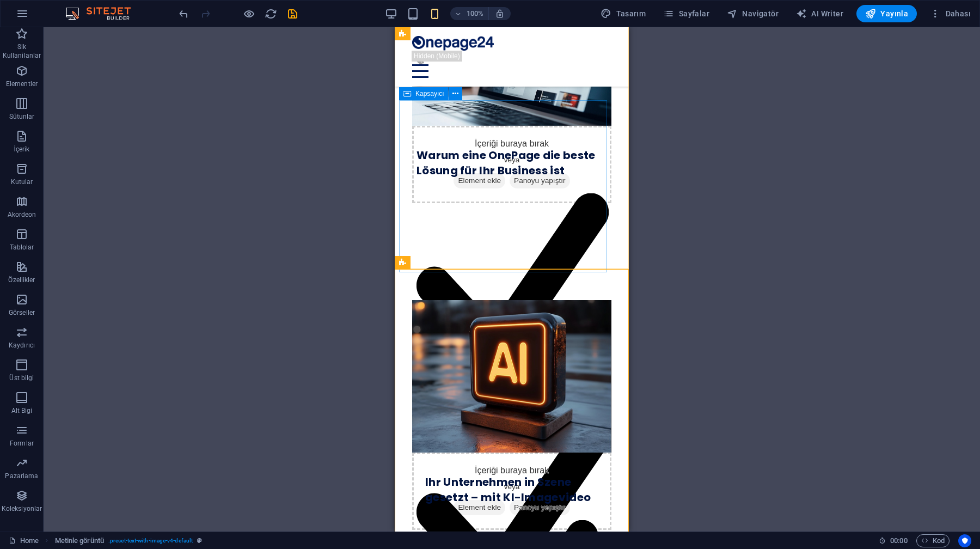
click at [429, 93] on span "Kapsayıcı" at bounding box center [430, 93] width 29 height 7
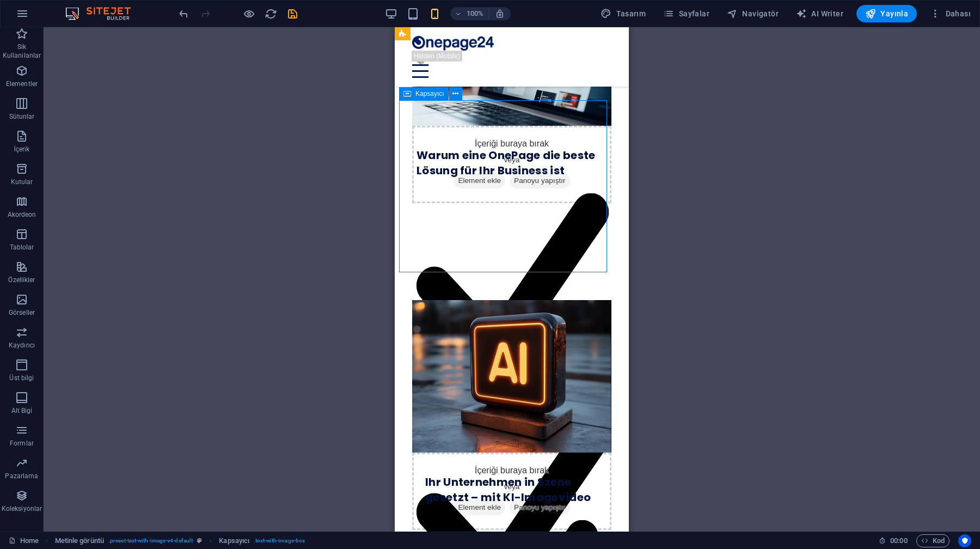
click at [429, 93] on span "Kapsayıcı" at bounding box center [430, 93] width 29 height 7
select select "px"
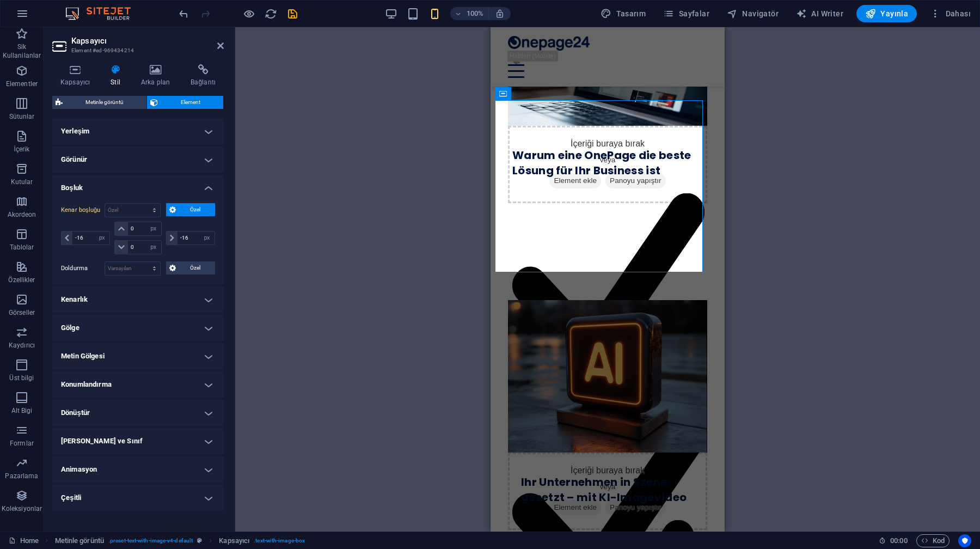
click at [187, 207] on span "Özel" at bounding box center [195, 209] width 33 height 13
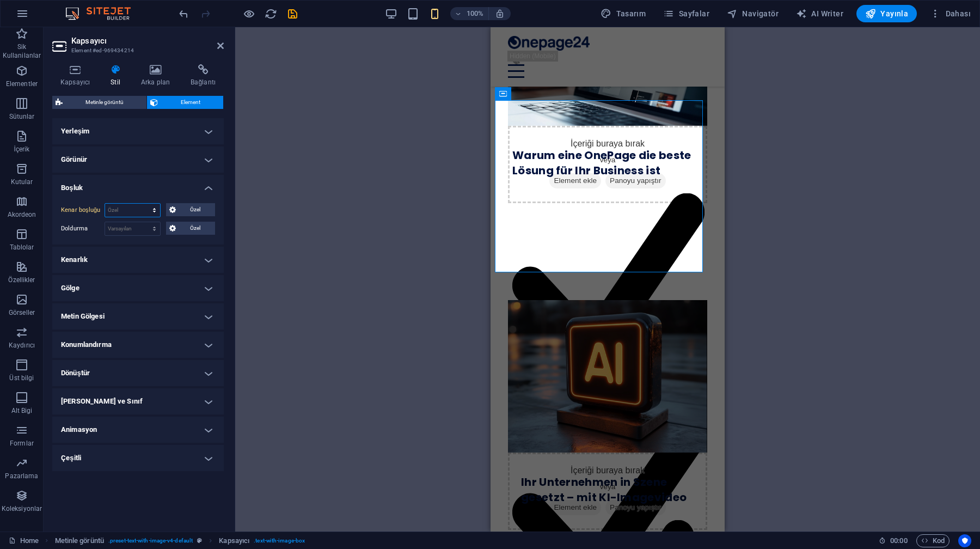
click at [146, 211] on select "Varsayılan otomatik px % rem vw vh Özel" at bounding box center [132, 210] width 55 height 13
click at [193, 212] on span "Özel" at bounding box center [195, 209] width 33 height 13
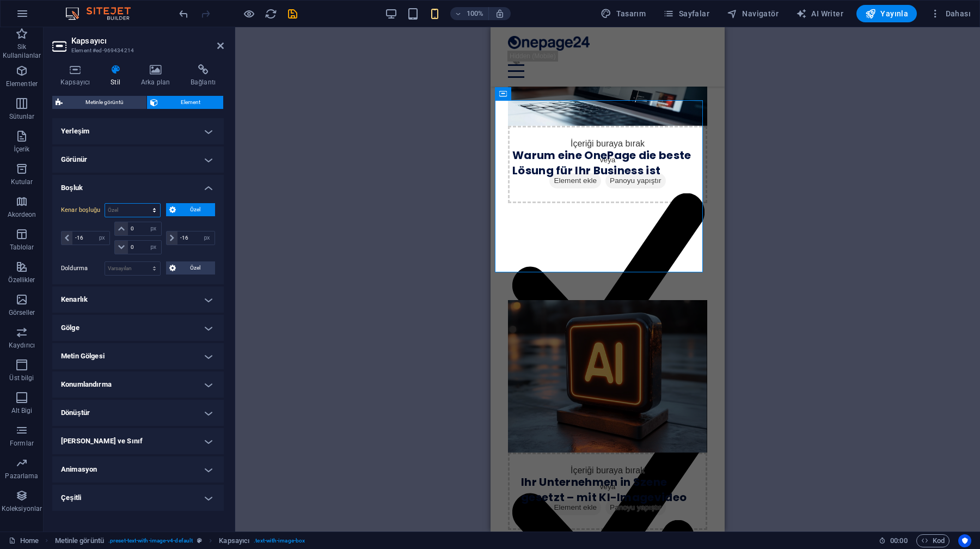
click at [143, 213] on select "Varsayılan otomatik px % rem vw vh Özel" at bounding box center [132, 210] width 55 height 13
click at [105, 204] on select "Varsayılan otomatik px % rem vw vh Özel" at bounding box center [132, 210] width 55 height 13
select select "DISABLED_OPTION_VALUE"
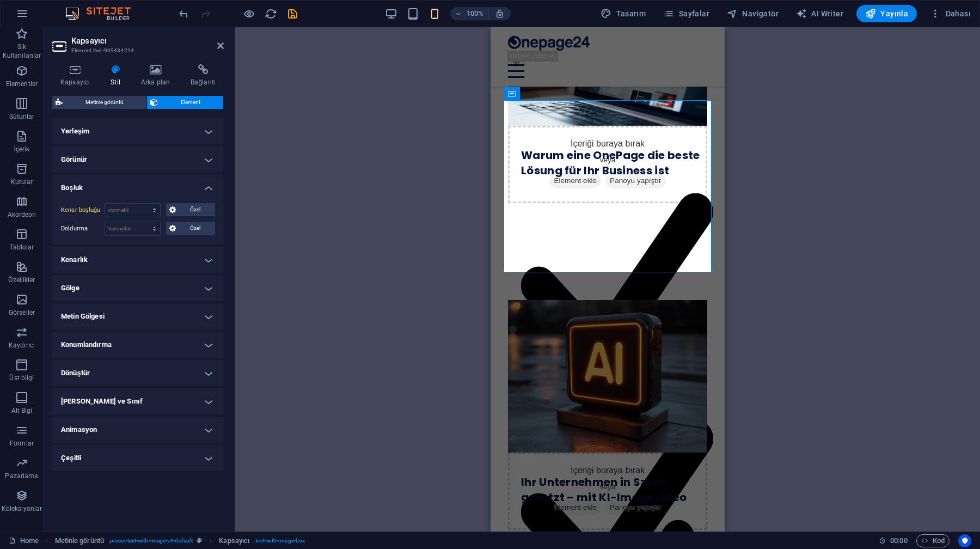
click at [471, 271] on div "Mevcut içeriği değiştirmek için buraya sürükleyin. Yeni bir element oluşturmak …" at bounding box center [607, 279] width 745 height 504
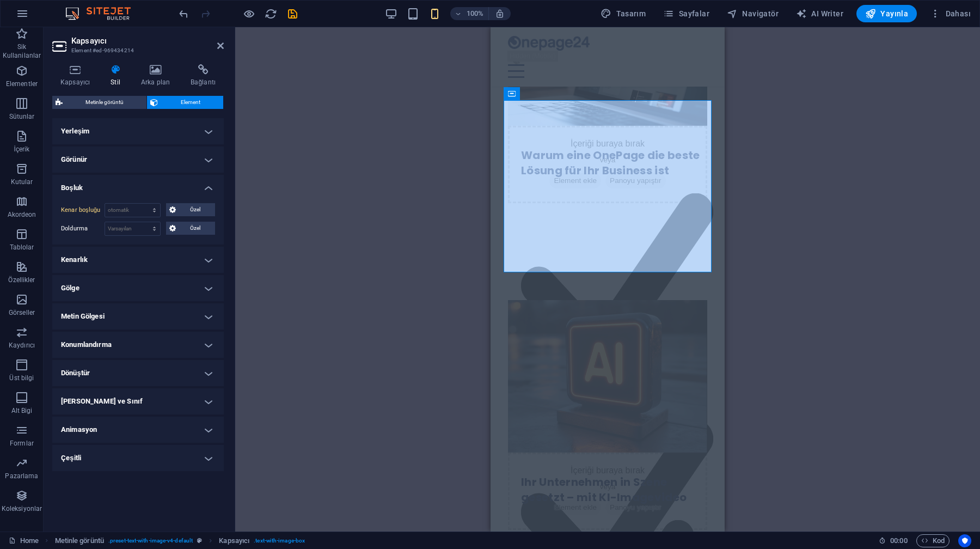
click at [471, 271] on div "Mevcut içeriği değiştirmek için buraya sürükleyin. Yeni bir element oluşturmak …" at bounding box center [607, 279] width 745 height 504
click at [431, 95] on div "Mevcut içeriği değiştirmek için buraya sürükleyin. Yeni bir element oluşturmak …" at bounding box center [607, 279] width 745 height 504
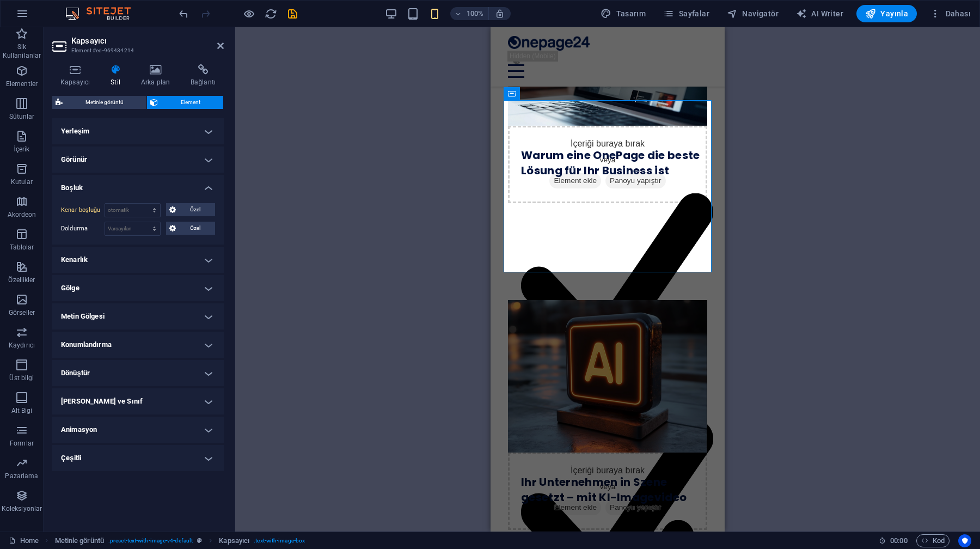
click at [220, 51] on header "Kapsayıcı Element #ed-969434214" at bounding box center [138, 41] width 172 height 28
click at [224, 51] on aside "Kapsayıcı Element #ed-969434214 Kapsayıcı Stil Arka plan Bağlantı Boyut Yüksekl…" at bounding box center [140, 279] width 192 height 504
click at [221, 46] on icon at bounding box center [220, 45] width 7 height 9
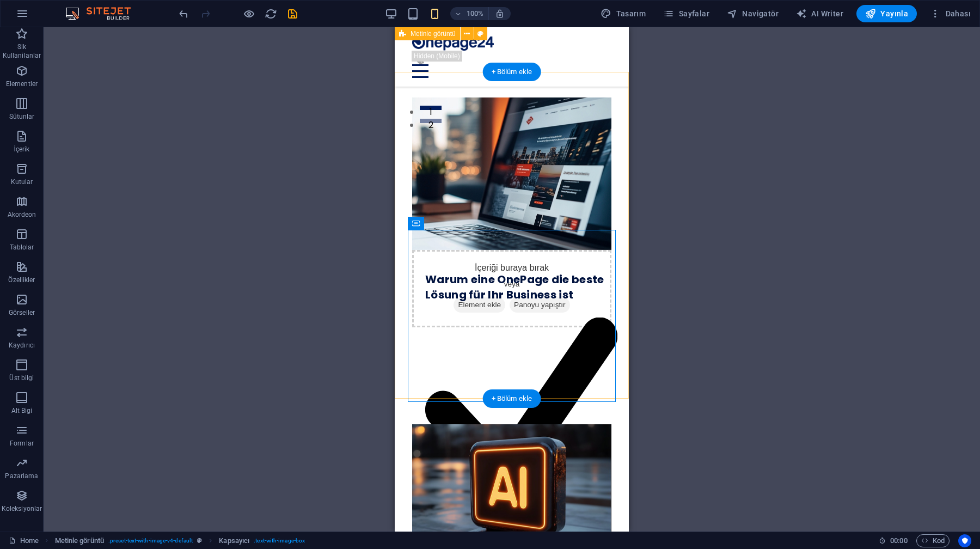
scroll to position [411, 0]
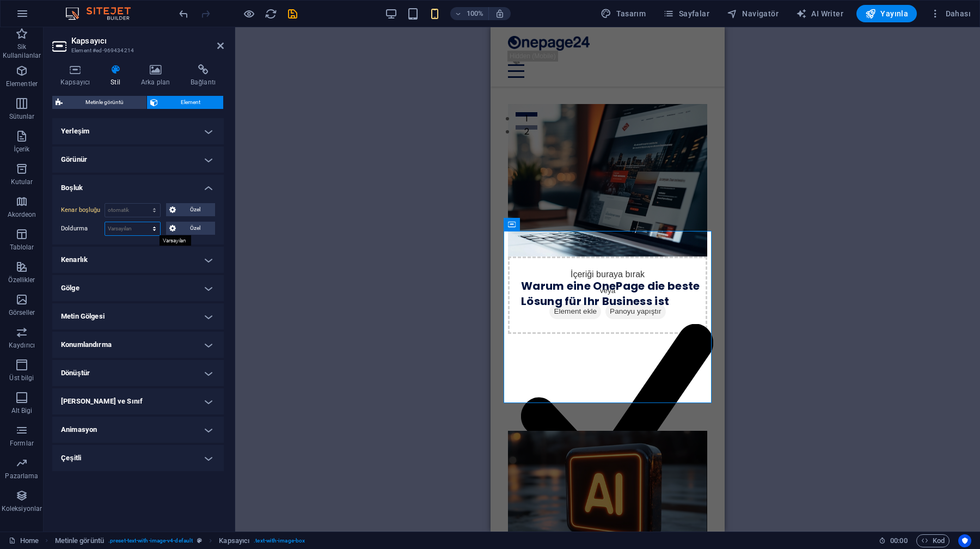
click at [153, 226] on select "Varsayılan px rem % vh vw Özel" at bounding box center [132, 228] width 55 height 13
select select "vh"
click at [144, 222] on select "Varsayılan px rem % vh vw Özel" at bounding box center [132, 228] width 55 height 13
type input "0"
click at [152, 229] on select "Varsayılan px rem % vh vw Özel" at bounding box center [152, 228] width 15 height 13
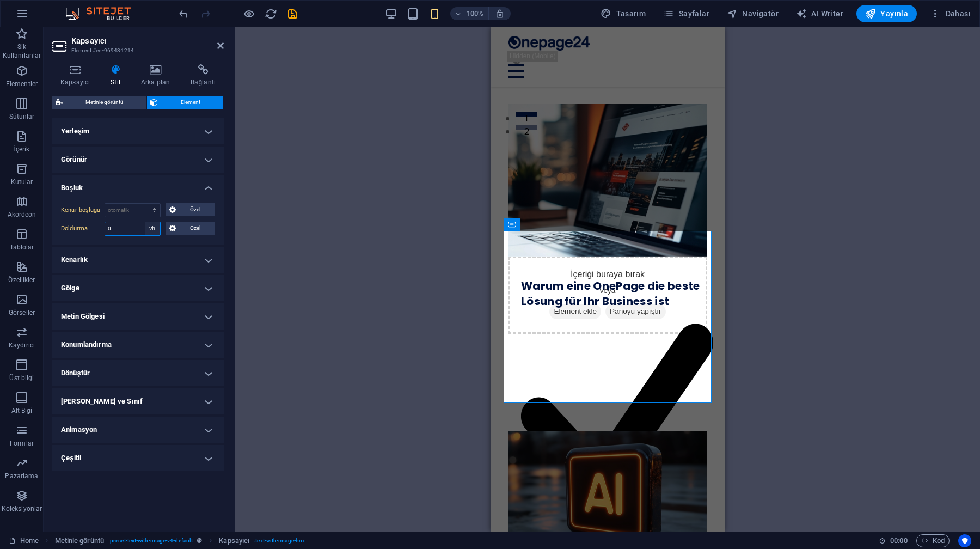
select select "%"
click at [145, 222] on select "Varsayılan px rem % vh vw Özel" at bounding box center [152, 228] width 15 height 13
type input "100"
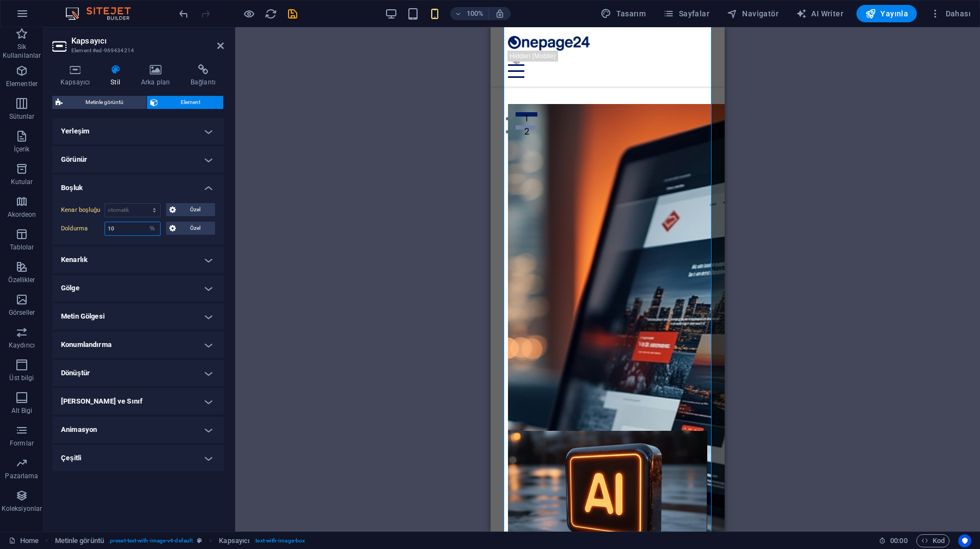
type input "10"
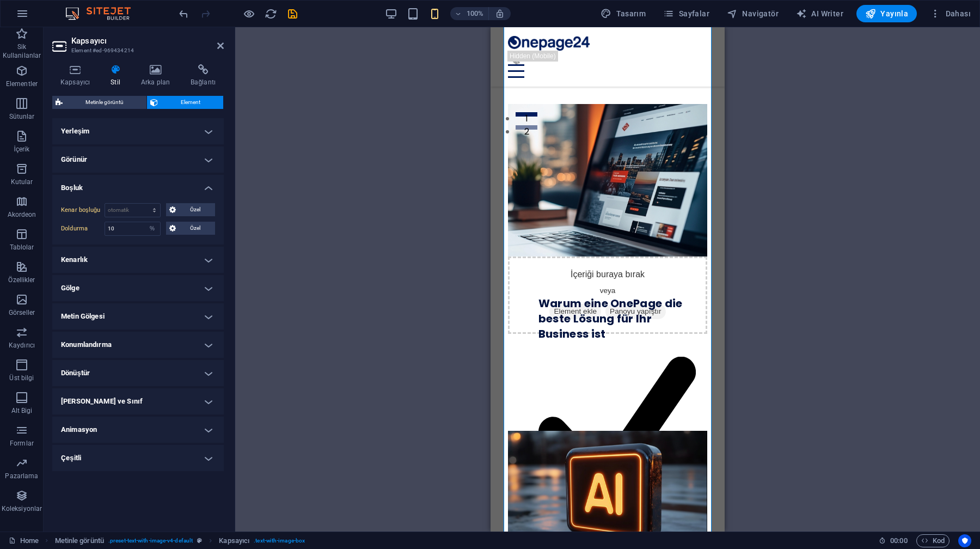
click at [90, 226] on label "Doldurma" at bounding box center [83, 228] width 44 height 13
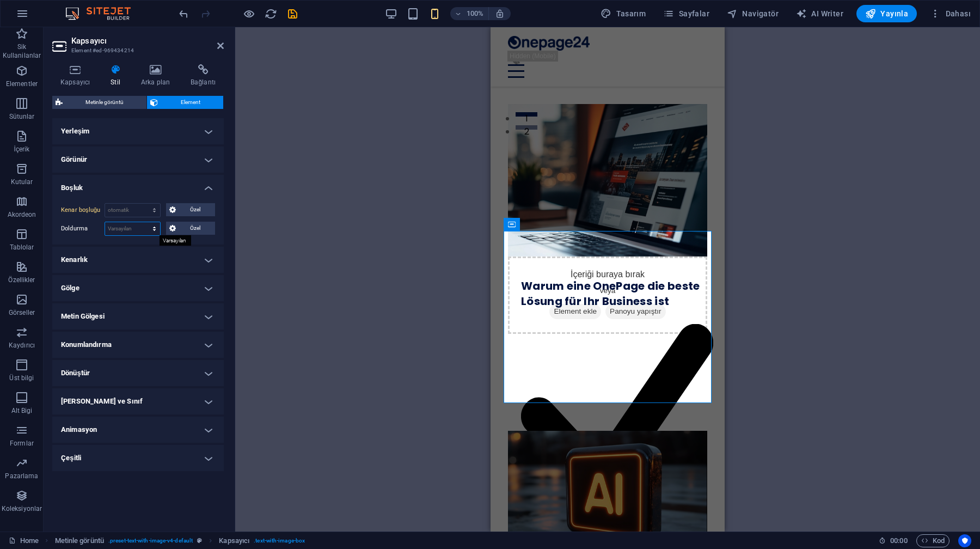
click at [156, 229] on select "Varsayılan px rem % vh vw Özel" at bounding box center [132, 228] width 55 height 13
click at [105, 222] on select "Varsayılan px rem % vh vw Özel" at bounding box center [132, 228] width 55 height 13
select select "DISABLED_OPTION_VALUE"
click at [143, 189] on h4 "Boşluk" at bounding box center [138, 185] width 172 height 20
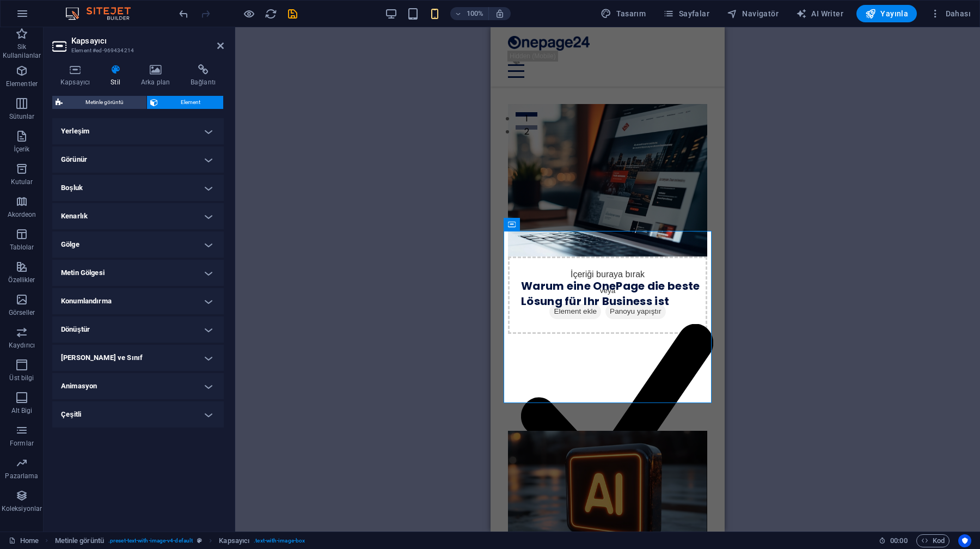
click at [143, 189] on h4 "Boşluk" at bounding box center [138, 188] width 172 height 26
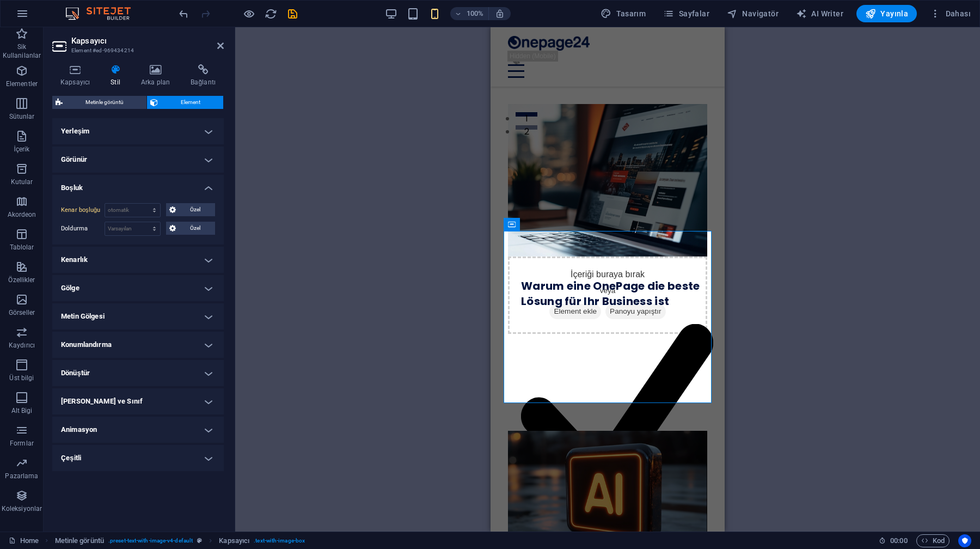
click at [136, 157] on h4 "Görünür" at bounding box center [138, 160] width 172 height 26
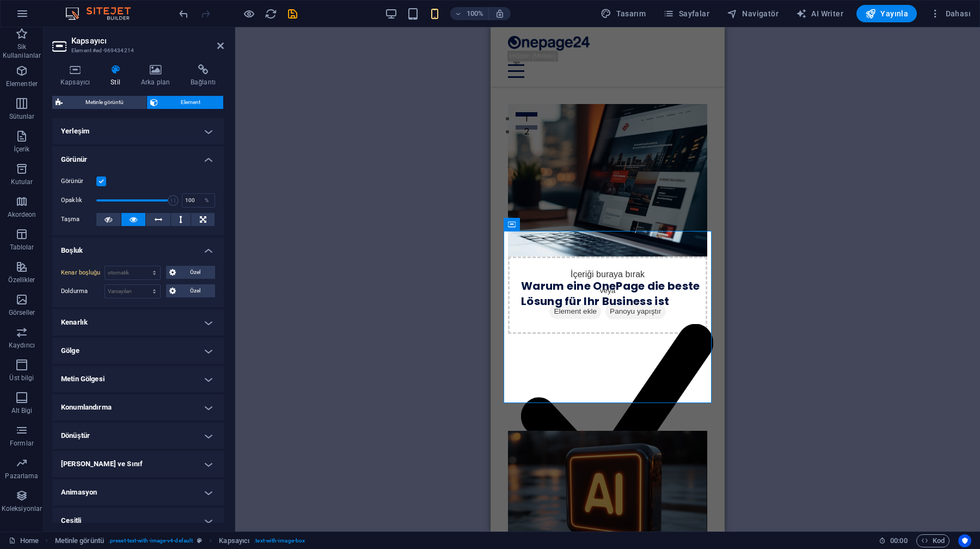
click at [136, 157] on h4 "Görünür" at bounding box center [138, 157] width 172 height 20
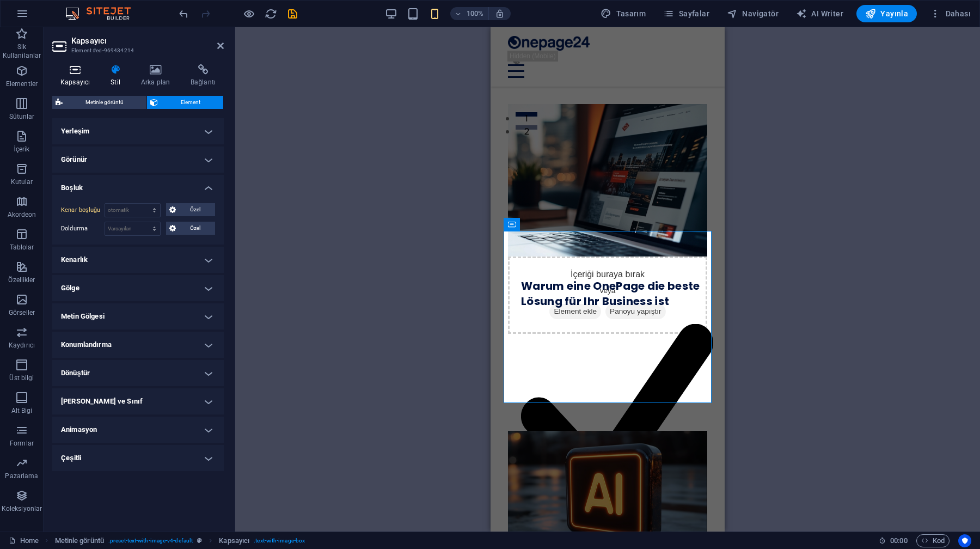
click at [82, 74] on icon at bounding box center [75, 69] width 46 height 11
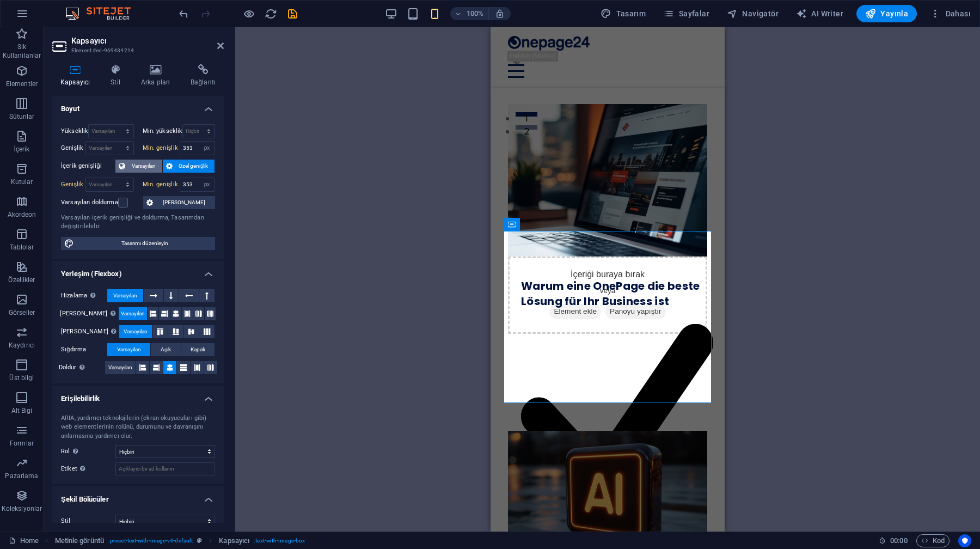
click at [143, 165] on span "Varsayılan" at bounding box center [144, 166] width 31 height 13
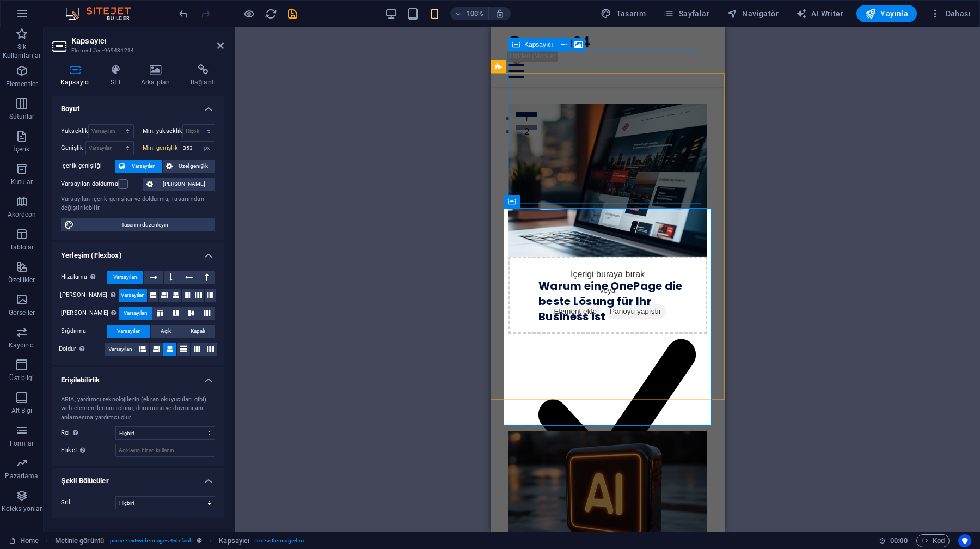
scroll to position [404, 0]
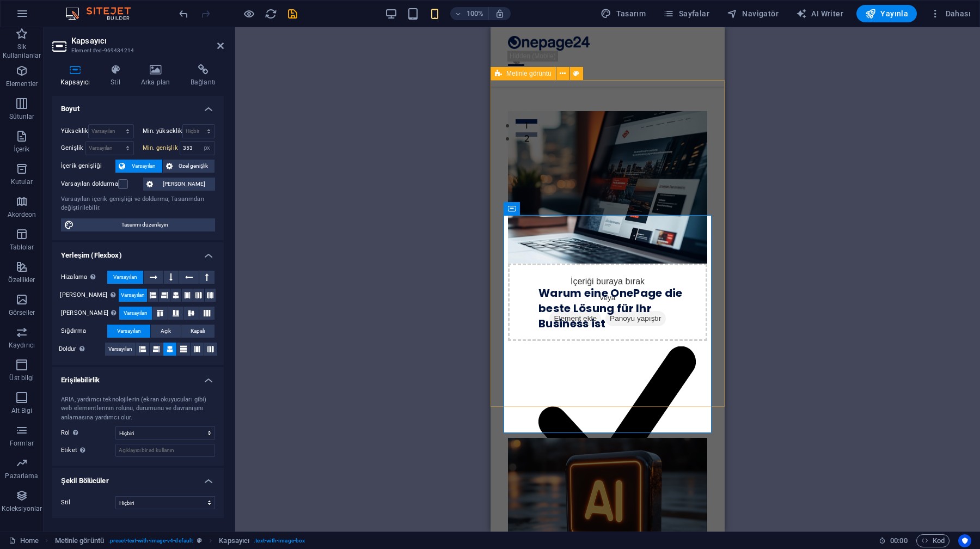
click at [500, 75] on icon at bounding box center [498, 73] width 7 height 13
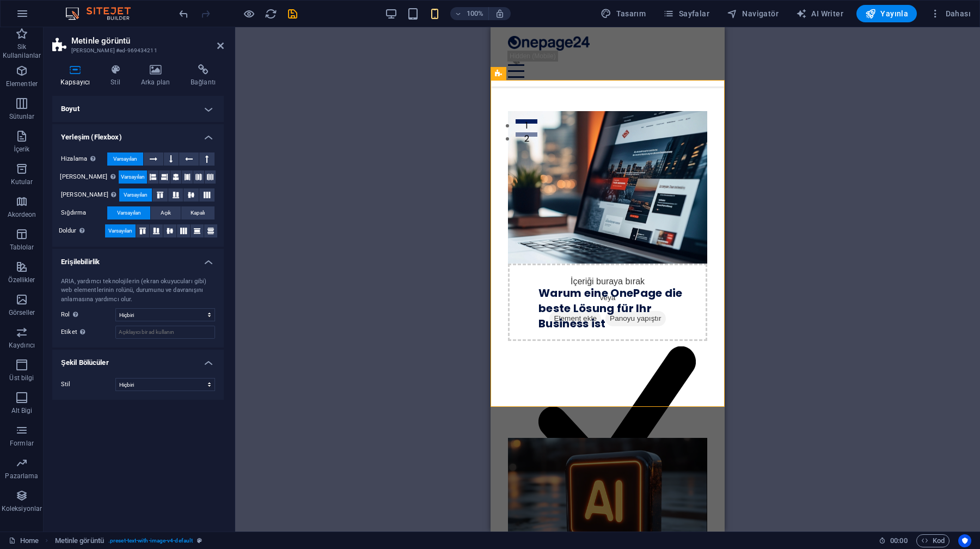
click at [115, 113] on h4 "Boyut" at bounding box center [138, 109] width 172 height 26
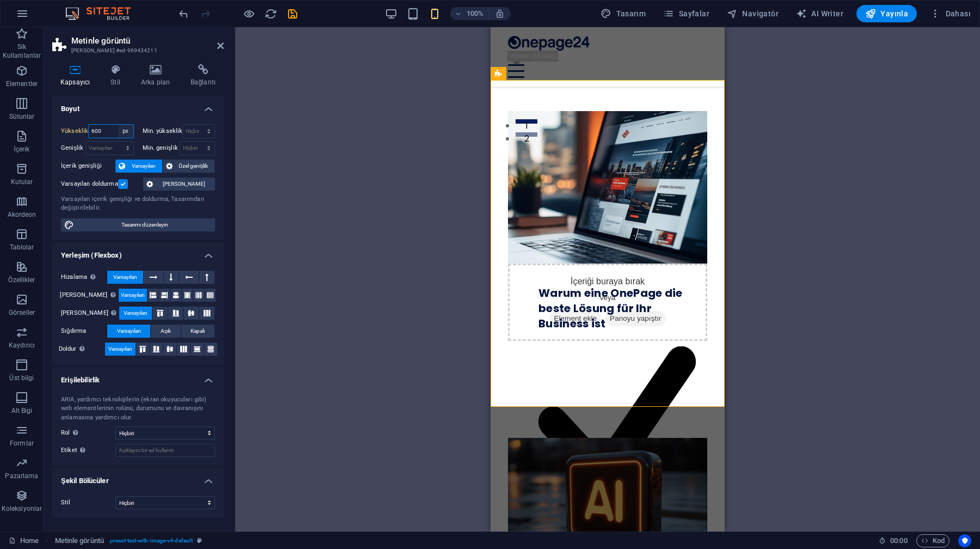
click at [127, 132] on select "Varsayılan px rem % vh vw" at bounding box center [125, 131] width 15 height 13
select select "default"
click at [118, 125] on select "Varsayılan px rem % vh vw" at bounding box center [125, 131] width 15 height 13
type input "600"
click at [127, 130] on select "Varsayılan px rem % vh vw" at bounding box center [125, 131] width 15 height 13
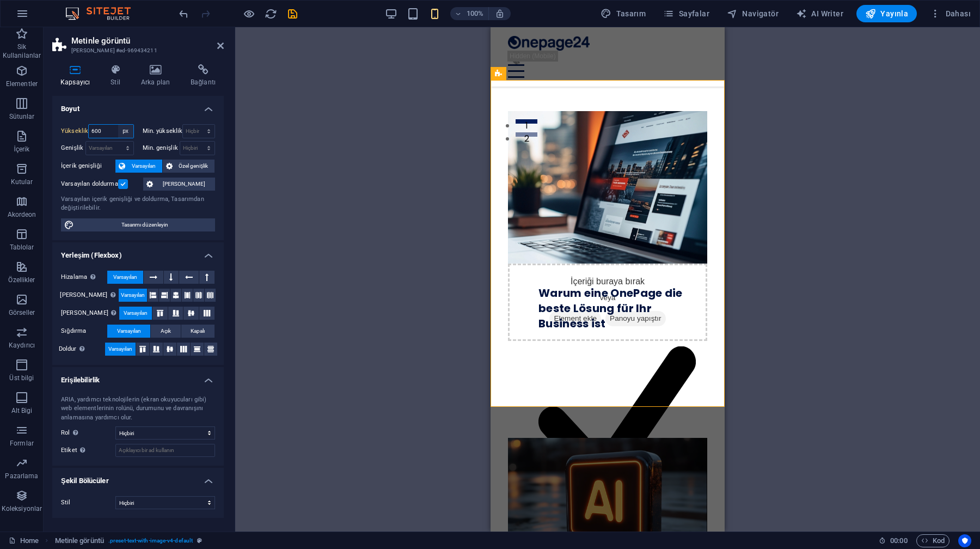
select select "default"
click at [118, 125] on select "Varsayılan px rem % vh vw" at bounding box center [125, 131] width 15 height 13
type input "600"
select select "px"
type input "700"
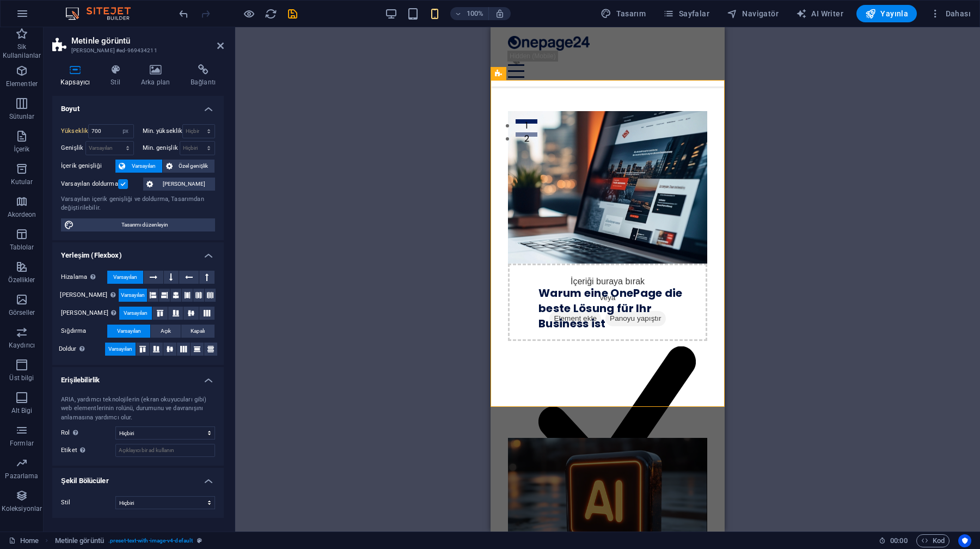
click at [117, 108] on h4 "Boyut" at bounding box center [138, 106] width 172 height 20
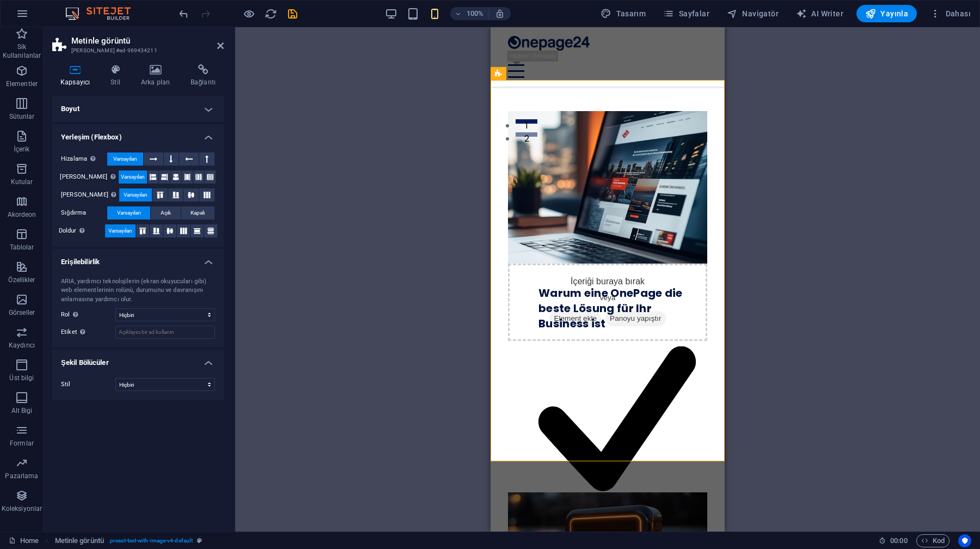
click at [454, 263] on div "Mevcut içeriği değiştirmek için buraya sürükleyin. Yeni bir element oluşturmak …" at bounding box center [607, 279] width 745 height 504
click at [223, 46] on icon at bounding box center [220, 45] width 7 height 9
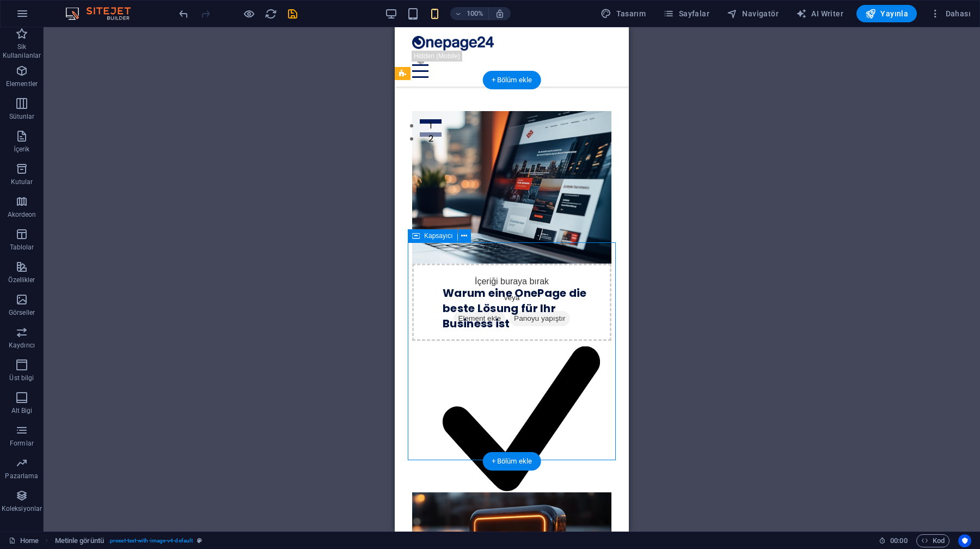
select select "px"
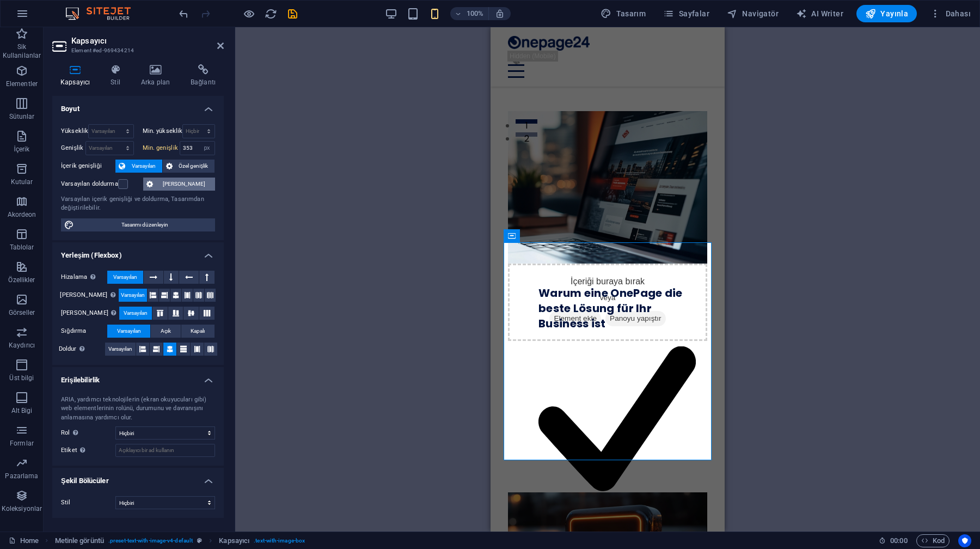
click at [189, 184] on span "[PERSON_NAME]" at bounding box center [184, 184] width 56 height 13
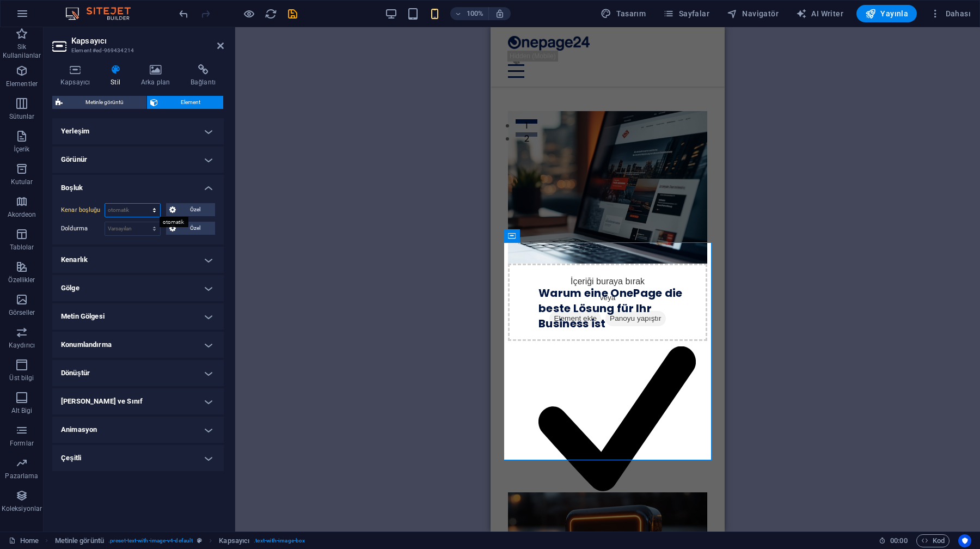
click at [137, 213] on select "Varsayılan otomatik px % rem vw vh Özel" at bounding box center [132, 210] width 55 height 13
select select "px"
click at [144, 204] on select "Varsayılan otomatik px % rem vw vh Özel" at bounding box center [132, 210] width 55 height 13
type input "0"
click at [148, 196] on div "Kenar boşluğu 0 Varsayılan otomatik px % rem vw vh Özel Özel 0 otomatik px % re…" at bounding box center [138, 219] width 172 height 50
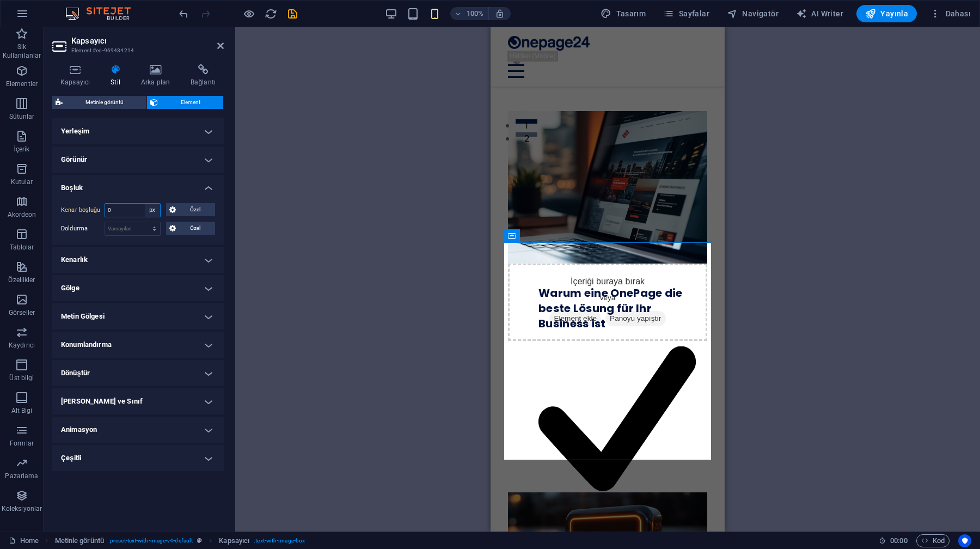
click at [155, 209] on select "Varsayılan otomatik px % rem vw vh Özel" at bounding box center [152, 210] width 15 height 13
click at [176, 211] on button "Özel" at bounding box center [191, 209] width 50 height 13
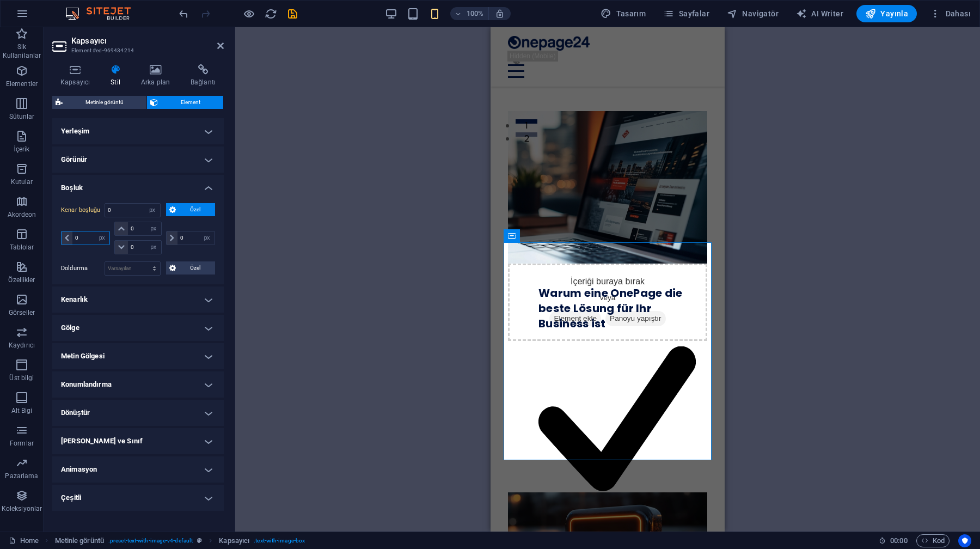
click at [92, 238] on input "0" at bounding box center [90, 238] width 37 height 13
click at [114, 209] on input "0" at bounding box center [132, 210] width 55 height 13
type input "-16"
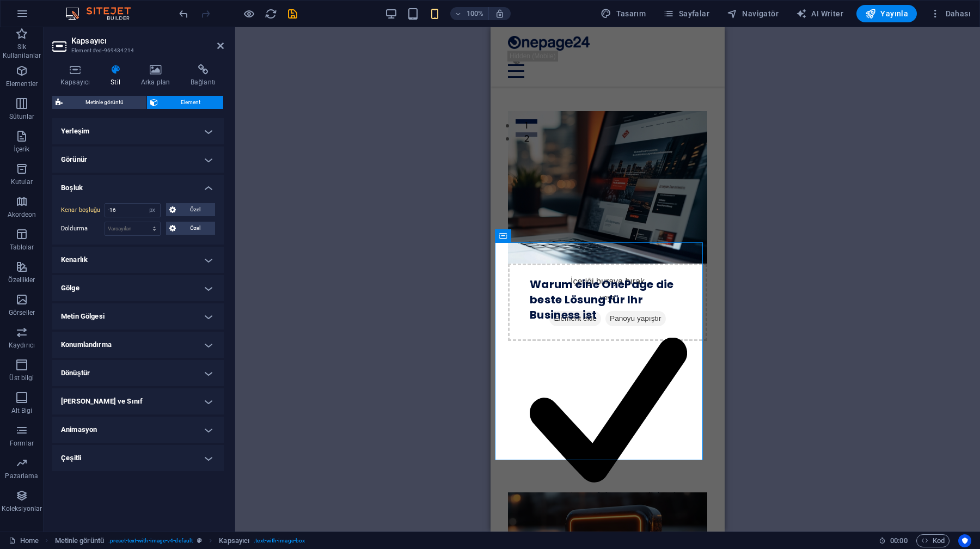
click at [115, 194] on div "Kenar boşluğu -16 Varsayılan otomatik px % rem vw vh Özel Özel -16 otomatik px …" at bounding box center [138, 219] width 172 height 50
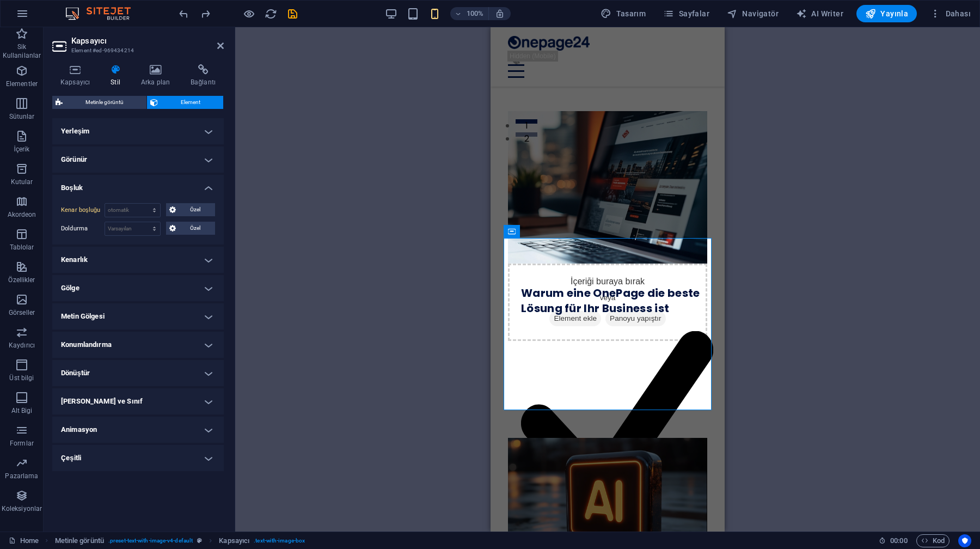
click at [205, 184] on h4 "Boşluk" at bounding box center [138, 185] width 172 height 20
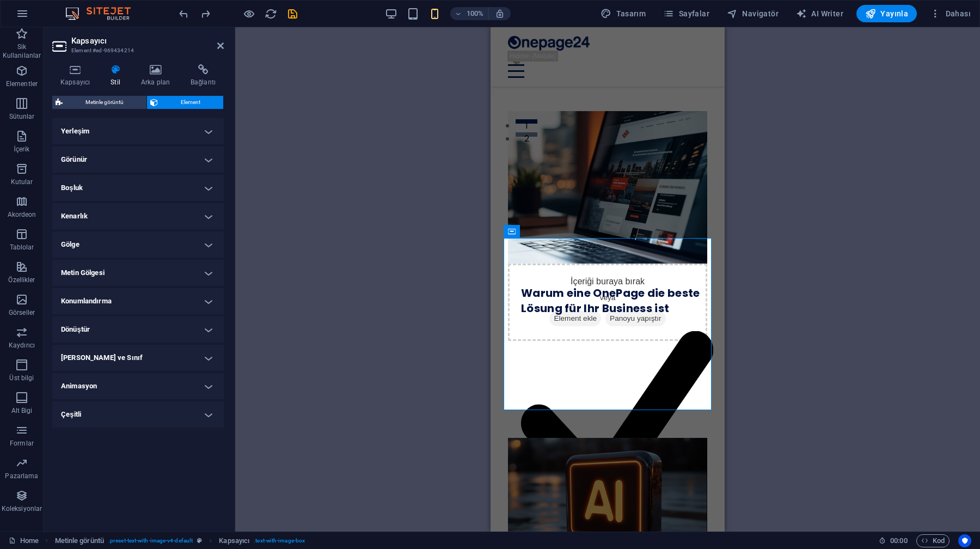
click at [188, 218] on h4 "Kenarlık" at bounding box center [138, 216] width 172 height 26
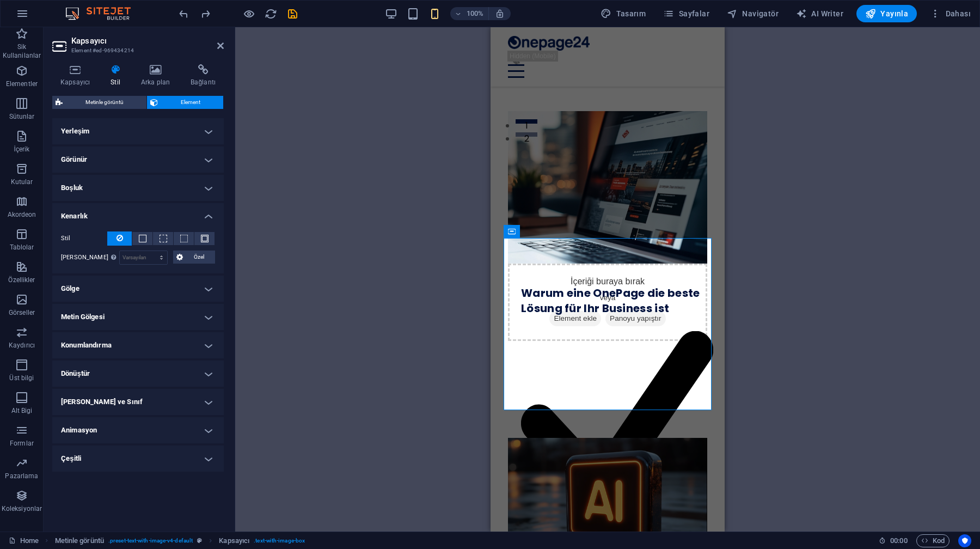
click at [188, 218] on h4 "Kenarlık" at bounding box center [138, 213] width 172 height 20
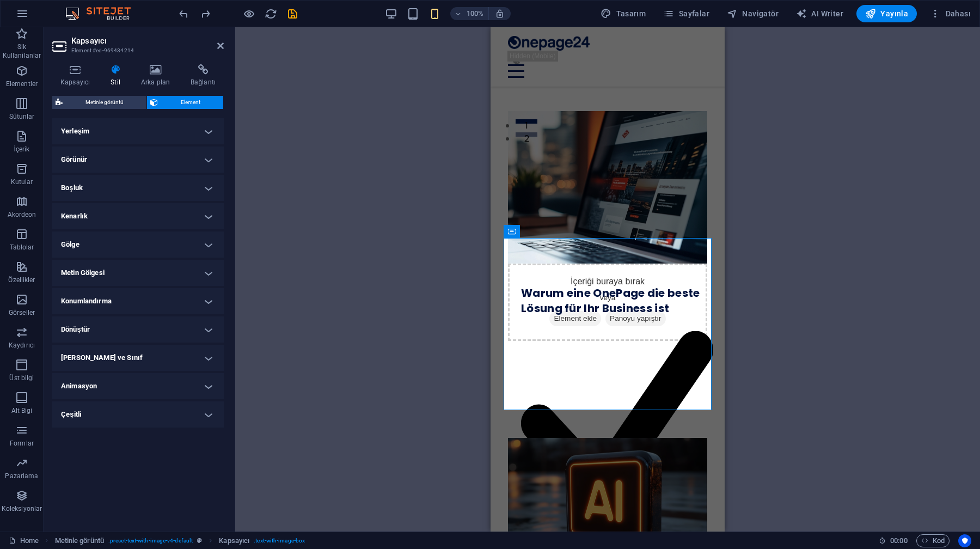
click at [184, 240] on h4 "Gölge" at bounding box center [138, 245] width 172 height 26
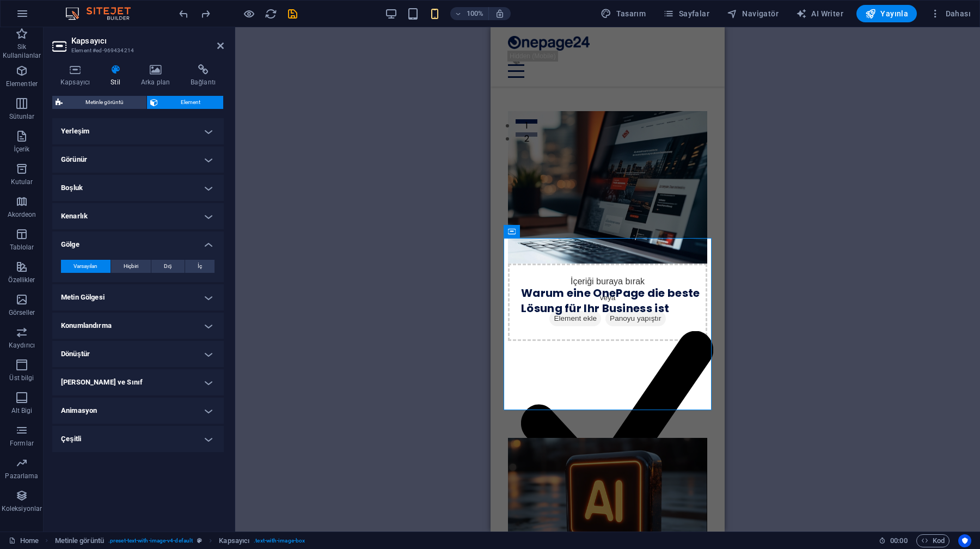
click at [184, 240] on h4 "Gölge" at bounding box center [138, 242] width 172 height 20
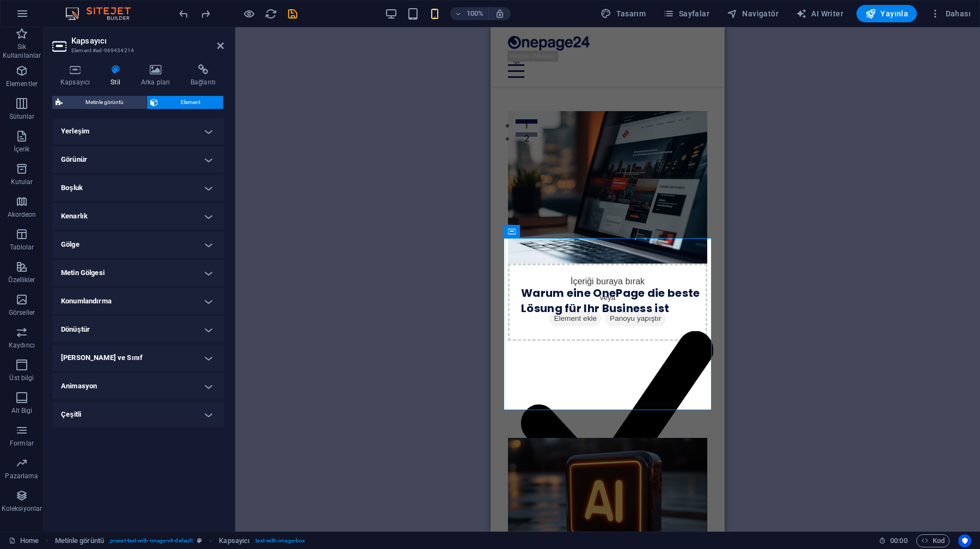
click at [181, 272] on h4 "Metin Gölgesi" at bounding box center [138, 273] width 172 height 26
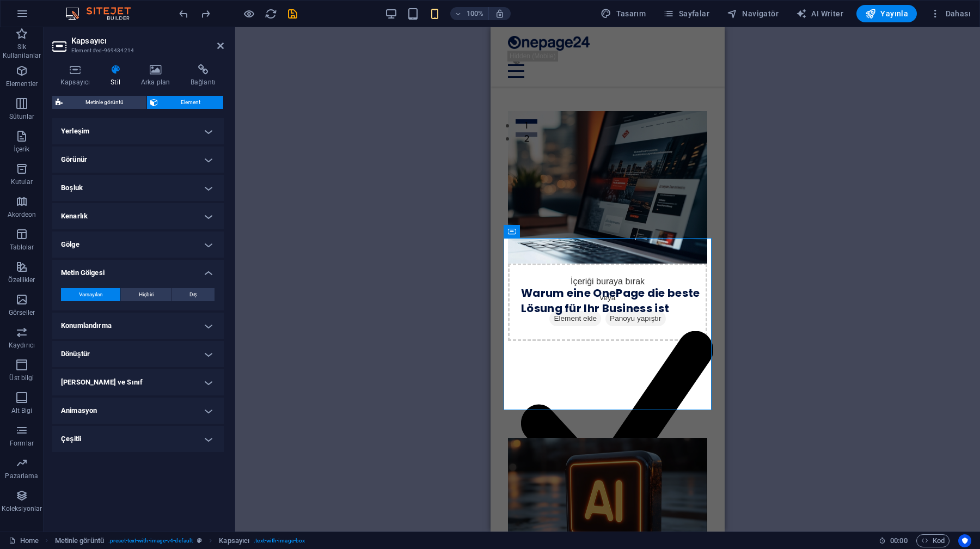
click at [181, 273] on h4 "Metin Gölgesi" at bounding box center [138, 270] width 172 height 20
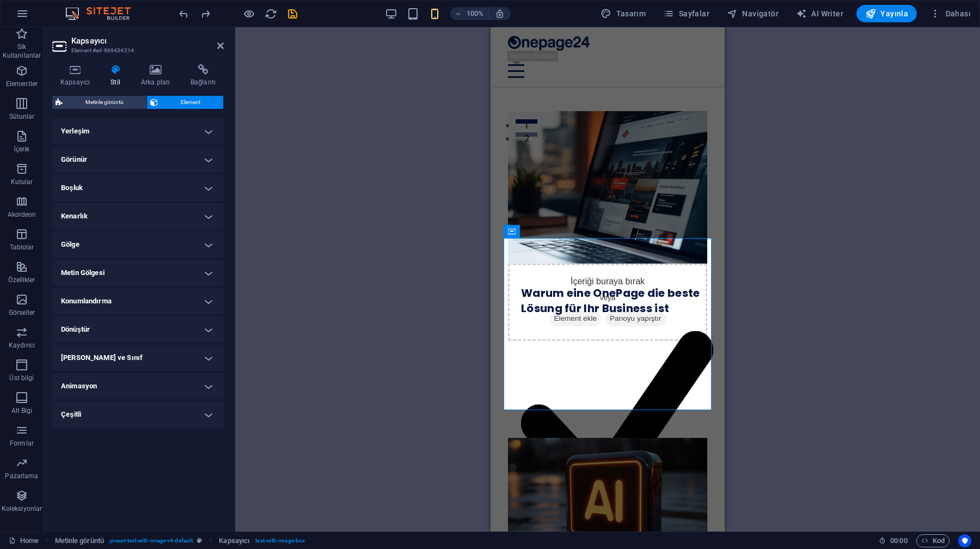
click at [174, 296] on h4 "Konumlandırma" at bounding box center [138, 301] width 172 height 26
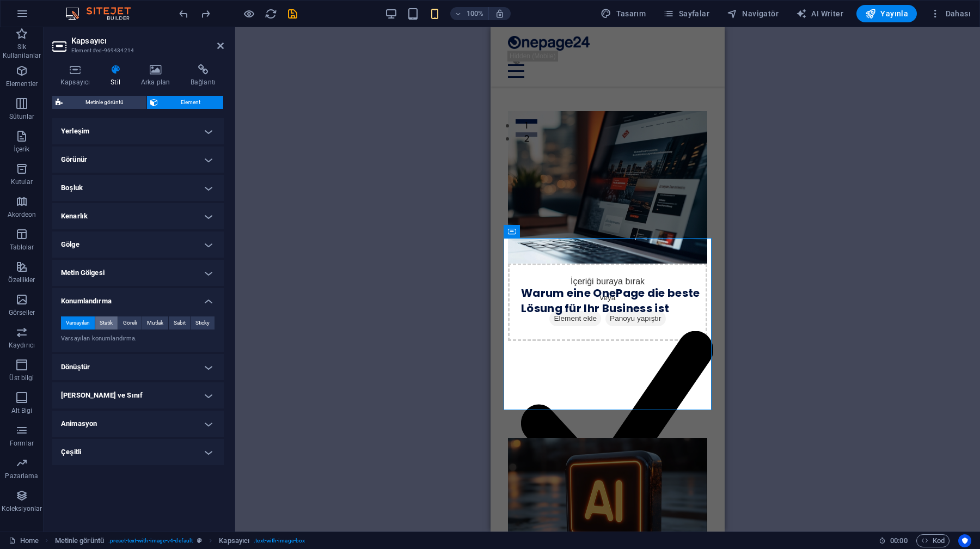
click at [102, 321] on span "Statik" at bounding box center [106, 322] width 13 height 13
click at [133, 320] on span "Göreli" at bounding box center [130, 322] width 14 height 13
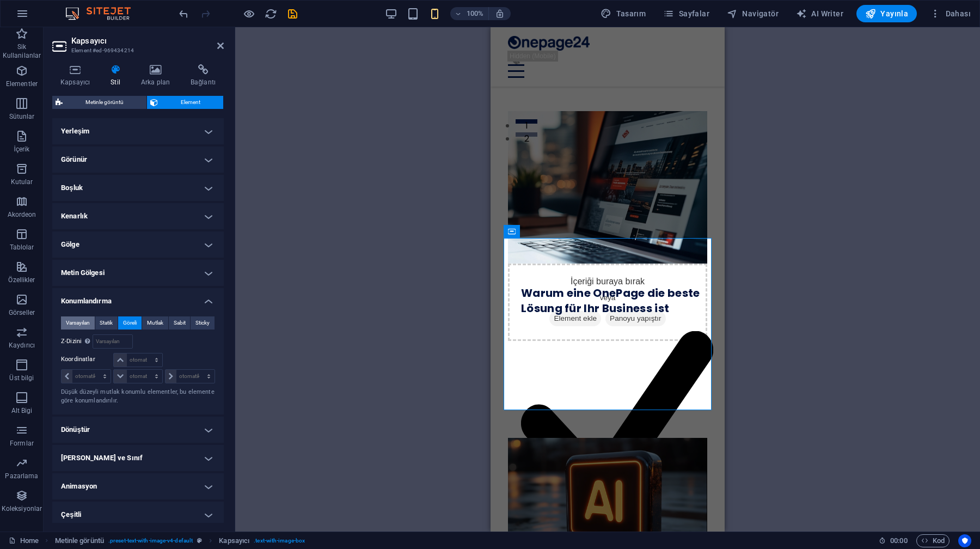
click at [77, 325] on span "Varsayılan" at bounding box center [78, 322] width 24 height 13
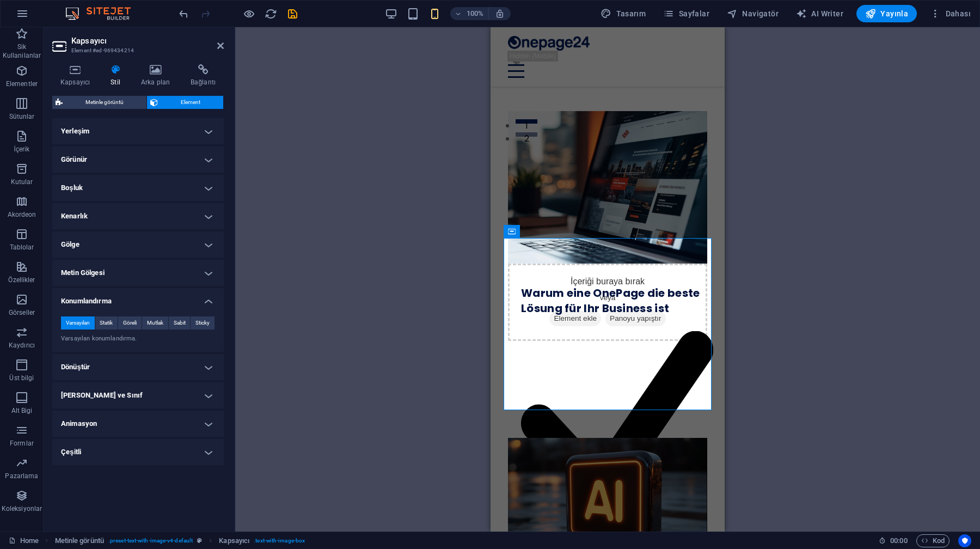
click at [98, 365] on h4 "Dönüştür" at bounding box center [138, 367] width 172 height 26
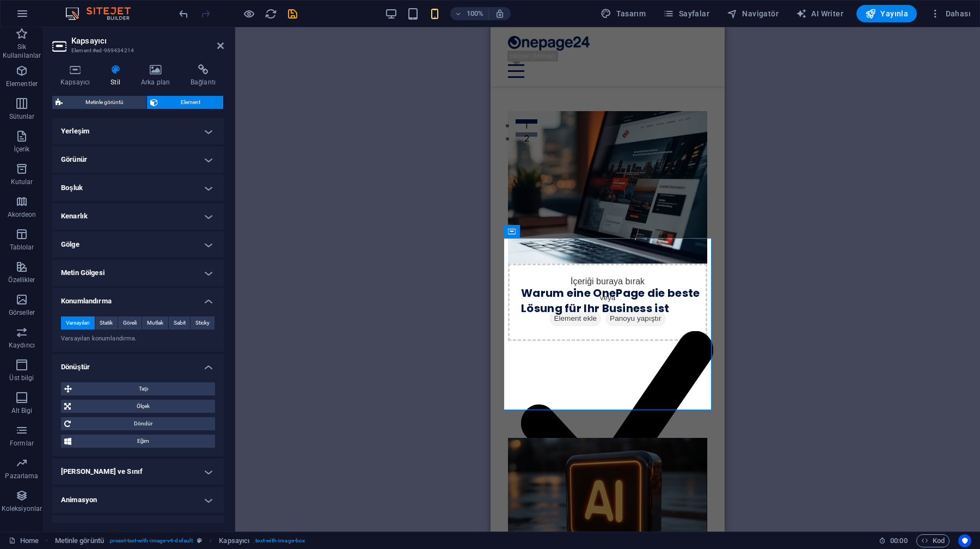
click at [98, 365] on h4 "Dönüştür" at bounding box center [138, 364] width 172 height 20
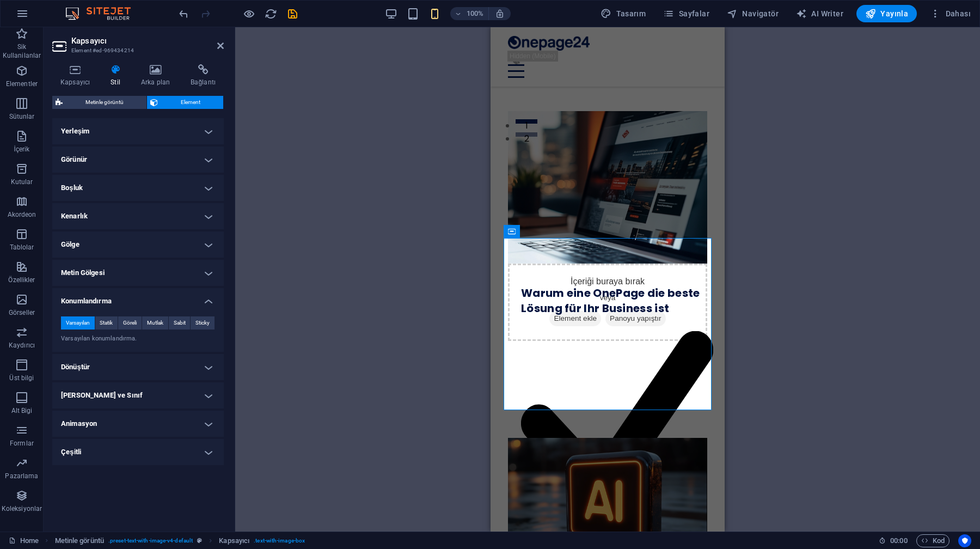
click at [93, 431] on h4 "Animasyon" at bounding box center [138, 424] width 172 height 26
click at [94, 427] on h4 "Animasyon" at bounding box center [138, 421] width 172 height 20
click at [94, 394] on h4 "[PERSON_NAME] ve Sınıf" at bounding box center [138, 395] width 172 height 26
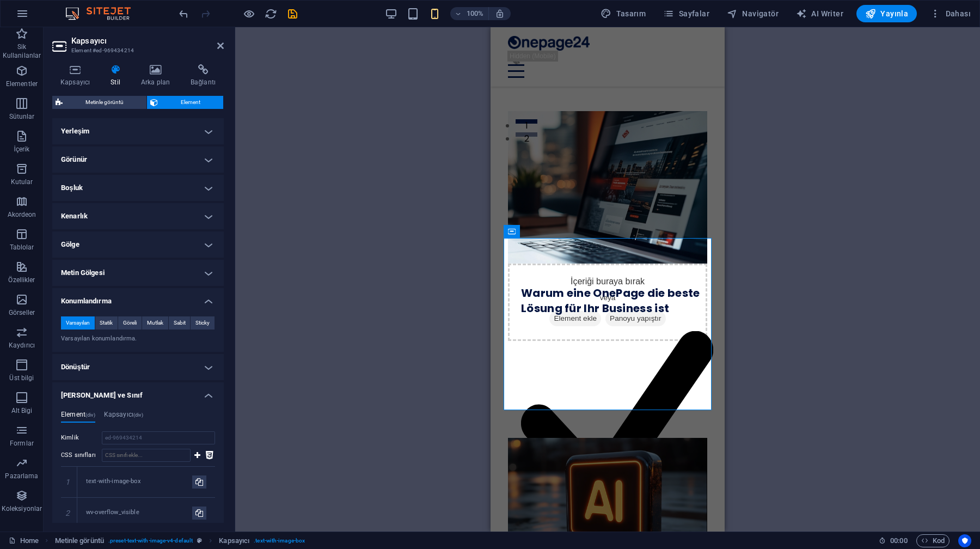
click at [94, 394] on h4 "[PERSON_NAME] ve Sınıf" at bounding box center [138, 392] width 172 height 20
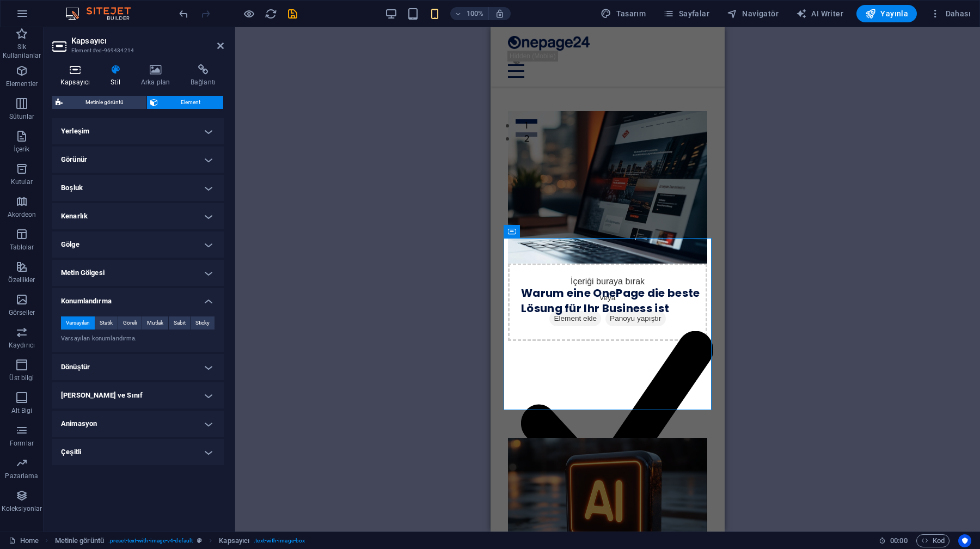
click at [85, 84] on h4 "Kapsayıcı" at bounding box center [77, 75] width 50 height 23
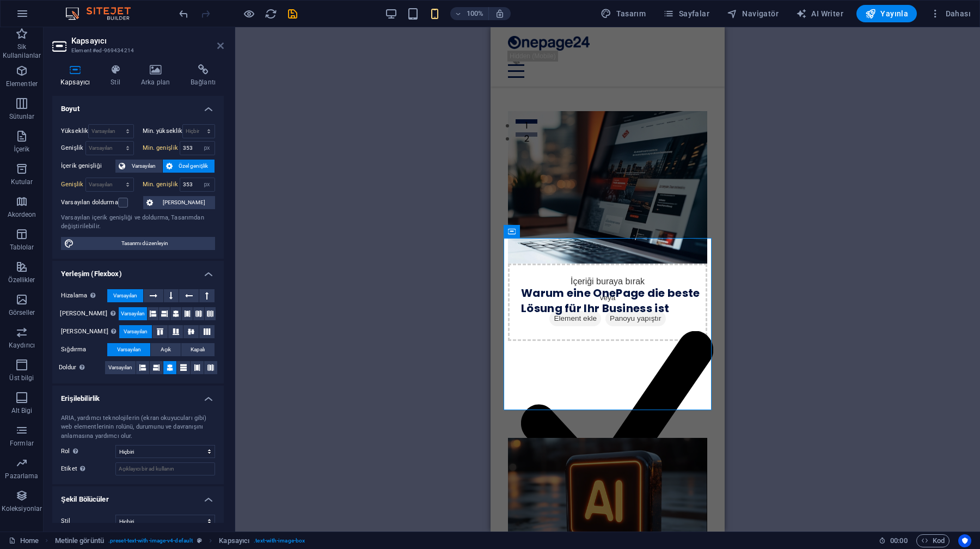
click at [221, 47] on icon at bounding box center [220, 45] width 7 height 9
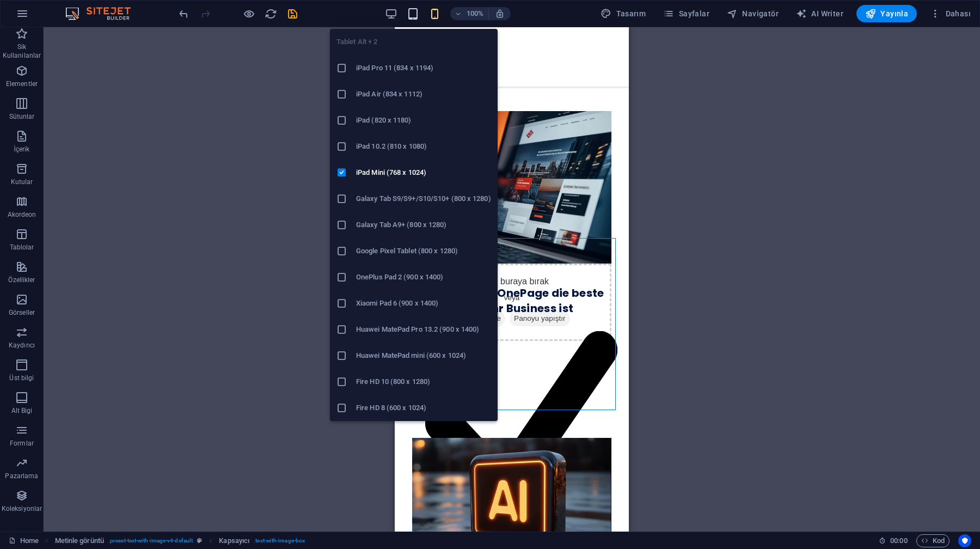
click at [414, 10] on icon "button" at bounding box center [413, 14] width 13 height 13
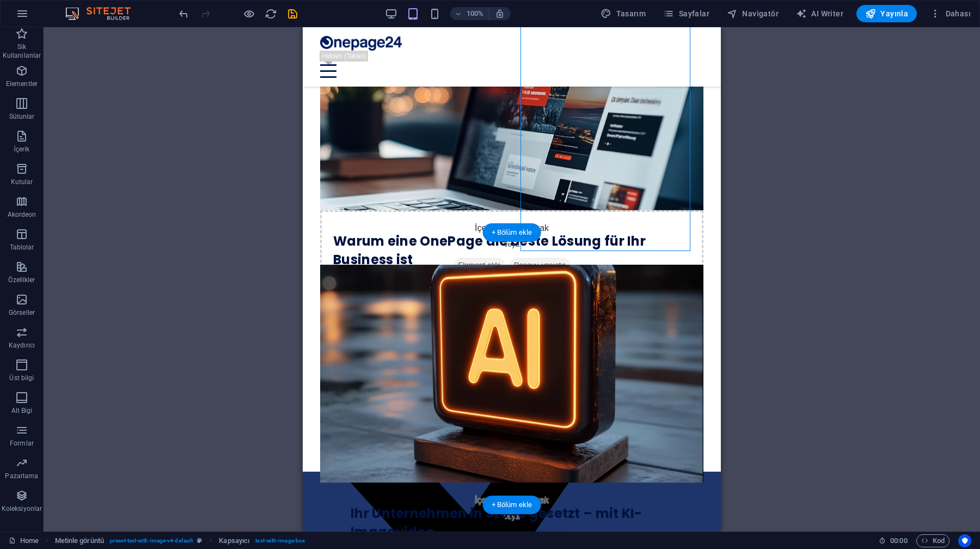
scroll to position [647, 0]
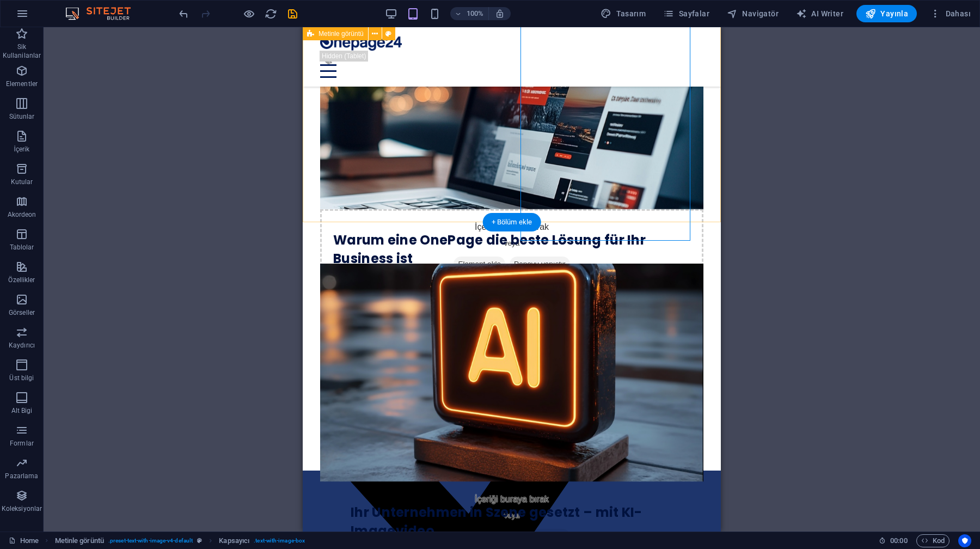
click at [462, 180] on div "İçeriği buraya bırak veya Element ekle Panoyu yapıştır Warum eine OnePage die b…" at bounding box center [512, 62] width 418 height 272
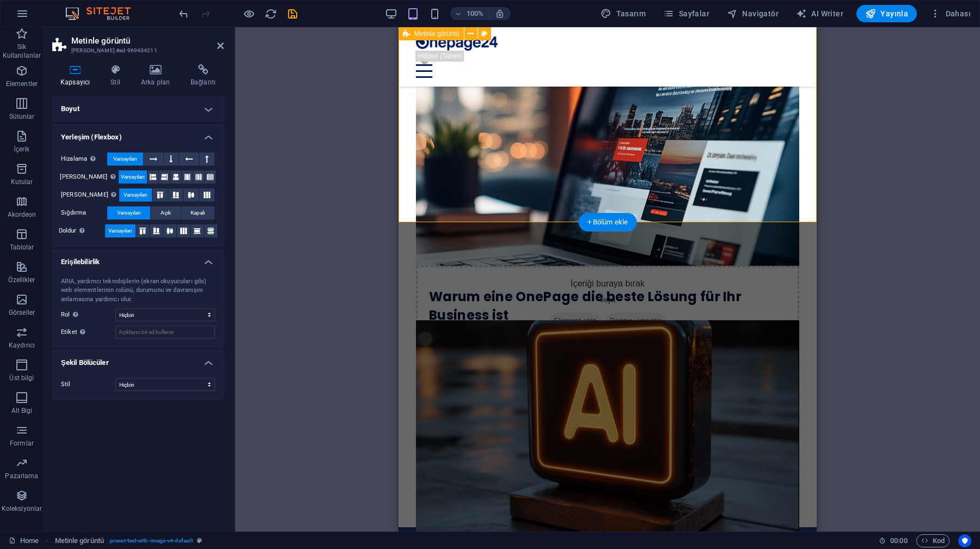
scroll to position [554, 0]
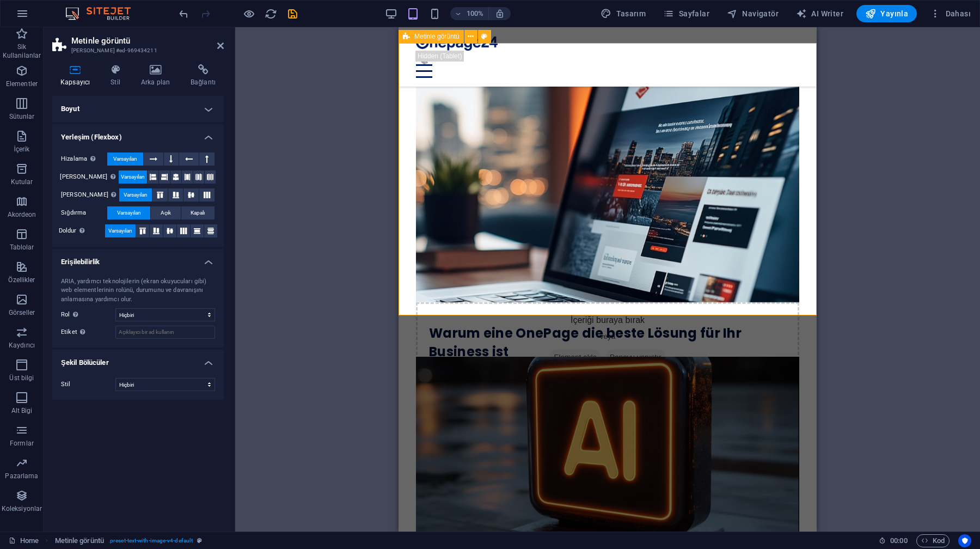
click at [115, 124] on h4 "Yerleşim (Flexbox)" at bounding box center [138, 134] width 172 height 20
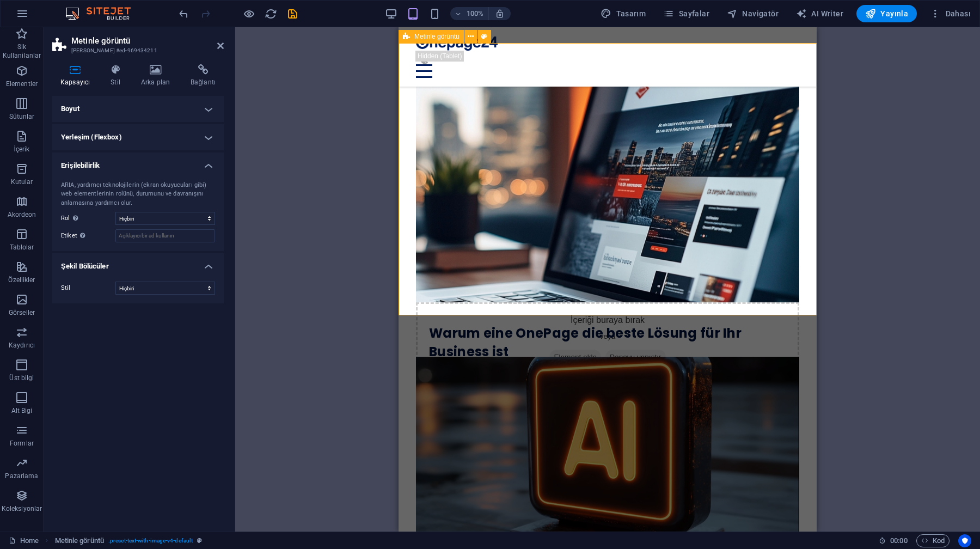
click at [115, 109] on h4 "Boyut" at bounding box center [138, 109] width 172 height 26
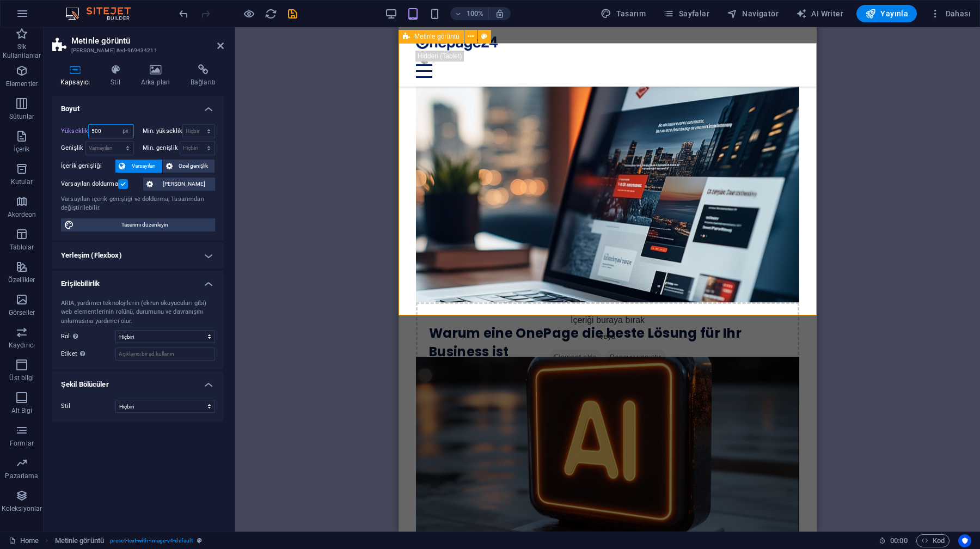
click at [110, 130] on input "500" at bounding box center [111, 131] width 44 height 13
type input "5"
type input "600"
click at [138, 105] on h4 "Boyut" at bounding box center [138, 106] width 172 height 20
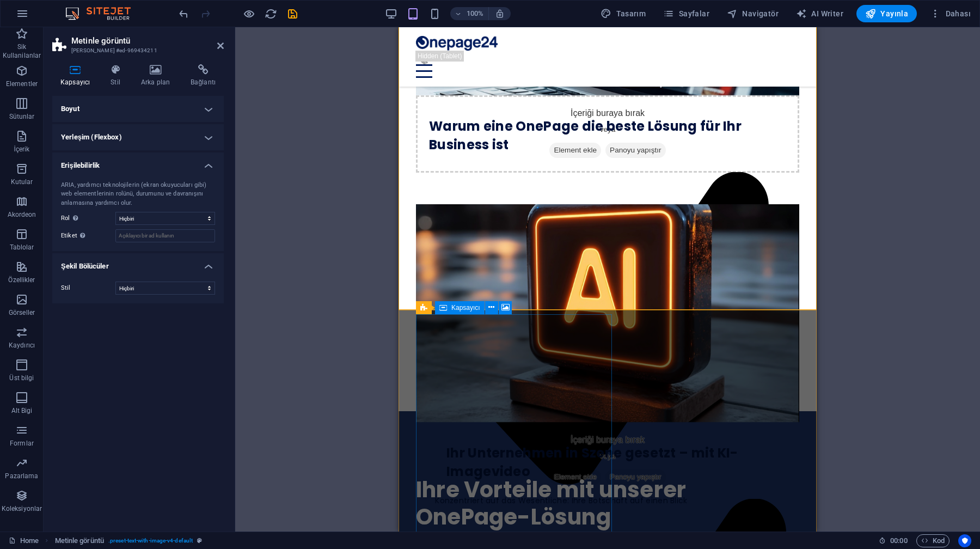
scroll to position [770, 0]
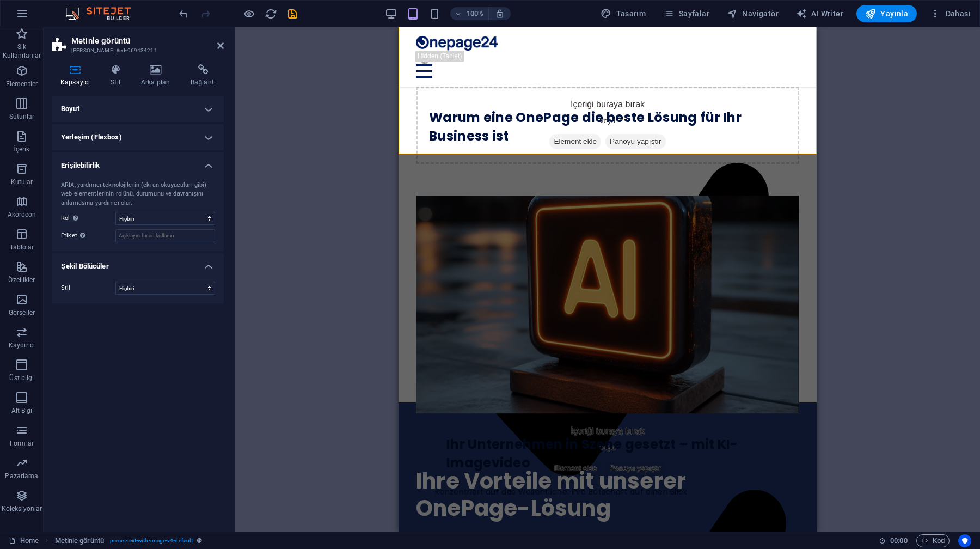
click at [449, 260] on figure at bounding box center [607, 305] width 383 height 218
select select "px"
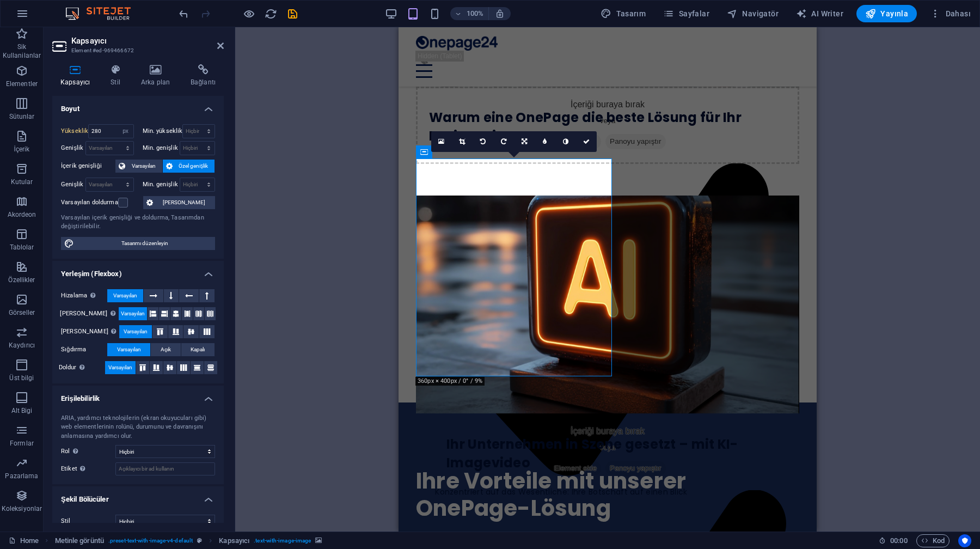
type input "400"
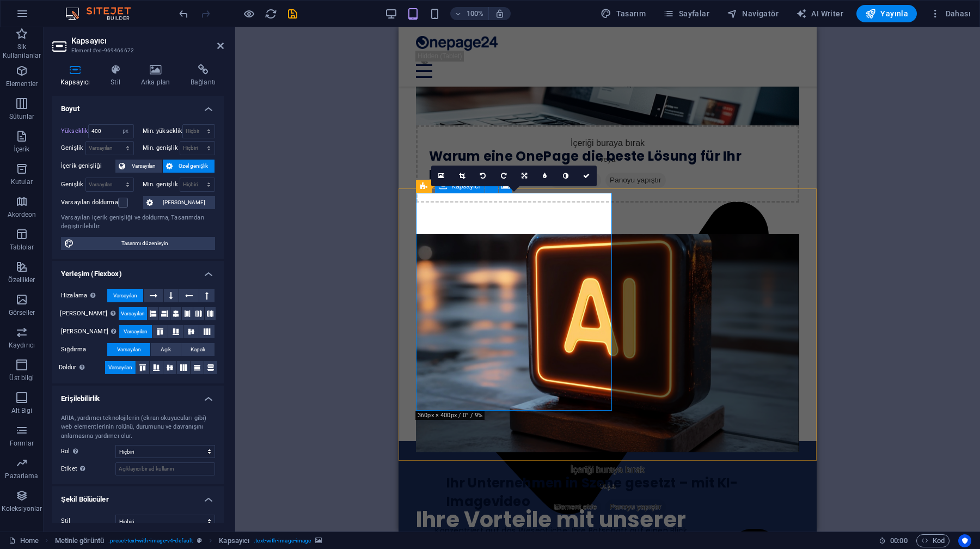
scroll to position [729, 0]
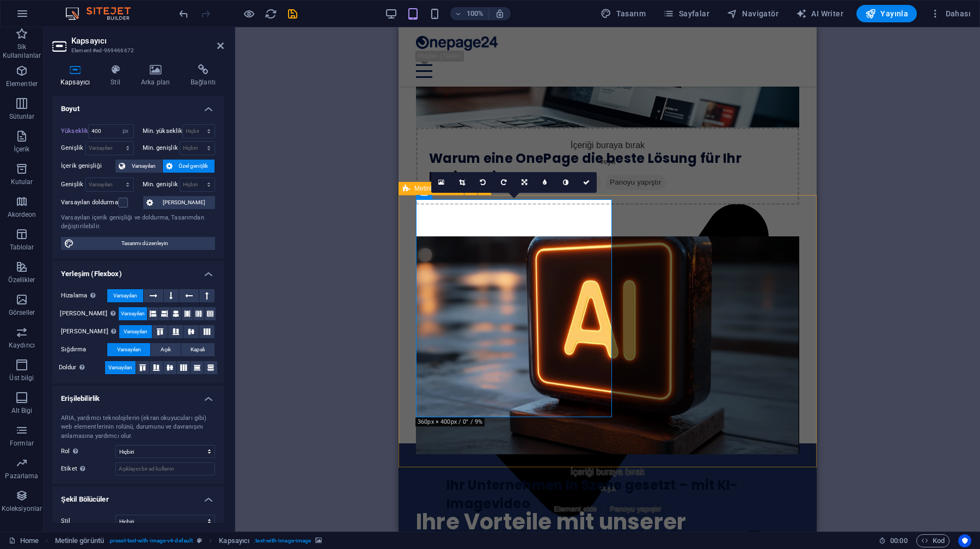
click at [409, 190] on icon at bounding box center [406, 188] width 7 height 13
select select "px"
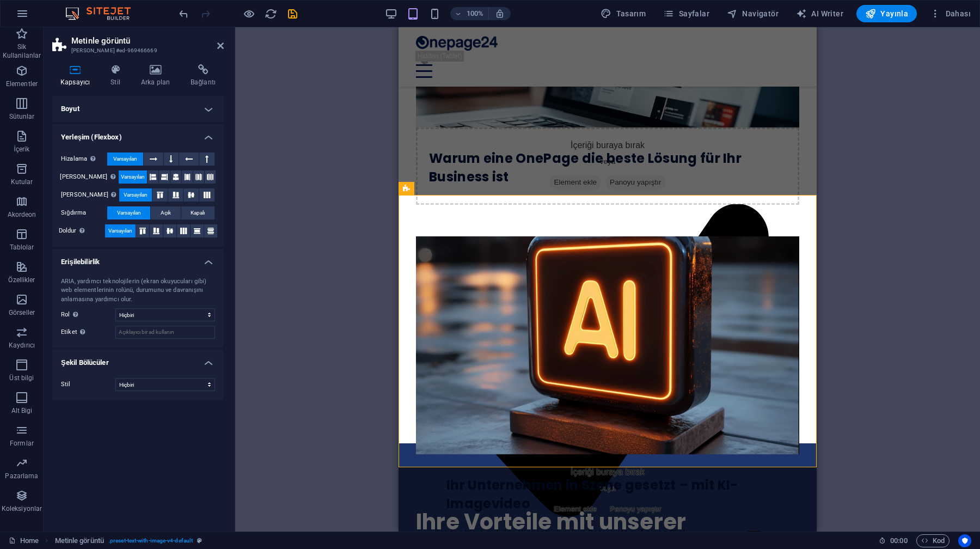
click at [159, 109] on h4 "Boyut" at bounding box center [138, 109] width 172 height 26
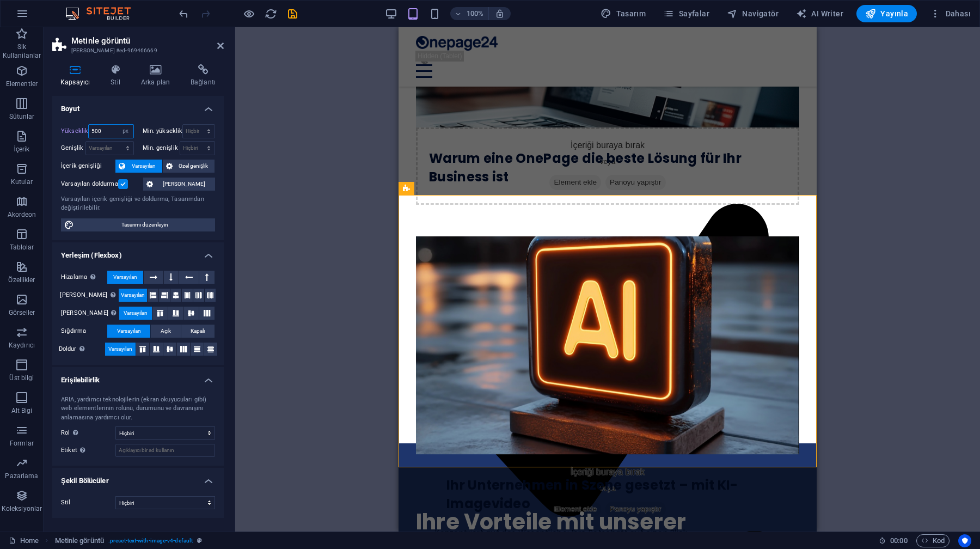
click at [105, 125] on input "500" at bounding box center [111, 131] width 44 height 13
type input "5"
type input "600"
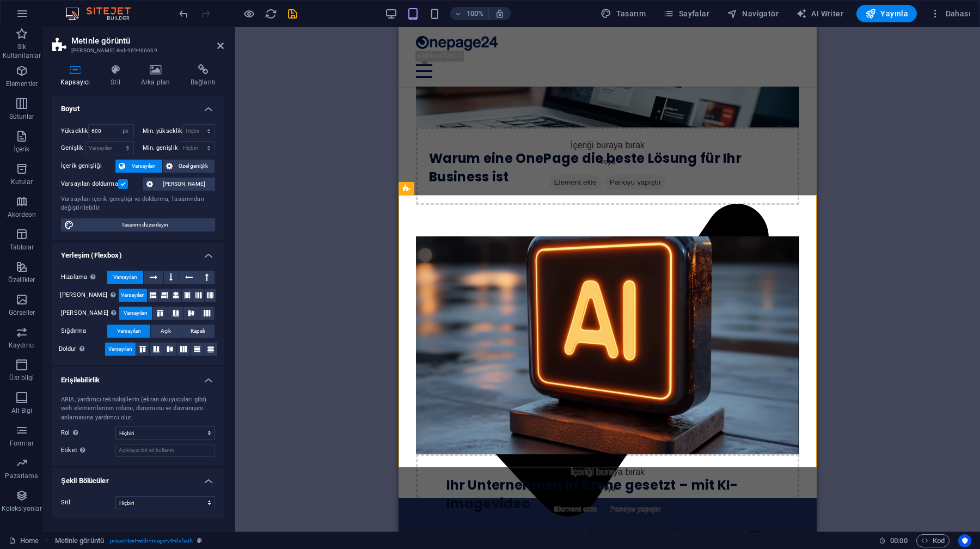
click at [136, 96] on h4 "Boyut" at bounding box center [138, 106] width 172 height 20
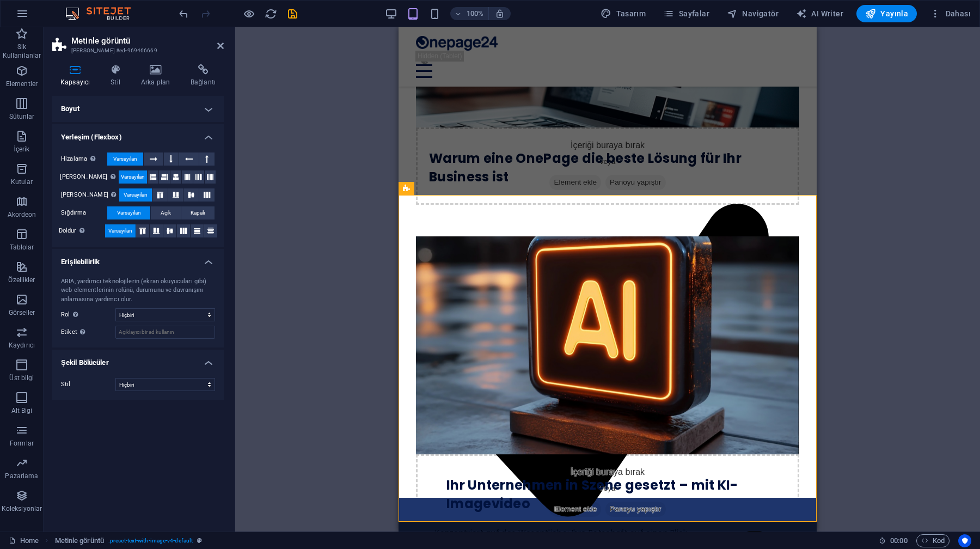
click at [127, 107] on h4 "Boyut" at bounding box center [138, 109] width 172 height 26
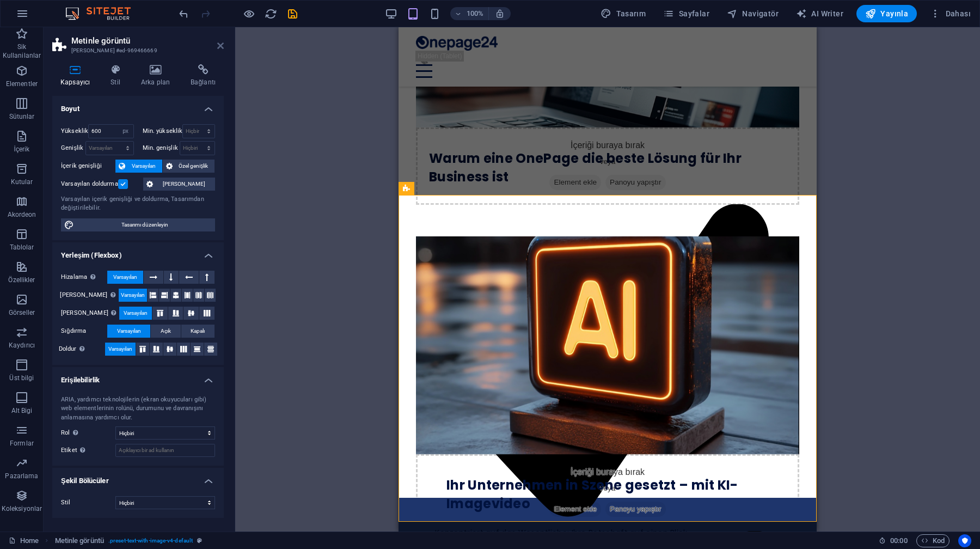
click at [218, 46] on icon at bounding box center [220, 45] width 7 height 9
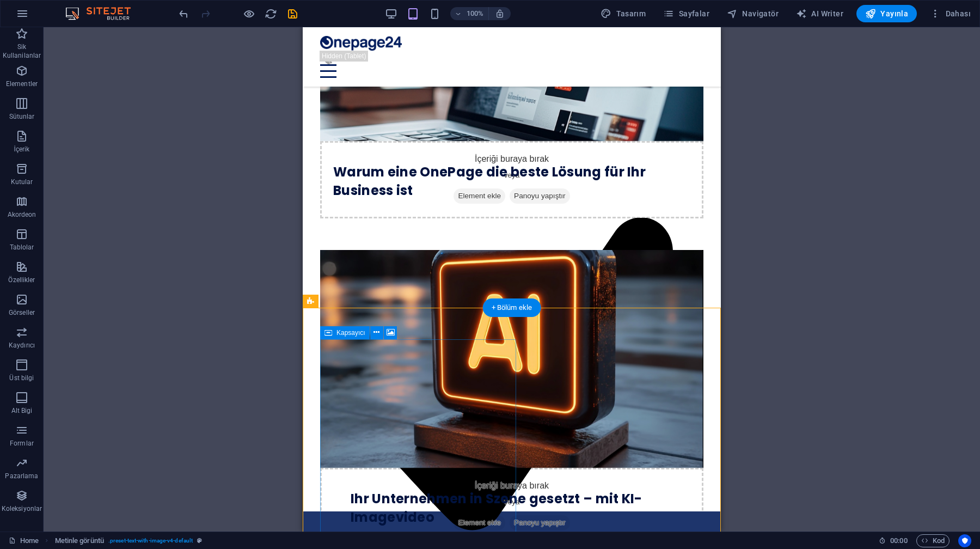
scroll to position [750, 0]
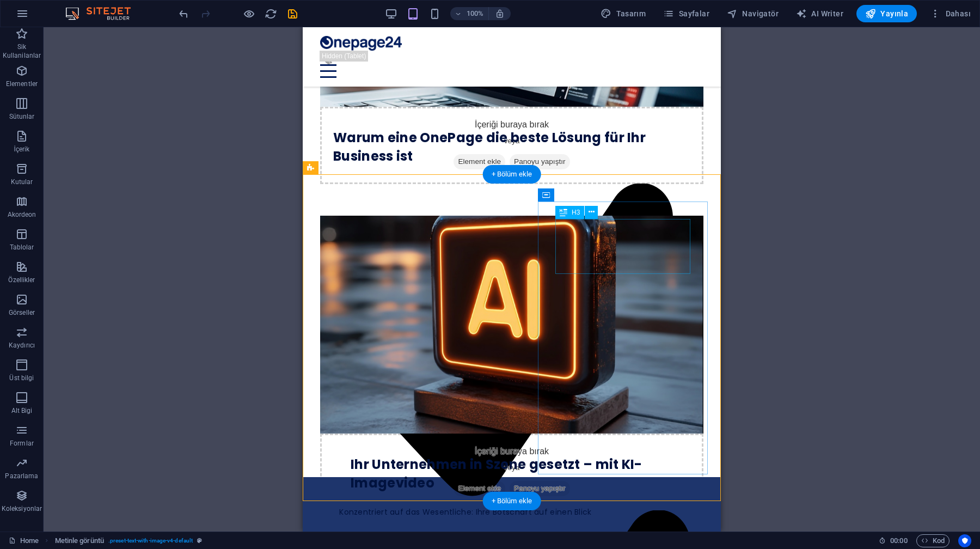
click at [602, 455] on div "Ihr Unternehmen in Szene gesetzt – mit KI-Imagevideo" at bounding box center [521, 473] width 340 height 36
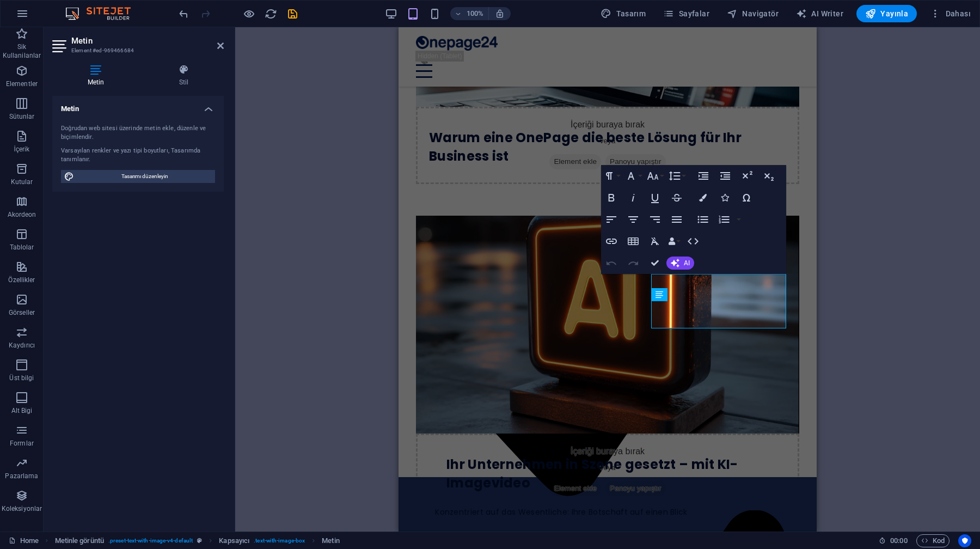
click at [585, 300] on figure at bounding box center [607, 325] width 383 height 218
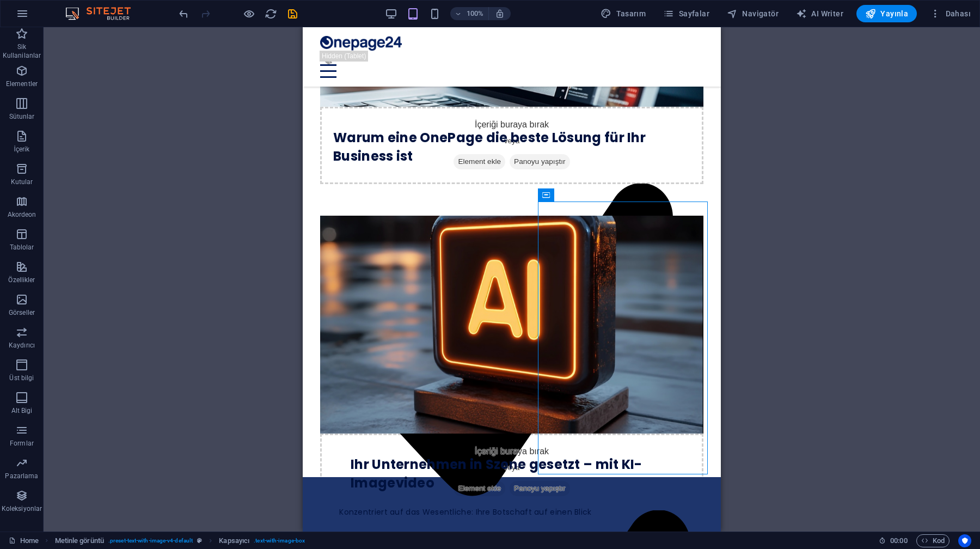
click at [119, 83] on div "H3 Metinle görüntü Kapsayıcı Kapsayıcı Video Menü Çubuğu Menü Yer Tutucu Kapsay…" at bounding box center [512, 279] width 937 height 504
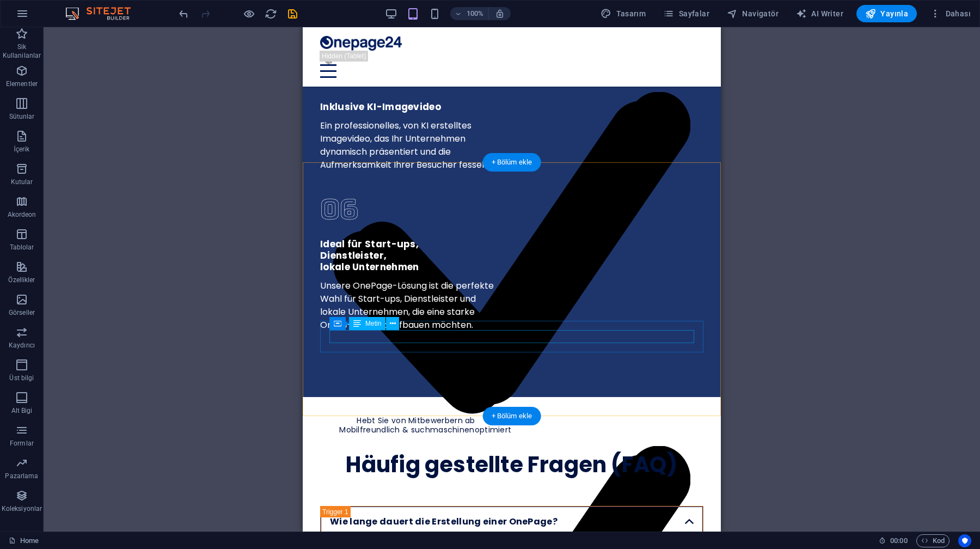
scroll to position [1912, 0]
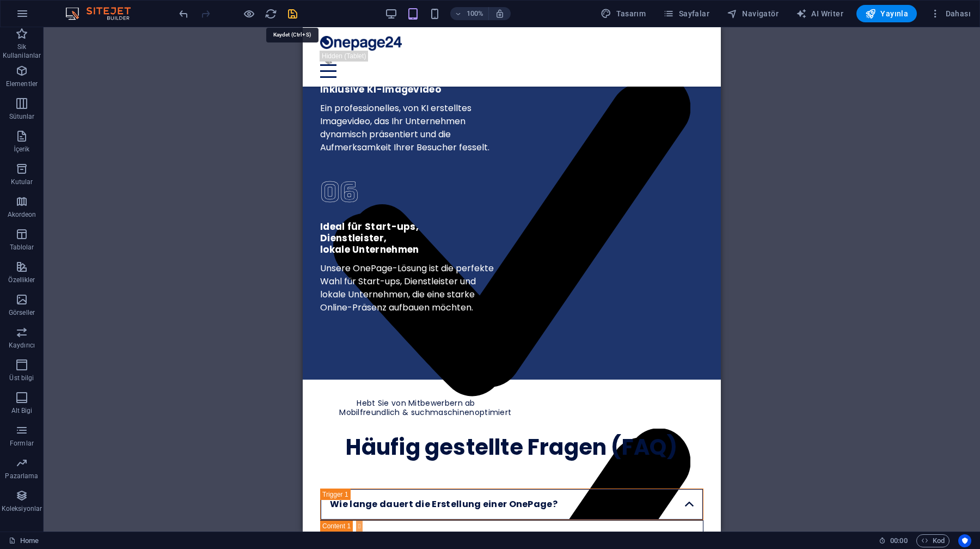
click at [291, 13] on icon "save" at bounding box center [293, 14] width 13 height 13
checkbox input "false"
click at [399, 4] on div "100% Tasarım [PERSON_NAME] AI Writer Yayınla Dahası" at bounding box center [490, 14] width 979 height 26
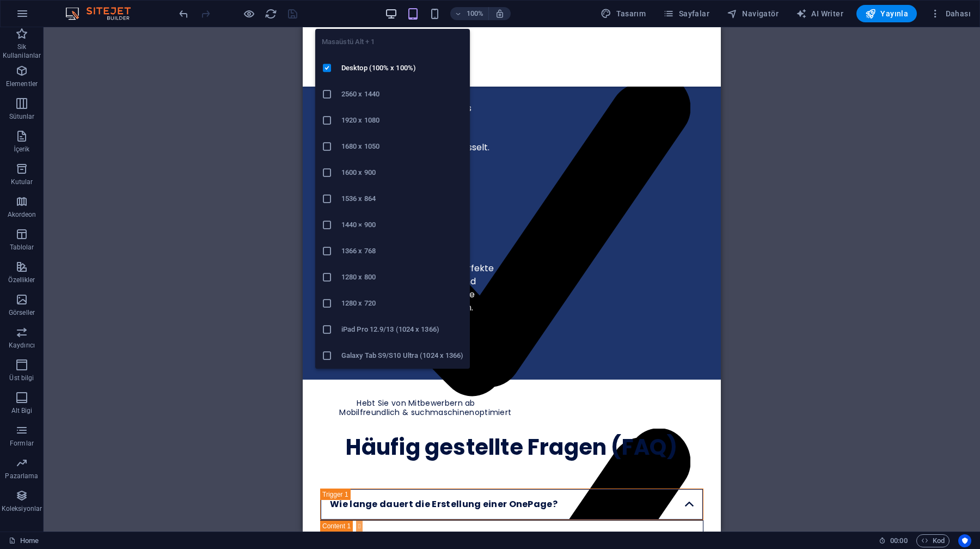
click at [398, 10] on icon "button" at bounding box center [391, 14] width 13 height 13
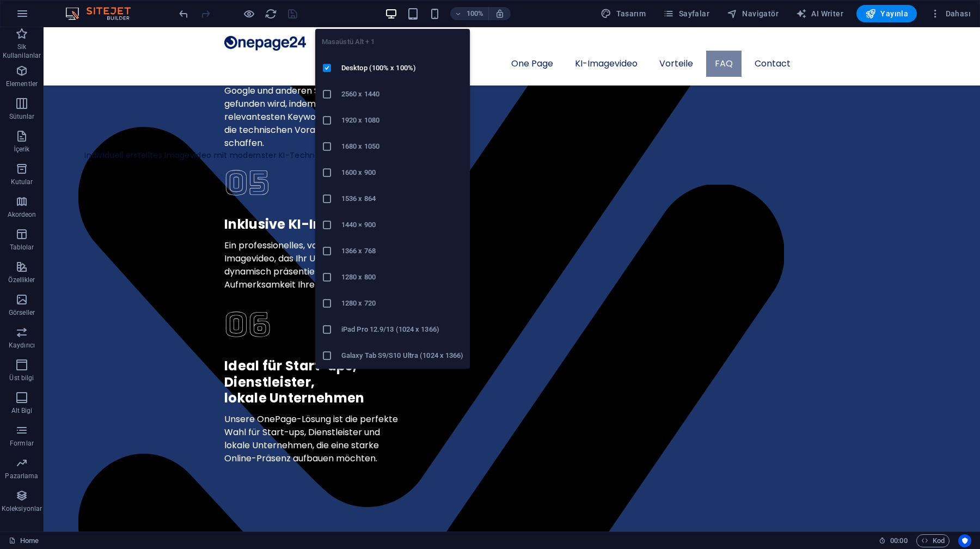
scroll to position [1923, 0]
click at [398, 10] on icon "button" at bounding box center [391, 14] width 13 height 13
click at [373, 222] on h6 "1440 × 900" at bounding box center [403, 224] width 122 height 13
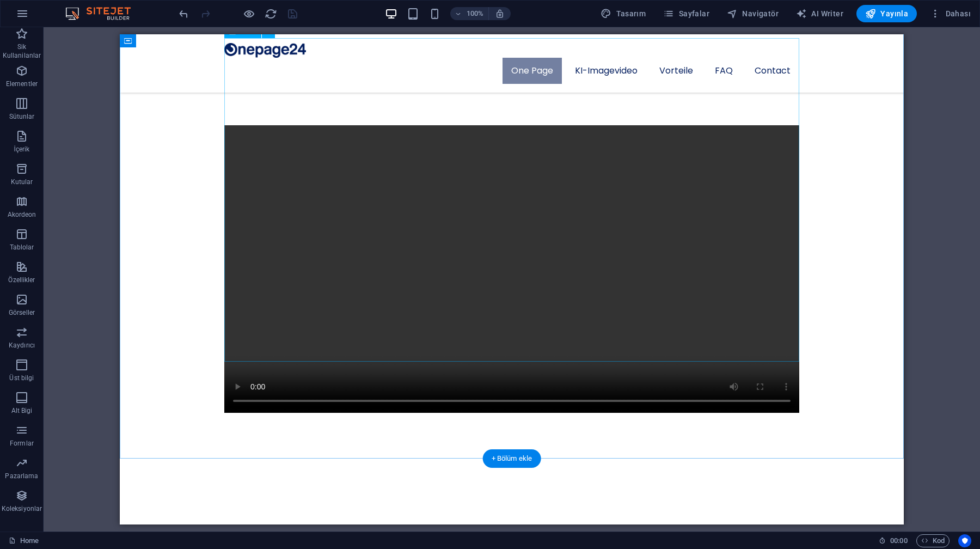
scroll to position [0, 0]
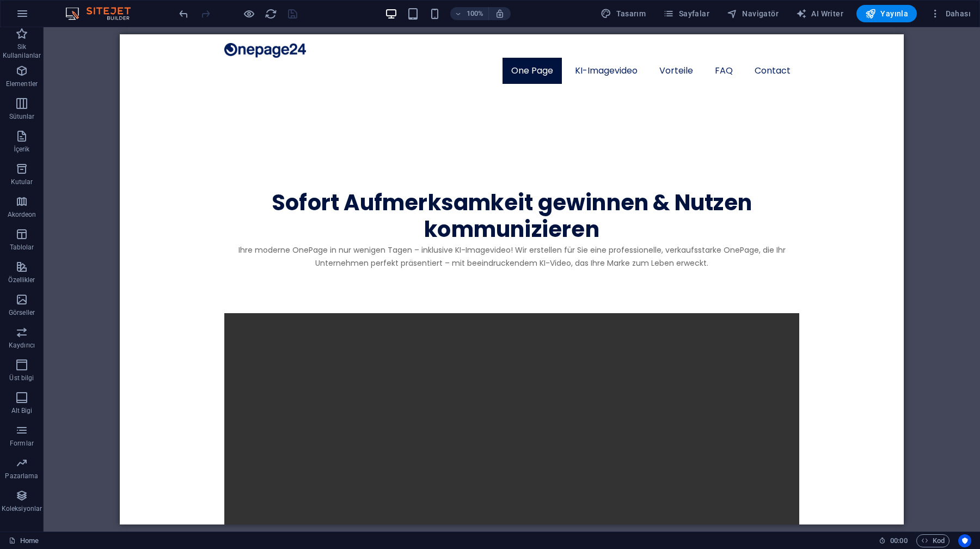
click at [947, 126] on div "H3 Metinle görüntü Kapsayıcı Kapsayıcı Video Menü Çubuğu Menü Yer Tutucu Kapsay…" at bounding box center [512, 279] width 937 height 504
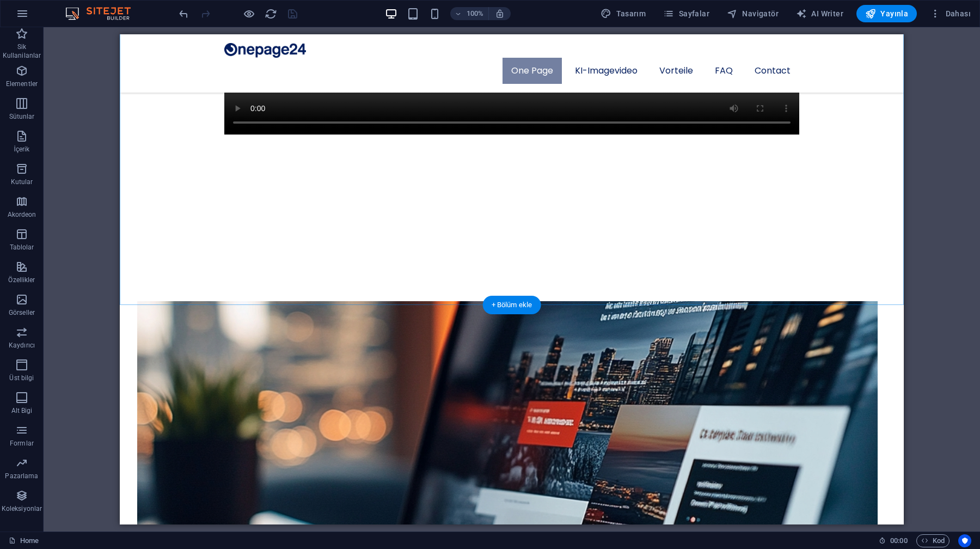
scroll to position [534, 0]
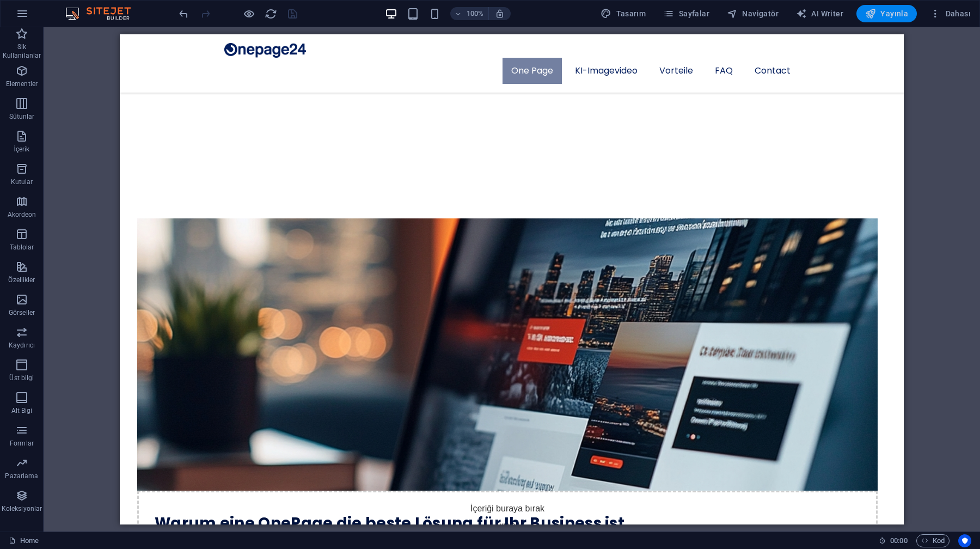
click at [879, 12] on span "Yayınla" at bounding box center [887, 13] width 43 height 11
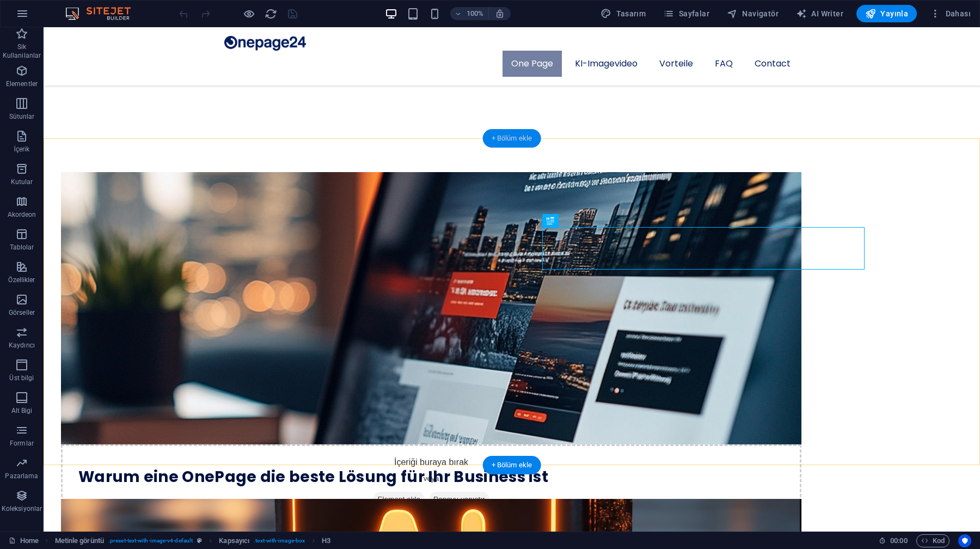
click at [507, 135] on div "+ Bölüm ekle" at bounding box center [512, 138] width 58 height 19
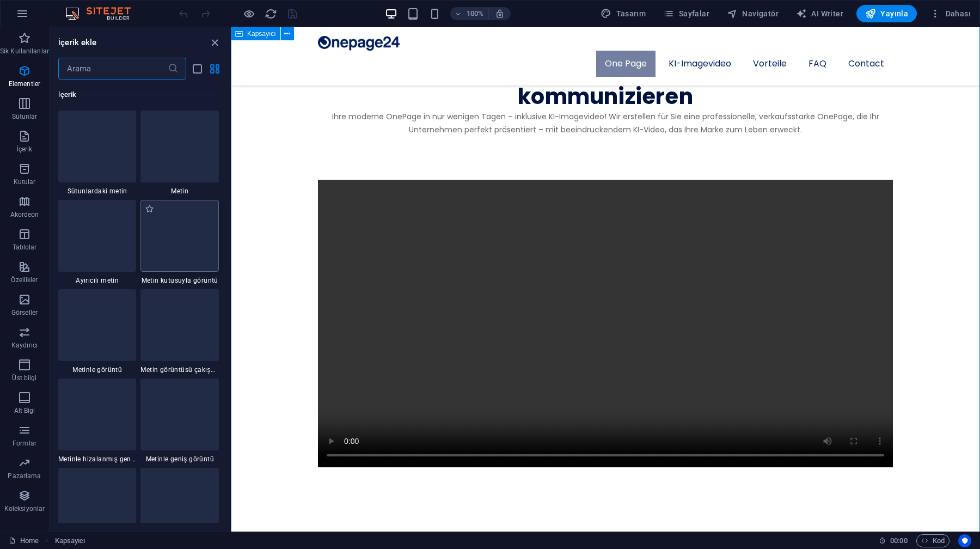
scroll to position [1906, 0]
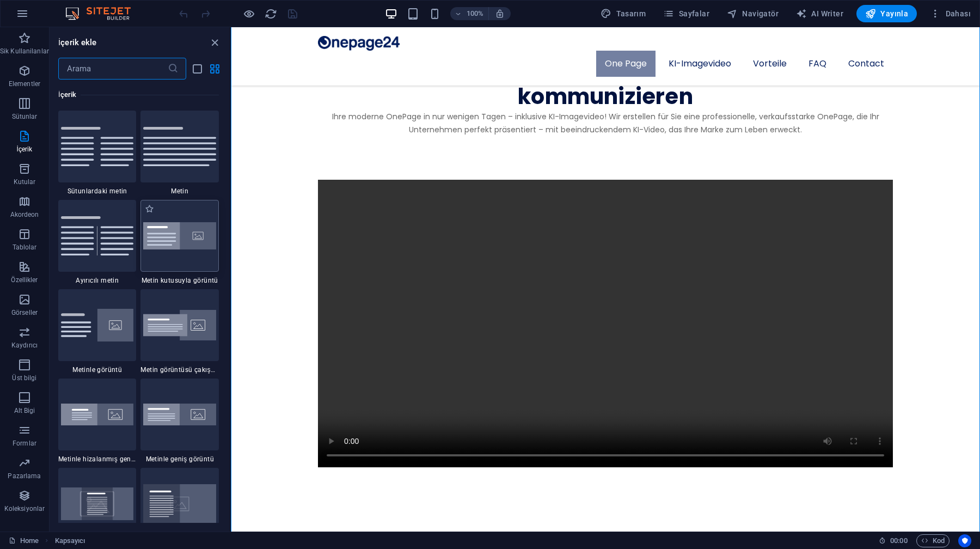
click at [168, 260] on div at bounding box center [180, 236] width 78 height 72
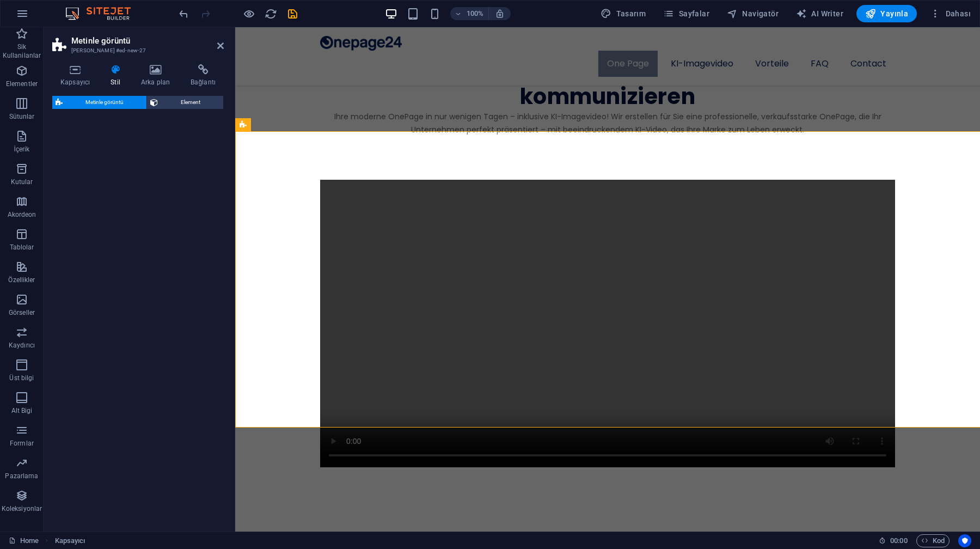
select select "rem"
select select "px"
select select "preset-text-with-image-v4-boxed"
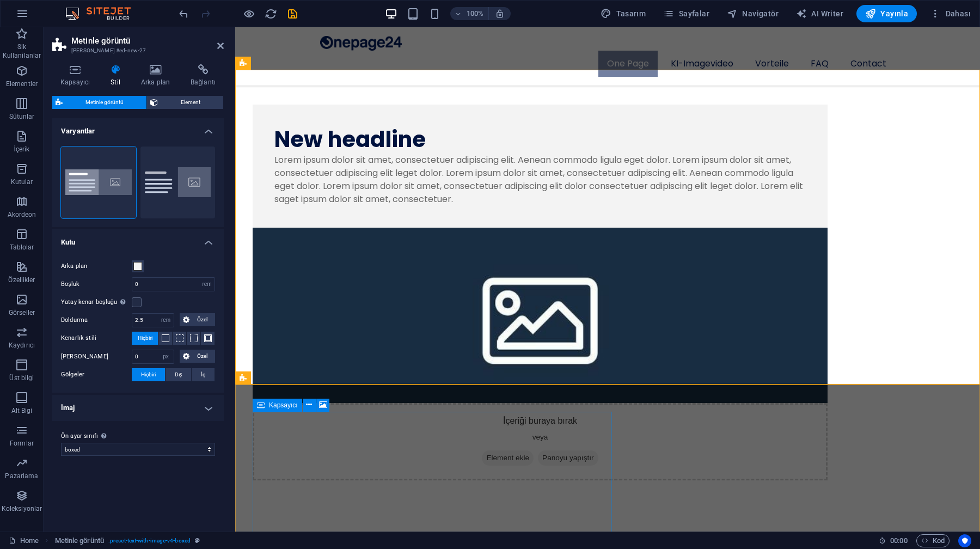
scroll to position [642, 0]
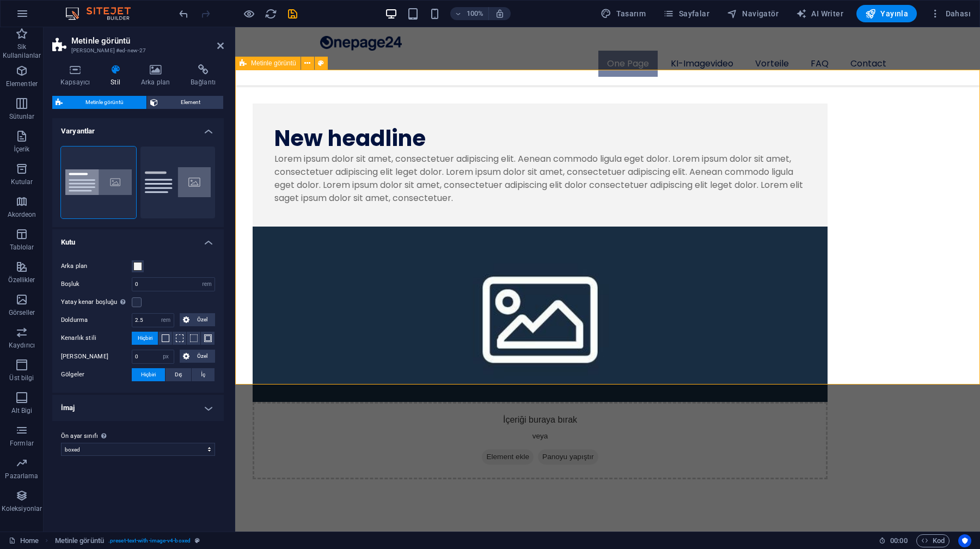
click at [672, 288] on figure at bounding box center [540, 314] width 575 height 175
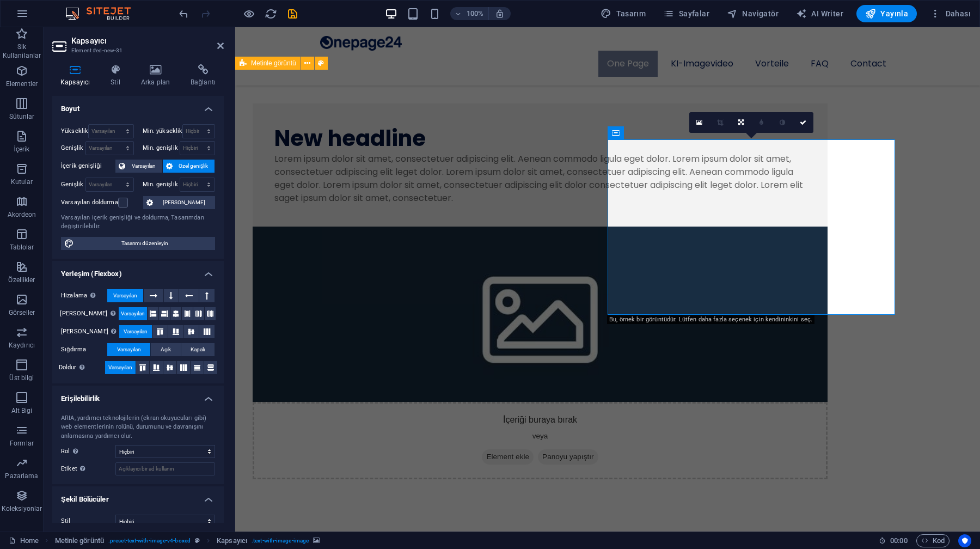
click at [672, 288] on figure at bounding box center [540, 314] width 575 height 175
click at [150, 75] on h4 "Arka plan" at bounding box center [158, 75] width 50 height 23
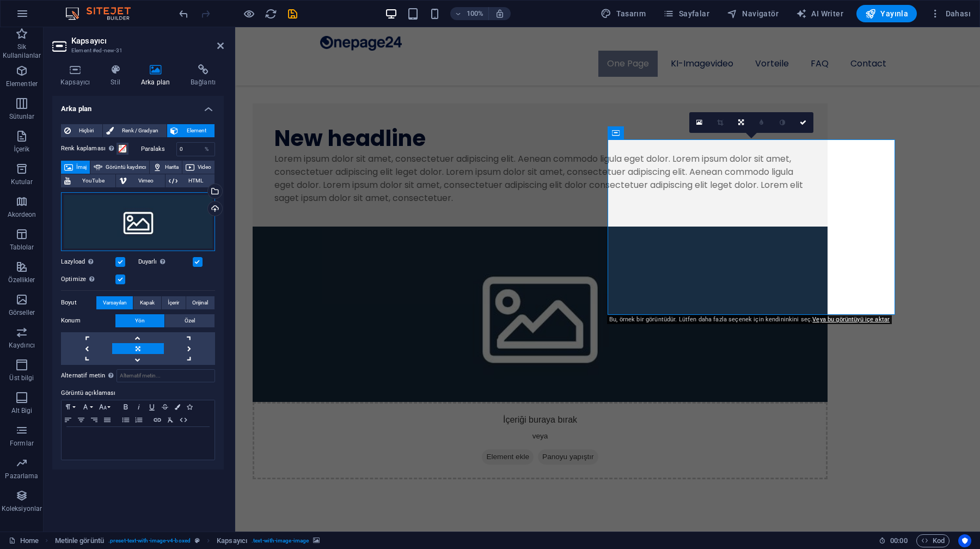
click at [142, 220] on div "Dosyaları buraya sürükleyin, dosyaları seçmek için tıklayın veya Dosyalardan ya…" at bounding box center [138, 221] width 154 height 59
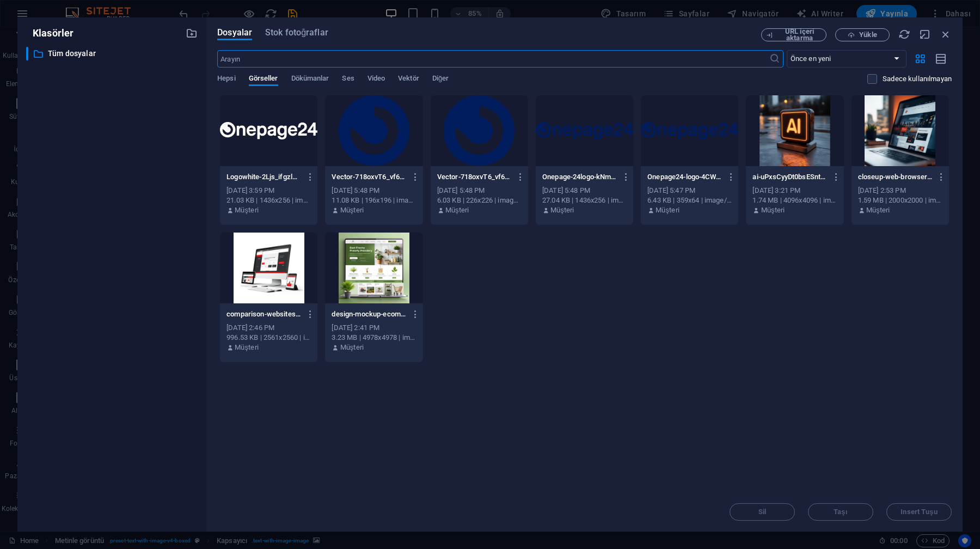
click at [905, 123] on div at bounding box center [901, 130] width 98 height 71
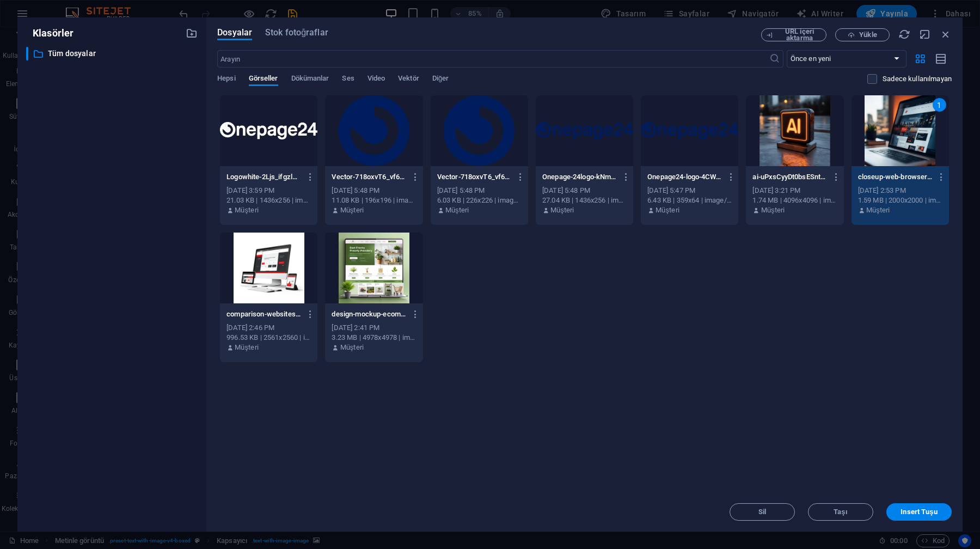
click at [905, 123] on div "1" at bounding box center [901, 130] width 98 height 71
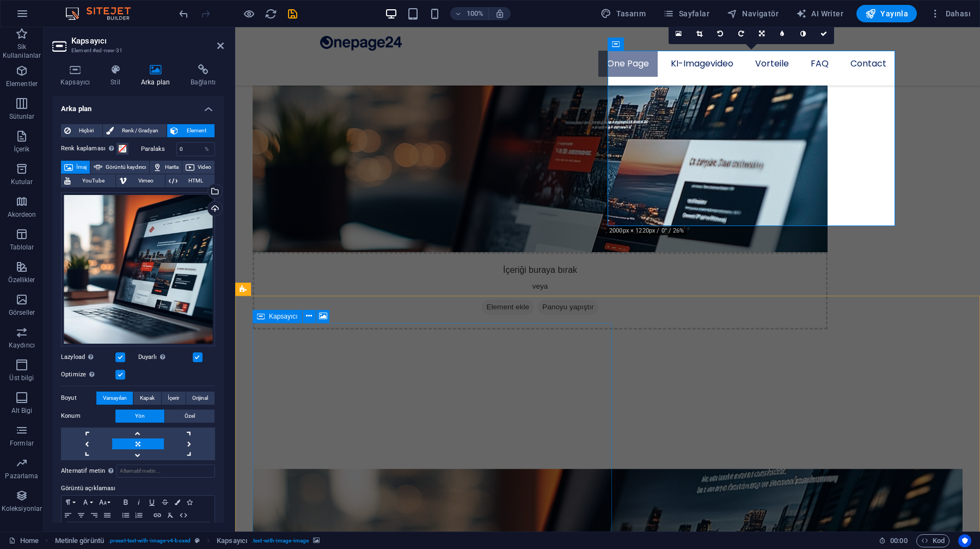
scroll to position [846, 0]
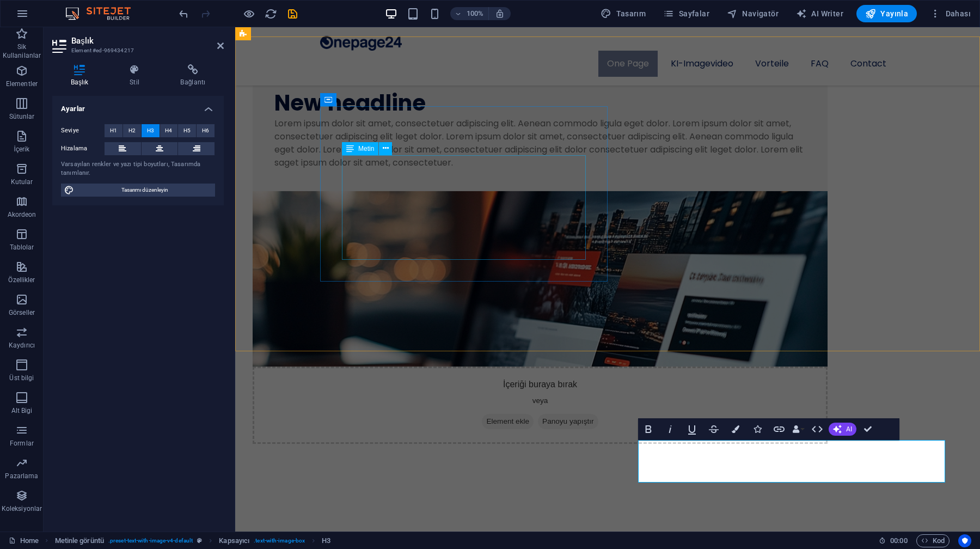
scroll to position [662, 0]
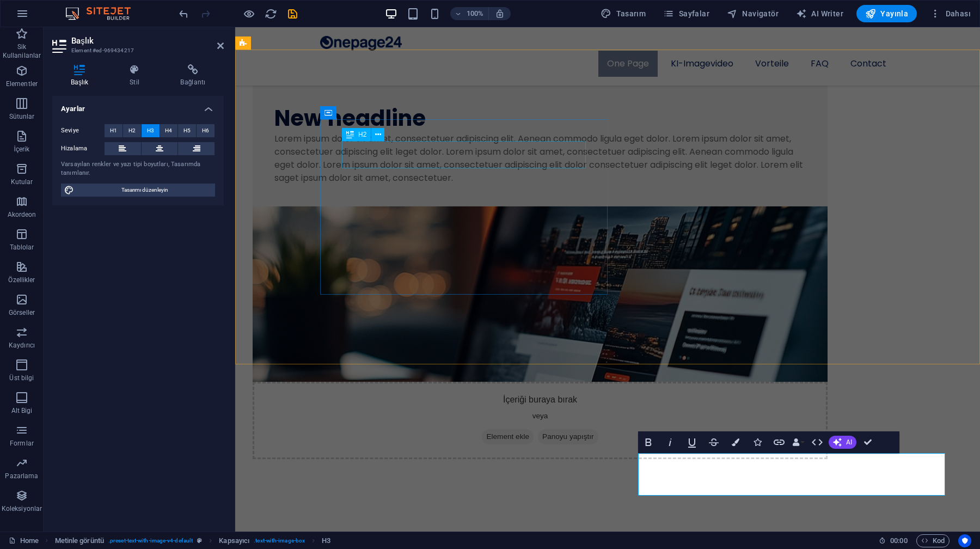
click at [443, 132] on div "New headline" at bounding box center [541, 118] width 532 height 27
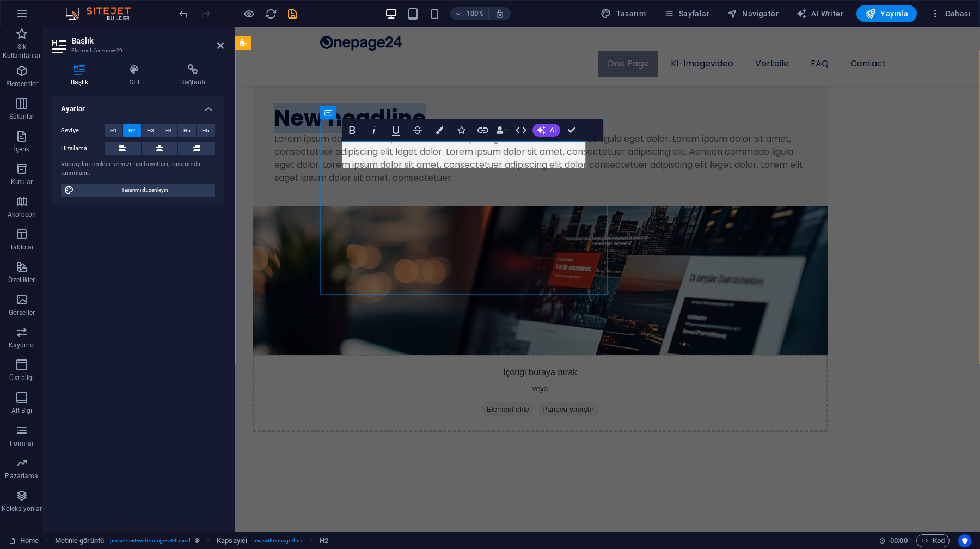
click at [443, 132] on h2 "New headline" at bounding box center [541, 118] width 532 height 27
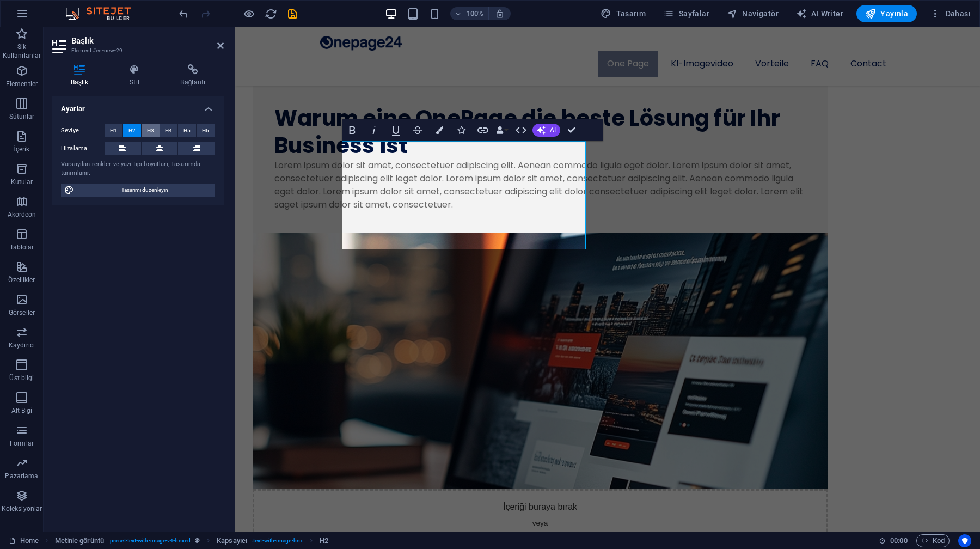
click at [149, 129] on span "H3" at bounding box center [150, 130] width 7 height 13
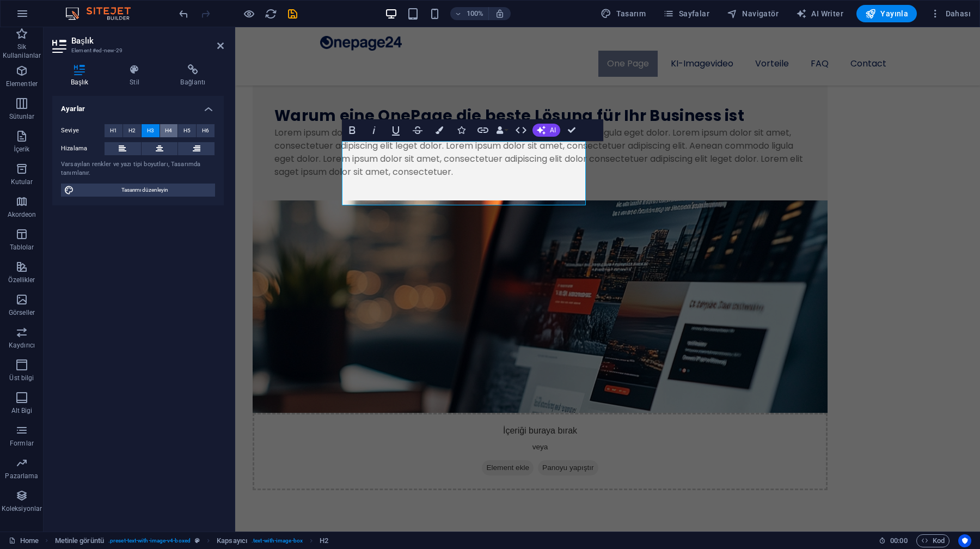
click at [170, 134] on span "H4" at bounding box center [168, 130] width 7 height 13
click at [185, 131] on span "H5" at bounding box center [187, 130] width 7 height 13
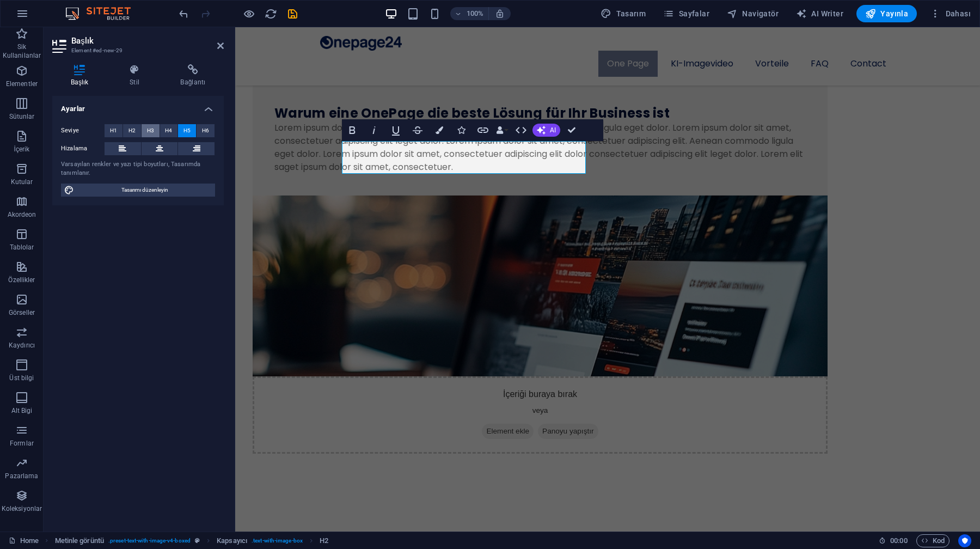
click at [153, 130] on span "H3" at bounding box center [150, 130] width 7 height 13
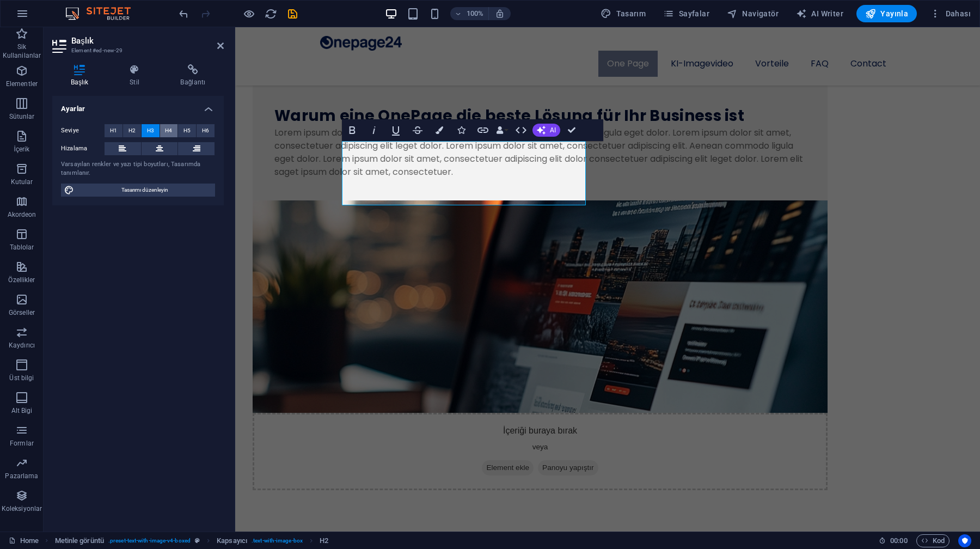
click at [162, 130] on button "H4" at bounding box center [169, 130] width 18 height 13
click at [149, 130] on span "H3" at bounding box center [150, 130] width 7 height 13
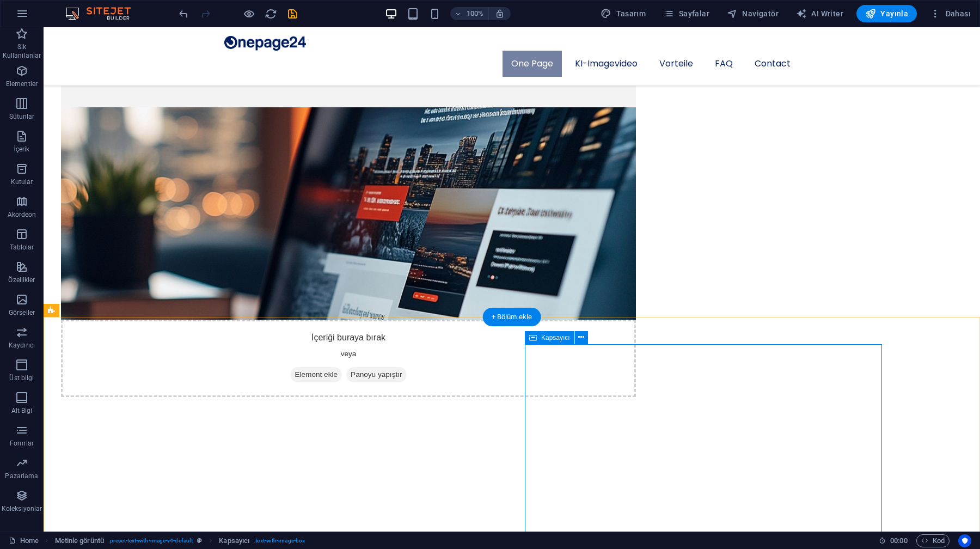
scroll to position [788, 0]
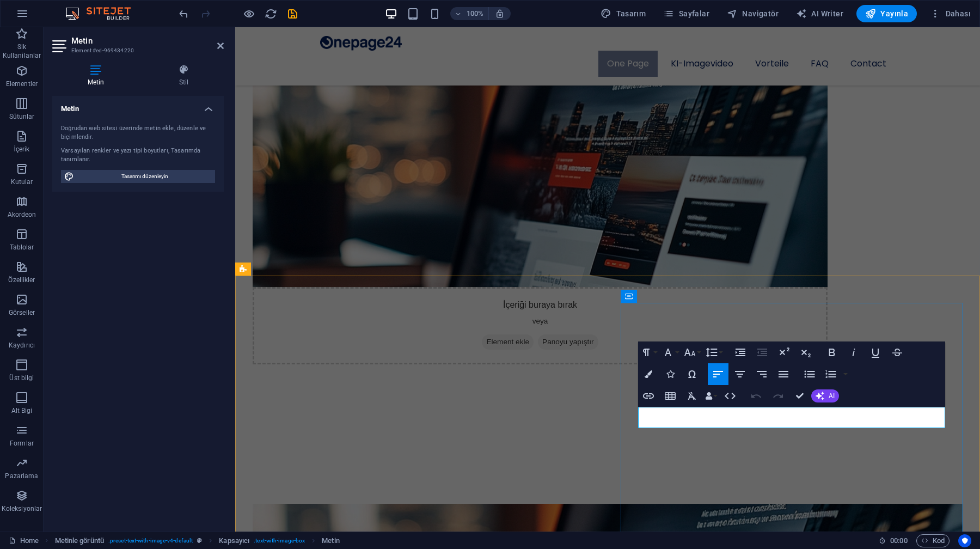
drag, startPoint x: 648, startPoint y: 421, endPoint x: 638, endPoint y: 421, distance: 9.8
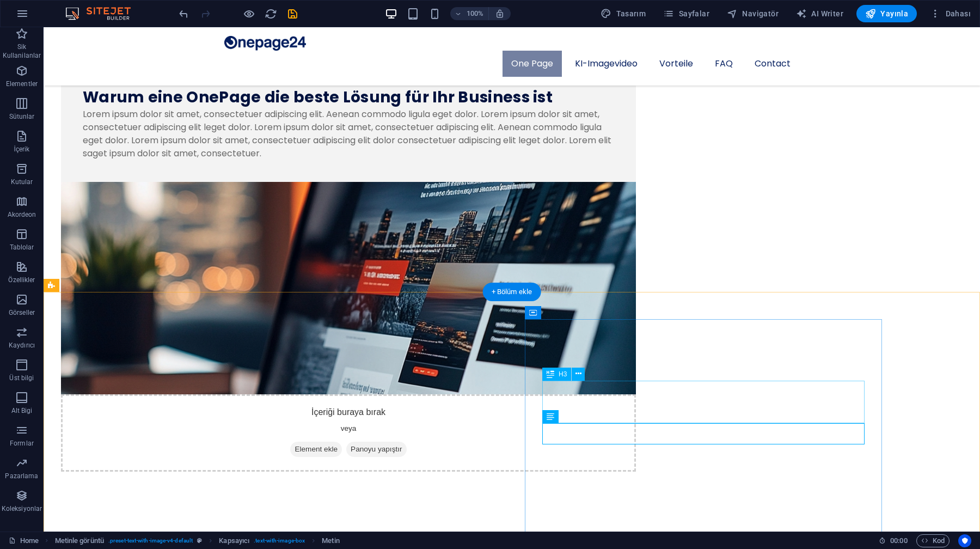
scroll to position [663, 0]
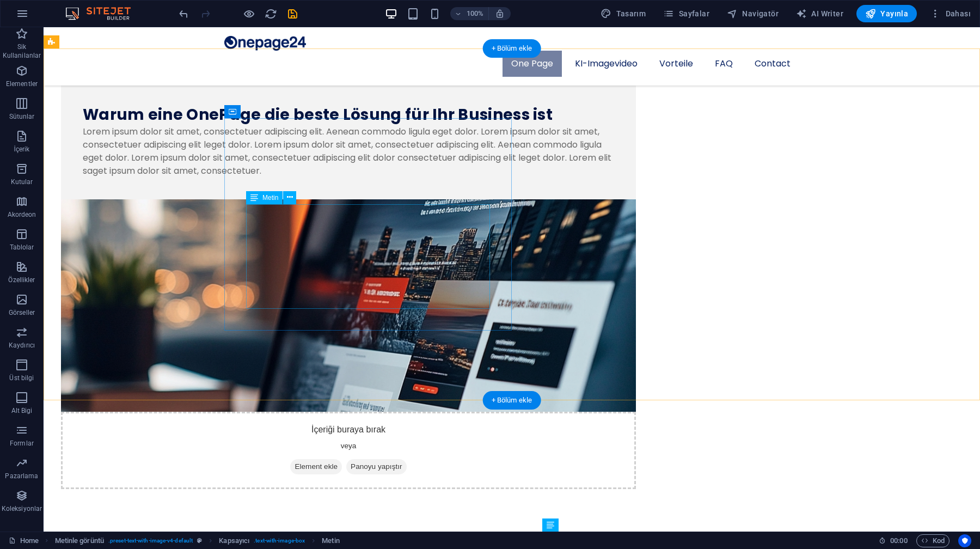
click at [443, 178] on div "Lorem ipsum dolor sit amet, consectetuer adipiscing elit. Aenean commodo ligula…" at bounding box center [349, 151] width 532 height 52
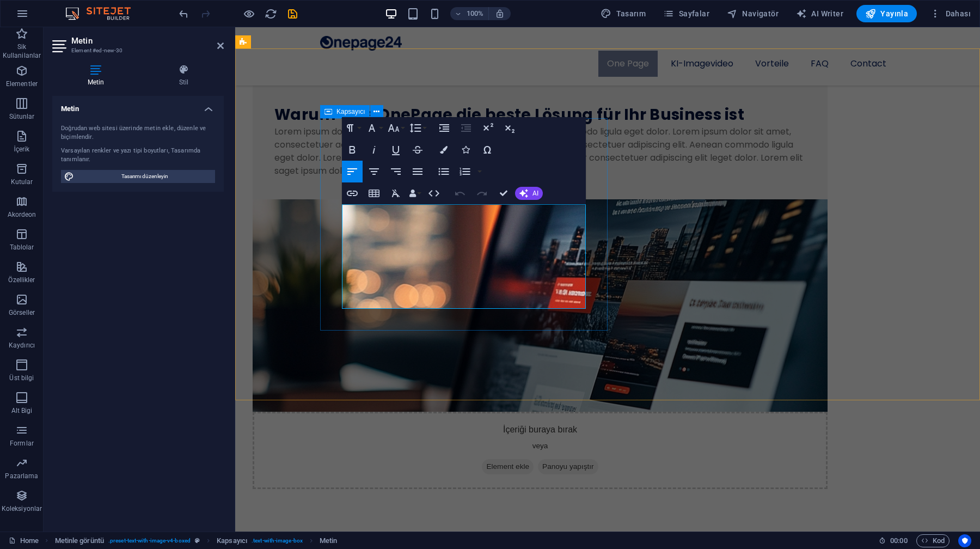
click at [322, 199] on div "Warum eine OnePage die beste Lösung für Ihr Business ist Lorem ipsum dolor sit …" at bounding box center [540, 140] width 575 height 117
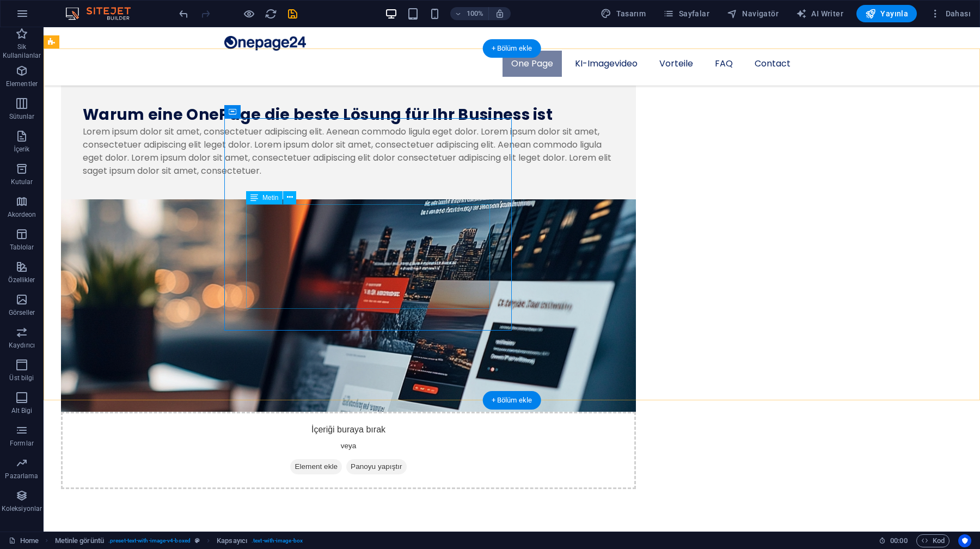
click at [324, 178] on div "Lorem ipsum dolor sit amet, consectetuer adipiscing elit. Aenean commodo ligula…" at bounding box center [349, 151] width 532 height 52
click at [265, 127] on div "Warum eine OnePage die beste Lösung für Ihr Business ist Lorem ipsum dolor sit …" at bounding box center [348, 140] width 575 height 117
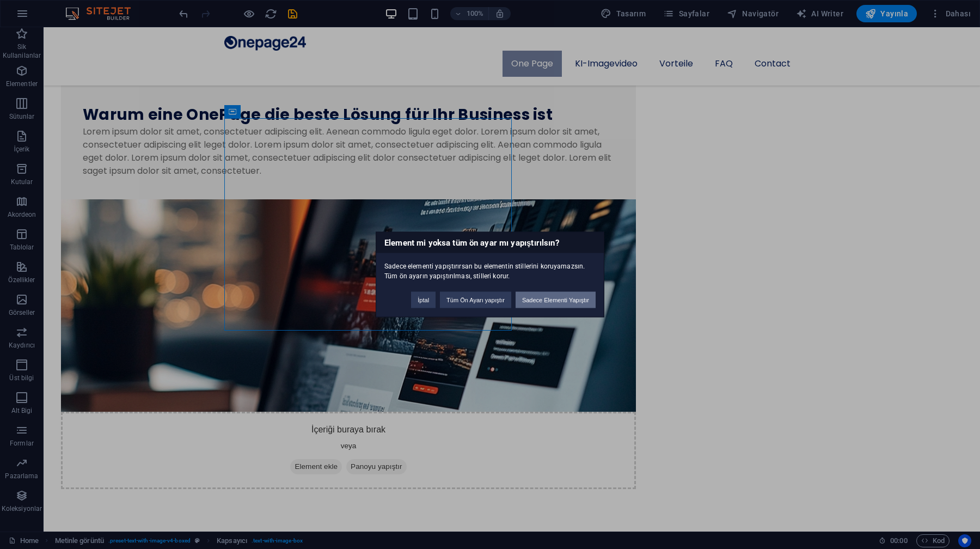
click at [535, 302] on button "Sadece Elementi Yapıştır" at bounding box center [556, 300] width 80 height 16
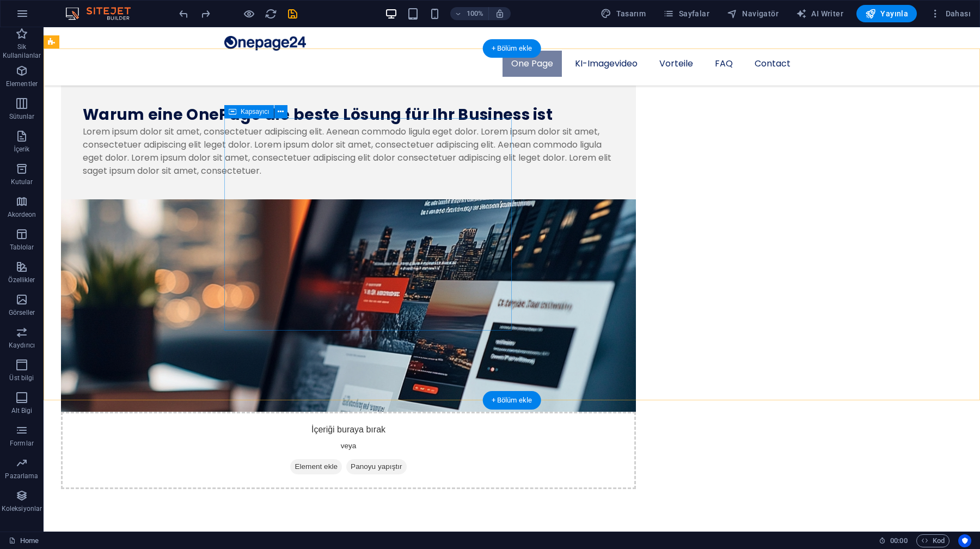
click at [385, 199] on div "Warum eine OnePage die beste Lösung für Ihr Business ist Lorem ipsum dolor sit …" at bounding box center [348, 140] width 575 height 117
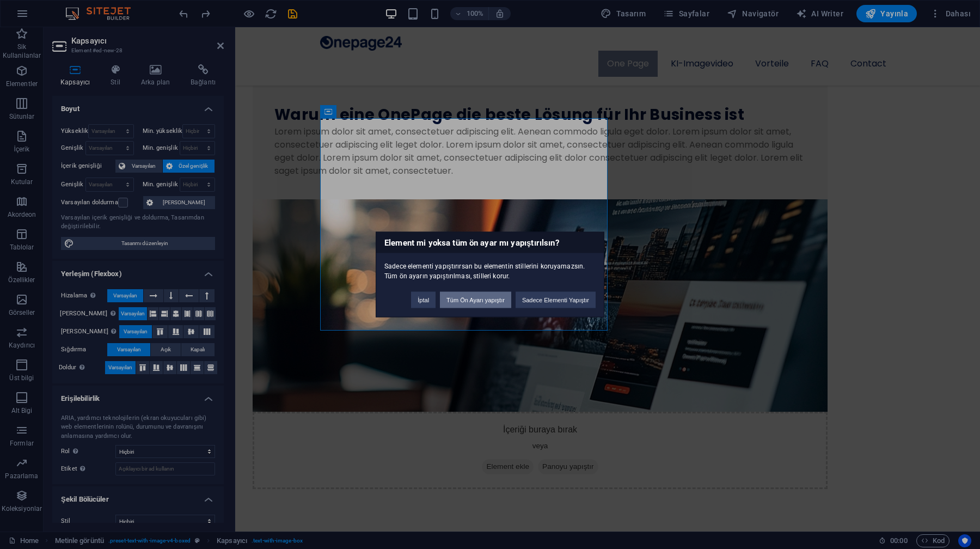
click at [498, 303] on button "Tüm Ön Ayarı yapıştır" at bounding box center [475, 300] width 71 height 16
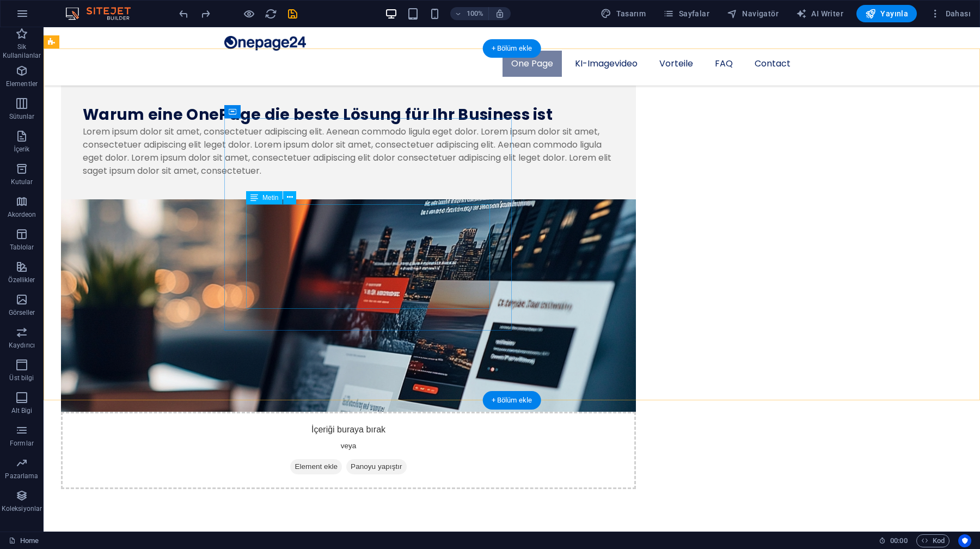
click at [429, 178] on div "Lorem ipsum dolor sit amet, consectetuer adipiscing elit. Aenean commodo ligula…" at bounding box center [349, 151] width 532 height 52
click at [508, 199] on div "Warum eine OnePage die beste Lösung für Ihr Business ist Lorem ipsum dolor sit …" at bounding box center [348, 140] width 575 height 117
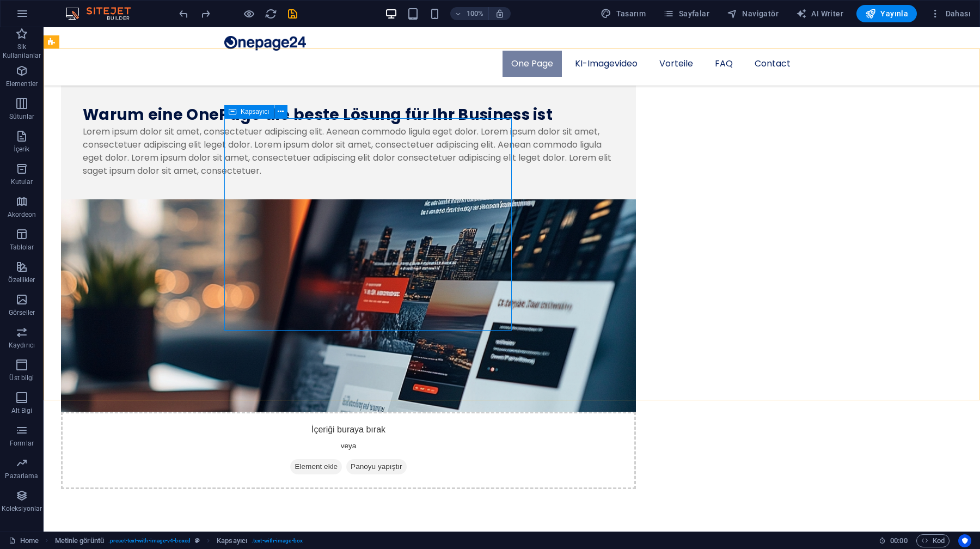
click at [234, 109] on icon at bounding box center [233, 111] width 8 height 13
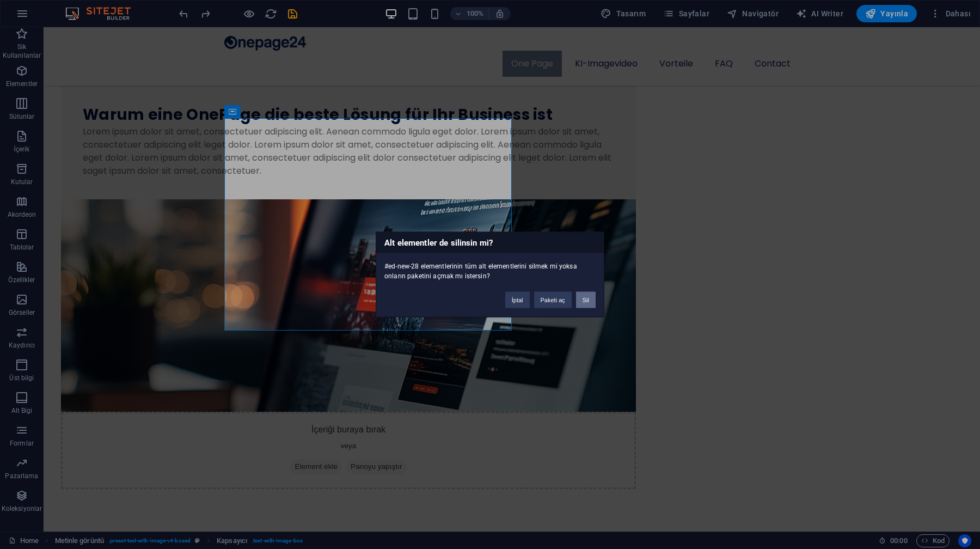
click at [584, 301] on button "Sil" at bounding box center [586, 300] width 20 height 16
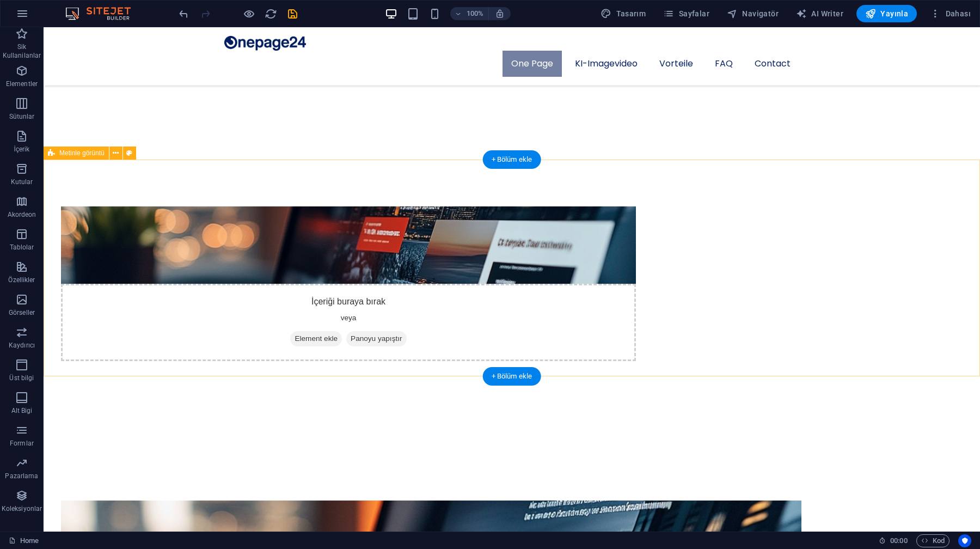
scroll to position [517, 0]
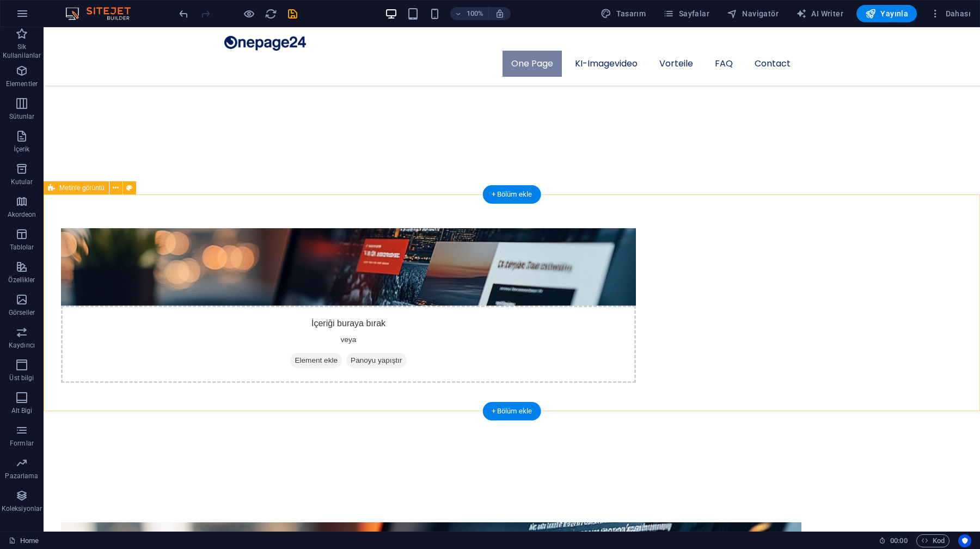
click at [413, 222] on div "İçeriği buraya bırak veya Element ekle Panoyu yapıştır" at bounding box center [512, 306] width 937 height 294
click at [117, 191] on icon at bounding box center [116, 187] width 6 height 11
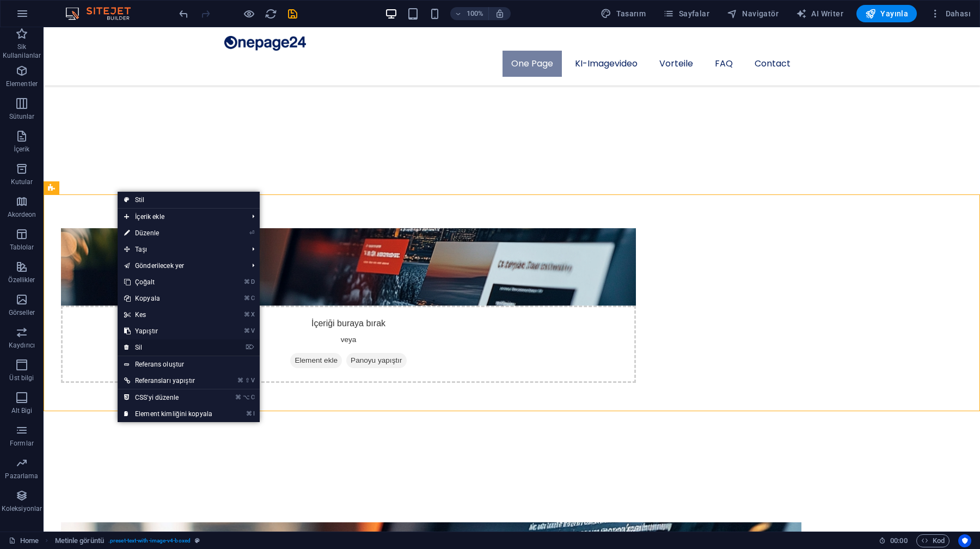
click at [179, 345] on link "⌦ Sil" at bounding box center [168, 347] width 101 height 16
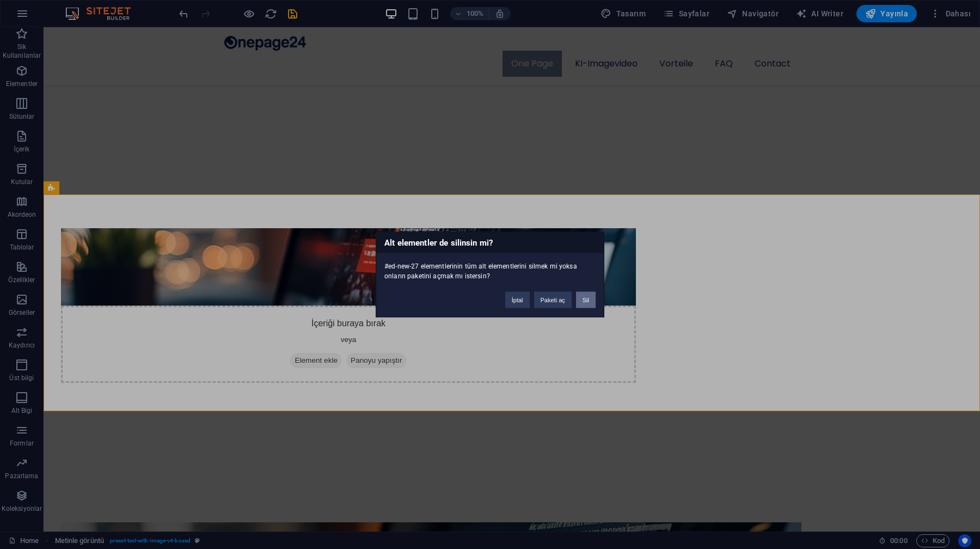
click at [584, 302] on button "Sil" at bounding box center [586, 300] width 20 height 16
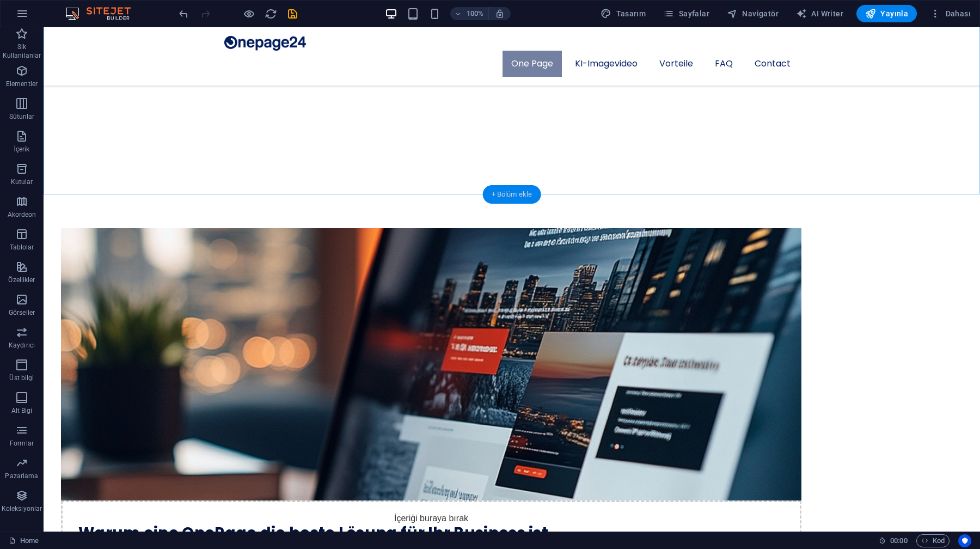
click at [508, 195] on div "+ Bölüm ekle" at bounding box center [512, 194] width 58 height 19
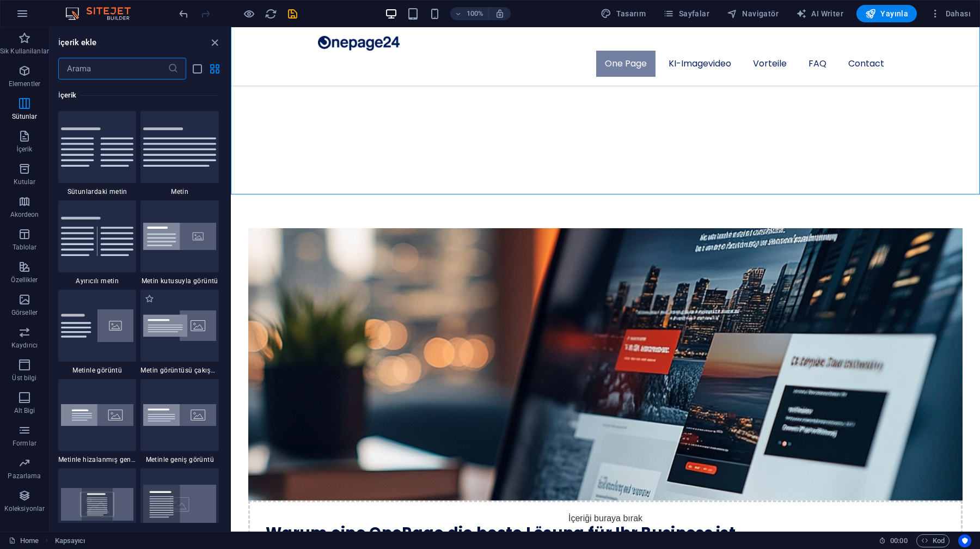
scroll to position [1916, 0]
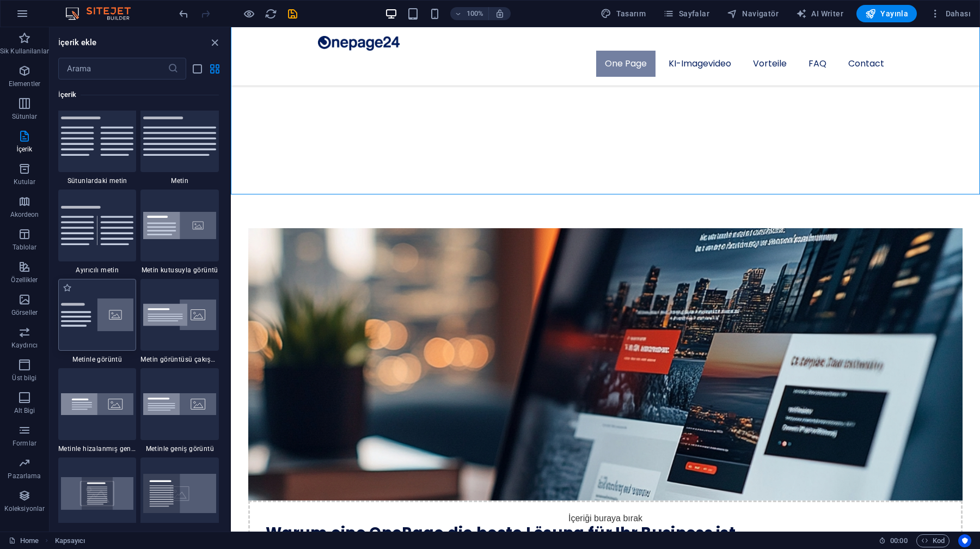
click at [99, 327] on img at bounding box center [97, 314] width 73 height 33
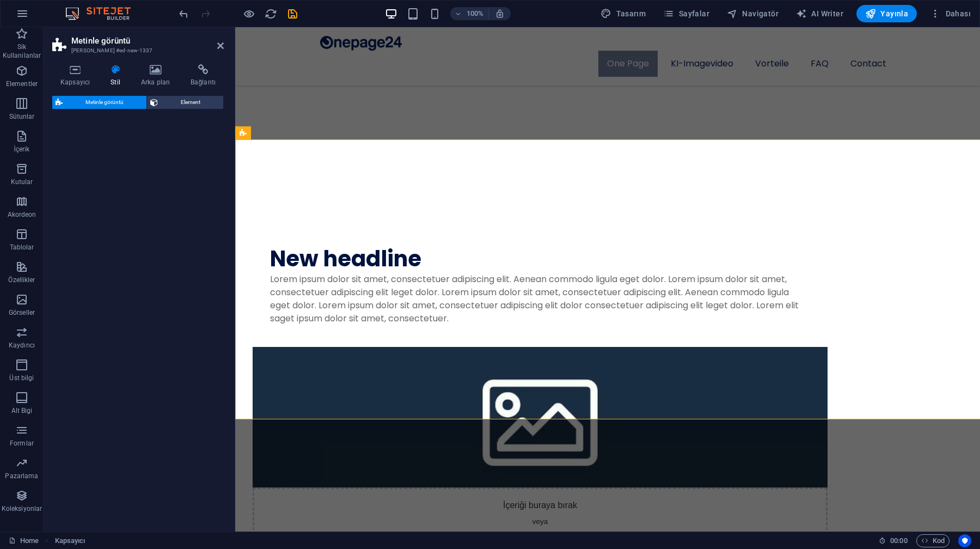
scroll to position [572, 0]
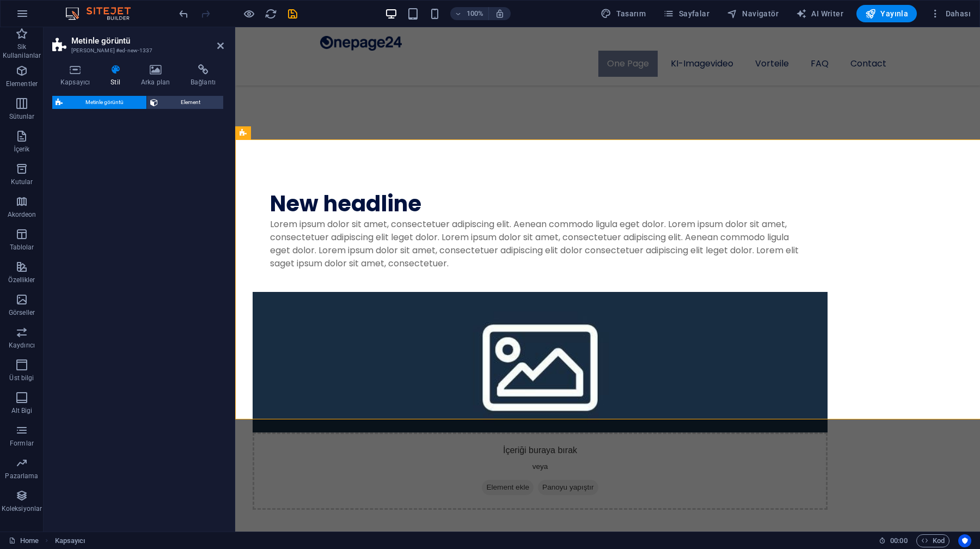
select select "rem"
select select "px"
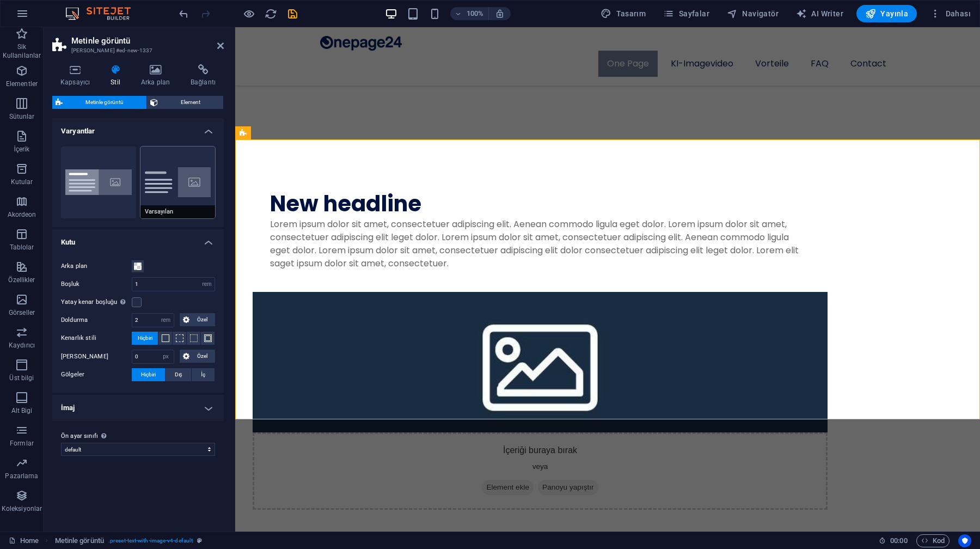
click at [157, 182] on button "Varsayılan" at bounding box center [178, 183] width 75 height 72
type input "2"
type input "0"
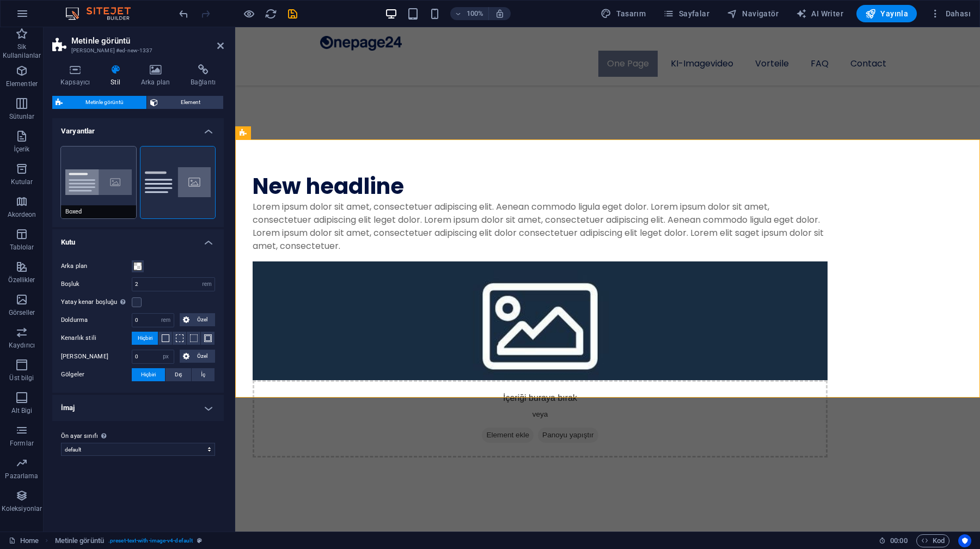
click at [114, 187] on button "Boxed" at bounding box center [98, 183] width 75 height 72
type input "0"
type input "2.5"
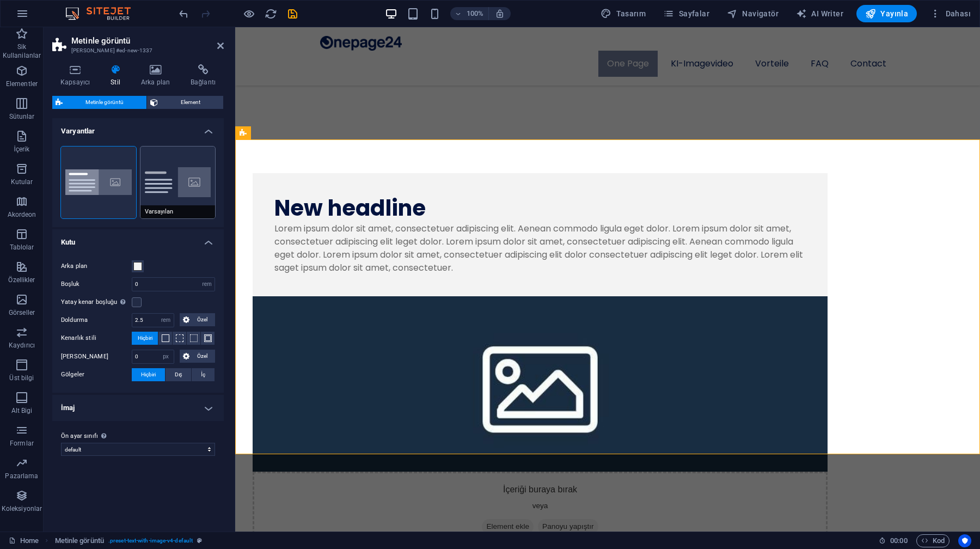
click at [181, 179] on button "Varsayılan" at bounding box center [178, 183] width 75 height 72
type input "2"
type input "0"
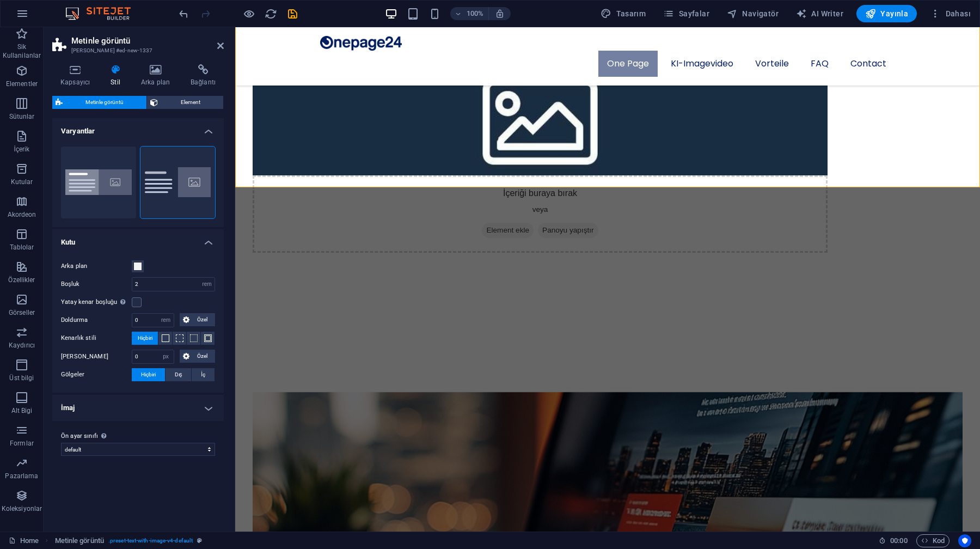
scroll to position [783, 0]
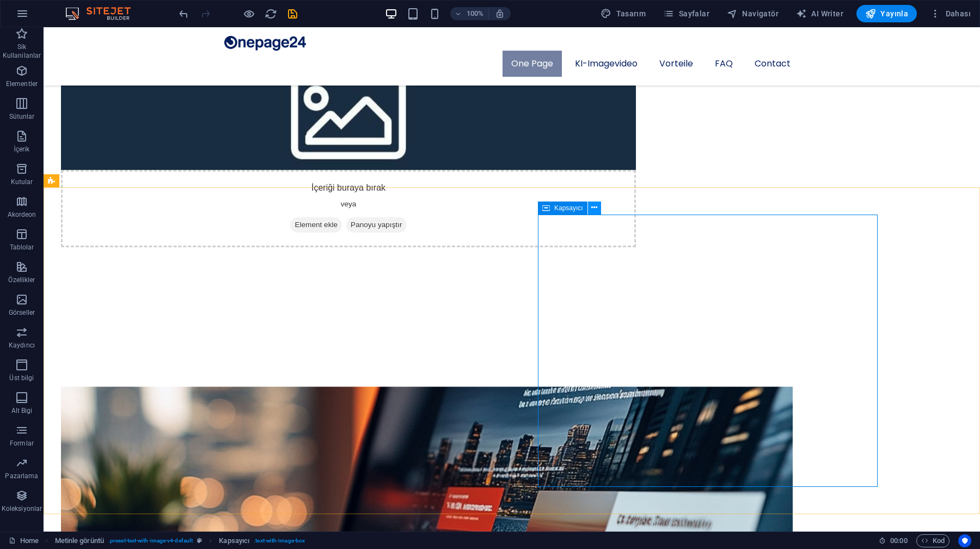
click at [595, 212] on icon at bounding box center [595, 207] width 6 height 11
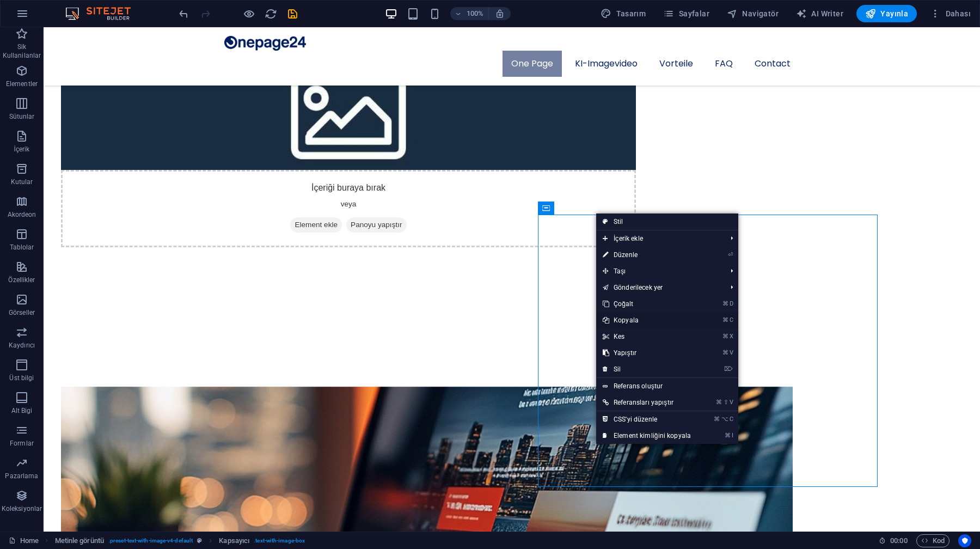
click at [625, 321] on link "⌘ C Kopyala" at bounding box center [646, 320] width 101 height 16
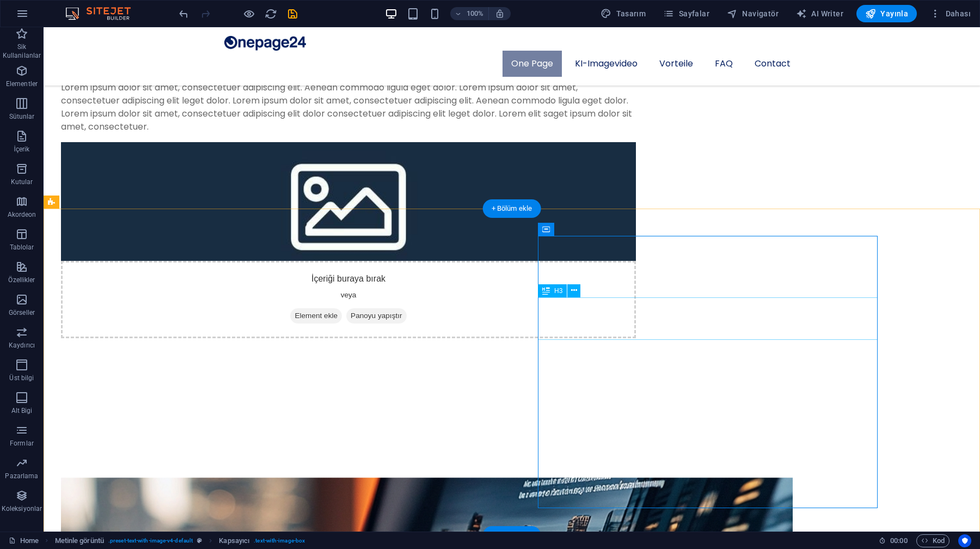
scroll to position [639, 0]
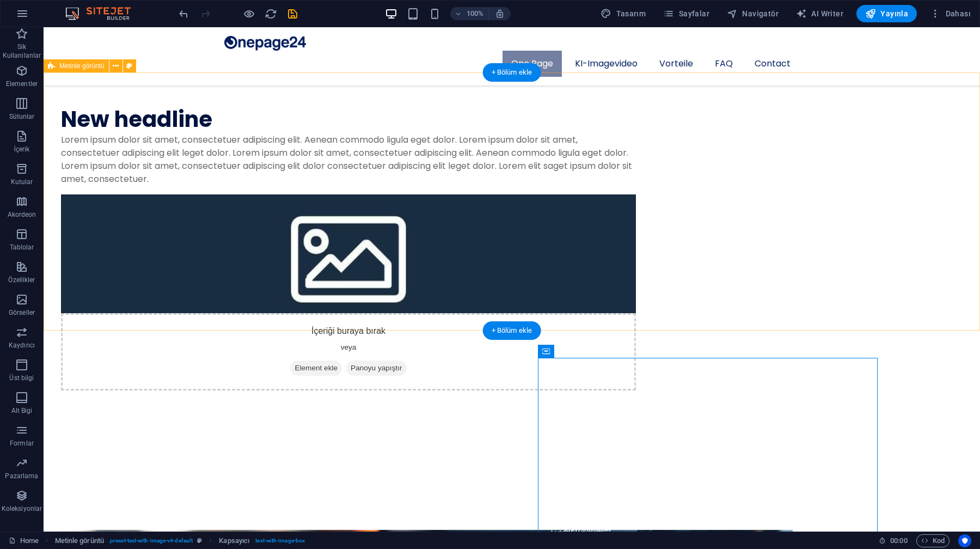
click at [459, 112] on div "New headline Lorem ipsum dolor sit amet, consectetuer adipiscing elit. Aenean c…" at bounding box center [512, 248] width 937 height 424
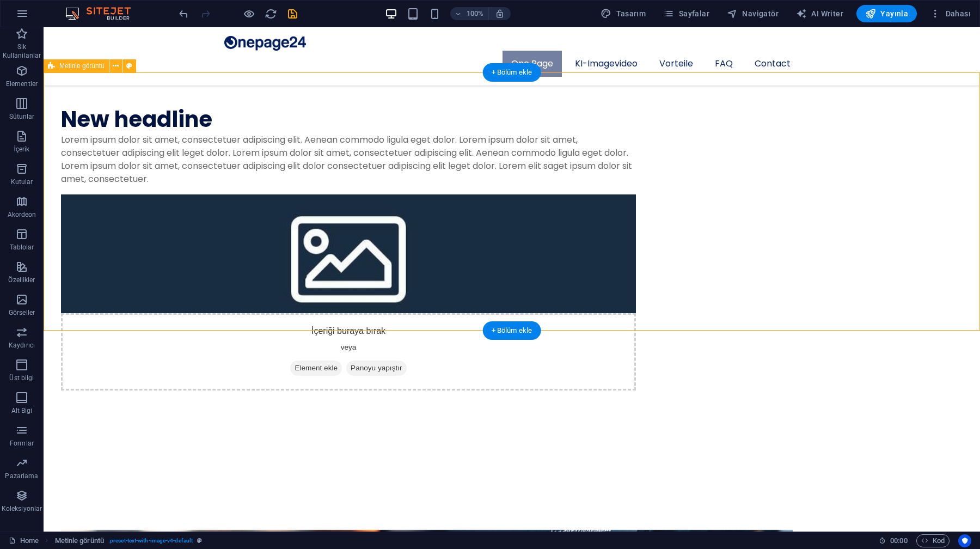
click at [459, 112] on div "New headline Lorem ipsum dolor sit amet, consectetuer adipiscing elit. Aenean c…" at bounding box center [512, 248] width 937 height 424
select select "rem"
select select "px"
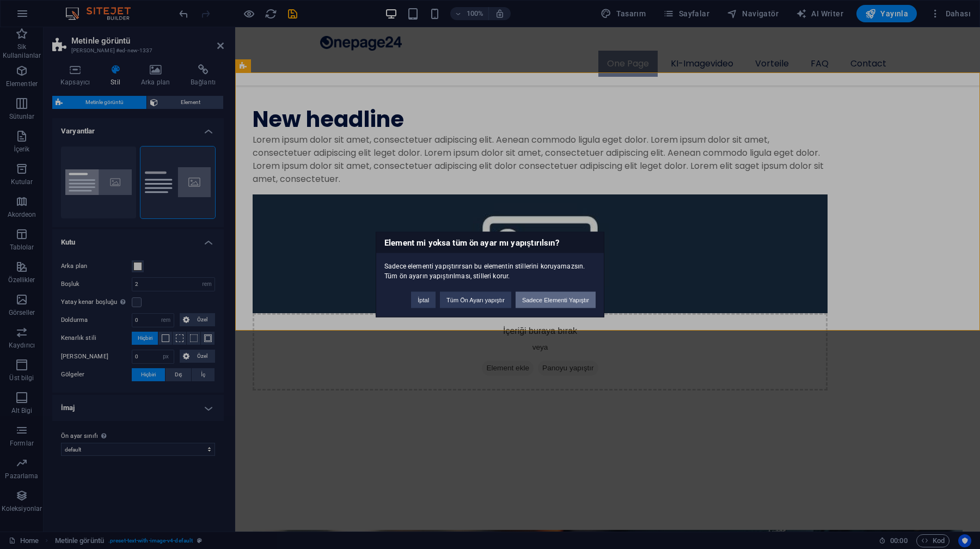
click at [550, 297] on button "Sadece Elementi Yapıştır" at bounding box center [556, 300] width 80 height 16
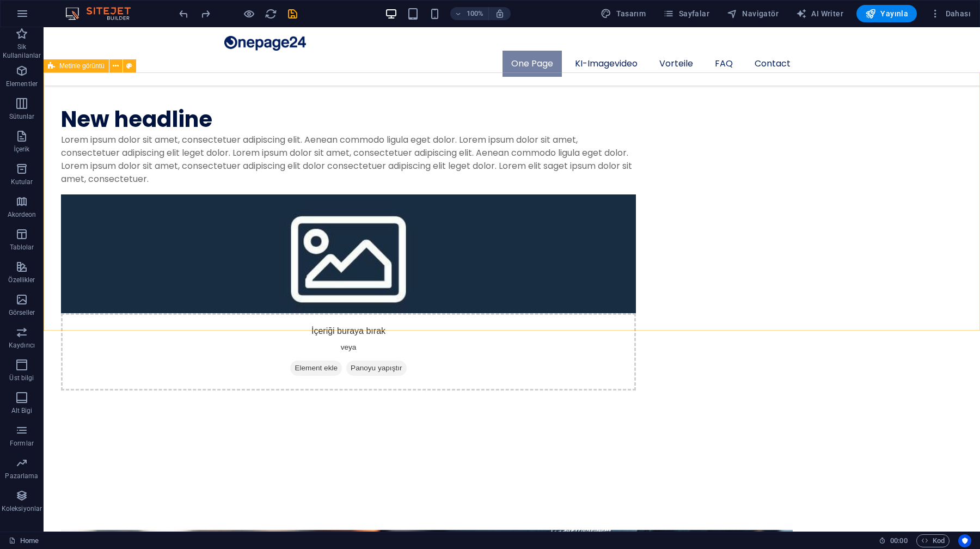
click at [478, 264] on div "New headline Lorem ipsum dolor sit amet, consectetuer adipiscing elit. Aenean c…" at bounding box center [512, 248] width 937 height 424
select select "rem"
select select "px"
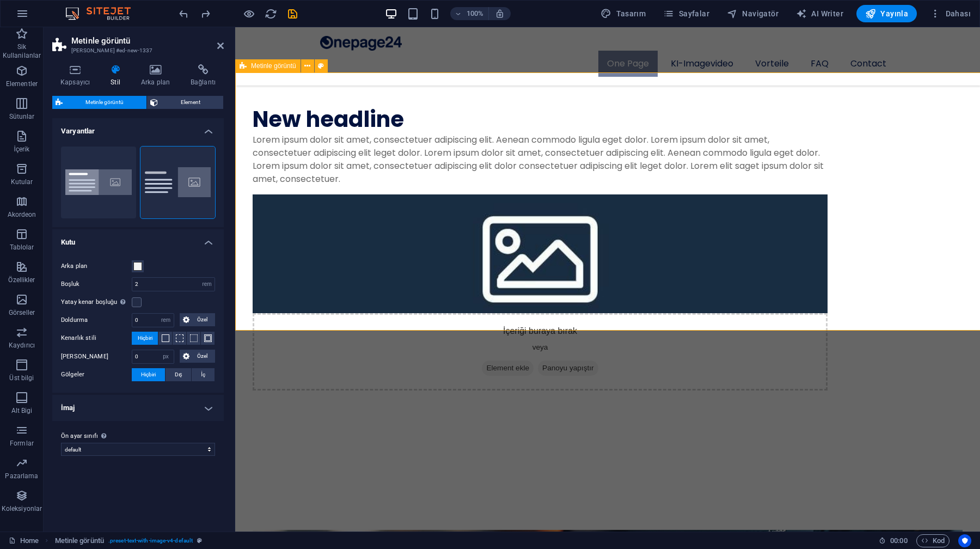
click at [478, 264] on div "New headline Lorem ipsum dolor sit amet, consectetuer adipiscing elit. Aenean c…" at bounding box center [607, 248] width 745 height 424
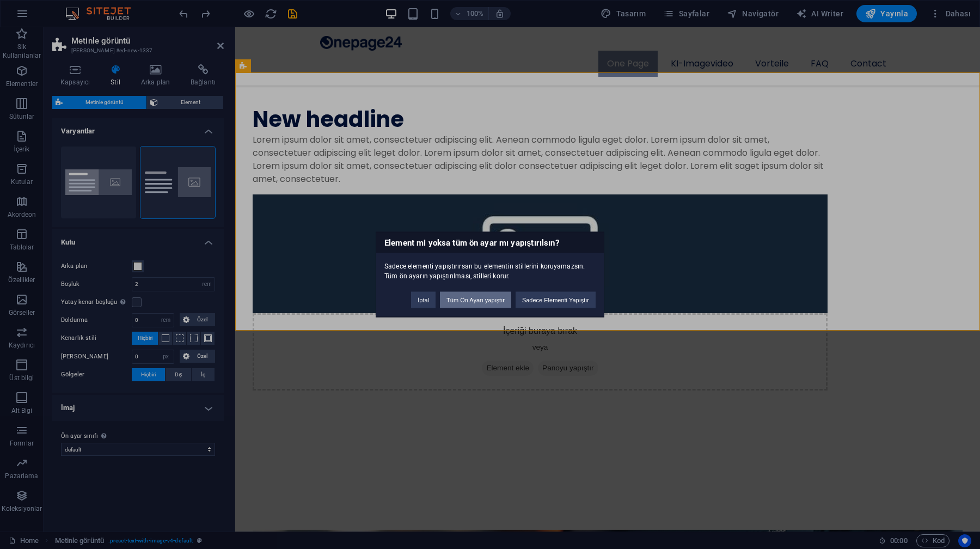
click at [468, 300] on button "Tüm Ön Ayarı yapıştır" at bounding box center [475, 300] width 71 height 16
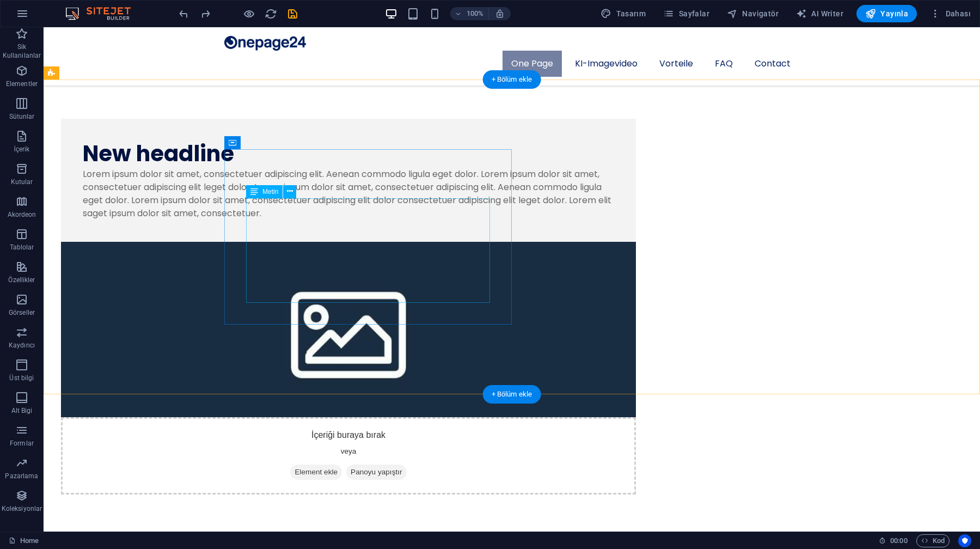
scroll to position [622, 0]
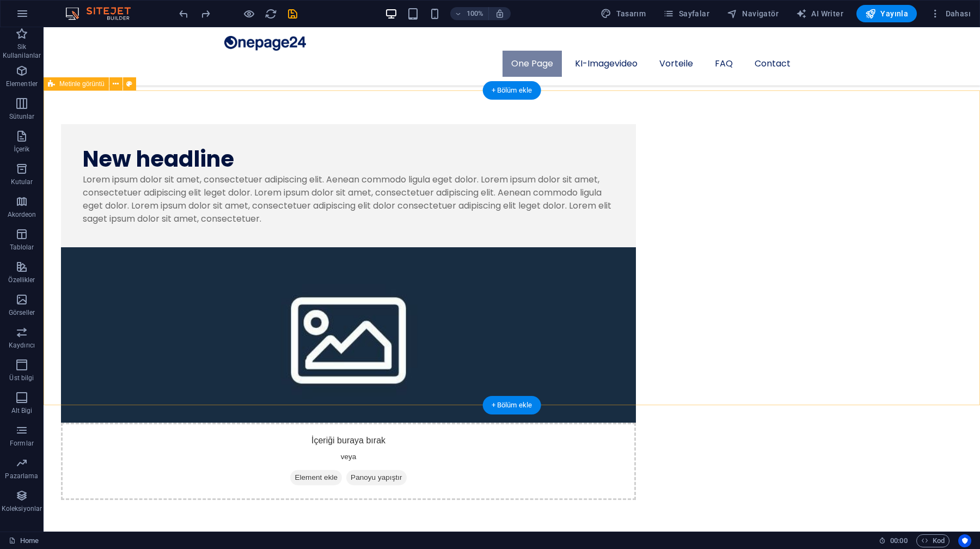
click at [157, 192] on div "New headline Lorem ipsum dolor sit amet, consectetuer adipiscing elit. Aenean c…" at bounding box center [512, 311] width 937 height 515
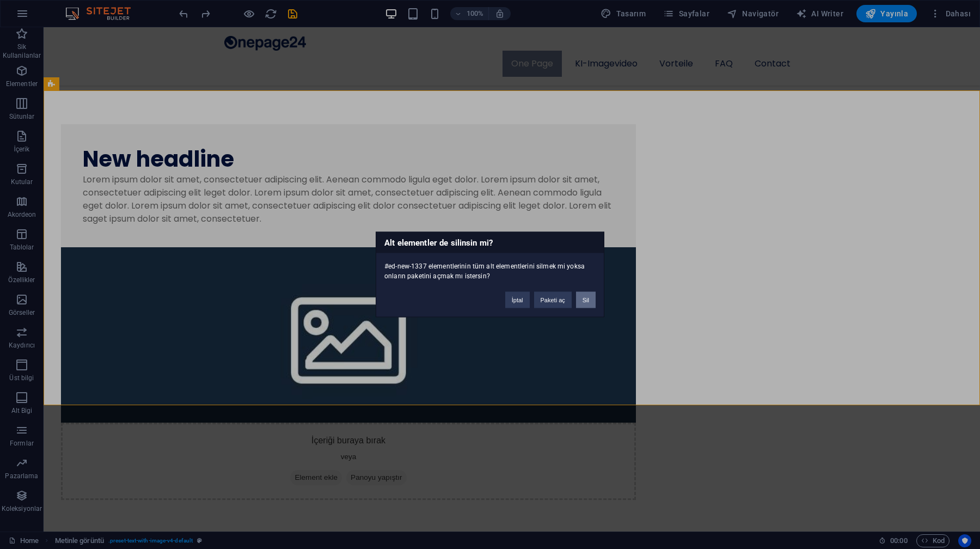
click at [586, 297] on button "Sil" at bounding box center [586, 300] width 20 height 16
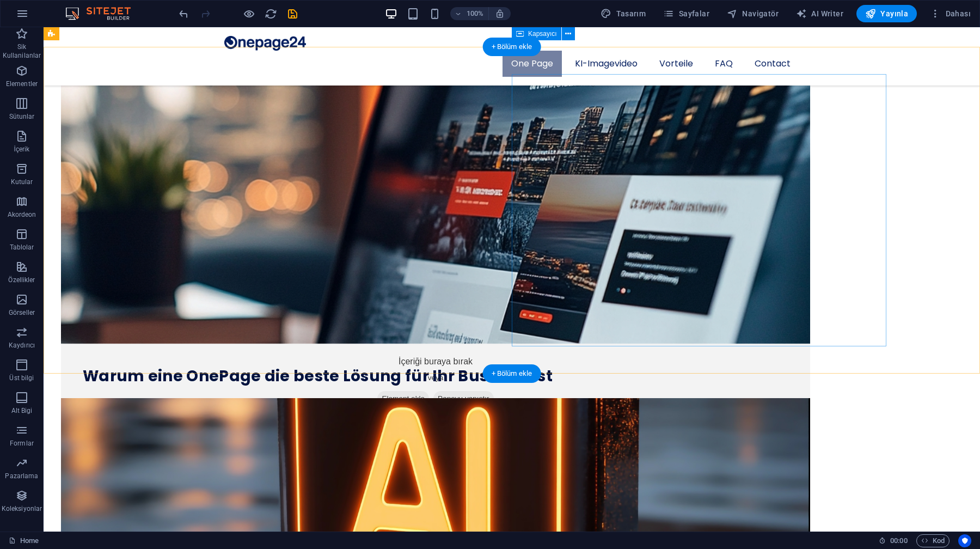
scroll to position [525, 0]
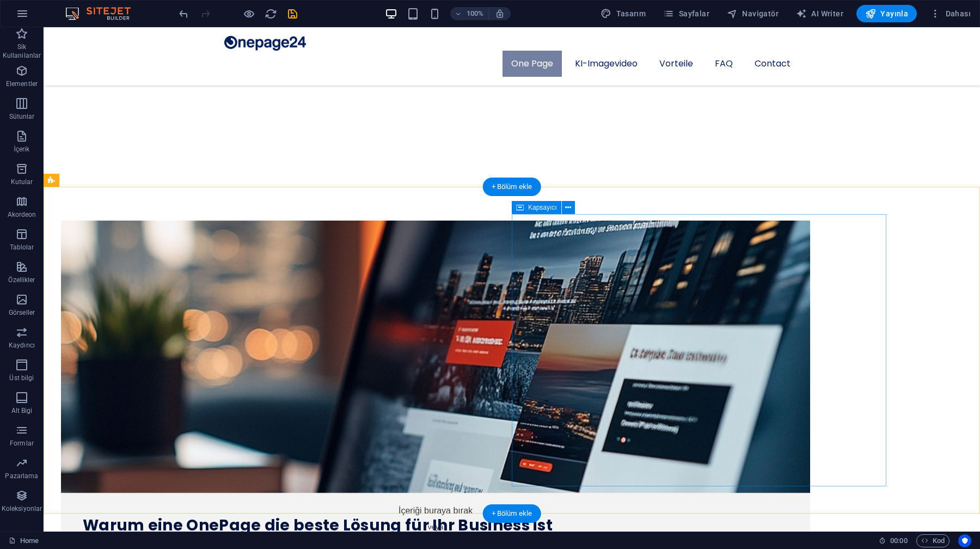
click at [457, 493] on div "İçeriği buraya bırak veya Element ekle Panoyu yapıştır" at bounding box center [436, 531] width 750 height 77
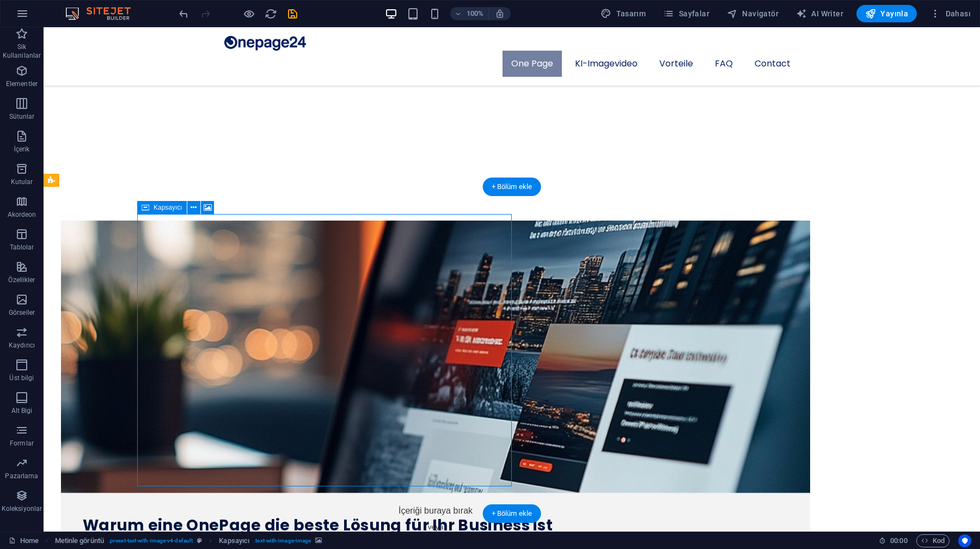
click at [457, 493] on div "İçeriği buraya bırak veya Element ekle Panoyu yapıştır" at bounding box center [436, 531] width 750 height 77
select select "px"
select select "%"
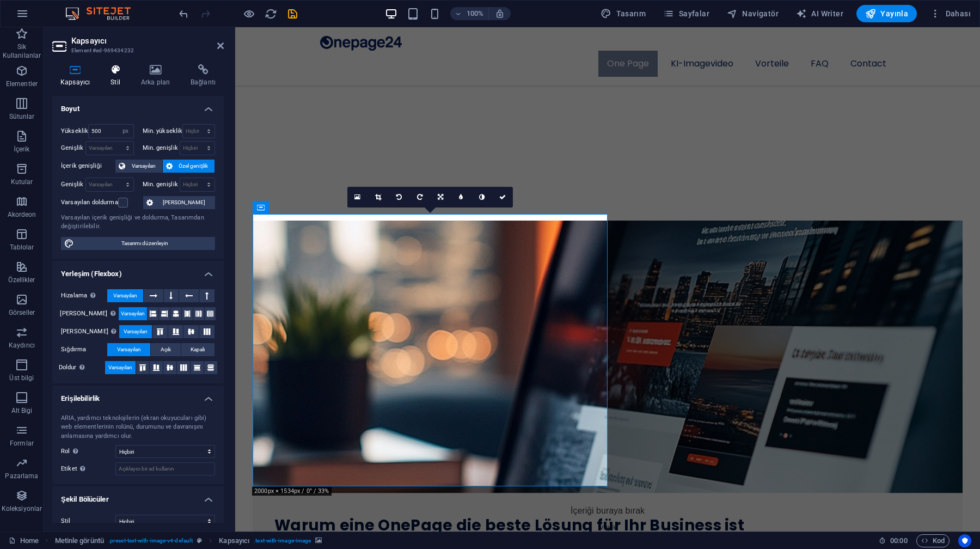
click at [113, 71] on icon at bounding box center [115, 69] width 26 height 11
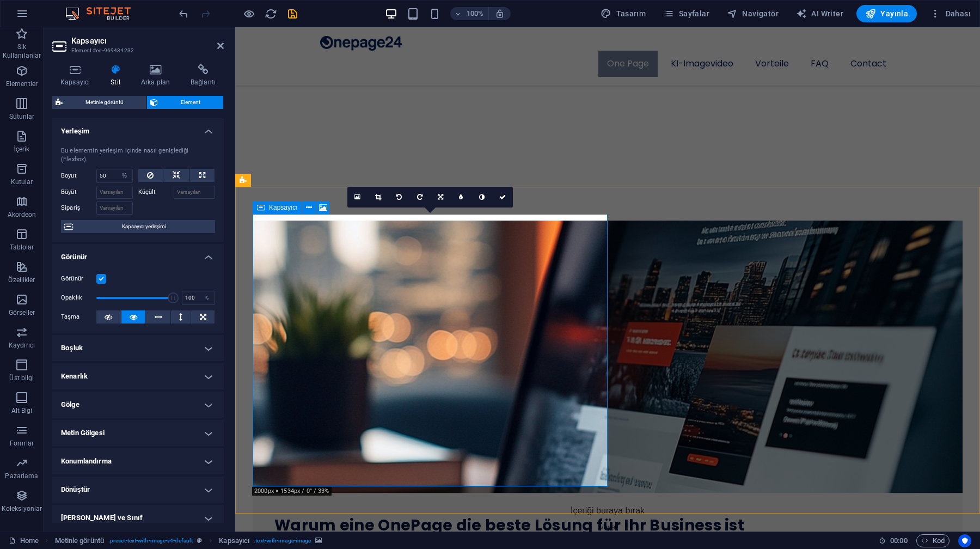
click at [257, 211] on icon at bounding box center [261, 207] width 8 height 13
click at [249, 182] on div "Metinle görüntü" at bounding box center [267, 180] width 65 height 13
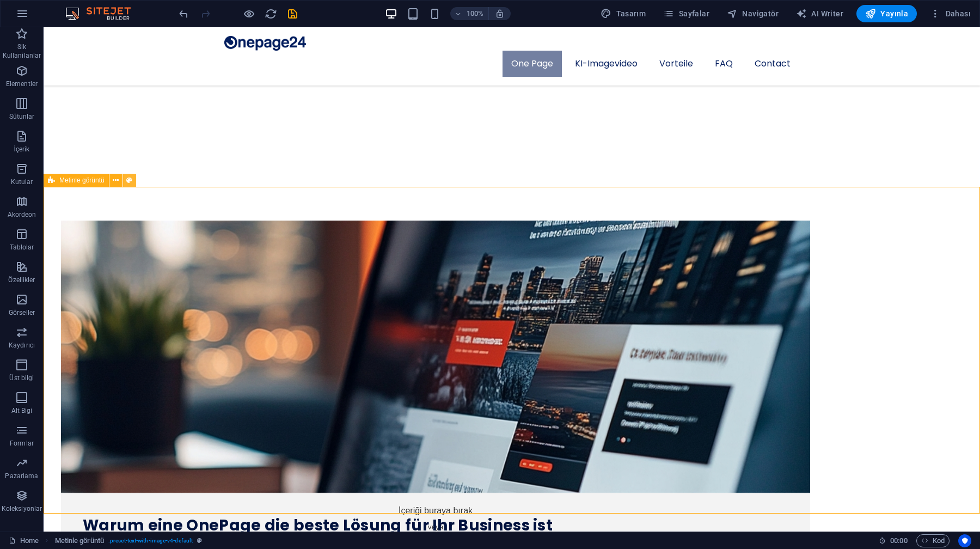
click at [131, 179] on icon at bounding box center [129, 180] width 6 height 11
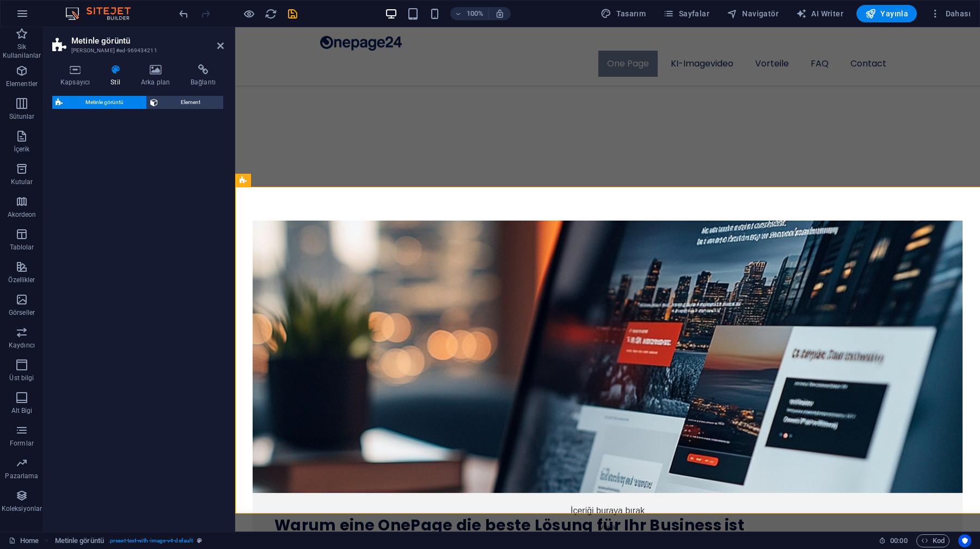
select select "rem"
select select "px"
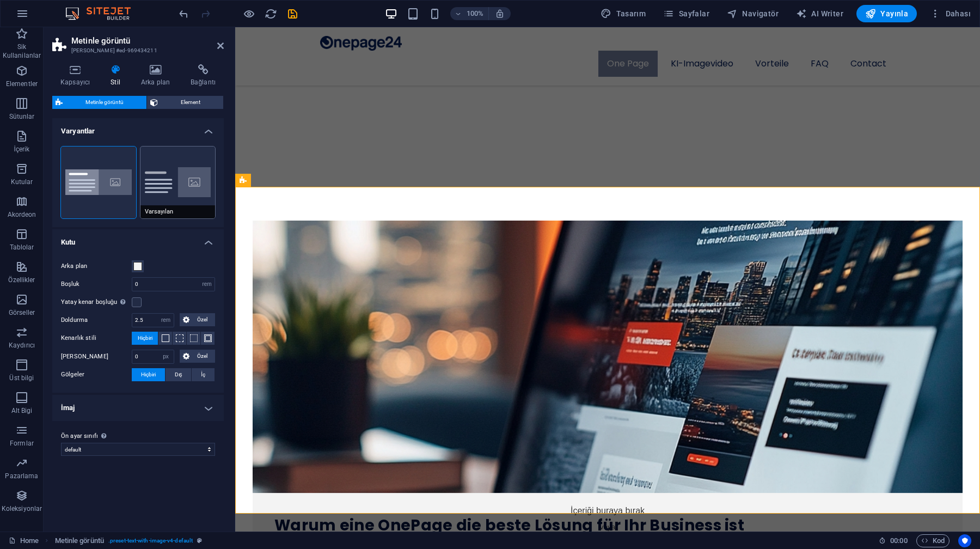
click at [167, 170] on button "Varsayılan" at bounding box center [178, 183] width 75 height 72
type input "2"
type input "0"
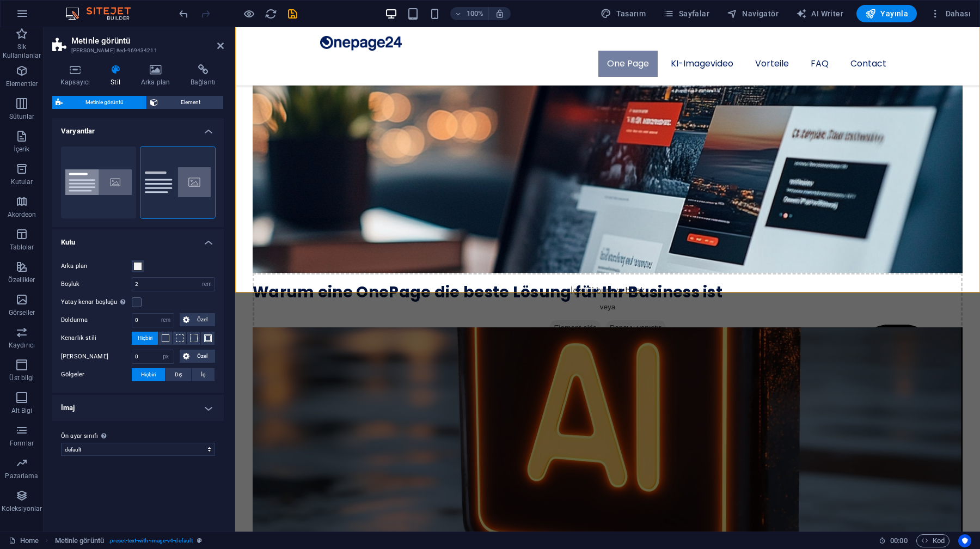
scroll to position [746, 0]
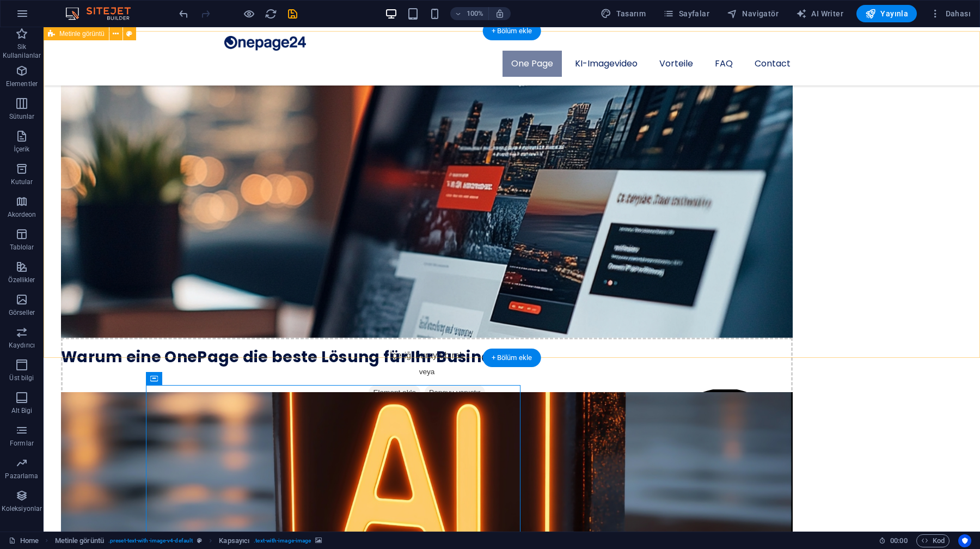
scroll to position [679, 0]
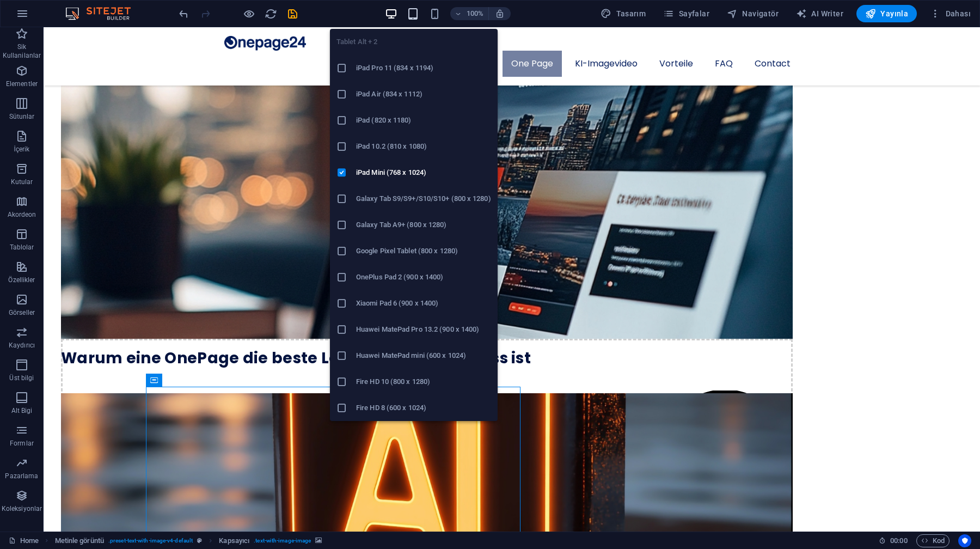
click at [419, 13] on icon "button" at bounding box center [413, 14] width 13 height 13
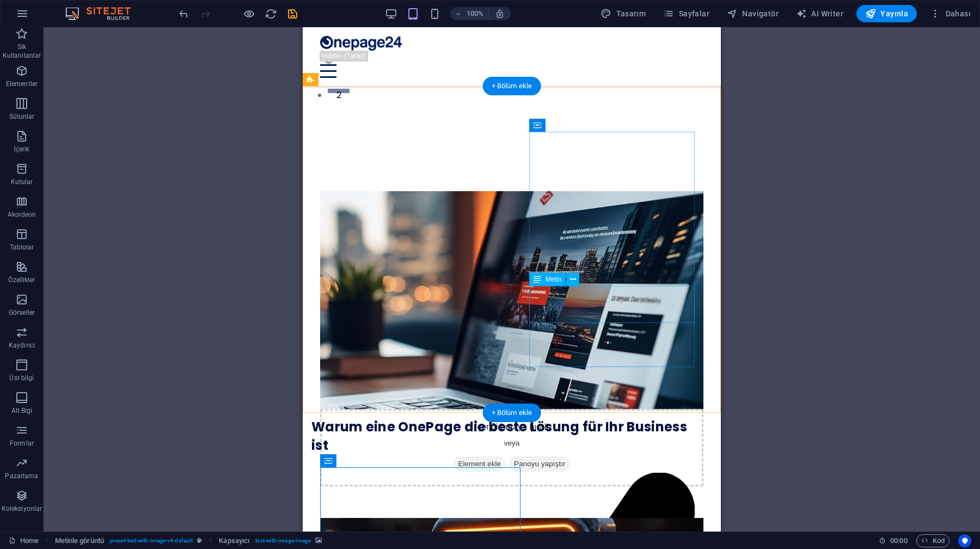
scroll to position [440, 0]
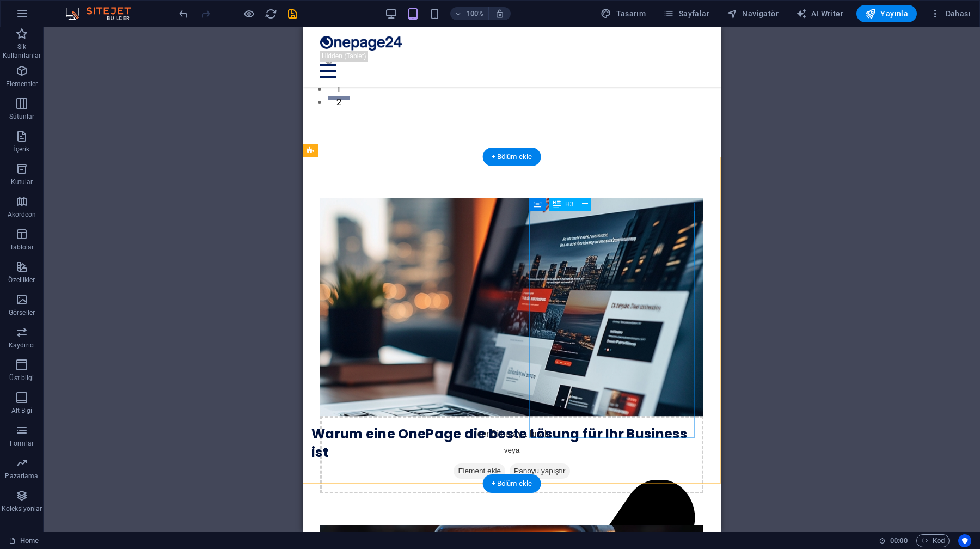
click at [562, 425] on div "Warum eine OnePage die beste Lösung für Ihr Business ist" at bounding box center [503, 443] width 383 height 36
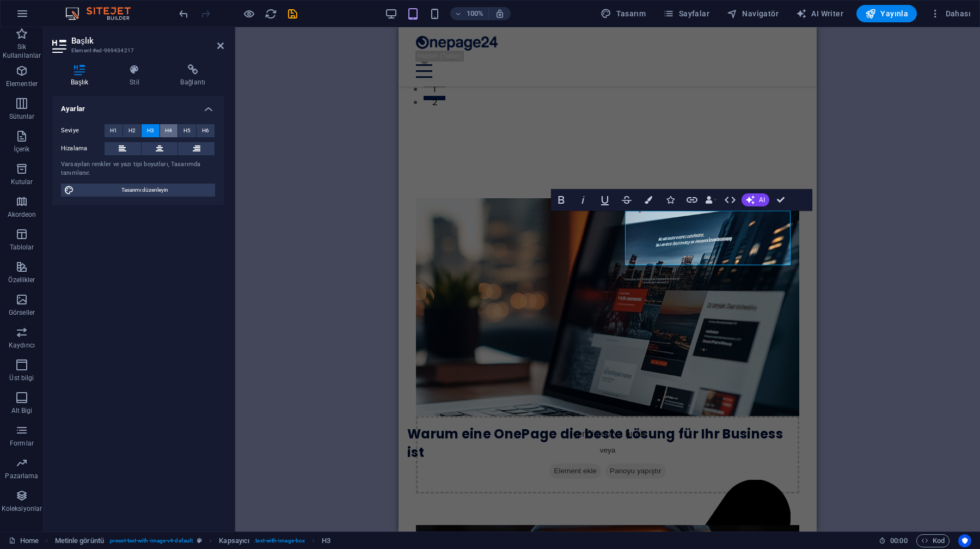
click at [173, 131] on button "H4" at bounding box center [169, 130] width 18 height 13
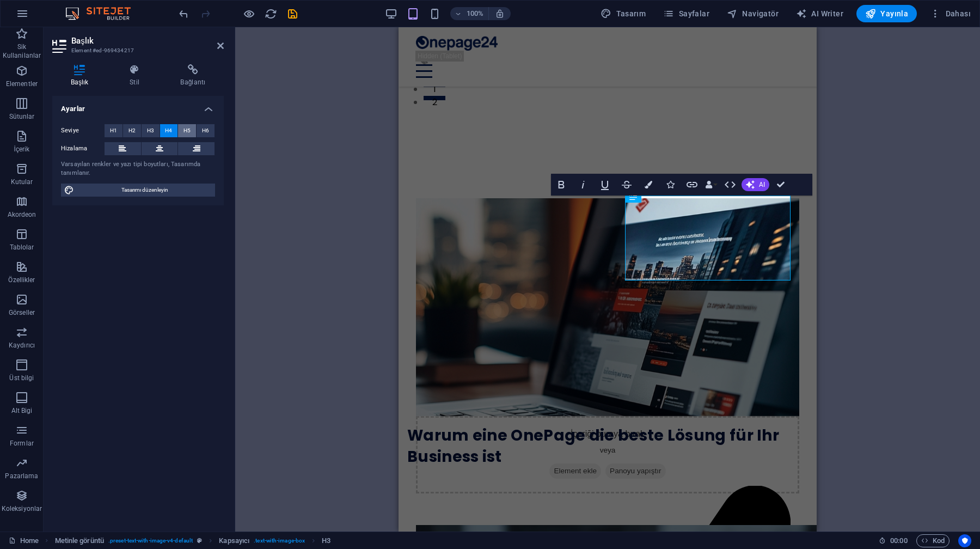
click at [185, 129] on span "H5" at bounding box center [187, 130] width 7 height 13
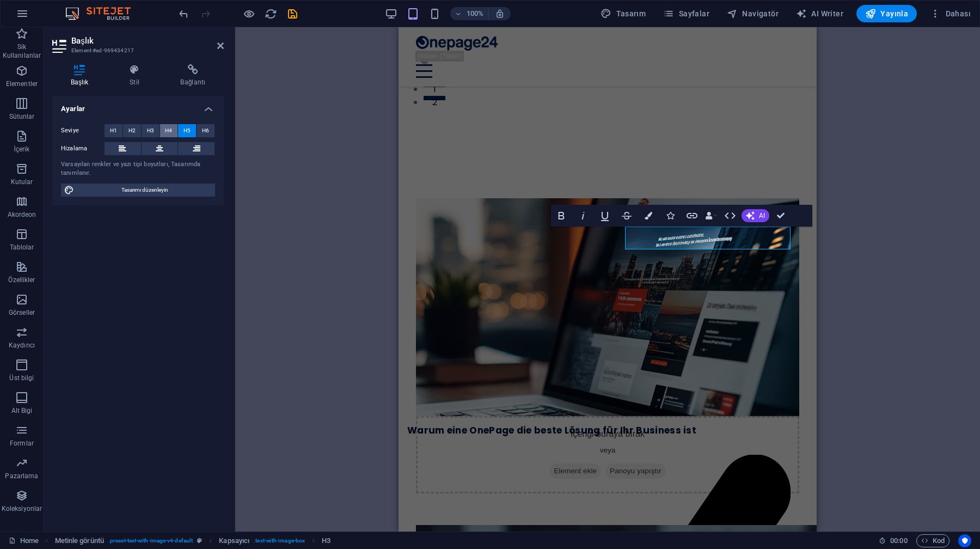
click at [166, 130] on span "H4" at bounding box center [168, 130] width 7 height 13
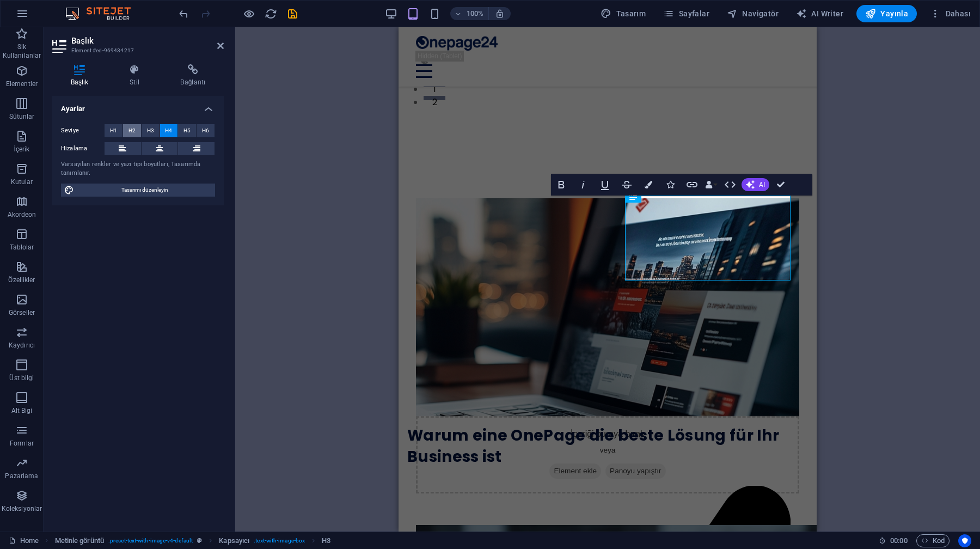
click at [135, 127] on span "H2" at bounding box center [132, 130] width 7 height 13
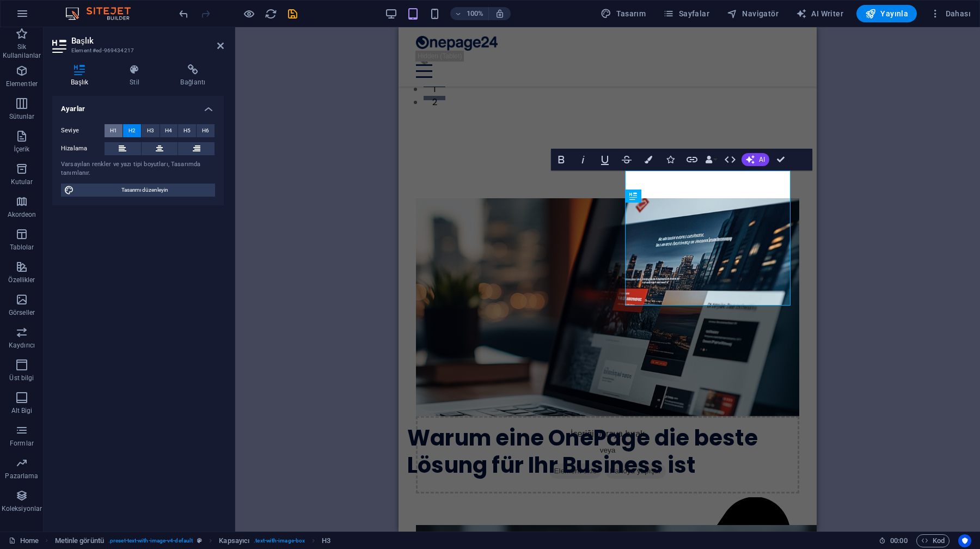
click at [116, 127] on span "H1" at bounding box center [113, 130] width 7 height 13
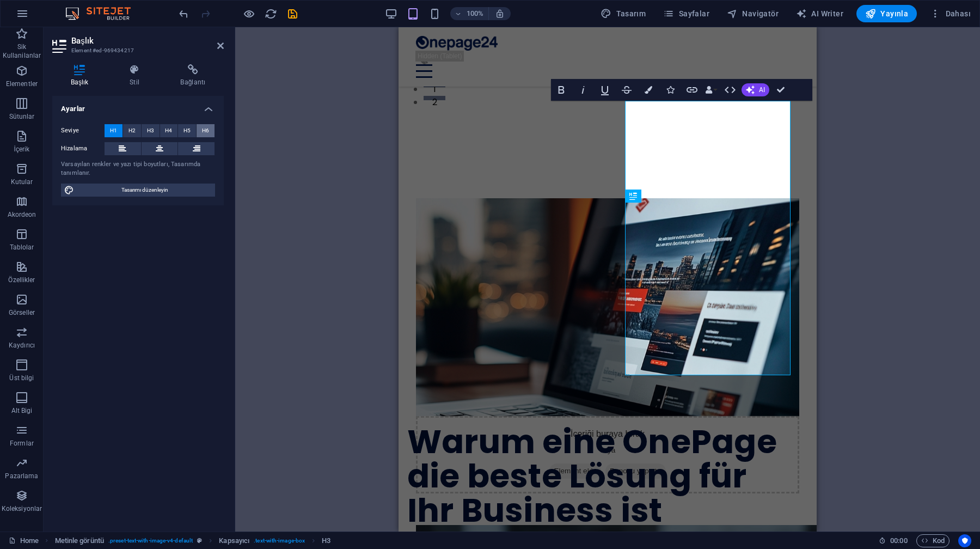
click at [208, 131] on span "H6" at bounding box center [205, 130] width 7 height 13
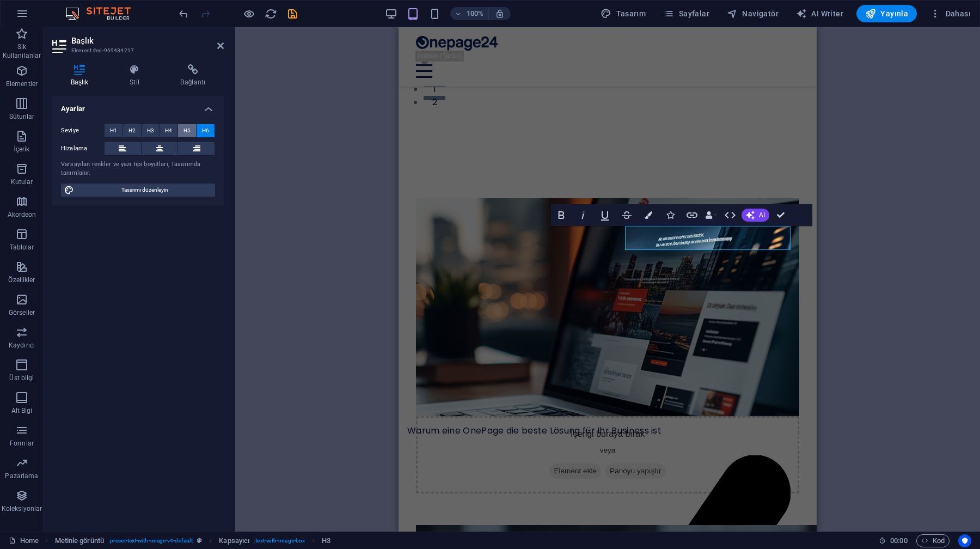
click at [186, 131] on span "H5" at bounding box center [187, 130] width 7 height 13
click at [172, 131] on span "H4" at bounding box center [168, 130] width 7 height 13
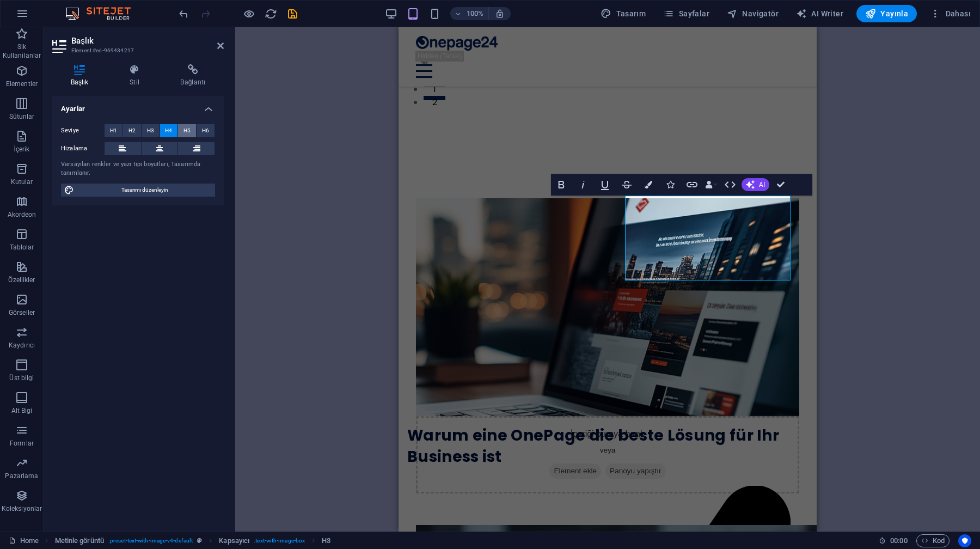
click at [190, 131] on span "H5" at bounding box center [187, 130] width 7 height 13
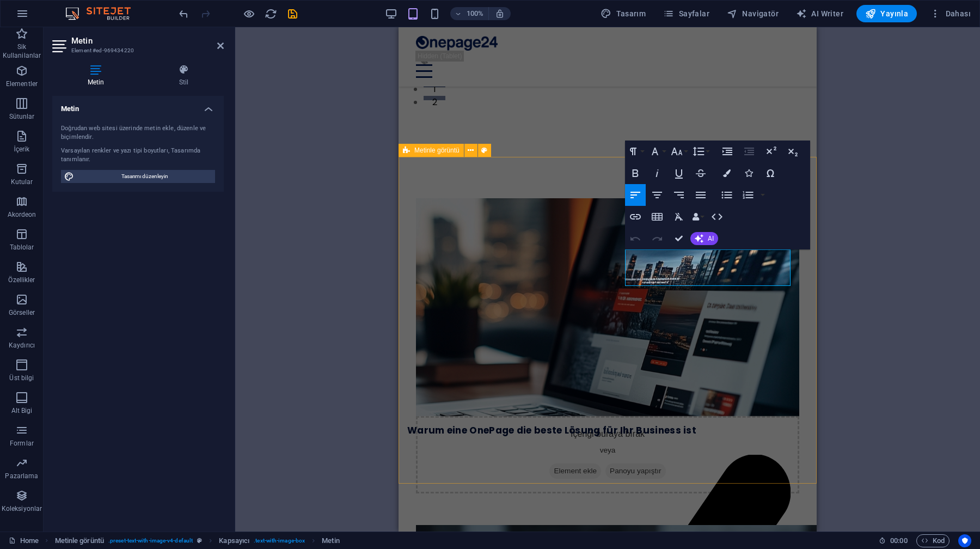
drag, startPoint x: 641, startPoint y: 260, endPoint x: 794, endPoint y: 295, distance: 156.3
click at [794, 295] on div "İçeriği buraya bırak veya Element ekle Panoyu yapıştır Warum eine OnePage die b…" at bounding box center [608, 296] width 418 height 327
click at [839, 305] on div "H5 Metinle görüntü Kapsayıcı Kapsayıcı Metin Video Yer Tutucu Kapsayıcı Metin M…" at bounding box center [607, 279] width 745 height 504
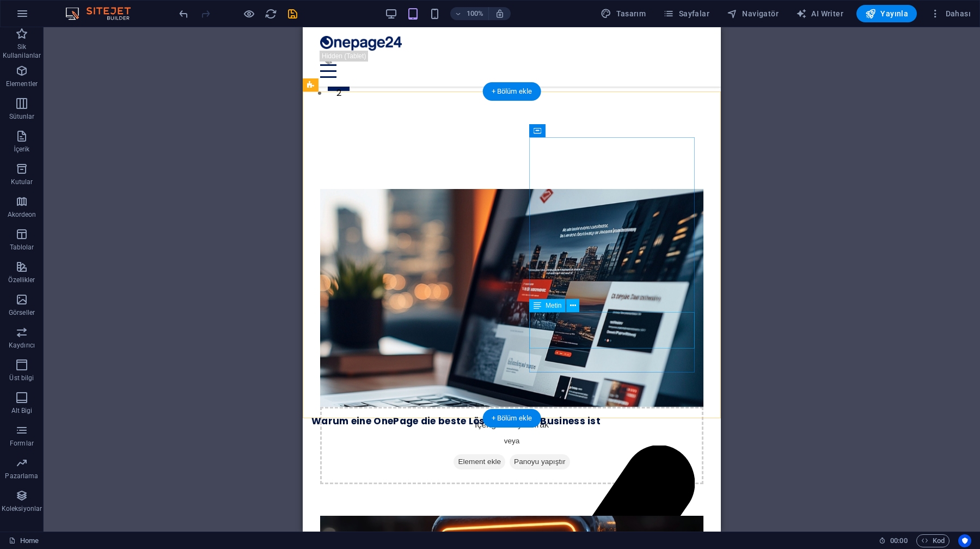
scroll to position [368, 0]
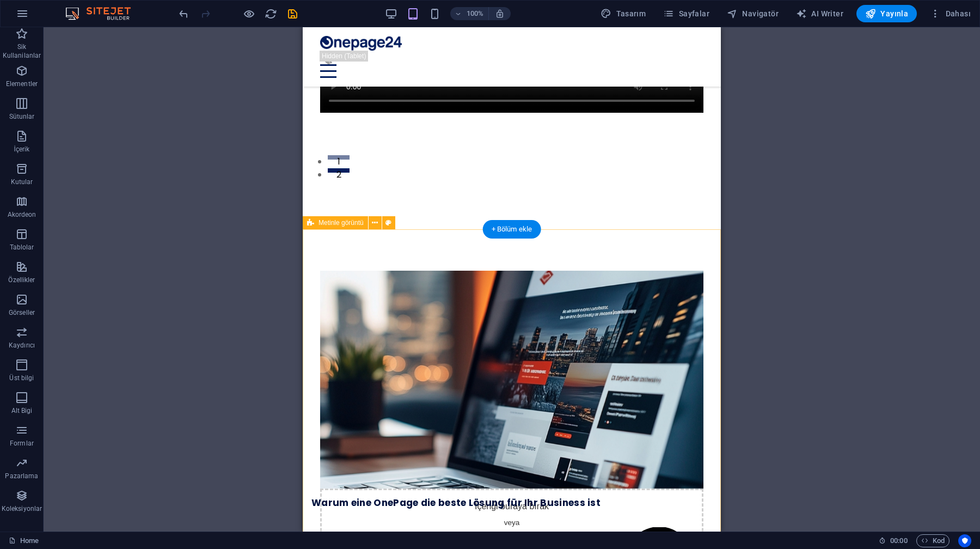
click at [607, 245] on div "İçeriği buraya bırak veya Element ekle Panoyu yapıştır Warum eine OnePage die b…" at bounding box center [512, 368] width 418 height 327
select select "px"
select select "rem"
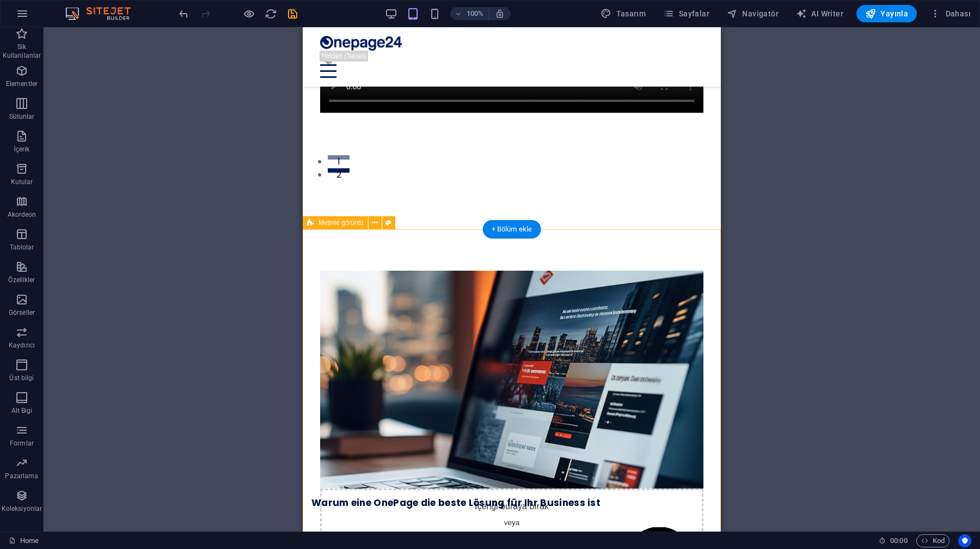
select select "px"
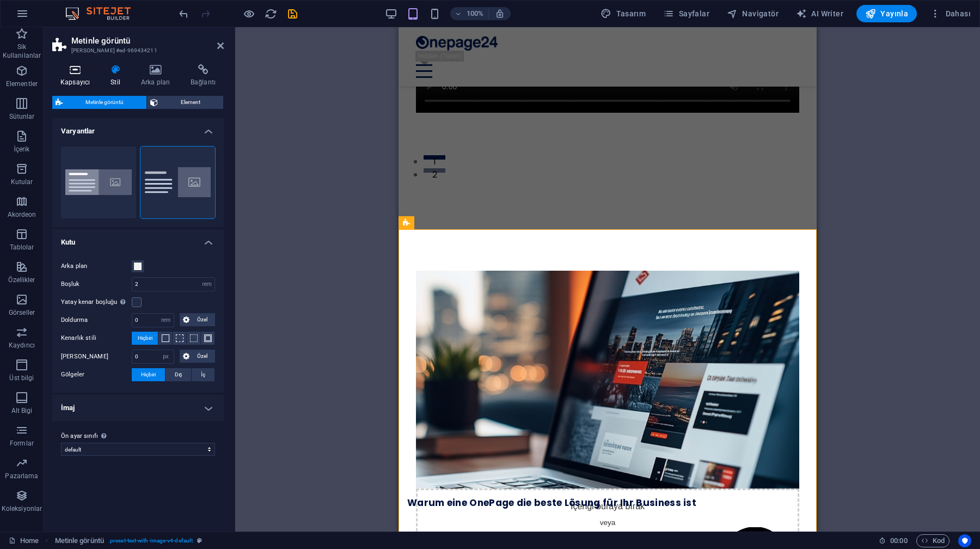
click at [76, 67] on icon at bounding box center [75, 69] width 46 height 11
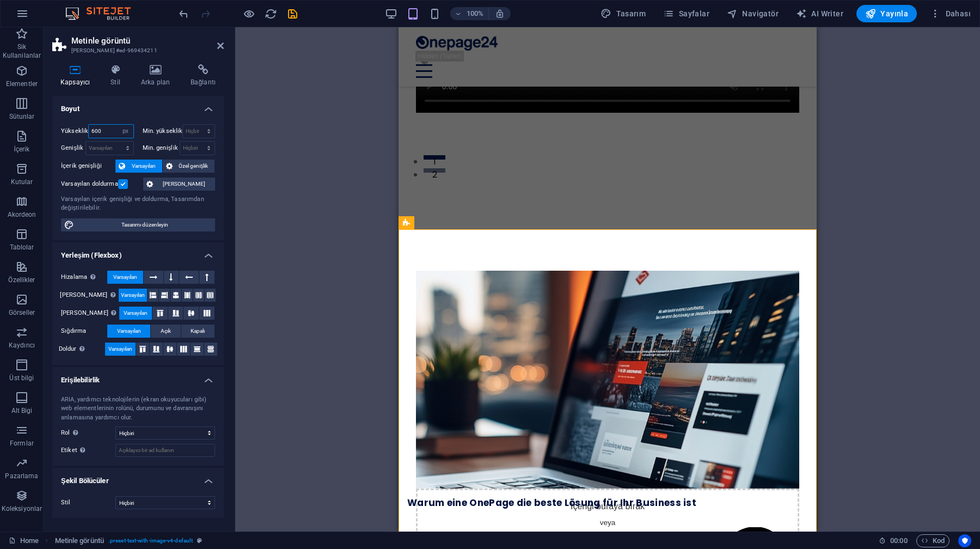
click at [102, 130] on input "600" at bounding box center [111, 131] width 44 height 13
type input "6"
type input "500"
click at [103, 111] on h4 "Boyut" at bounding box center [138, 106] width 172 height 20
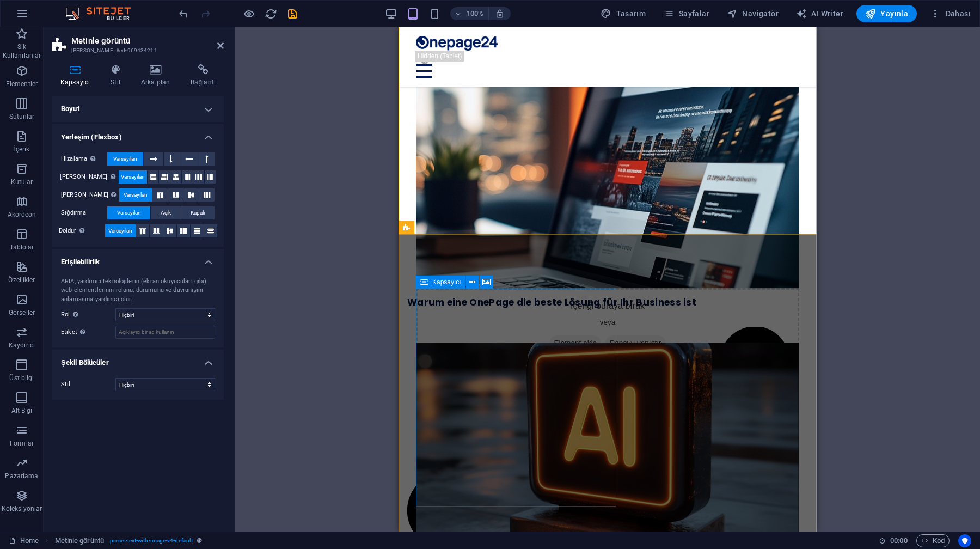
scroll to position [635, 0]
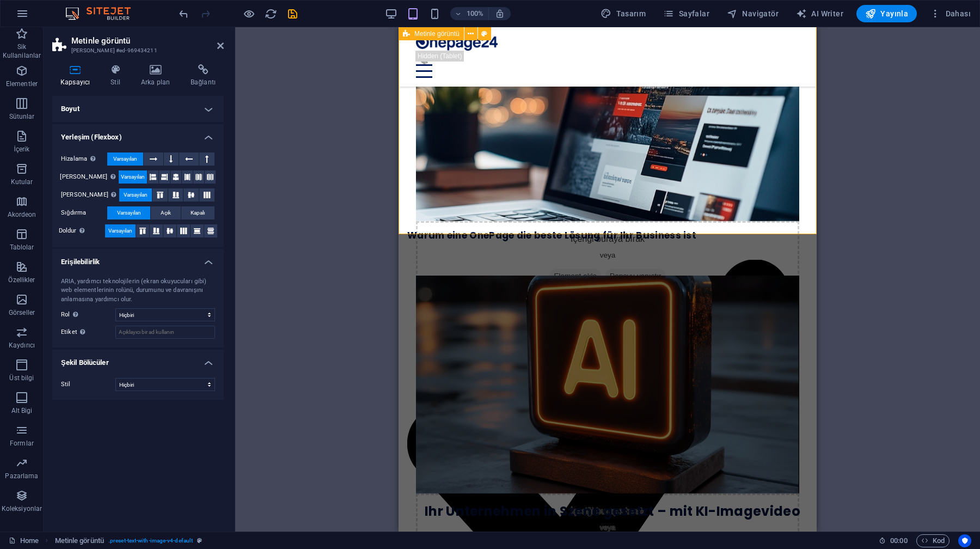
click at [410, 210] on div "İçeriği buraya bırak veya Element ekle Panoyu yapıştır Warum eine OnePage die b…" at bounding box center [608, 74] width 418 height 272
click at [410, 258] on div "İçeriği buraya bırak veya Element ekle Panoyu yapıştır Ihr Unternehmen in Szene…" at bounding box center [608, 373] width 418 height 327
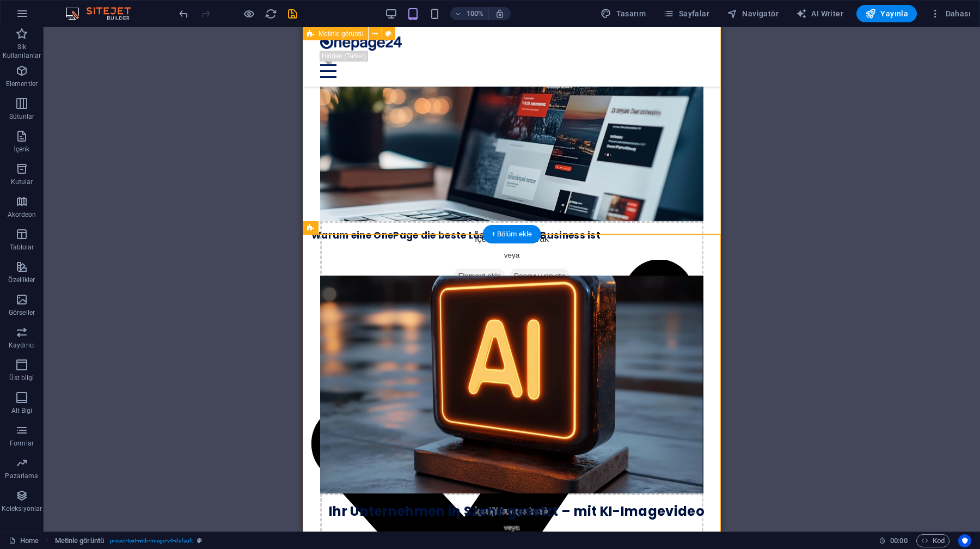
click at [411, 210] on div "İçeriği buraya bırak veya Element ekle Panoyu yapıştır Warum eine OnePage die b…" at bounding box center [512, 74] width 418 height 272
click at [326, 240] on div "İçeriği buraya bırak veya Element ekle Panoyu yapıştır Ihr Unternehmen in Szene…" at bounding box center [512, 373] width 418 height 327
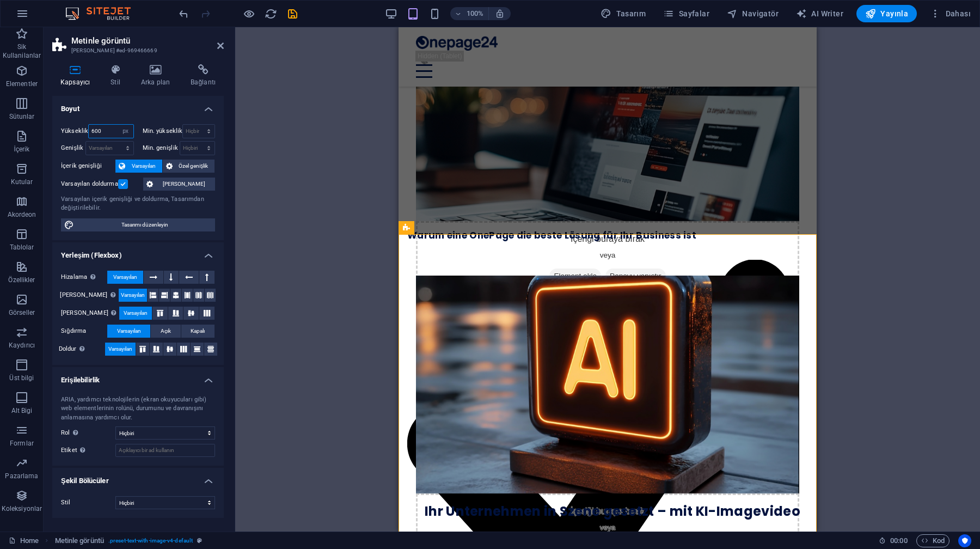
click at [110, 131] on input "600" at bounding box center [111, 131] width 44 height 13
click at [131, 130] on select "Varsayılan px rem % vh vw" at bounding box center [125, 131] width 15 height 13
select select "default"
click at [118, 125] on select "Varsayılan px rem % vh vw" at bounding box center [125, 131] width 15 height 13
type input "600"
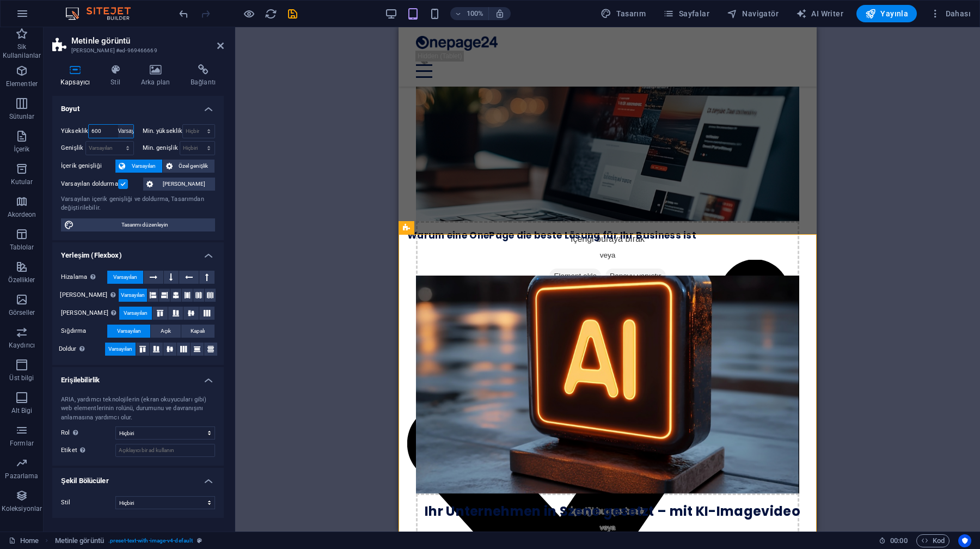
select select "px"
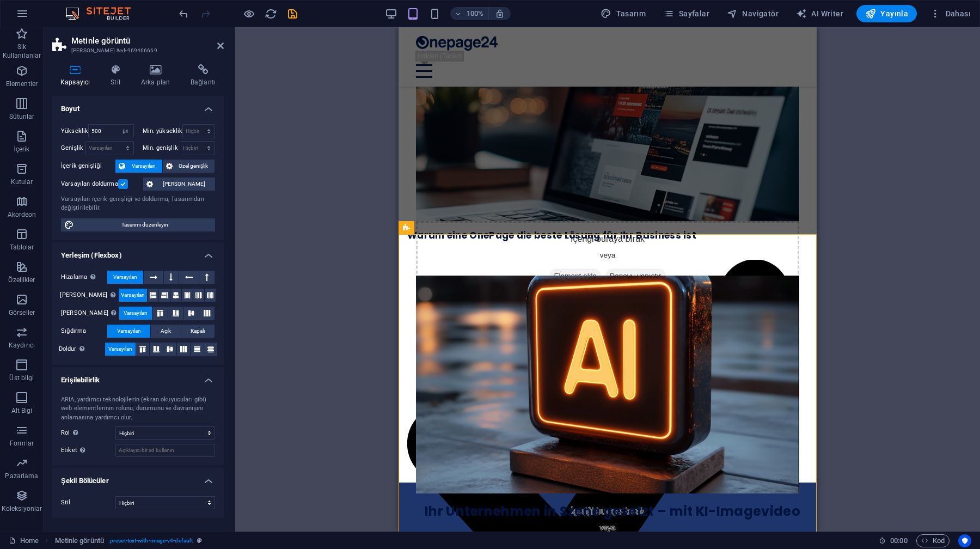
click at [111, 120] on div "Yükseklik 500 Varsayılan px rem % vh vw Min. yükseklik Hiçbiri px rem % vh vw G…" at bounding box center [138, 177] width 172 height 125
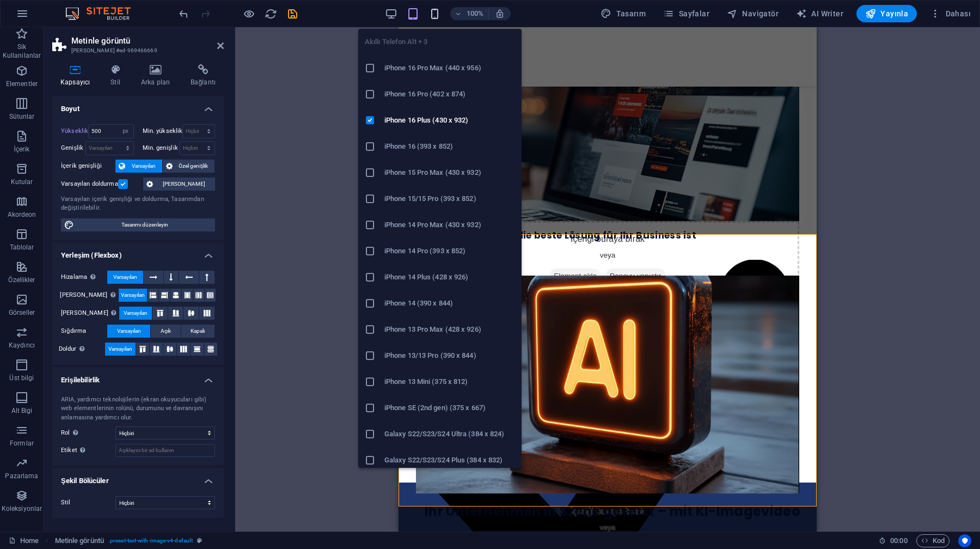
click at [435, 11] on icon "button" at bounding box center [435, 14] width 13 height 13
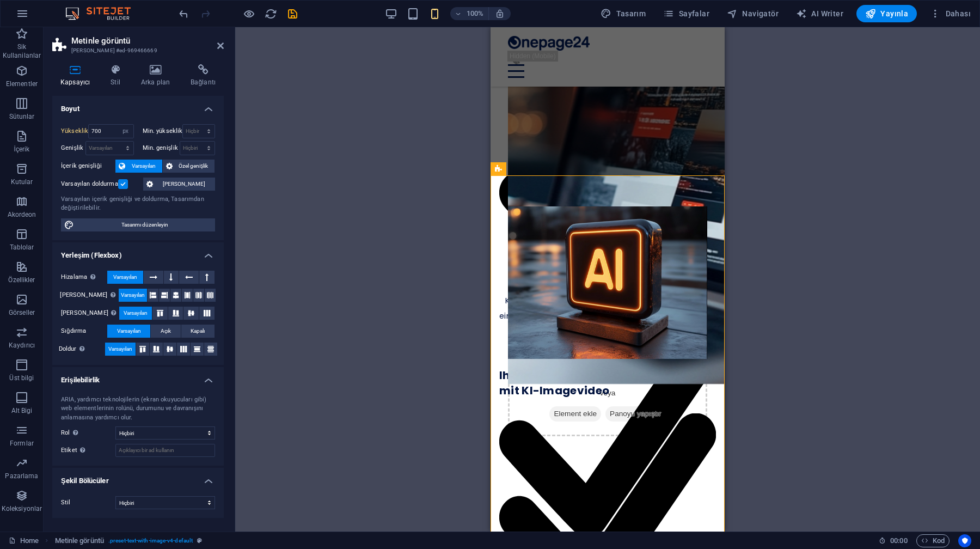
click at [407, 18] on div "100%" at bounding box center [448, 13] width 126 height 17
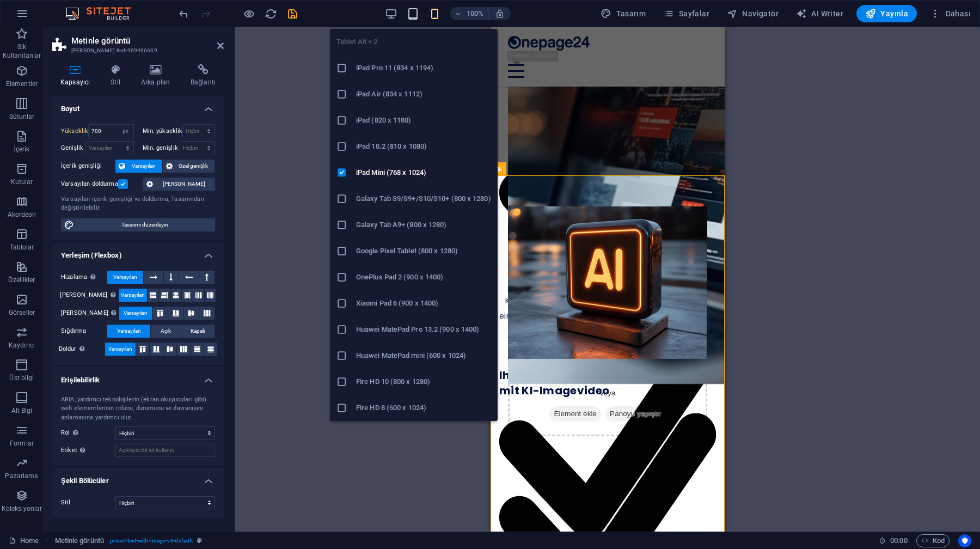
click at [412, 18] on icon "button" at bounding box center [413, 14] width 13 height 13
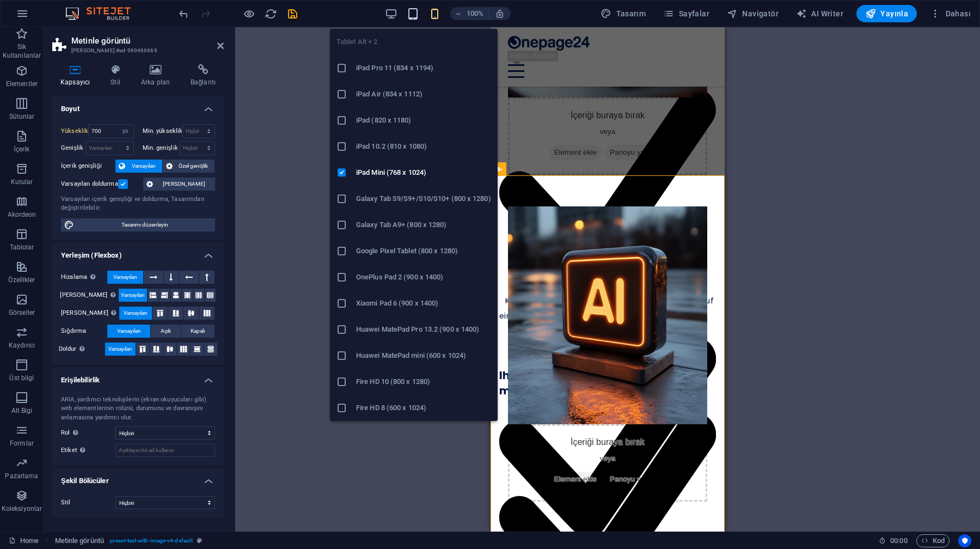
type input "500"
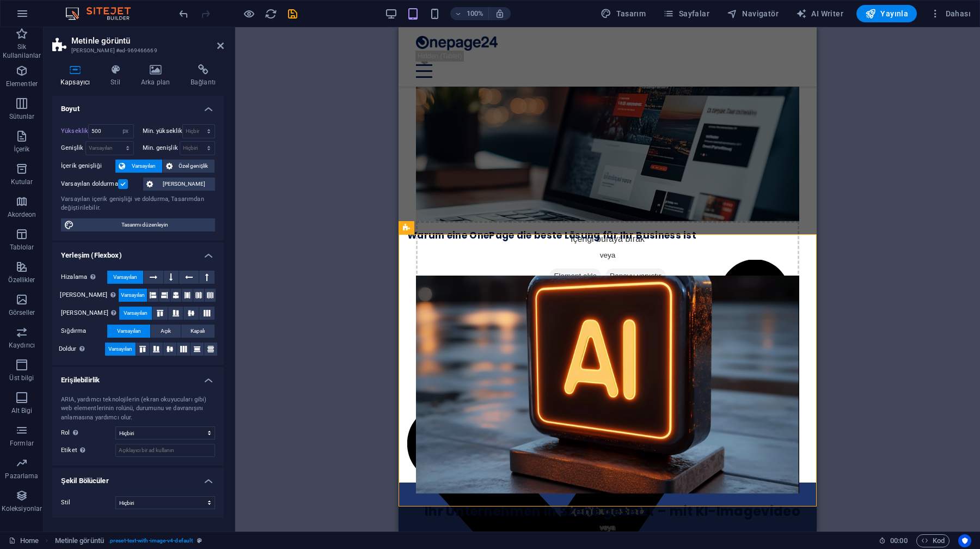
click at [336, 131] on div "Mevcut içeriği değiştirmek için buraya sürükleyin. Yeni bir element oluşturmak …" at bounding box center [607, 279] width 745 height 504
click at [212, 47] on header "Metinle görüntü Ön ayar #ed-969466669" at bounding box center [138, 41] width 172 height 28
click at [216, 47] on header "Metinle görüntü Ön ayar #ed-969466669" at bounding box center [138, 41] width 172 height 28
click at [220, 46] on icon at bounding box center [220, 45] width 7 height 9
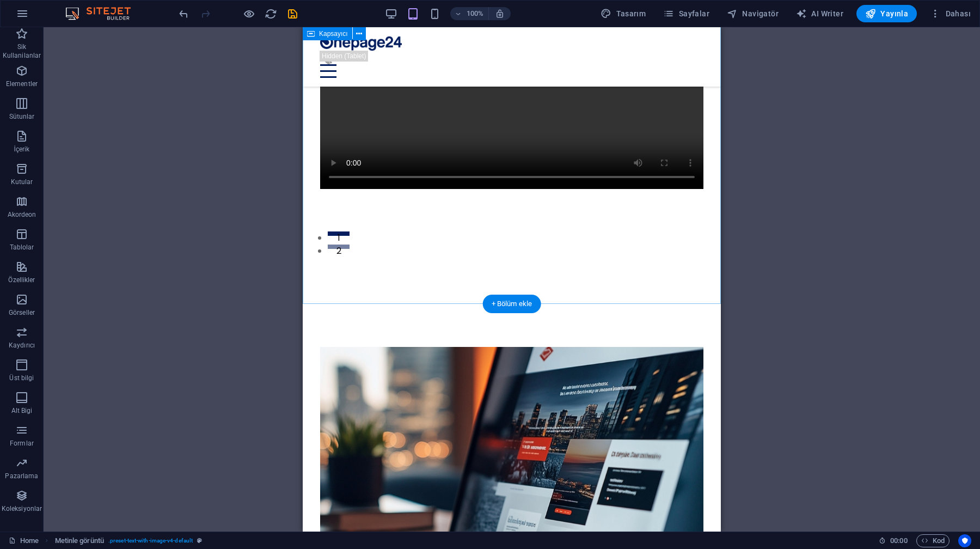
scroll to position [285, 0]
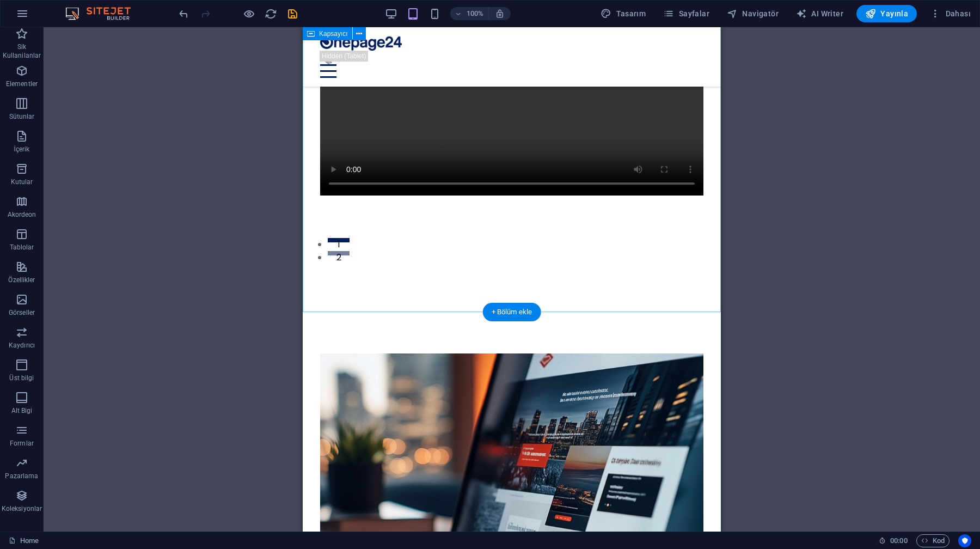
click at [352, 260] on div "Sofort Aufmerksamkeit gewinnen & Nutzen kommunizieren Ihre moderne OnePage in n…" at bounding box center [512, 15] width 418 height 546
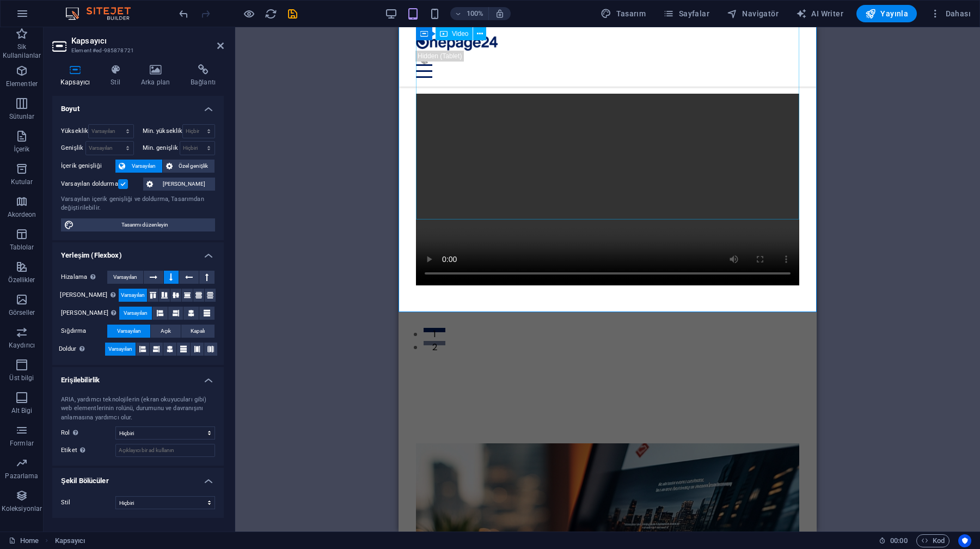
scroll to position [0, 0]
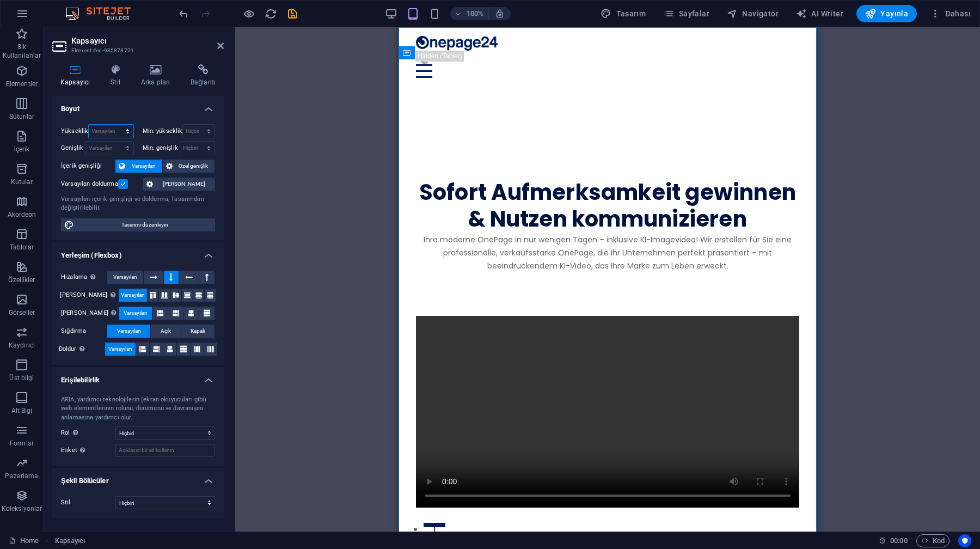
click at [112, 127] on select "Varsayılan px rem % vh vw" at bounding box center [111, 131] width 44 height 13
select select "px"
click at [118, 125] on select "Varsayılan px rem % vh vw" at bounding box center [111, 131] width 44 height 13
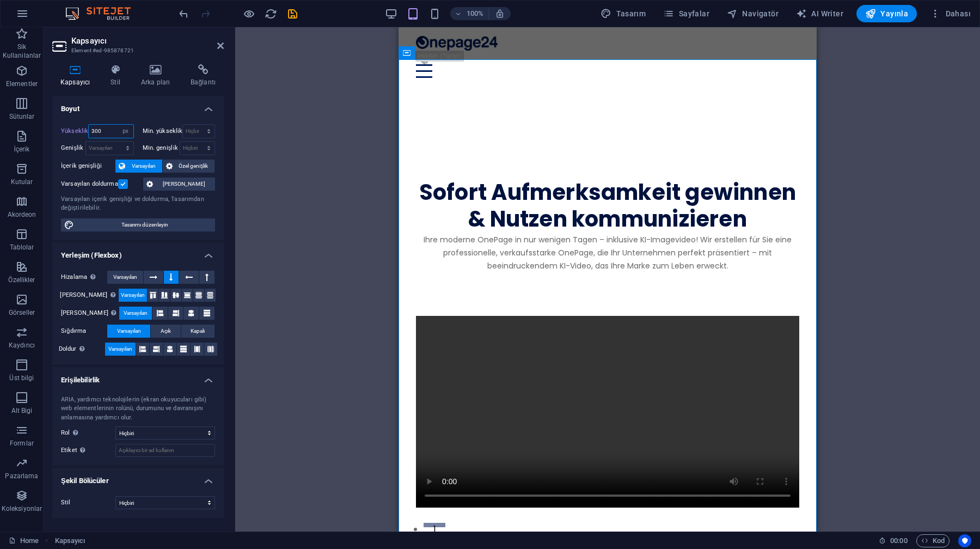
type input "300"
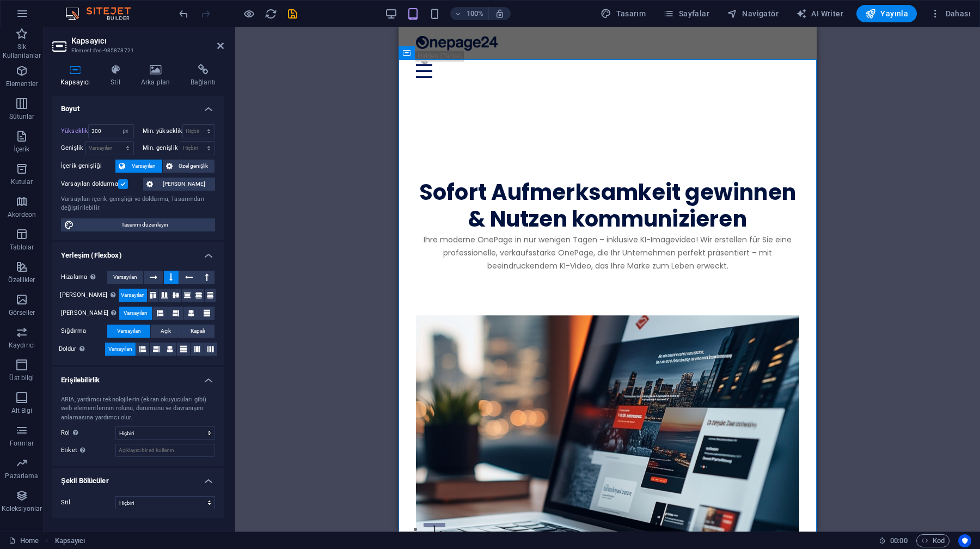
click at [128, 102] on h4 "Boyut" at bounding box center [138, 106] width 172 height 20
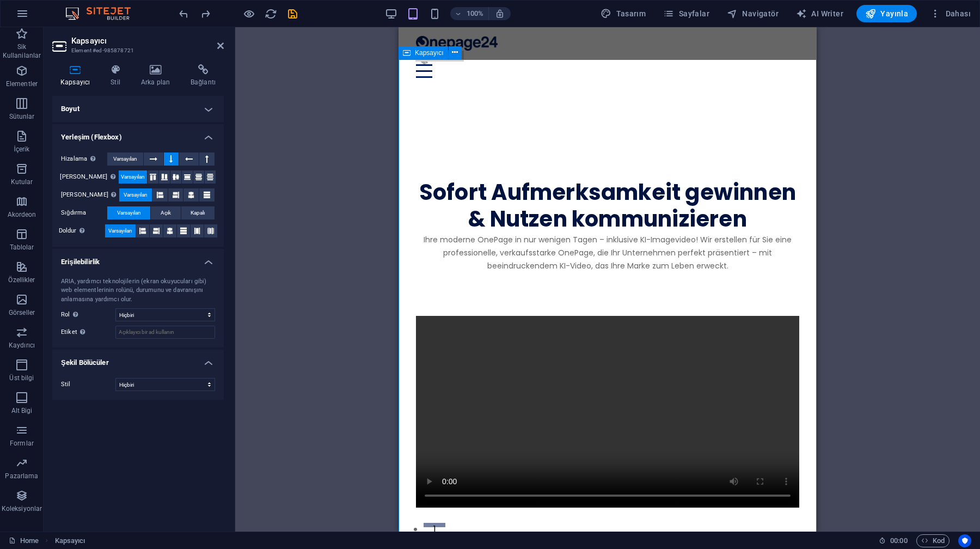
click at [488, 260] on div "Sofort Aufmerksamkeit gewinnen & Nutzen kommunizieren Ihre moderne OnePage in n…" at bounding box center [608, 344] width 418 height 514
click at [123, 110] on h4 "Boyut" at bounding box center [138, 109] width 172 height 26
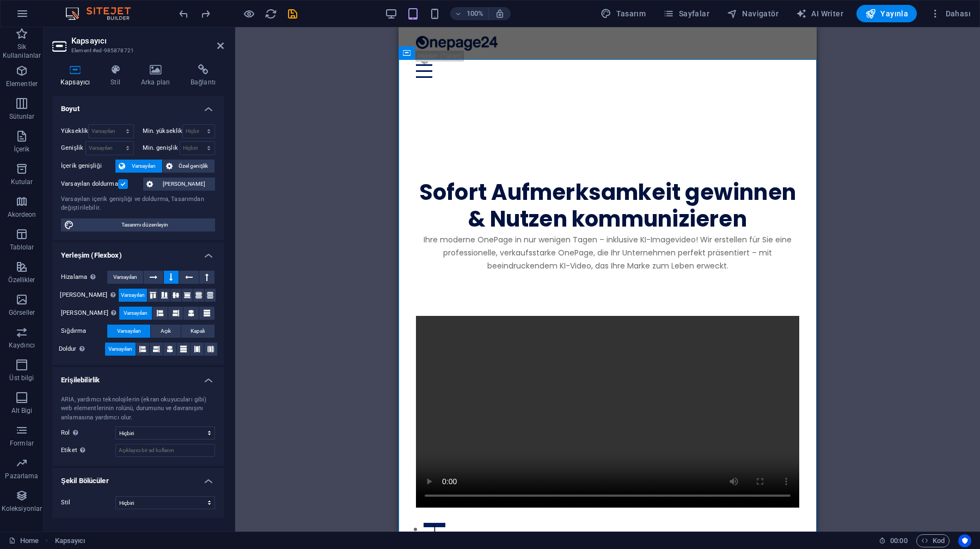
click at [124, 184] on label at bounding box center [123, 184] width 10 height 10
click at [0, 0] on input "Varsayılan doldurma" at bounding box center [0, 0] width 0 height 0
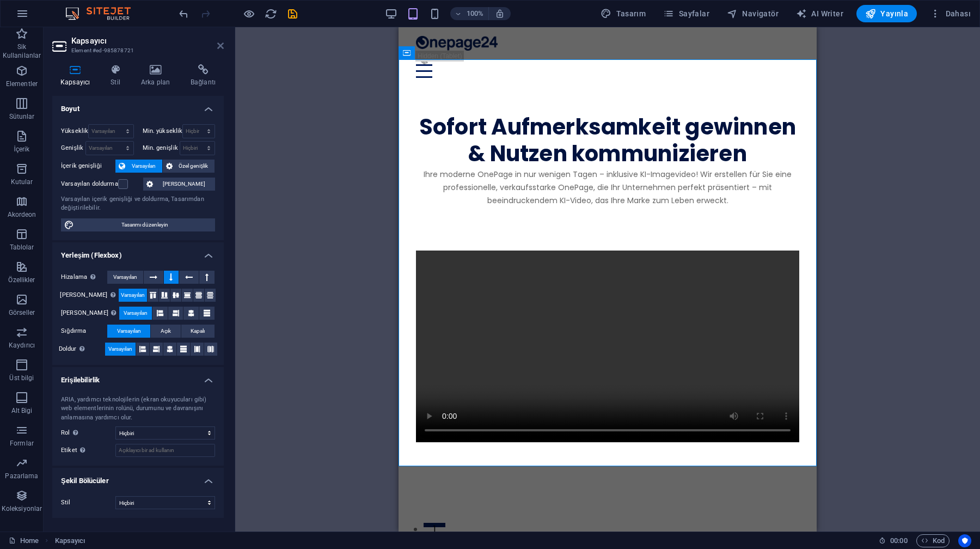
click at [221, 47] on icon at bounding box center [220, 45] width 7 height 9
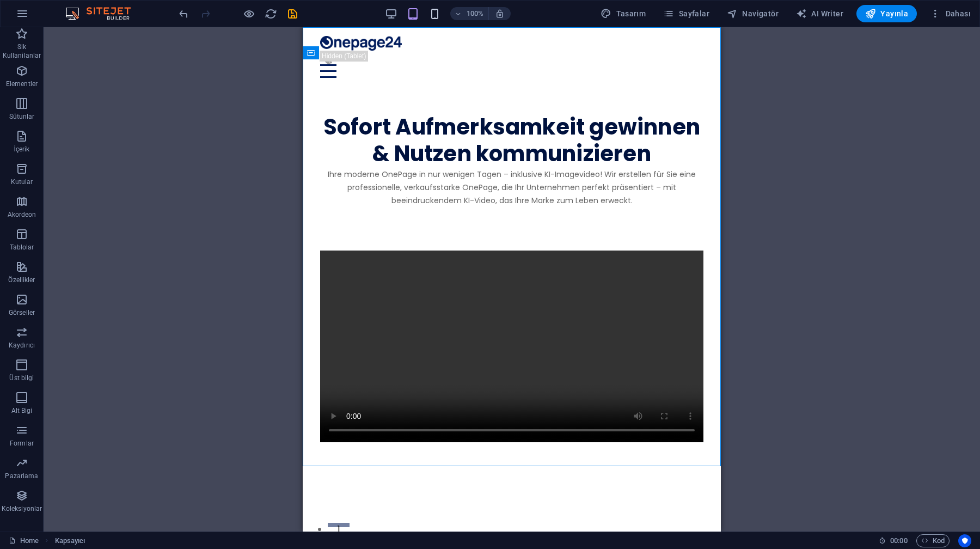
click at [435, 19] on icon "button" at bounding box center [435, 14] width 13 height 13
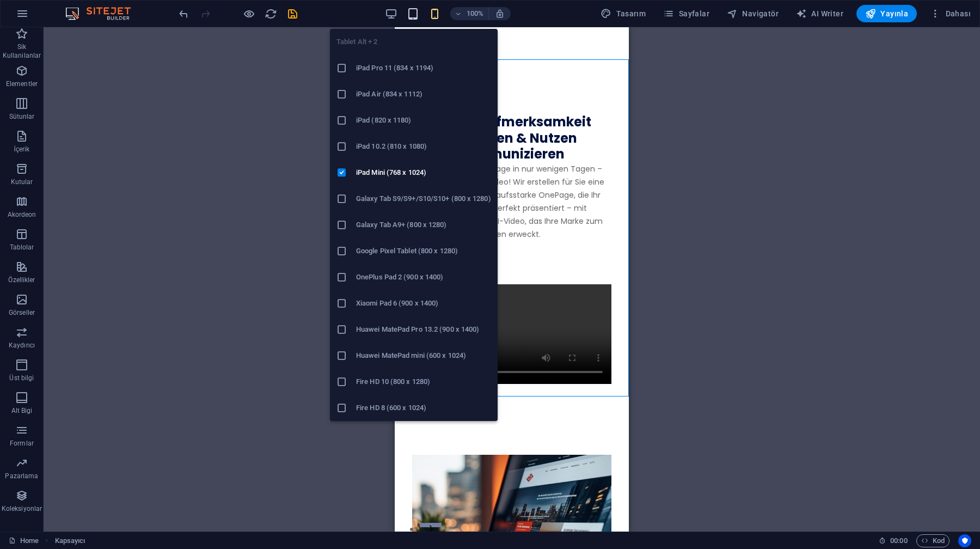
click at [415, 11] on icon "button" at bounding box center [413, 14] width 13 height 13
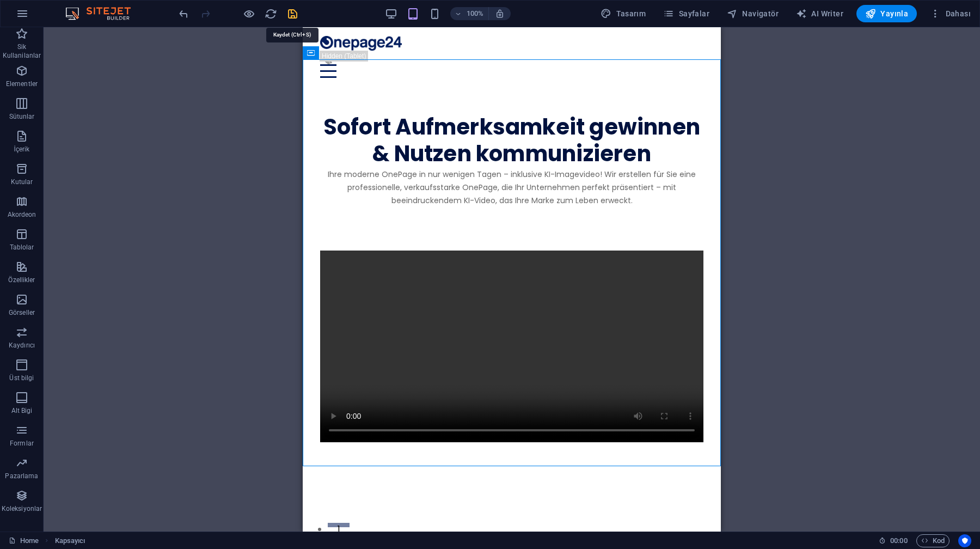
click at [293, 15] on icon "save" at bounding box center [293, 14] width 13 height 13
checkbox input "false"
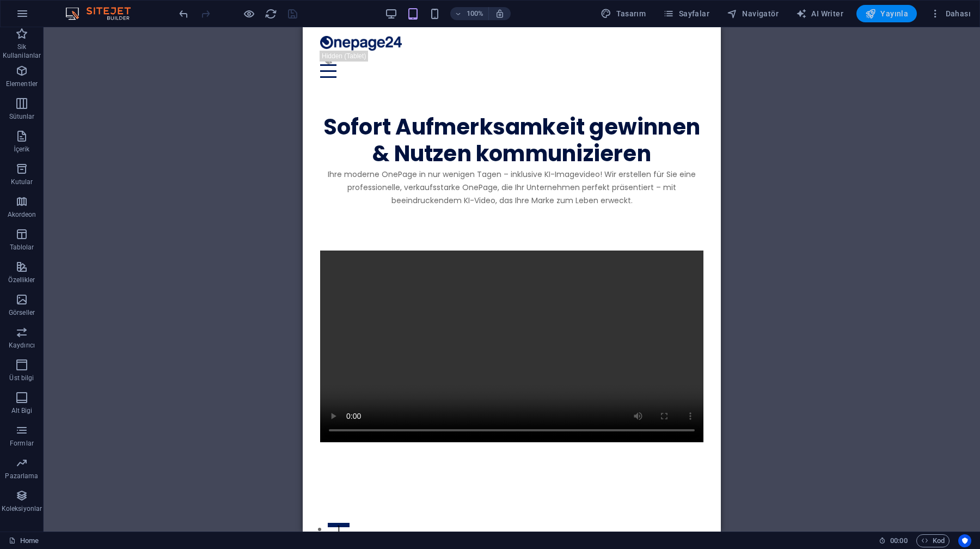
click at [887, 20] on button "Yayınla" at bounding box center [887, 13] width 60 height 17
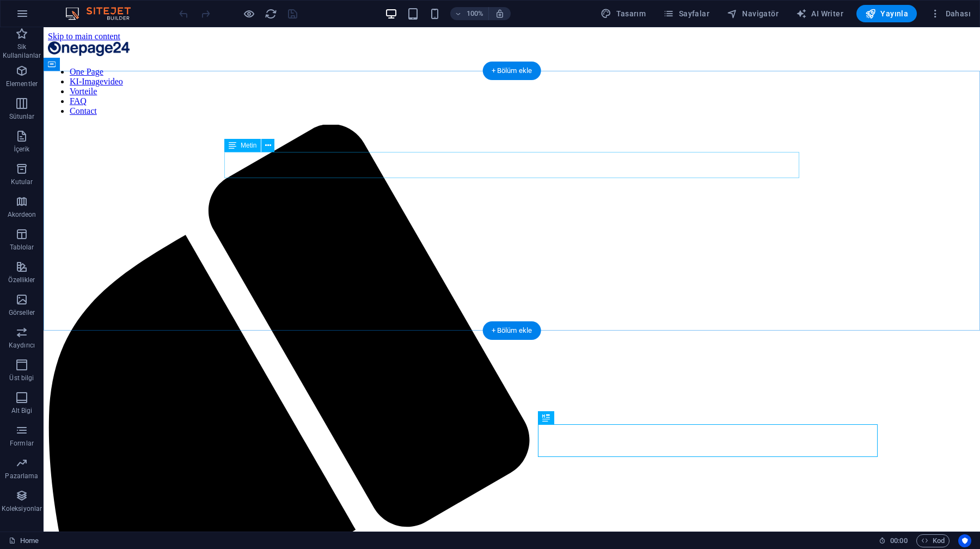
scroll to position [403, 0]
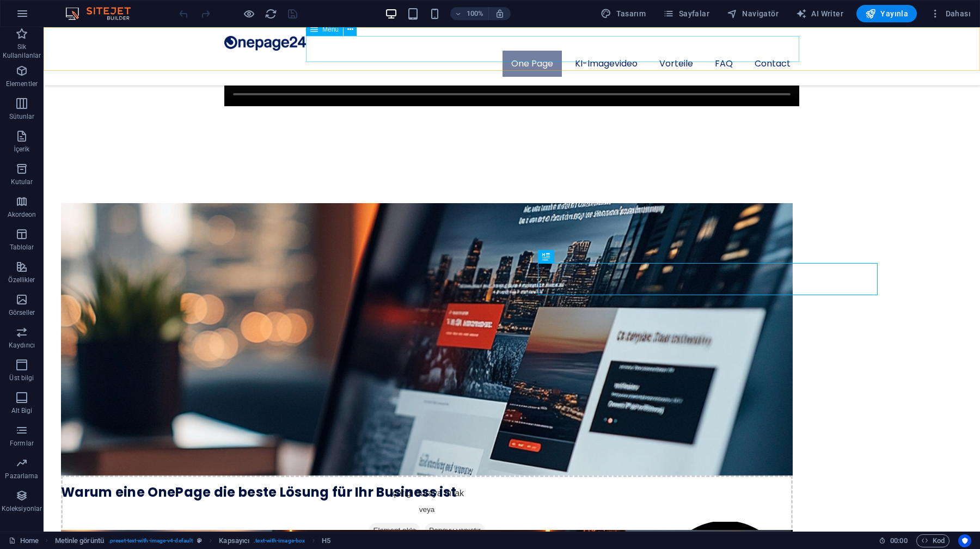
click at [695, 51] on nav "One Page KI-Imagevideo Vorteile FAQ Contact" at bounding box center [511, 64] width 575 height 26
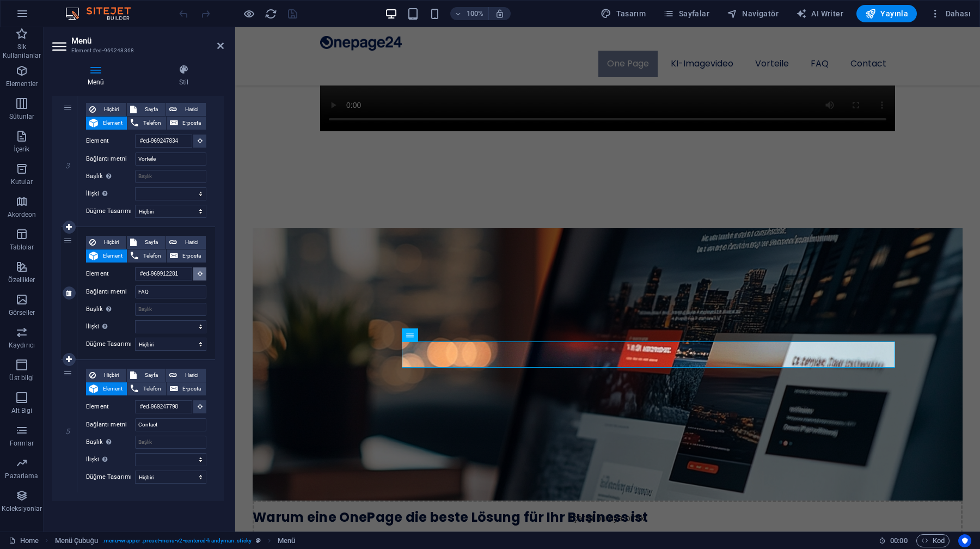
scroll to position [229, 0]
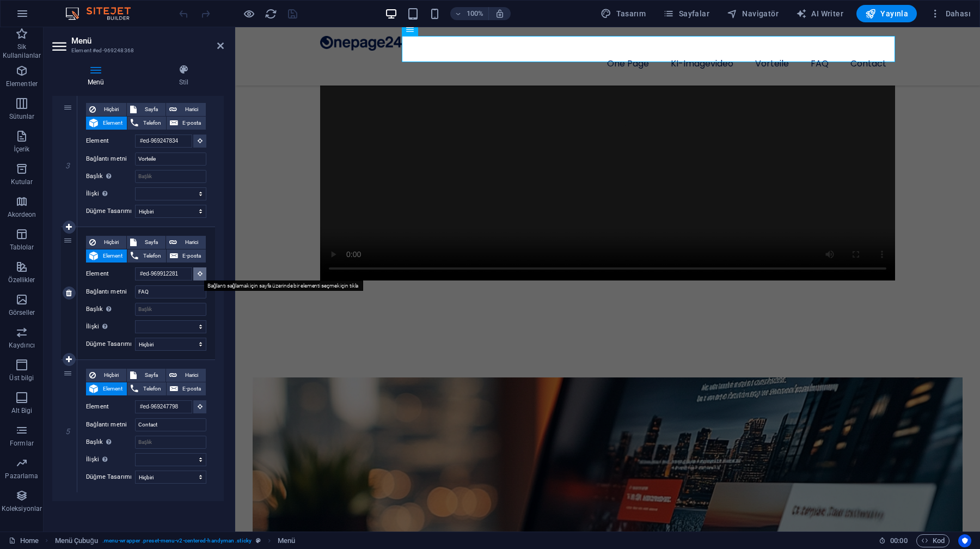
click at [202, 274] on button at bounding box center [199, 273] width 13 height 13
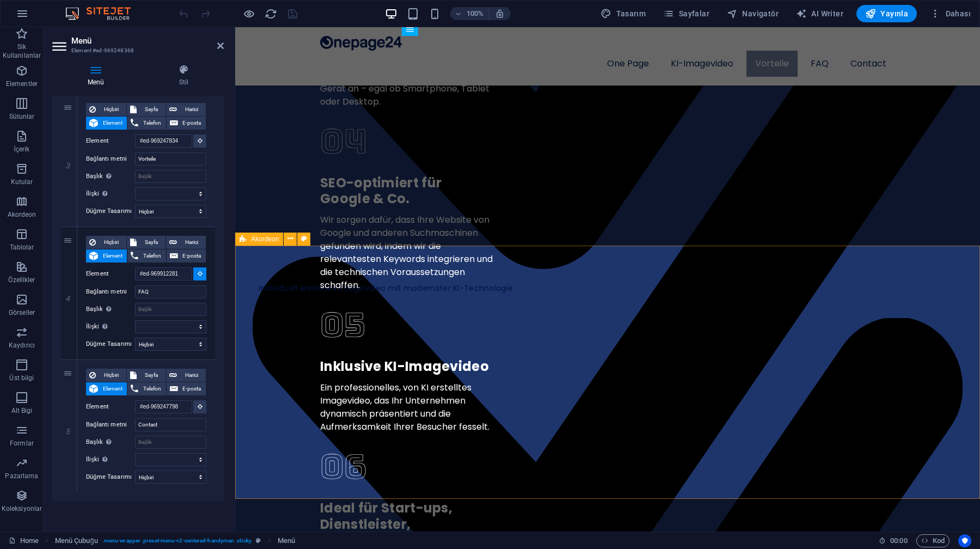
scroll to position [1646, 0]
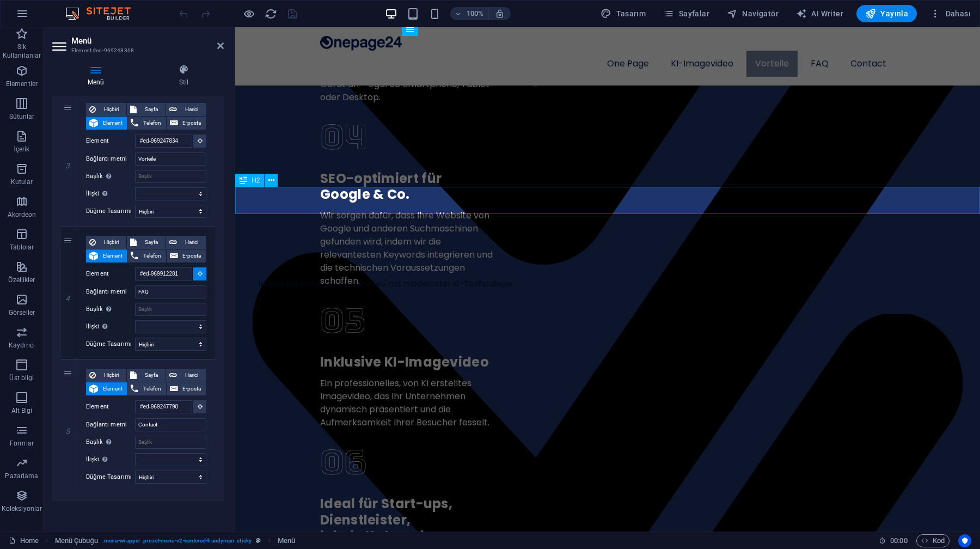
select select
type input "#ed-969248062"
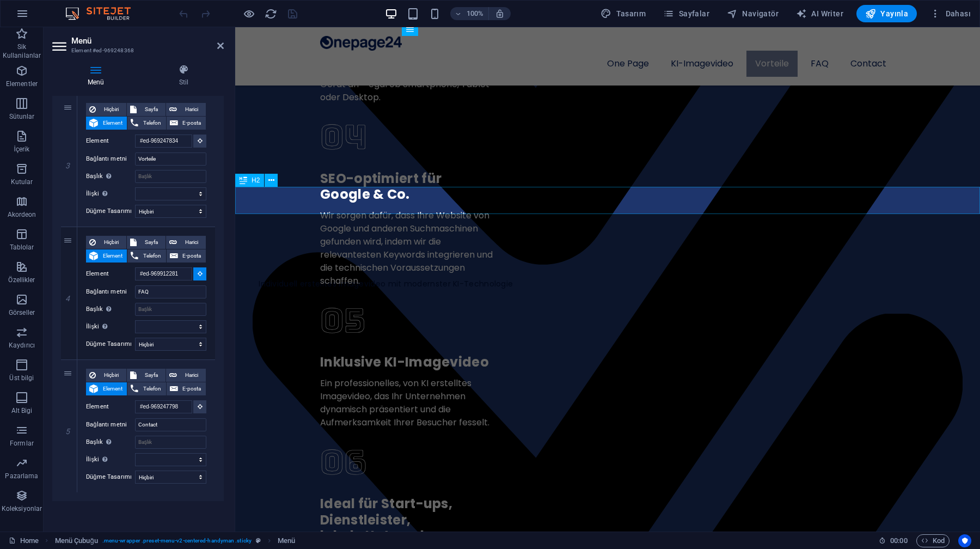
select select
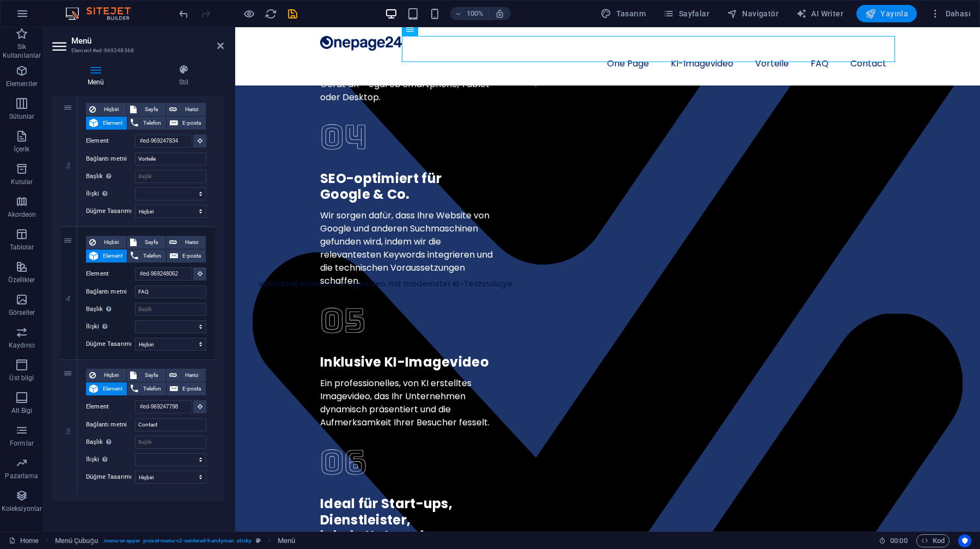
click at [907, 20] on button "Yayınla" at bounding box center [887, 13] width 60 height 17
checkbox input "false"
